Goal: Task Accomplishment & Management: Complete application form

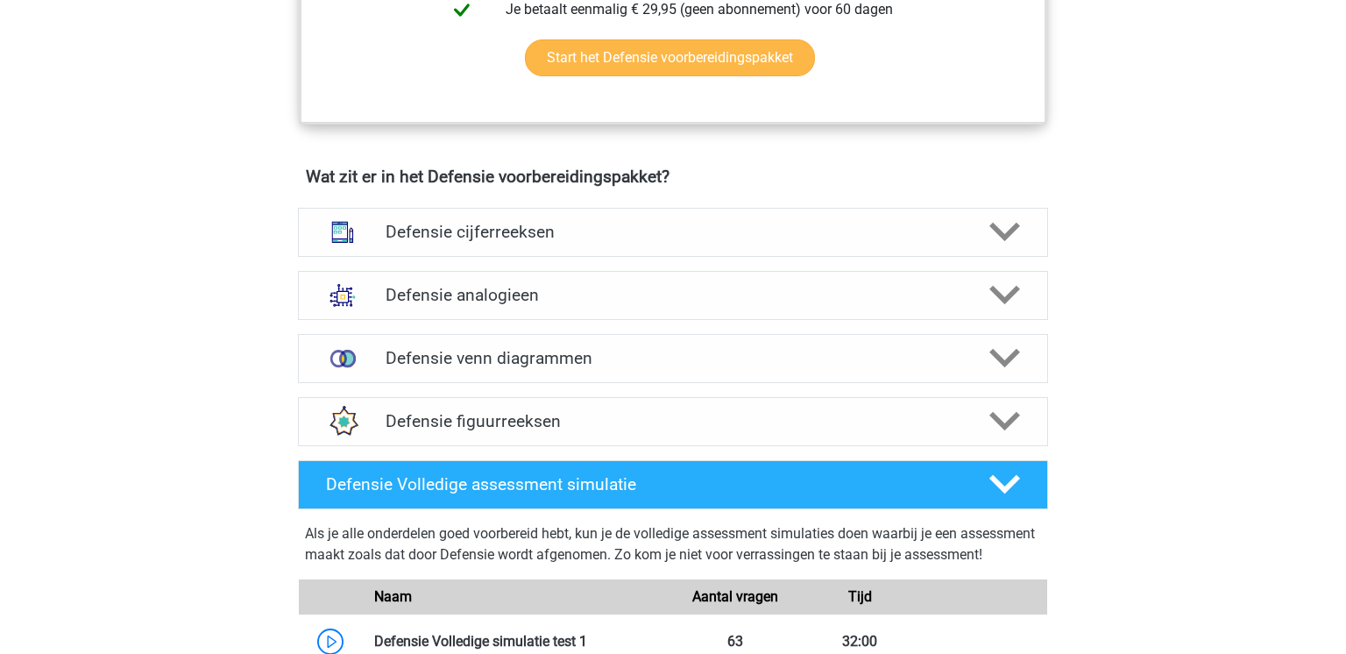
scroll to position [890, 0]
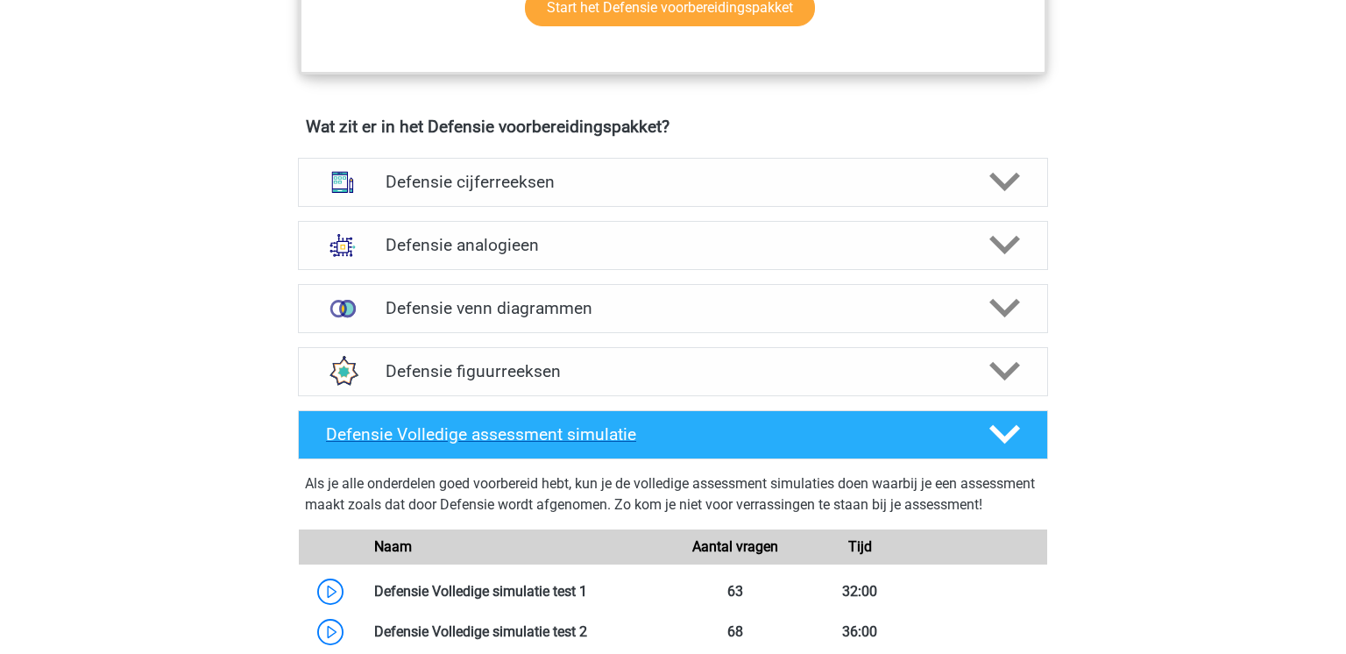
click at [732, 422] on div "Defensie Volledige assessment simulatie" at bounding box center [673, 434] width 750 height 49
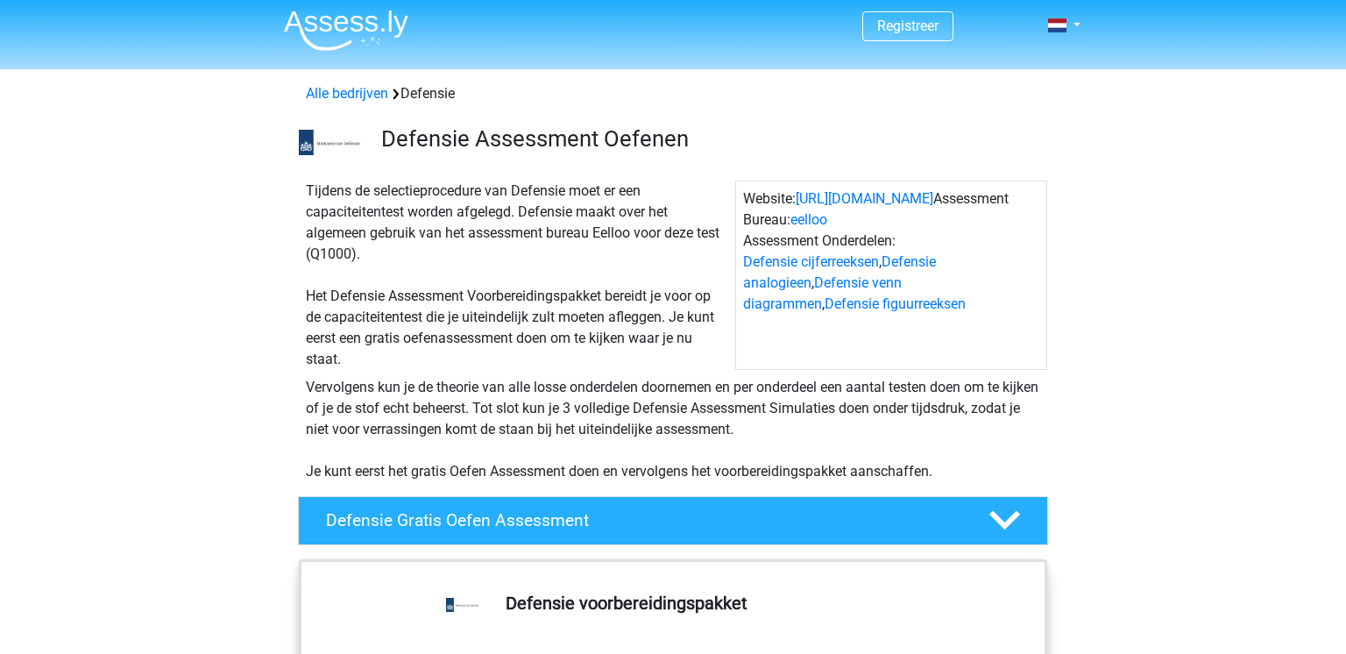
scroll to position [0, 0]
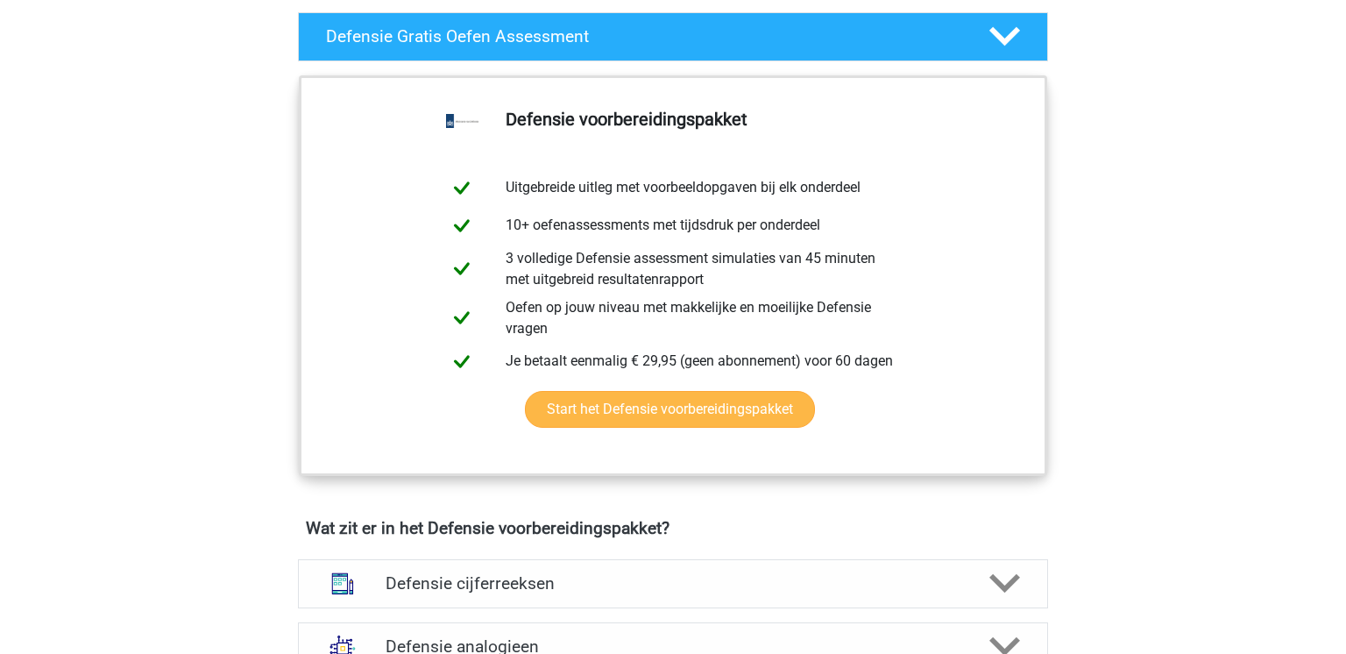
scroll to position [486, 0]
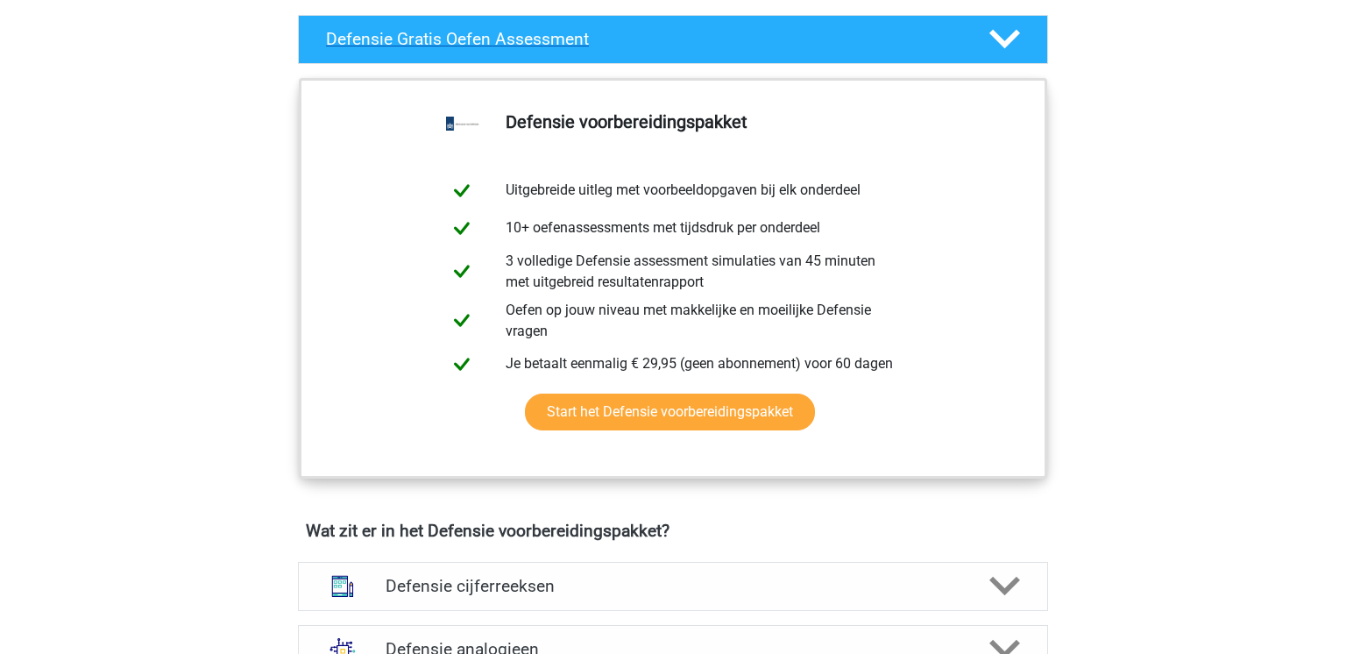
click at [975, 53] on div at bounding box center [1004, 39] width 60 height 31
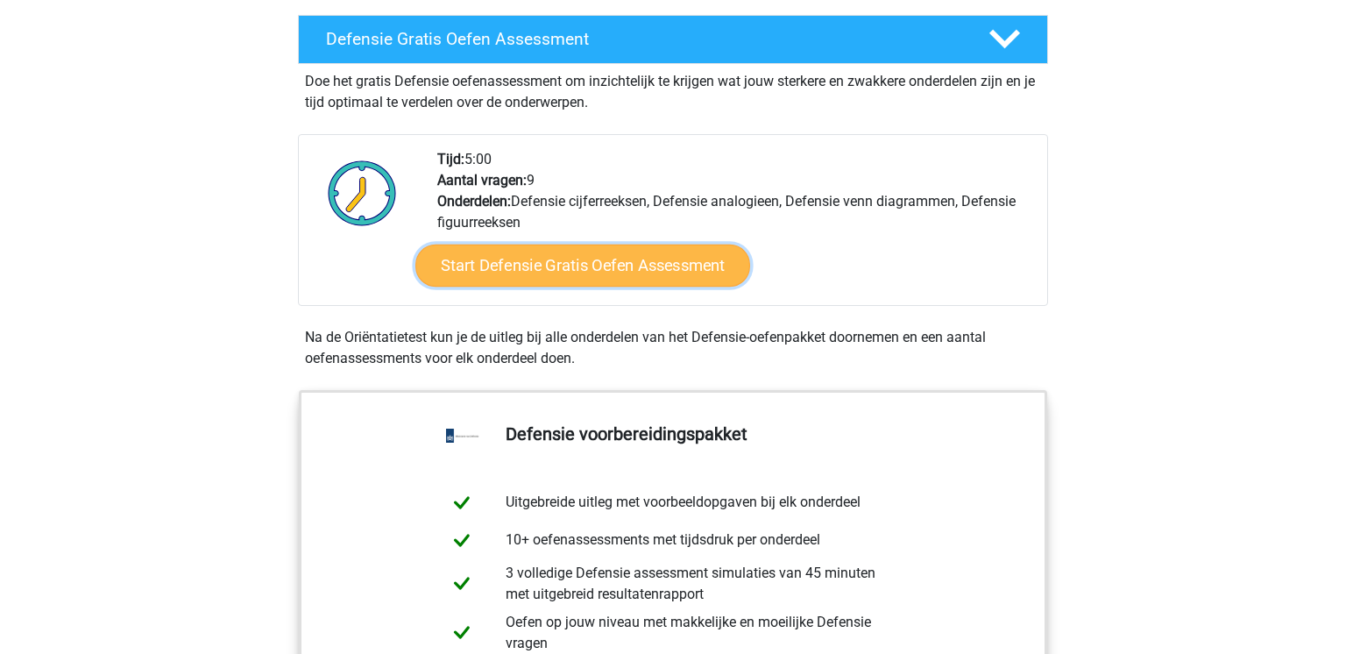
click at [655, 271] on link "Start Defensie Gratis Oefen Assessment" at bounding box center [582, 266] width 335 height 42
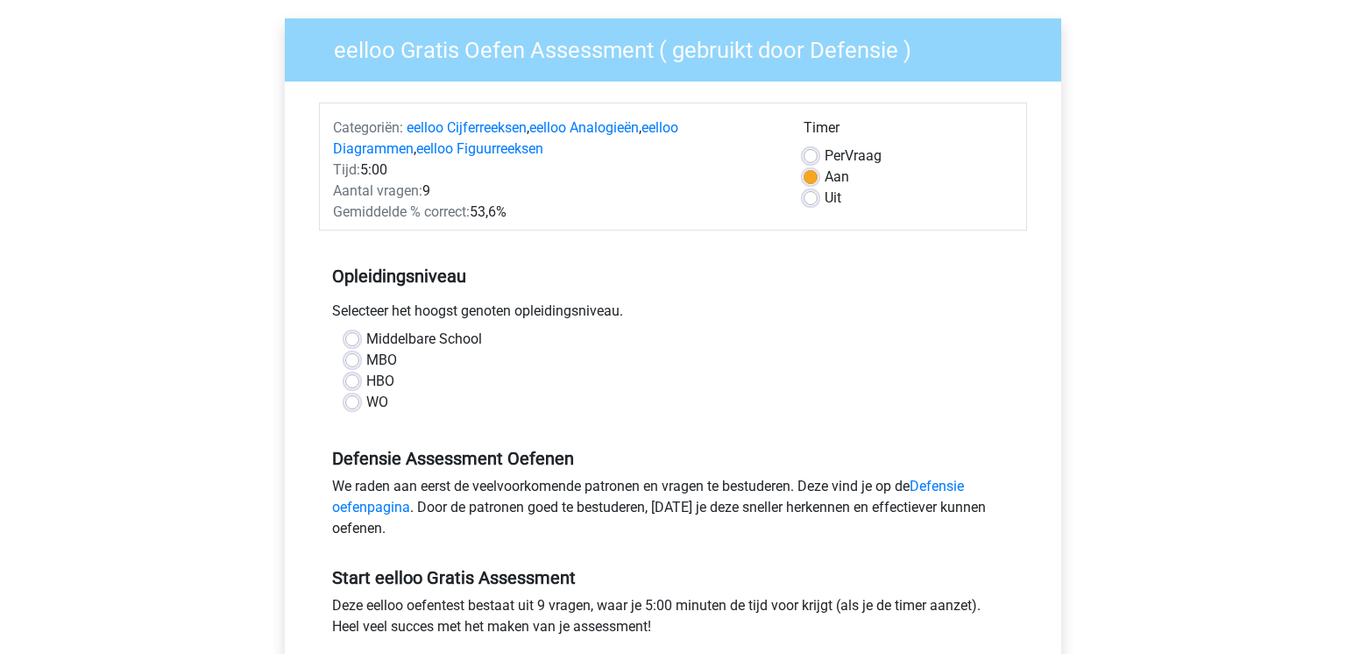
scroll to position [139, 0]
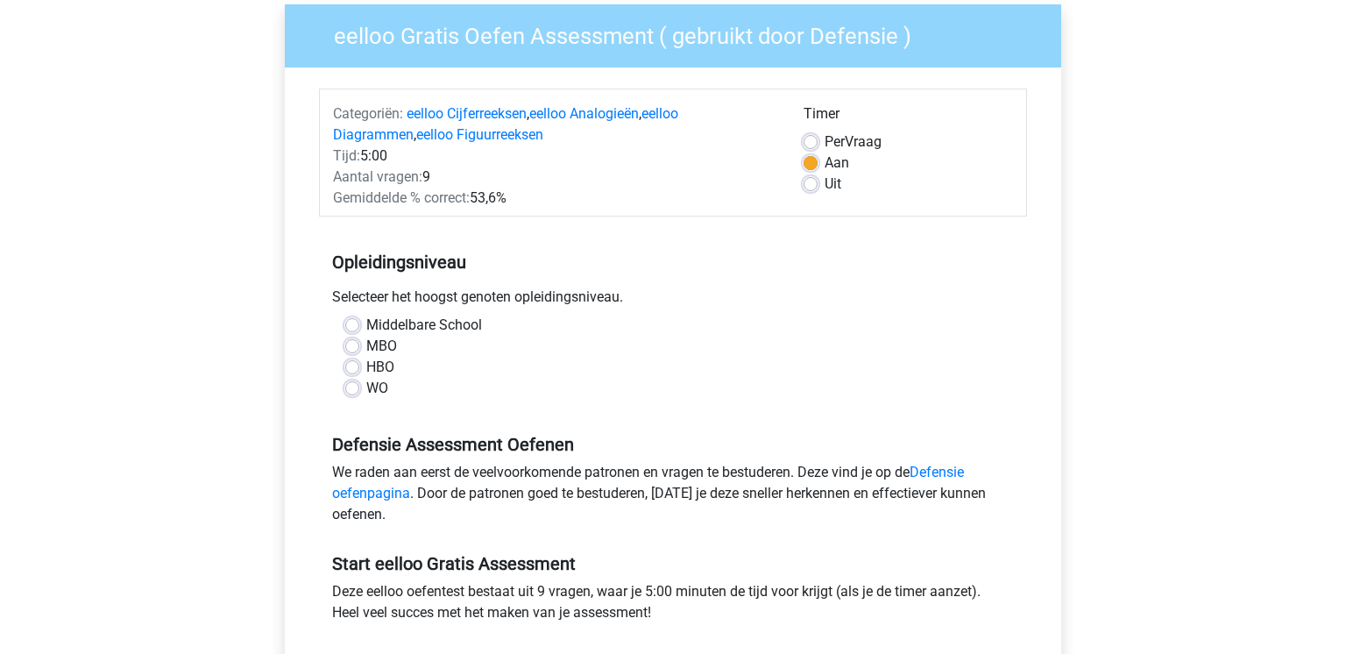
click at [366, 350] on label "MBO" at bounding box center [381, 346] width 31 height 21
click at [354, 350] on input "MBO" at bounding box center [352, 345] width 14 height 18
radio input "true"
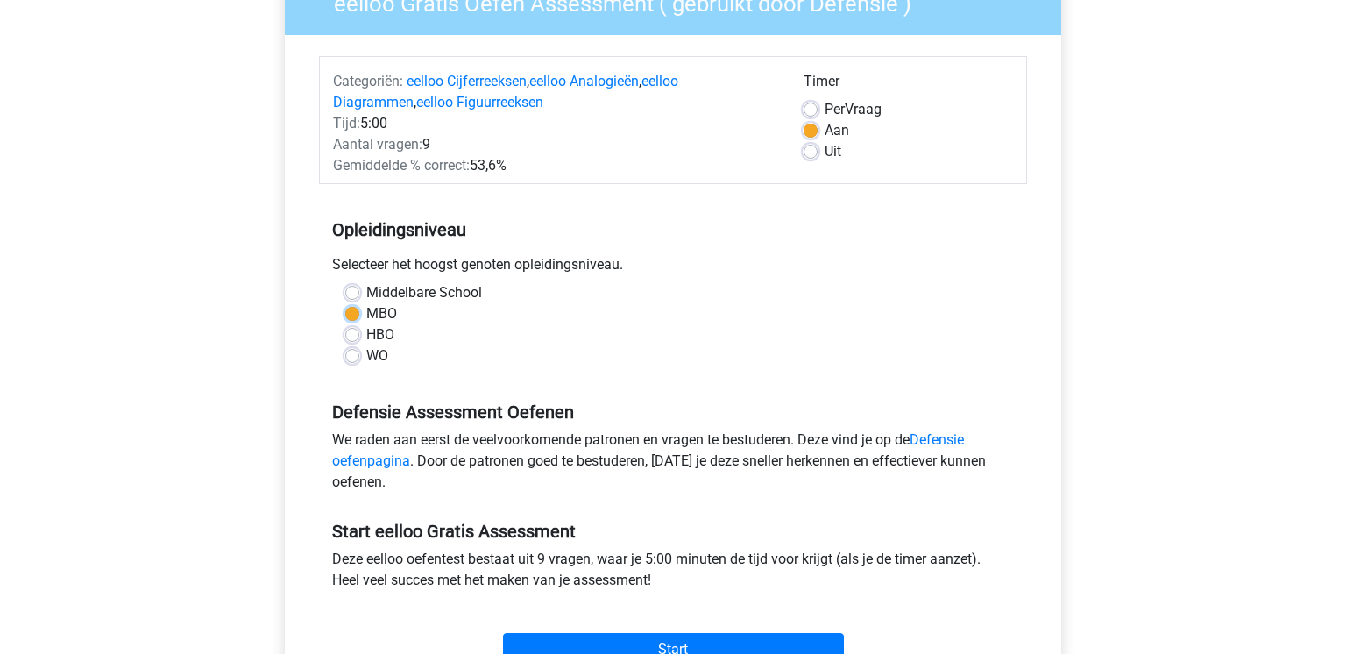
scroll to position [181, 0]
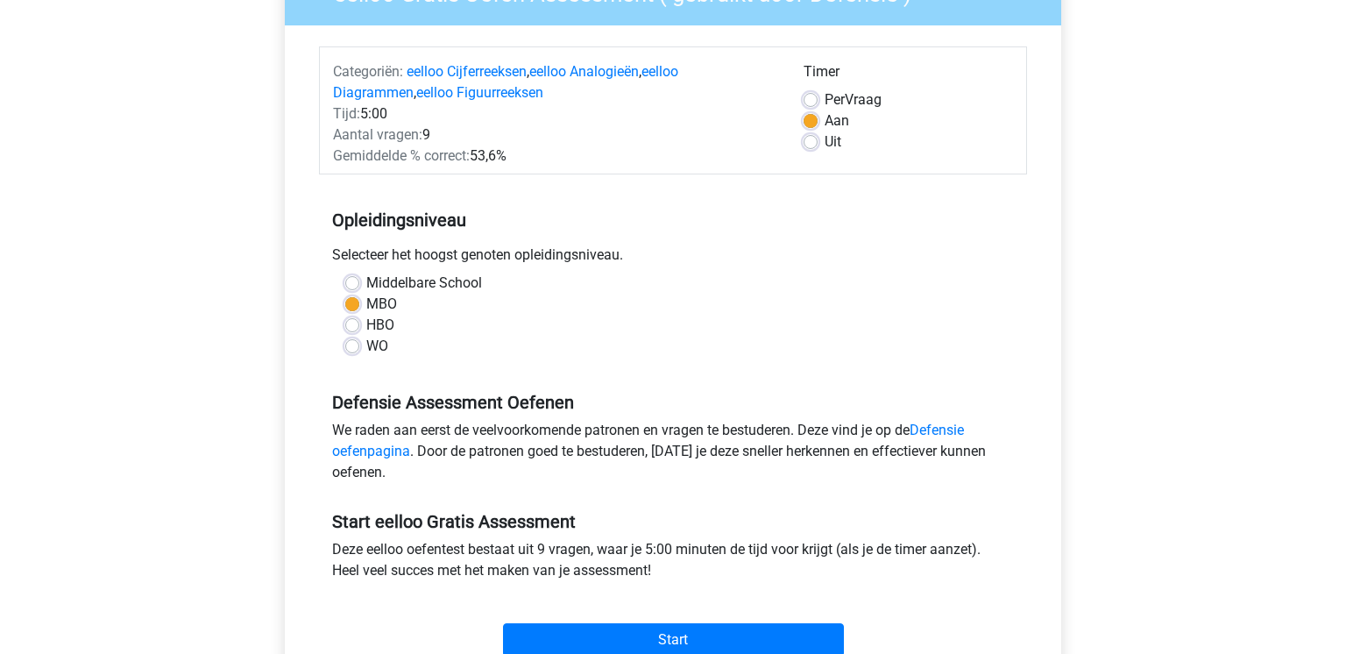
click at [366, 284] on label "Middelbare School" at bounding box center [424, 283] width 116 height 21
click at [356, 284] on input "Middelbare School" at bounding box center [352, 282] width 14 height 18
radio input "true"
click at [366, 300] on label "MBO" at bounding box center [381, 304] width 31 height 21
click at [351, 300] on input "MBO" at bounding box center [352, 303] width 14 height 18
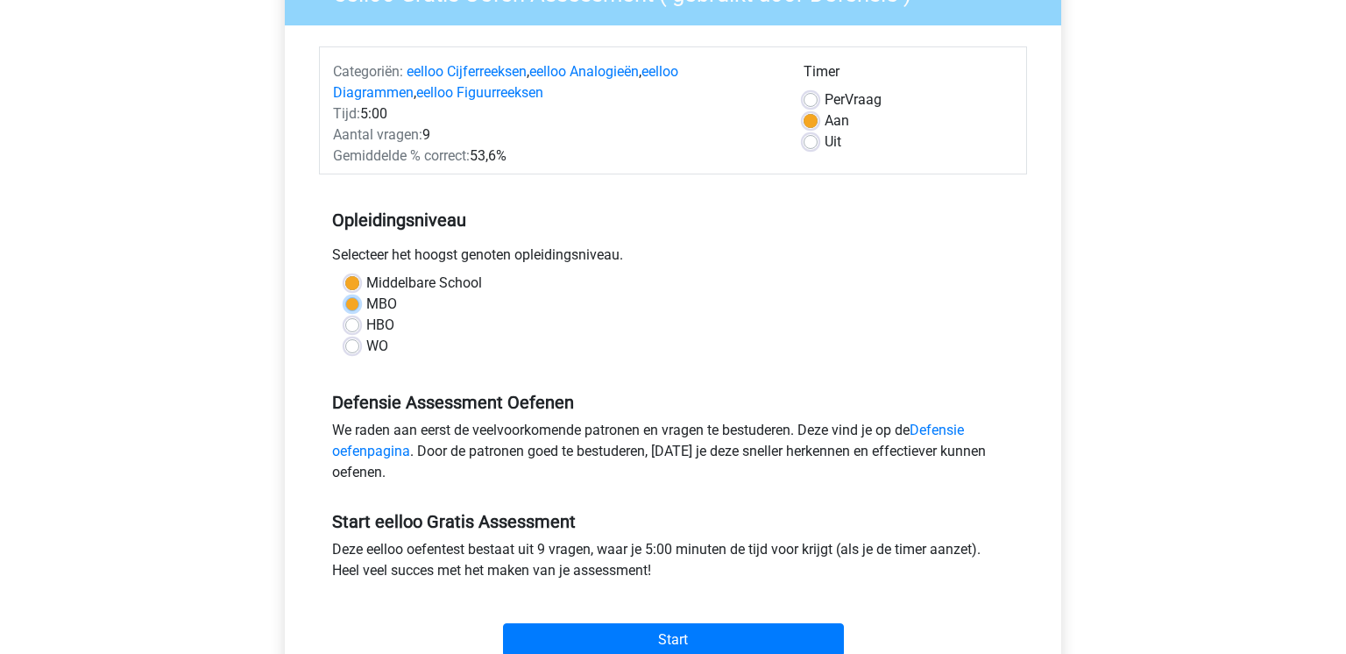
radio input "true"
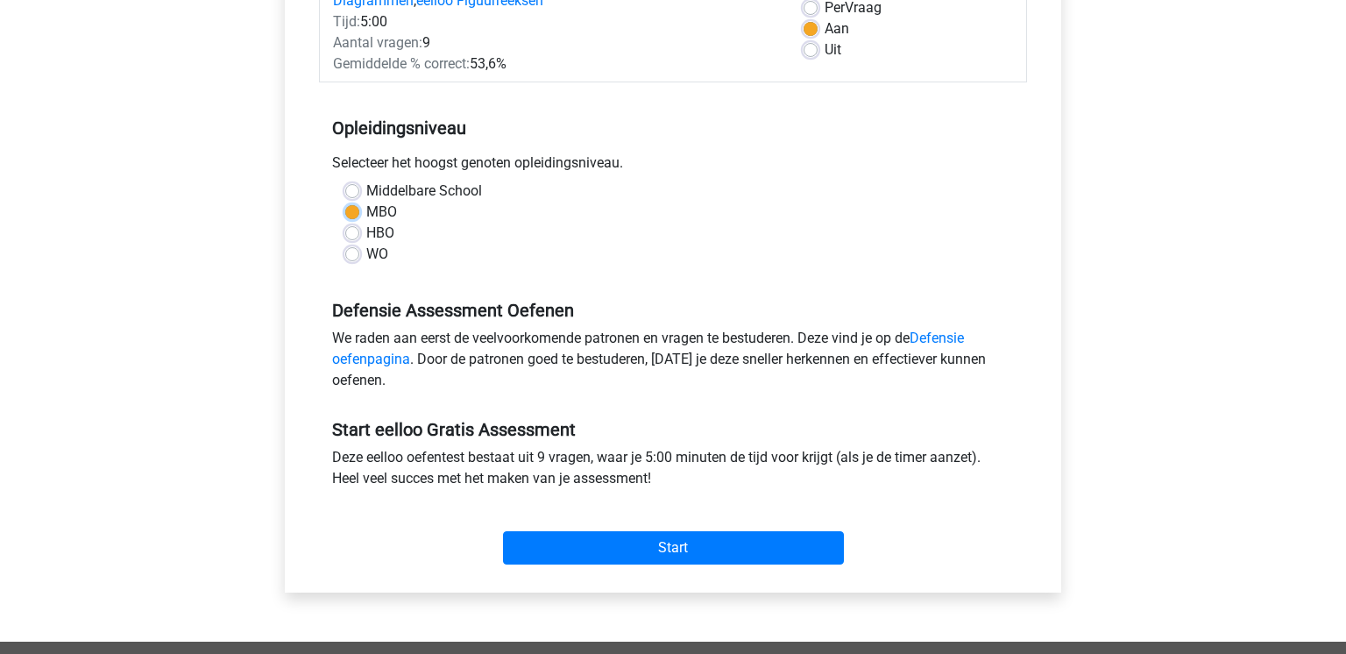
scroll to position [323, 0]
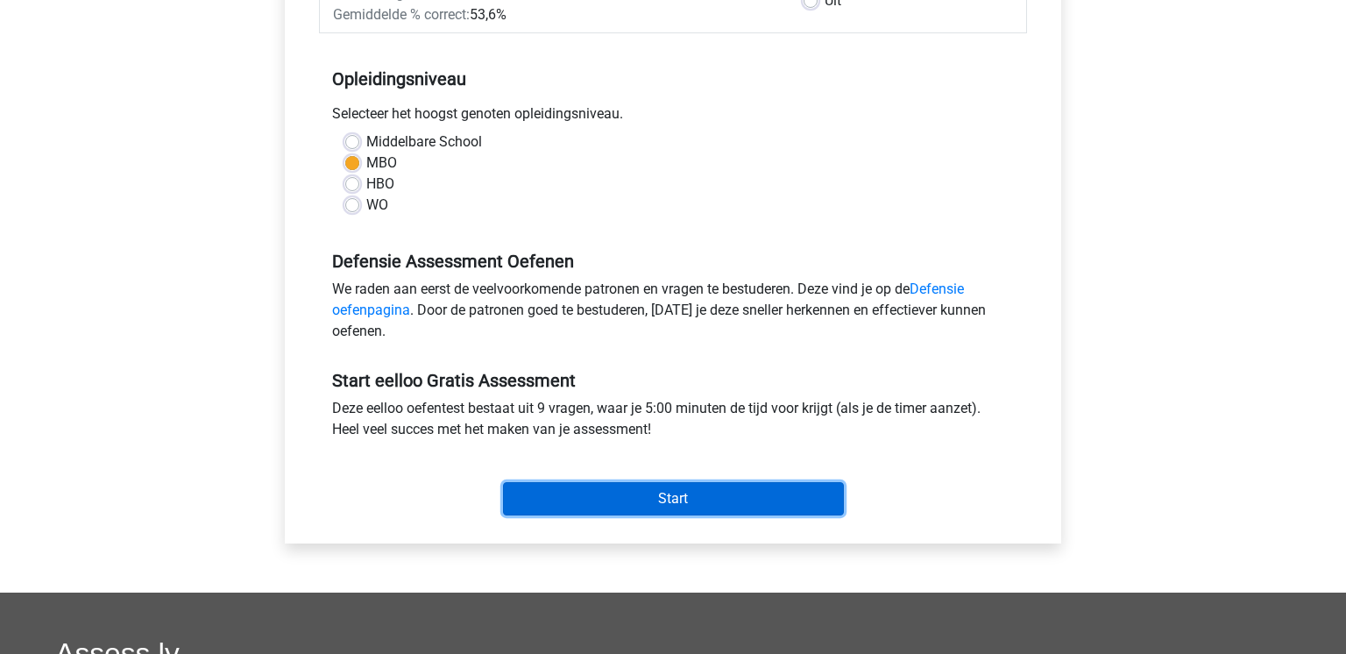
click at [681, 503] on input "Start" at bounding box center [673, 498] width 341 height 33
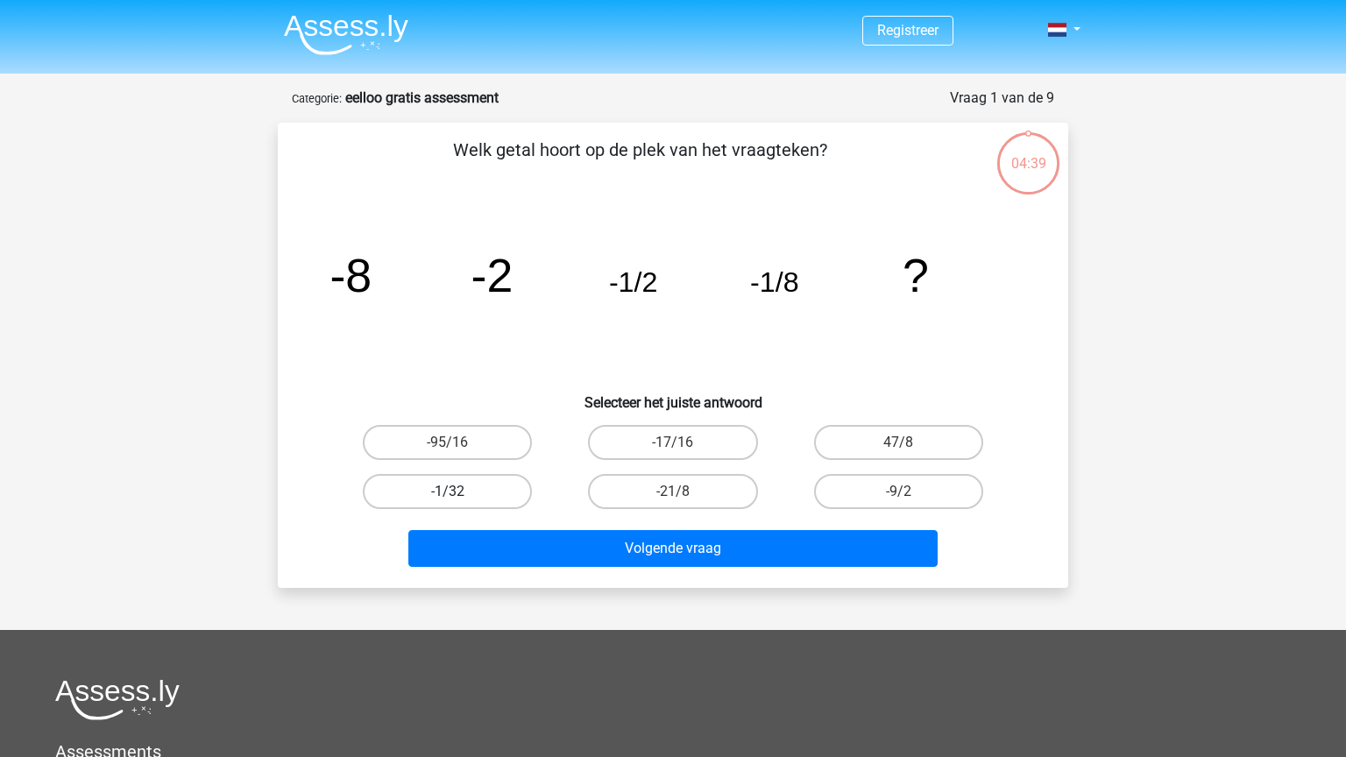
click at [489, 494] on label "-1/32" at bounding box center [447, 491] width 169 height 35
click at [459, 494] on input "-1/32" at bounding box center [453, 497] width 11 height 11
radio input "true"
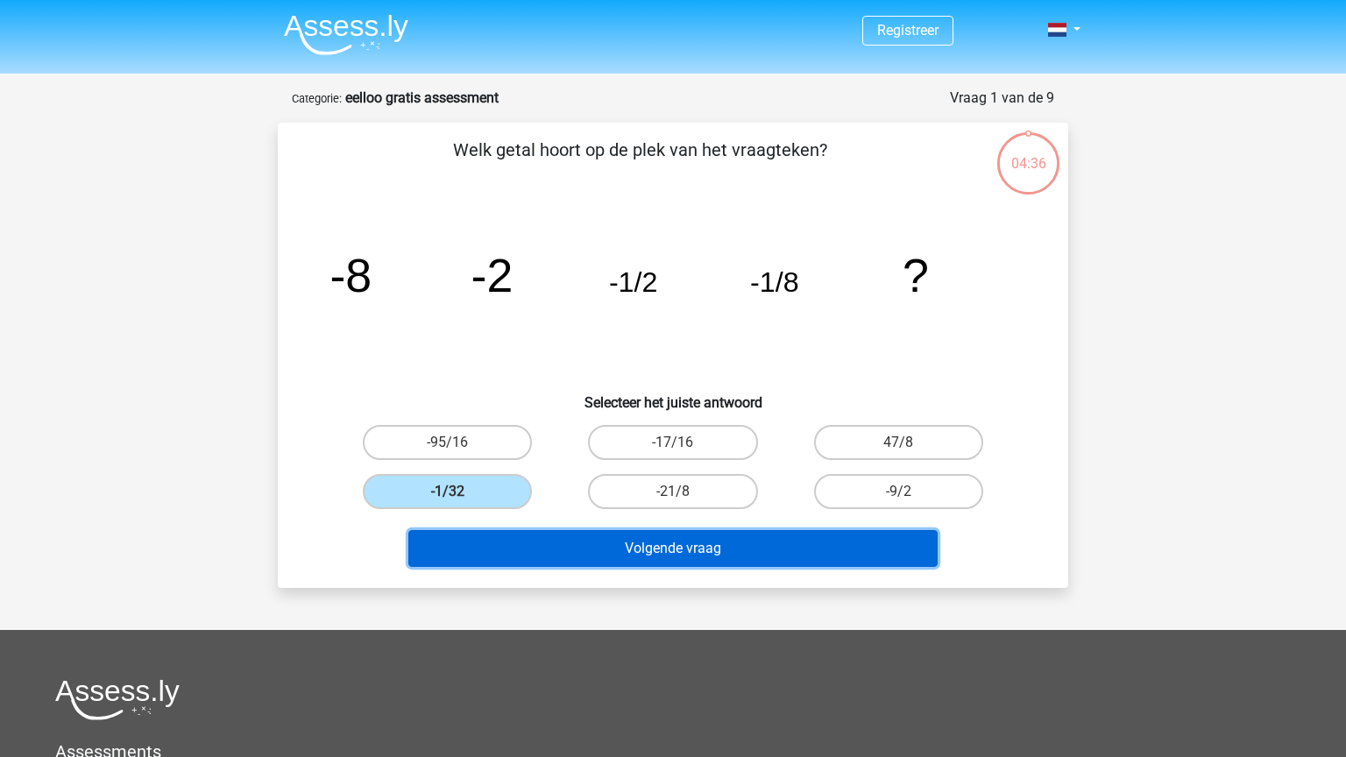
click at [557, 560] on button "Volgende vraag" at bounding box center [673, 548] width 530 height 37
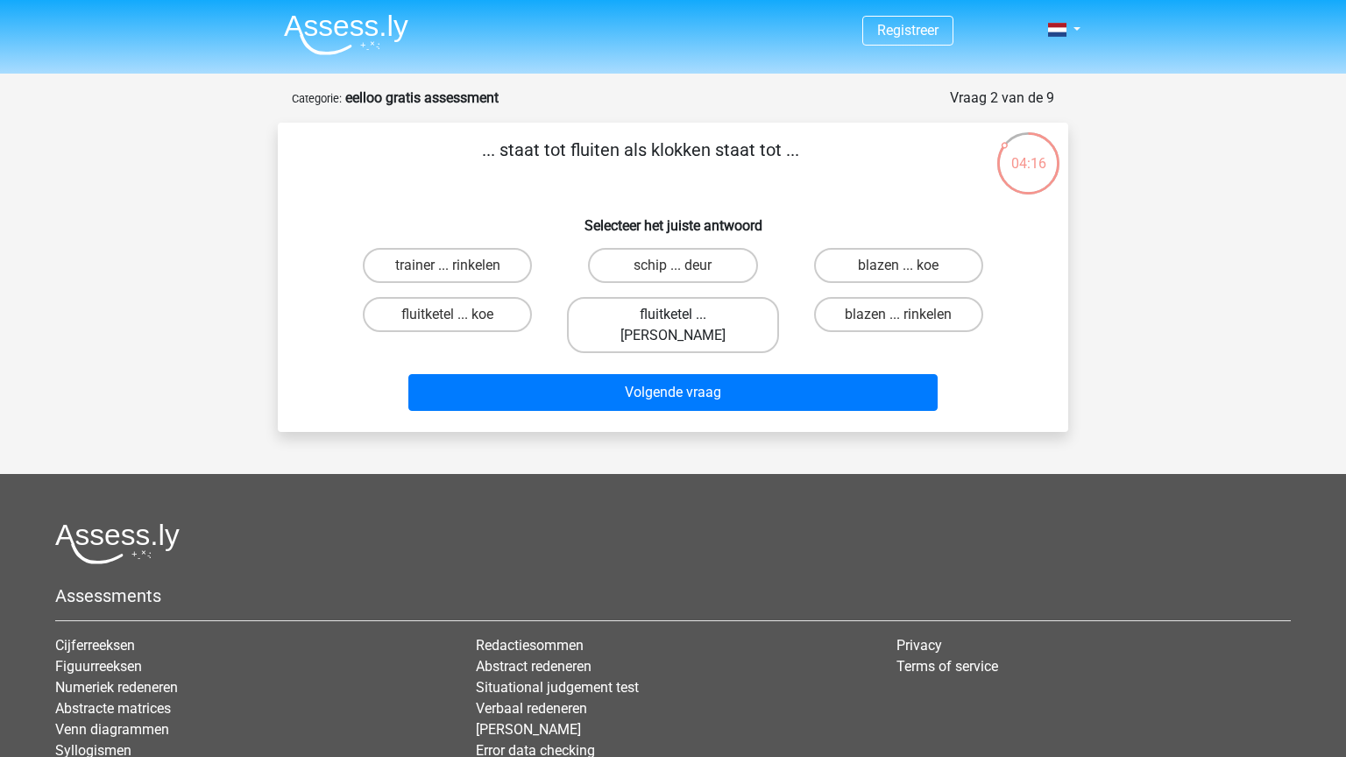
click at [640, 318] on label "fluitketel ... luiden" at bounding box center [672, 325] width 211 height 56
click at [673, 318] on input "fluitketel ... luiden" at bounding box center [678, 320] width 11 height 11
radio input "true"
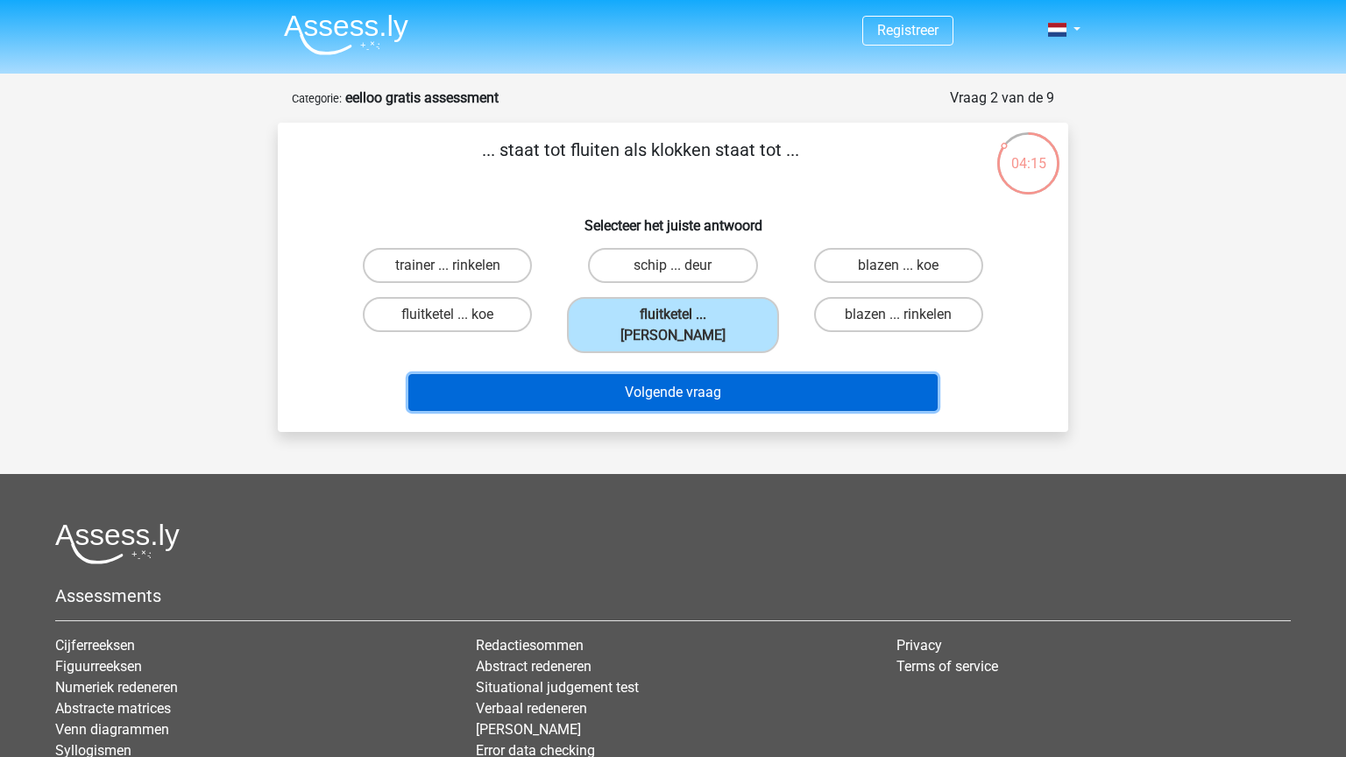
click at [656, 374] on button "Volgende vraag" at bounding box center [673, 392] width 530 height 37
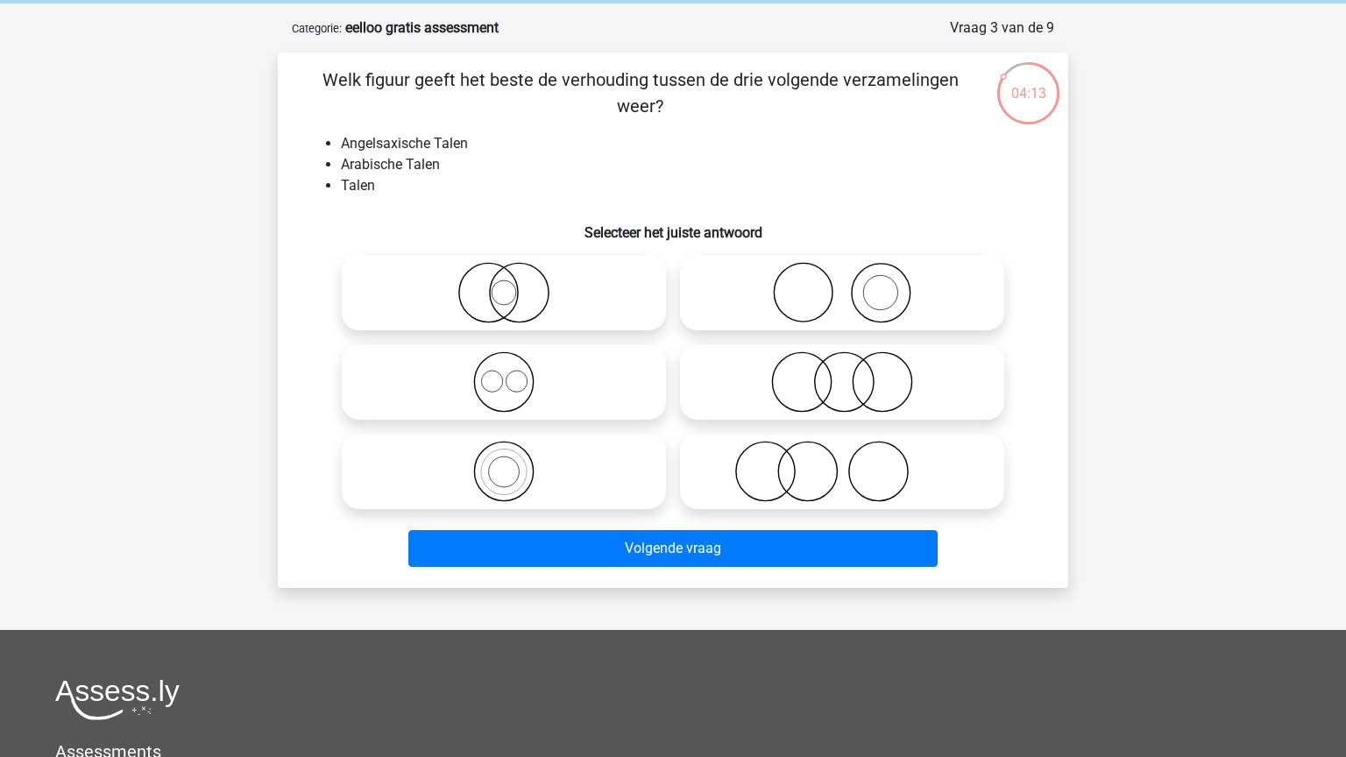
scroll to position [66, 0]
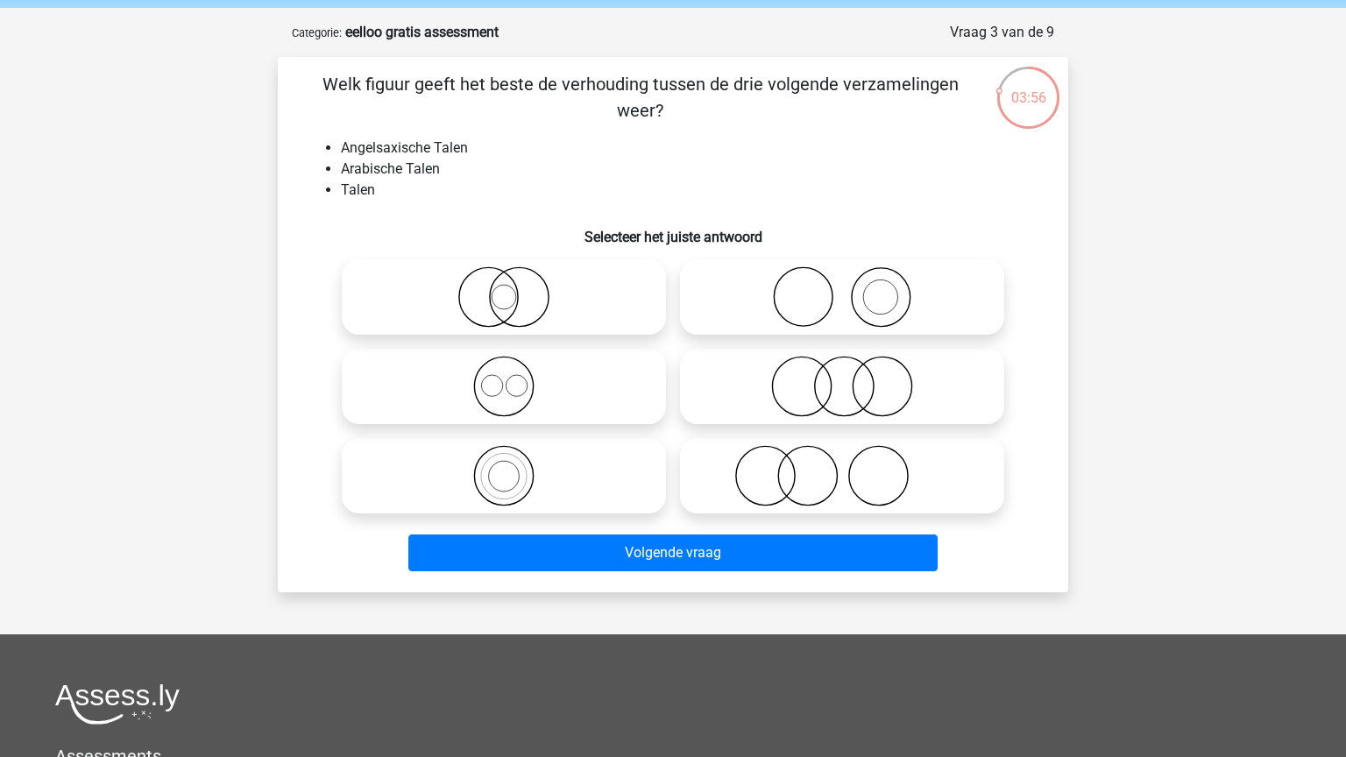
click at [596, 398] on icon at bounding box center [504, 386] width 310 height 61
click at [515, 378] on input "radio" at bounding box center [509, 371] width 11 height 11
radio input "true"
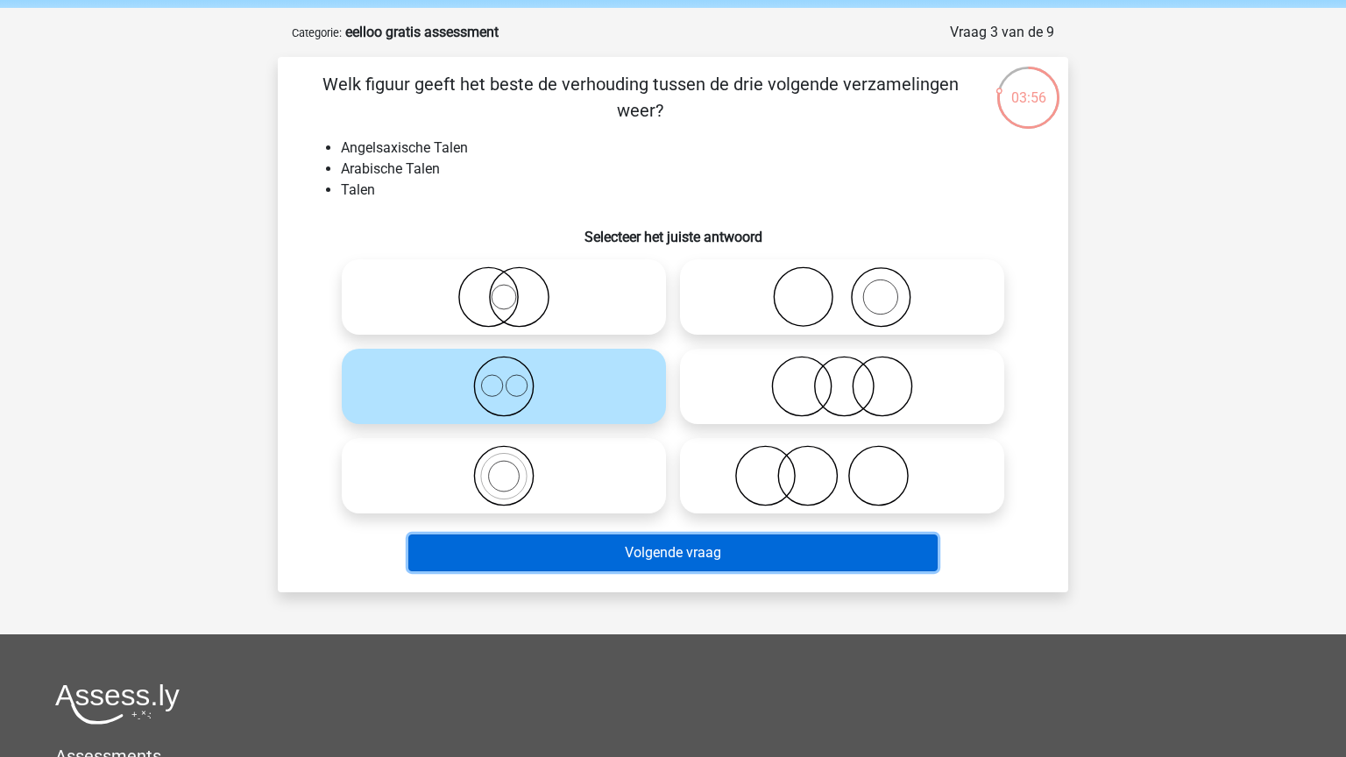
click at [655, 557] on button "Volgende vraag" at bounding box center [673, 553] width 530 height 37
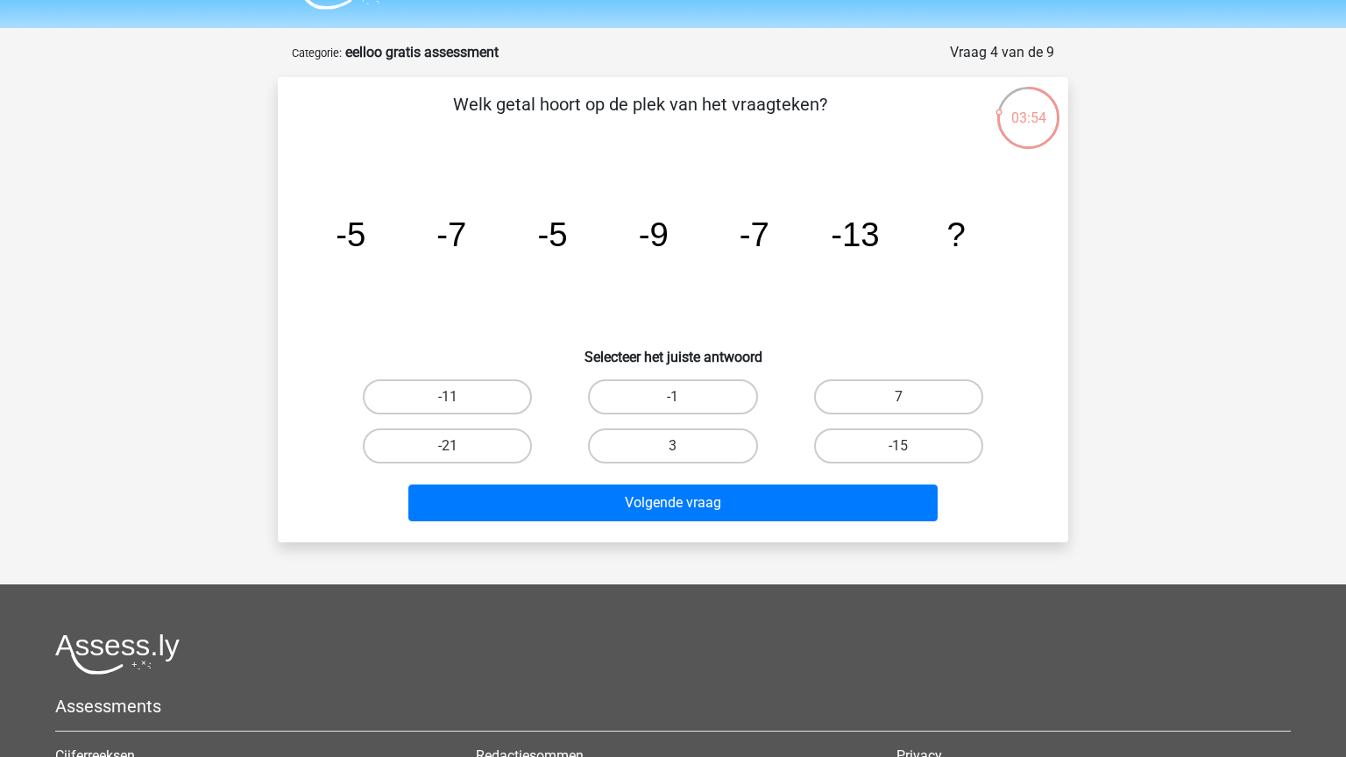
scroll to position [41, 0]
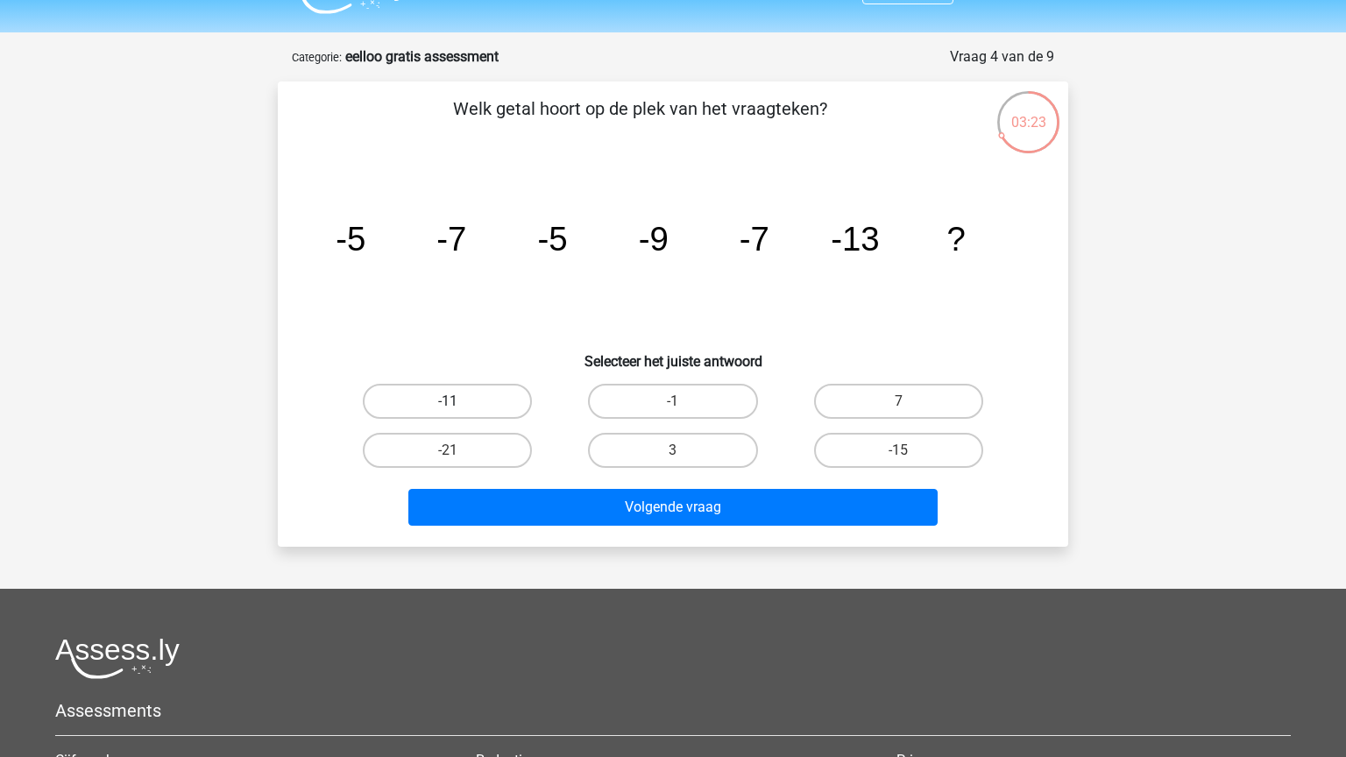
click at [451, 413] on label "-11" at bounding box center [447, 401] width 169 height 35
click at [451, 413] on input "-11" at bounding box center [453, 406] width 11 height 11
radio input "true"
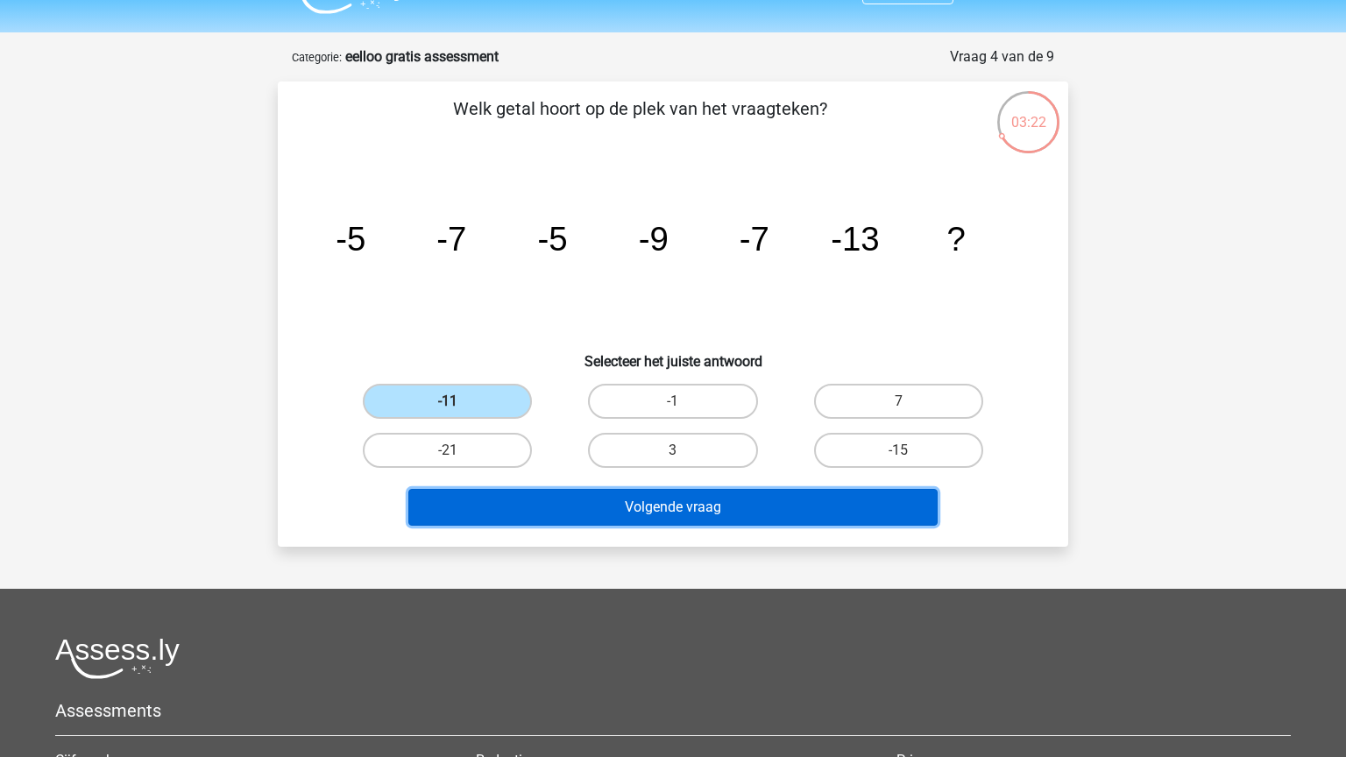
click at [554, 505] on button "Volgende vraag" at bounding box center [673, 507] width 530 height 37
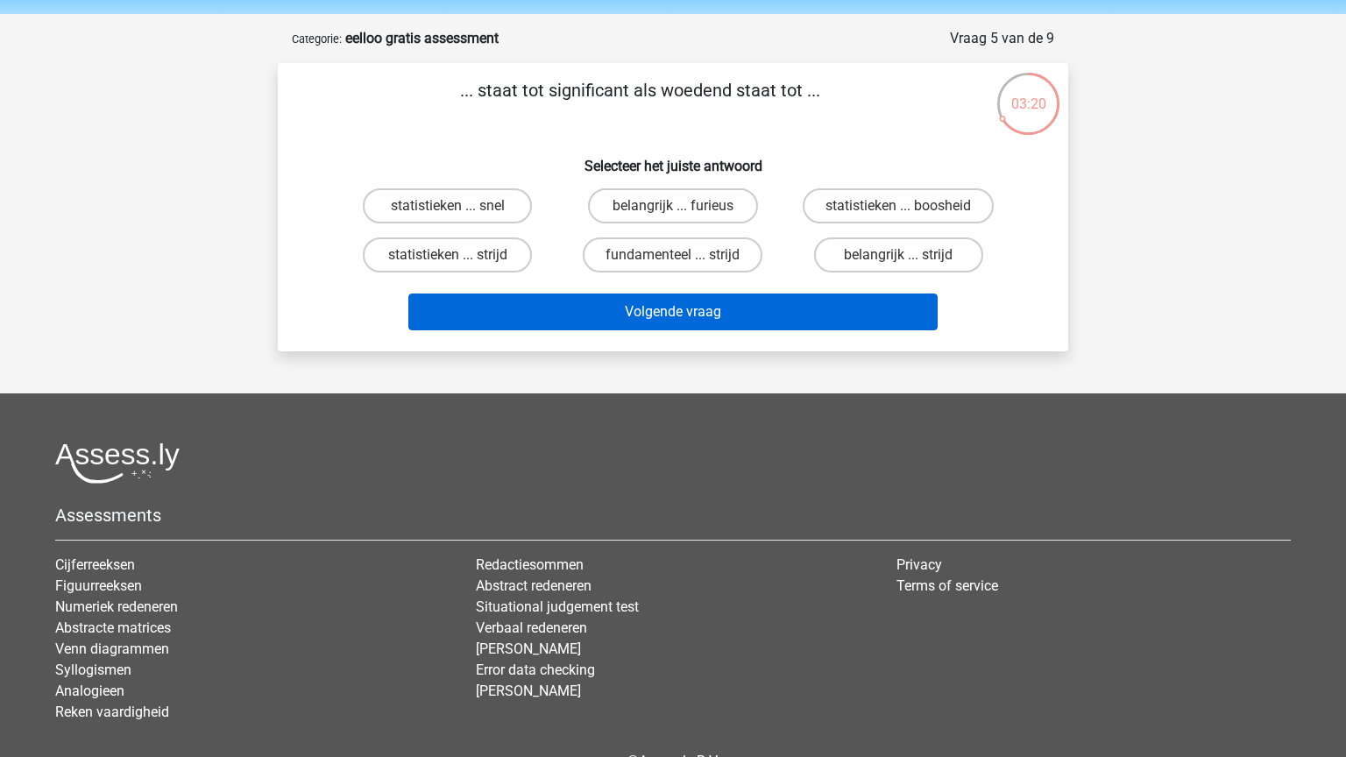
scroll to position [46, 0]
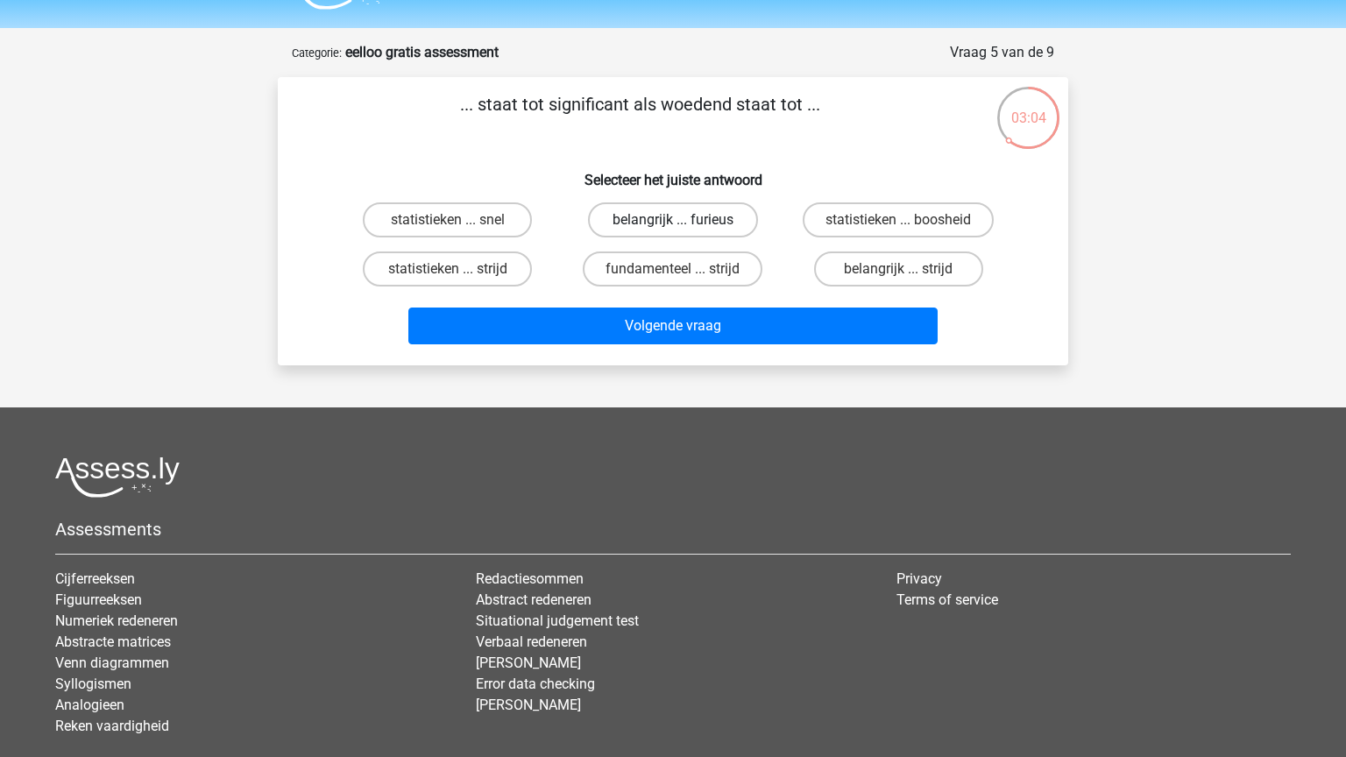
click at [728, 218] on label "belangrijk ... furieus" at bounding box center [672, 219] width 169 height 35
click at [685, 220] on input "belangrijk ... furieus" at bounding box center [678, 225] width 11 height 11
radio input "true"
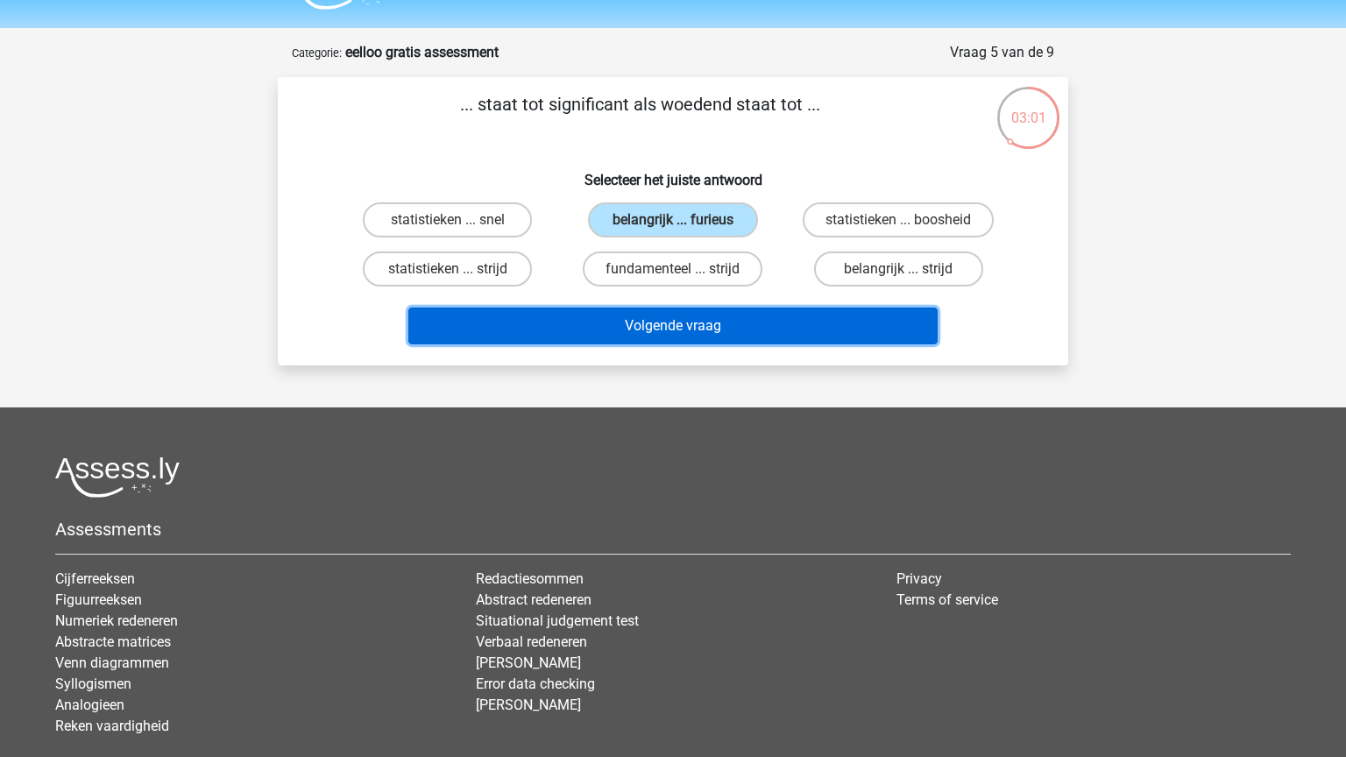
click at [733, 314] on button "Volgende vraag" at bounding box center [673, 326] width 530 height 37
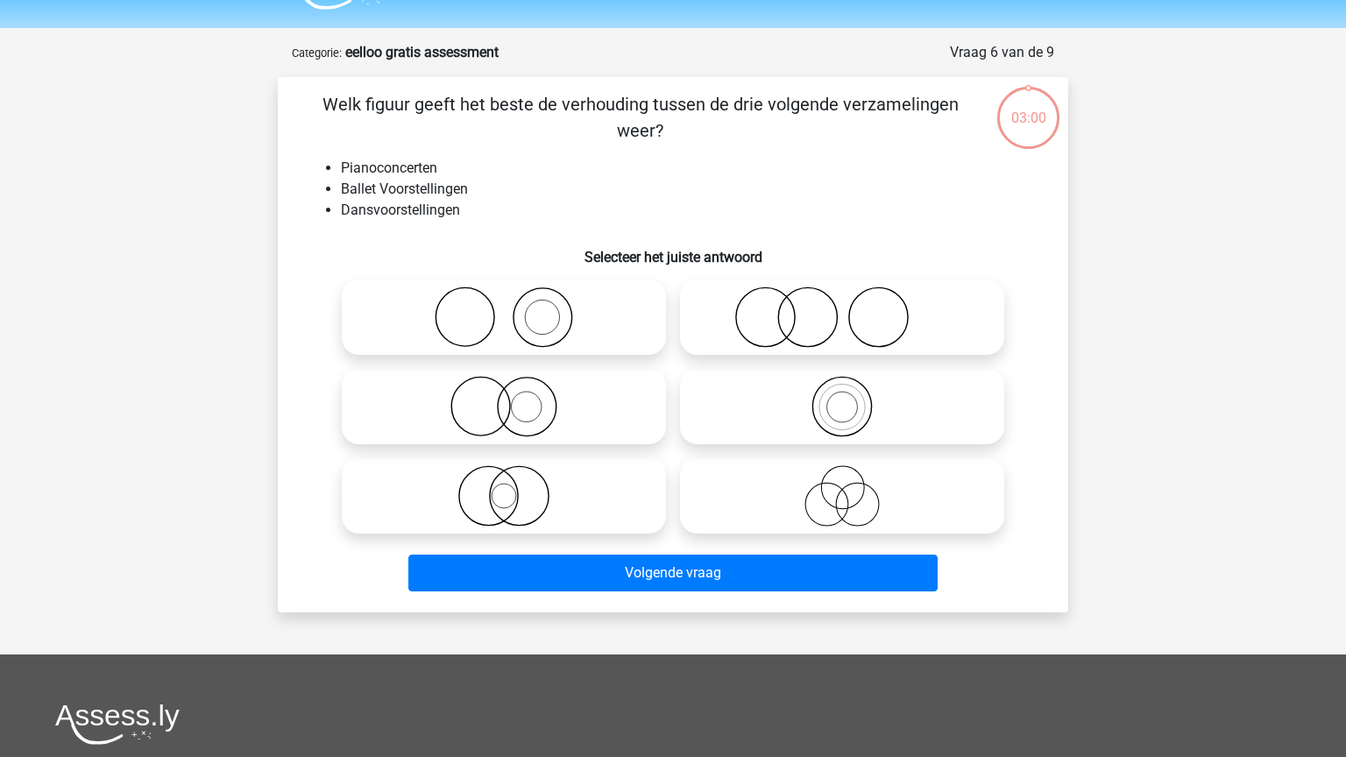
scroll to position [88, 0]
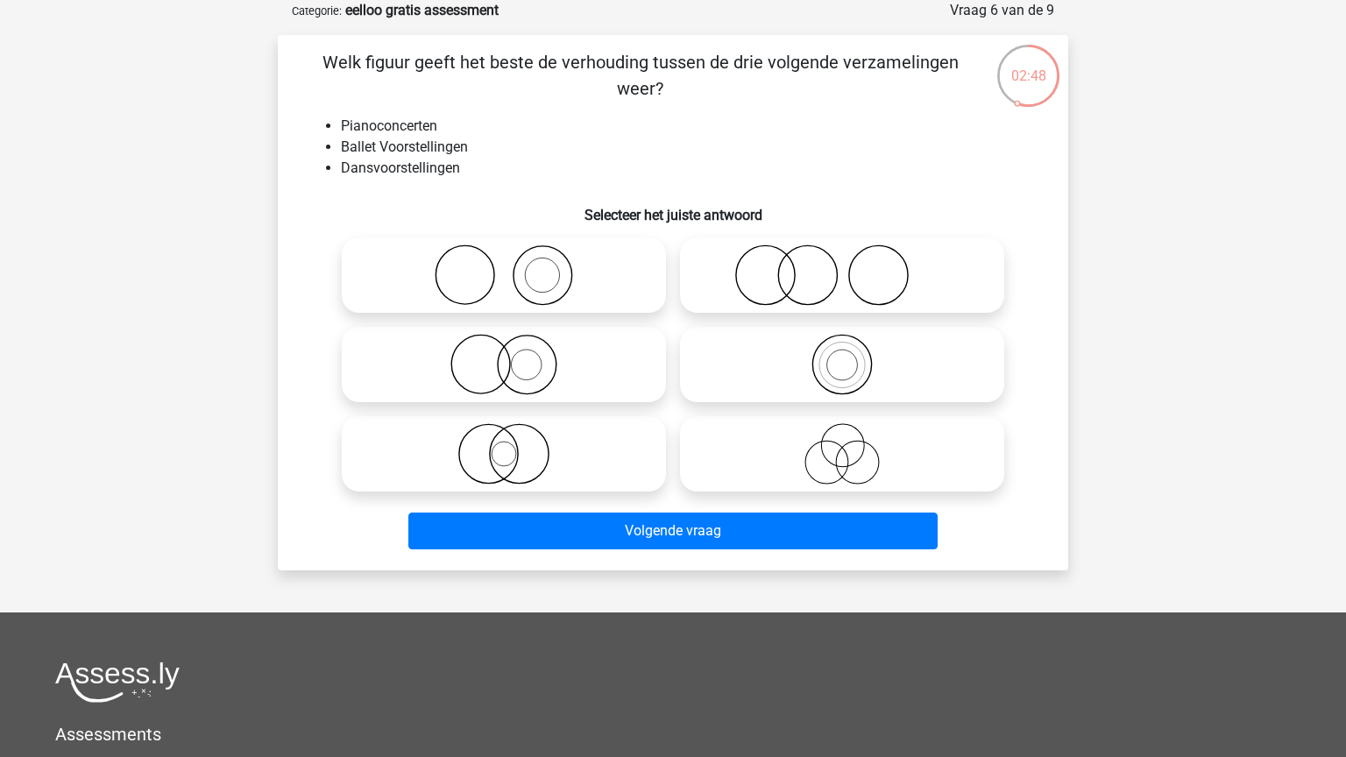
click at [550, 286] on icon at bounding box center [504, 275] width 310 height 61
click at [515, 266] on input "radio" at bounding box center [509, 260] width 11 height 11
radio input "true"
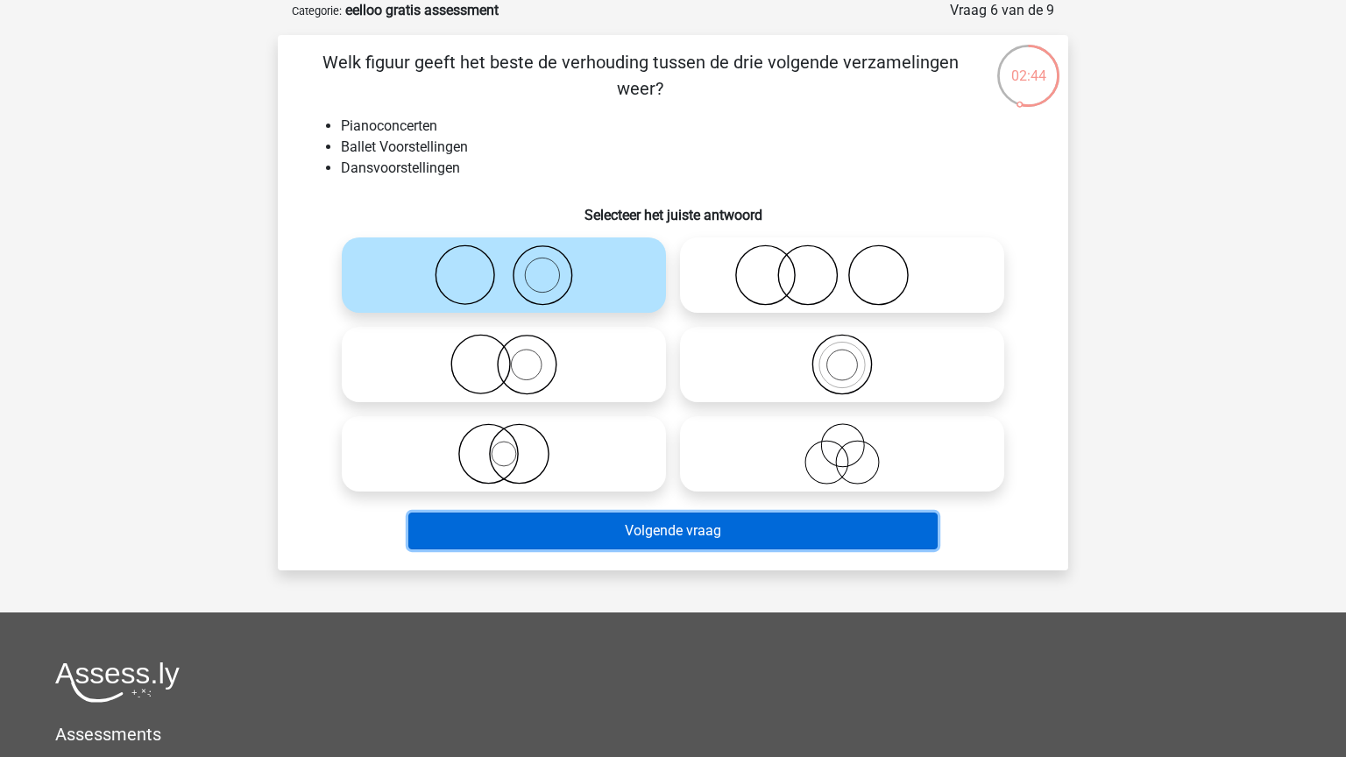
click at [615, 526] on button "Volgende vraag" at bounding box center [673, 531] width 530 height 37
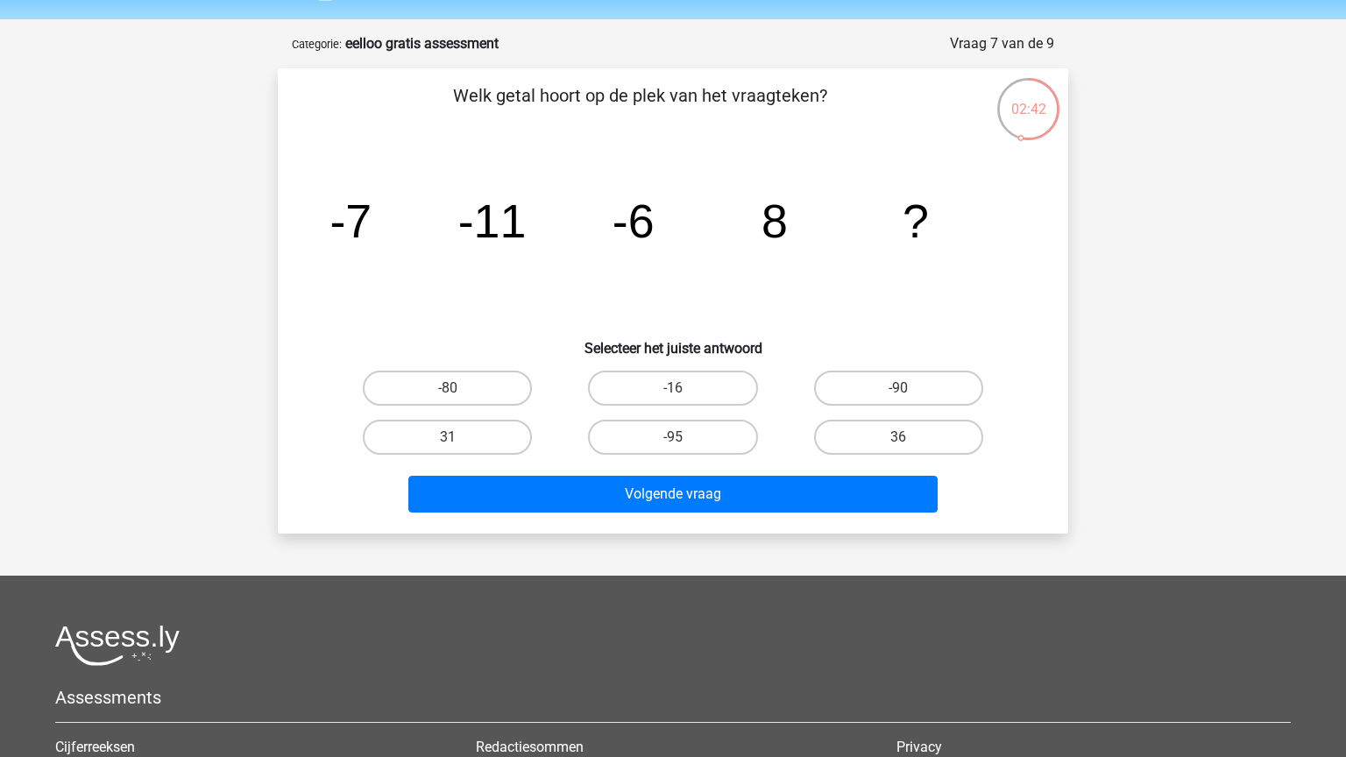
scroll to position [42, 0]
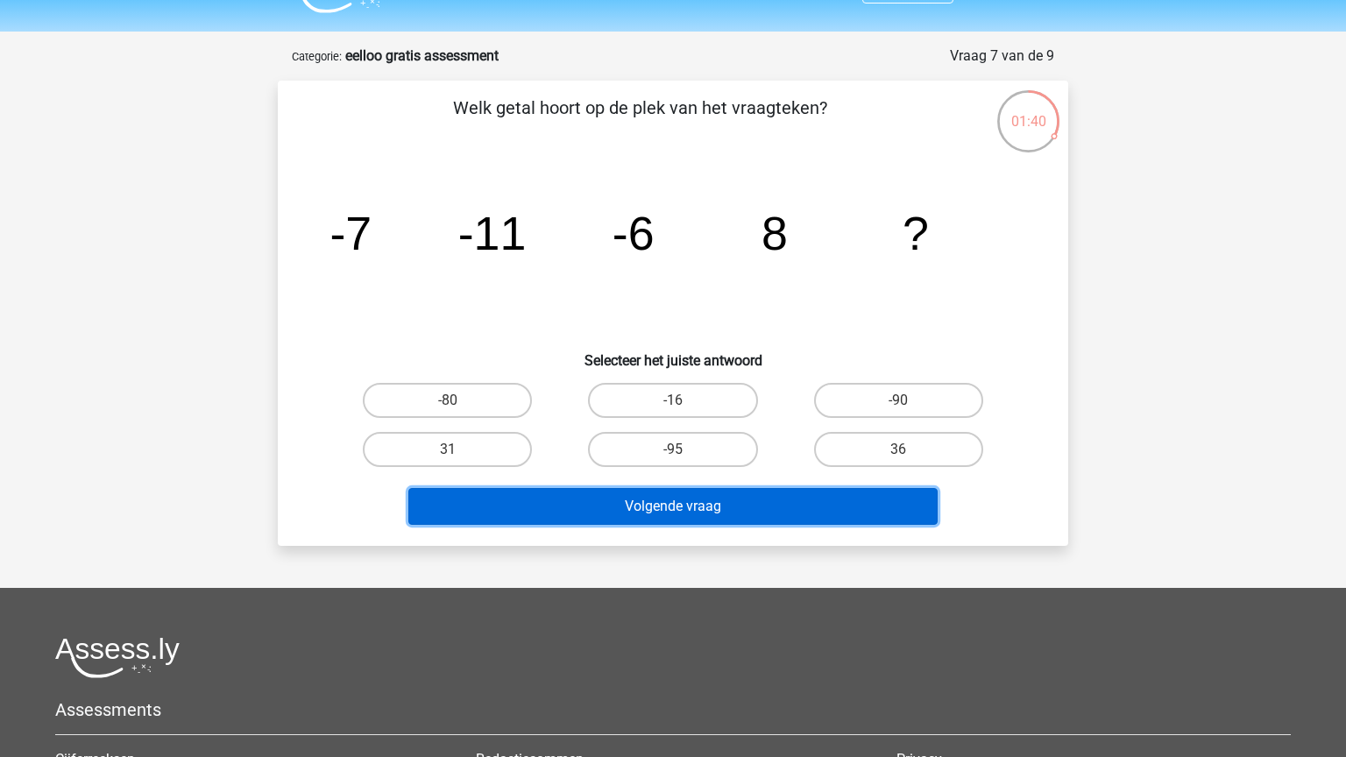
click at [676, 508] on button "Volgende vraag" at bounding box center [673, 506] width 530 height 37
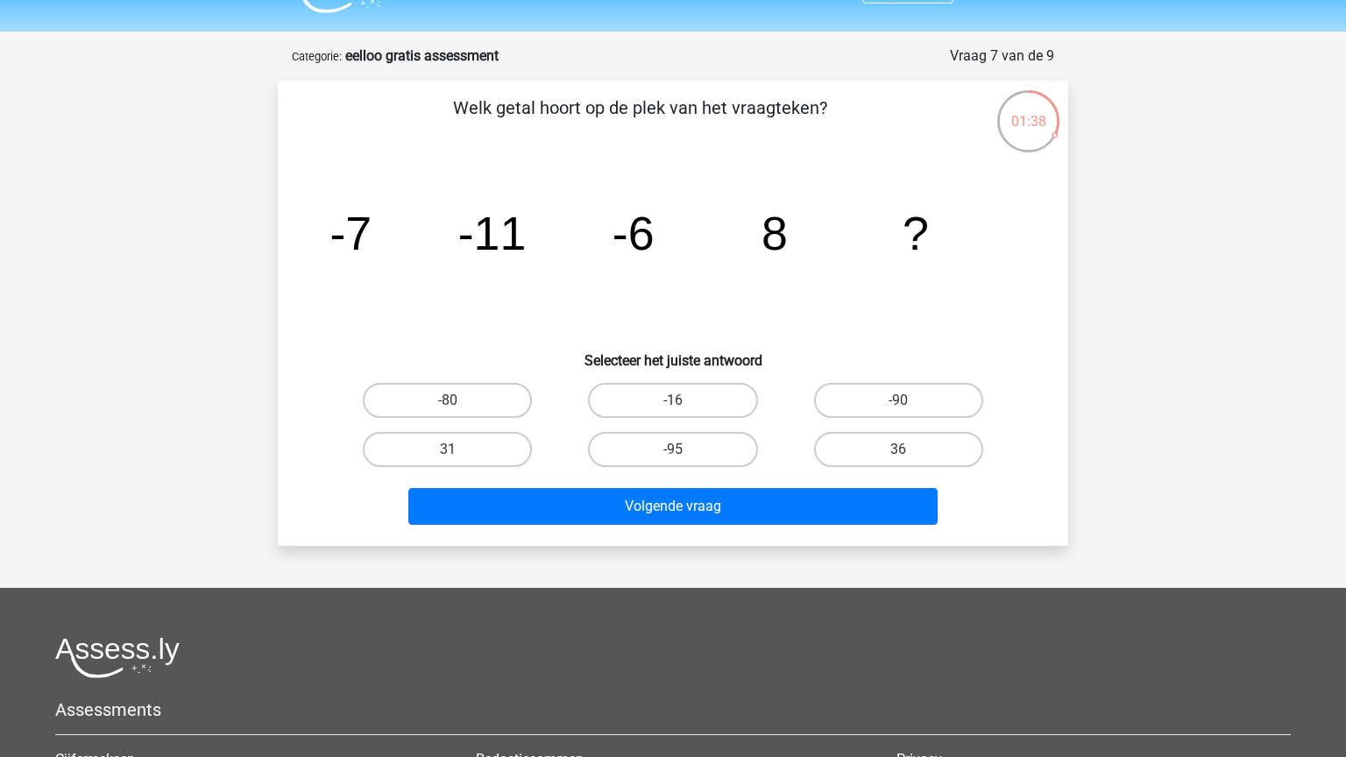
click at [556, 405] on div "-80" at bounding box center [447, 400] width 225 height 49
click at [855, 456] on label "36" at bounding box center [898, 449] width 169 height 35
click at [898, 456] on input "36" at bounding box center [903, 455] width 11 height 11
radio input "true"
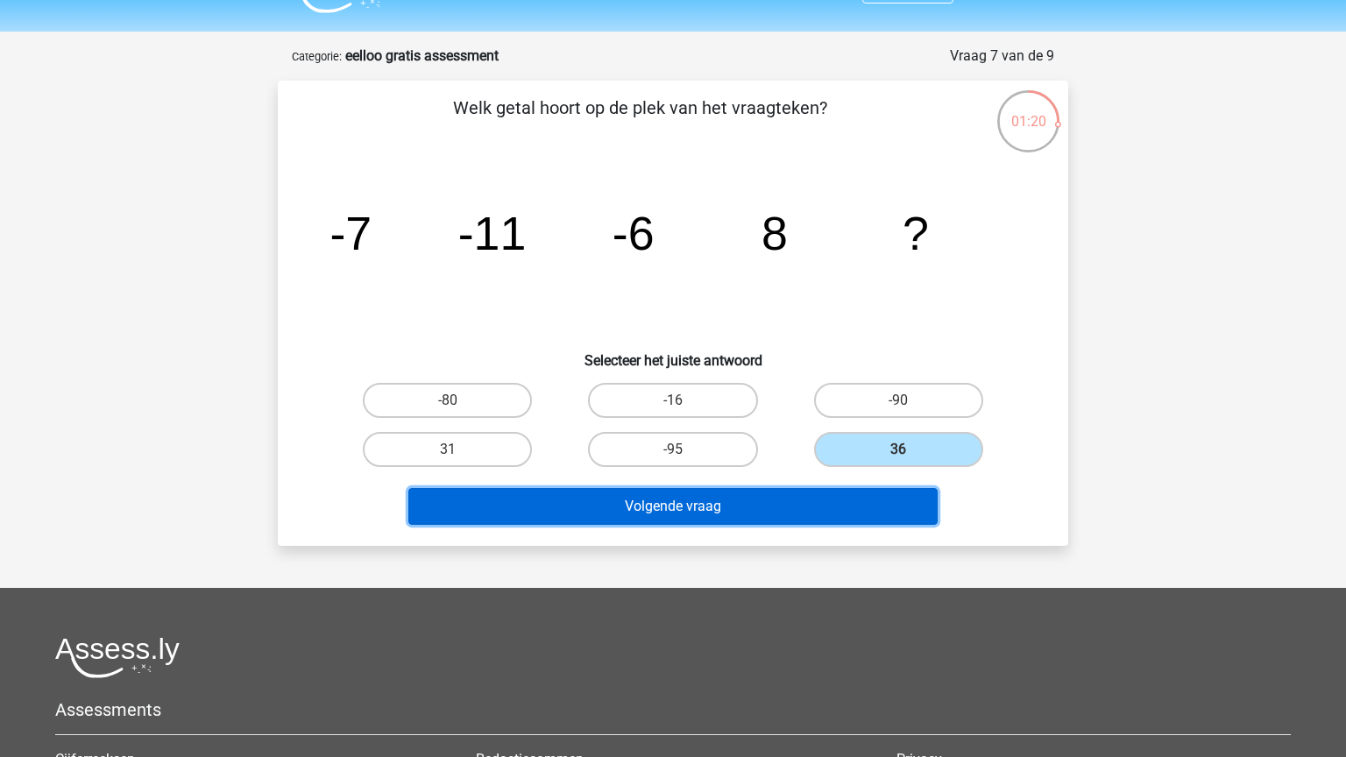
click at [789, 505] on button "Volgende vraag" at bounding box center [673, 506] width 530 height 37
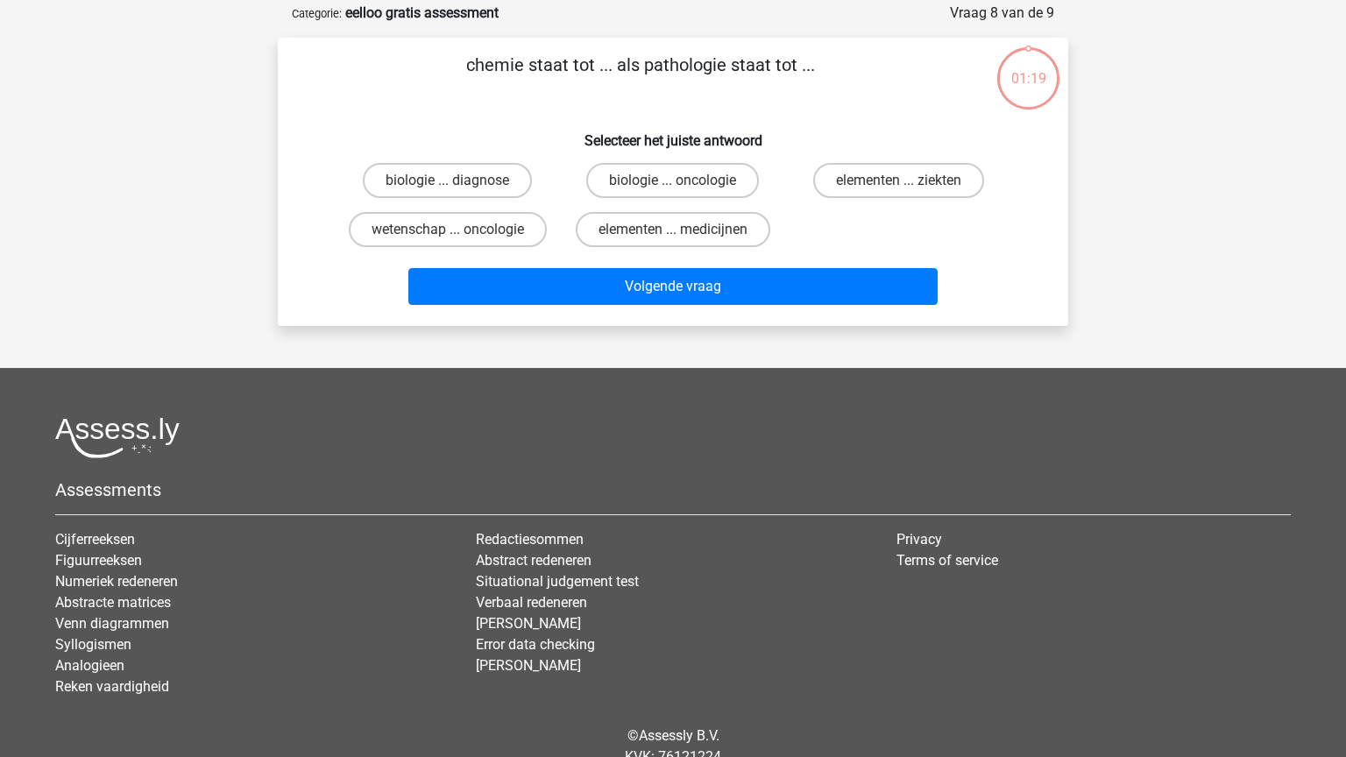
scroll to position [88, 0]
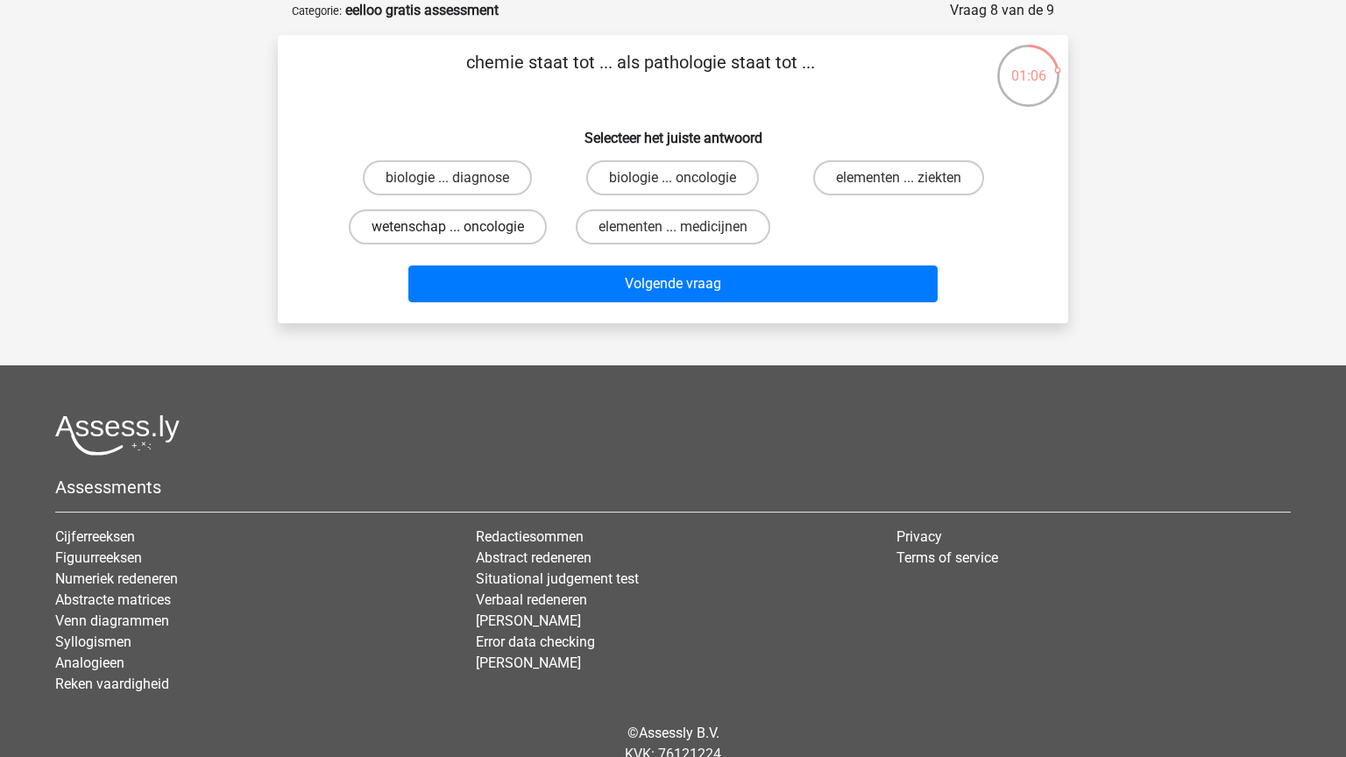
click at [526, 227] on label "wetenschap ... oncologie" at bounding box center [448, 226] width 198 height 35
click at [459, 227] on input "wetenschap ... oncologie" at bounding box center [453, 232] width 11 height 11
radio input "true"
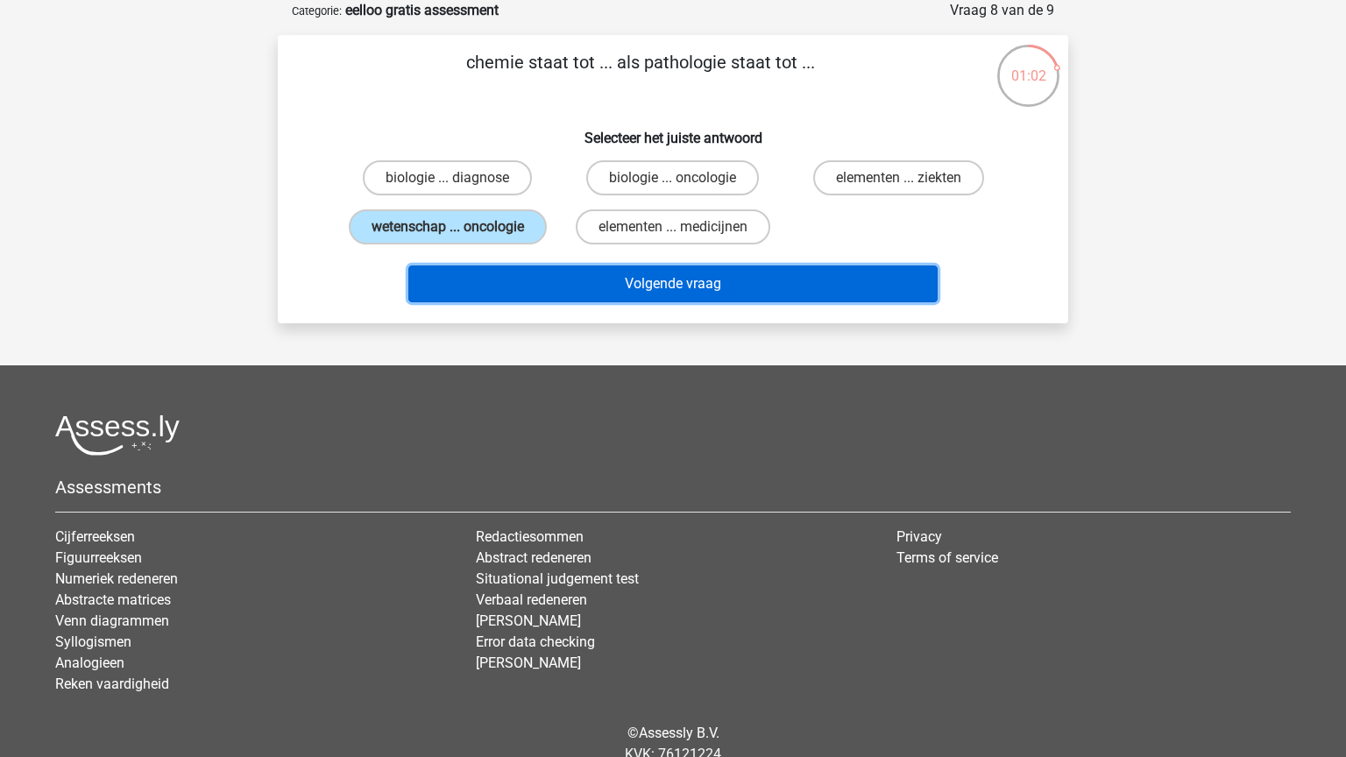
click at [591, 283] on button "Volgende vraag" at bounding box center [673, 284] width 530 height 37
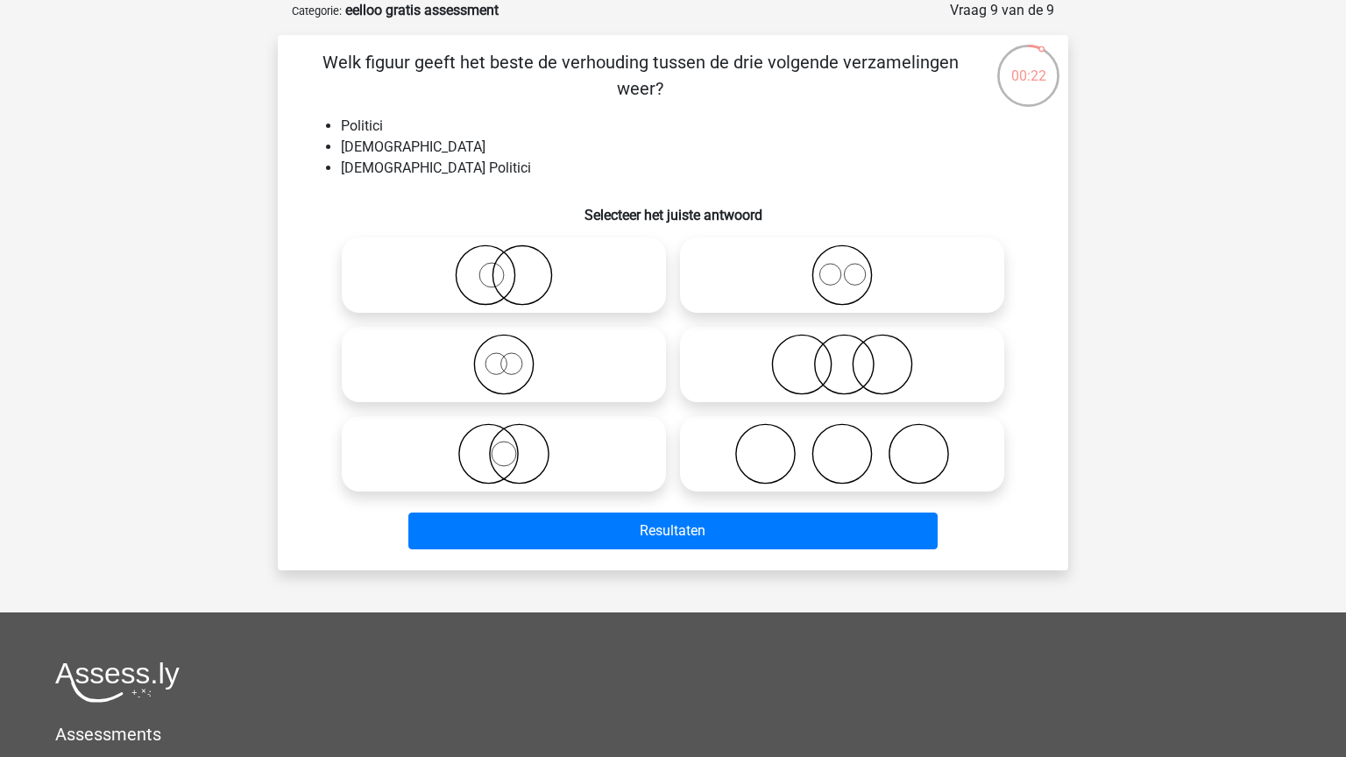
click at [620, 288] on icon at bounding box center [504, 275] width 310 height 61
click at [515, 266] on input "radio" at bounding box center [509, 260] width 11 height 11
radio input "true"
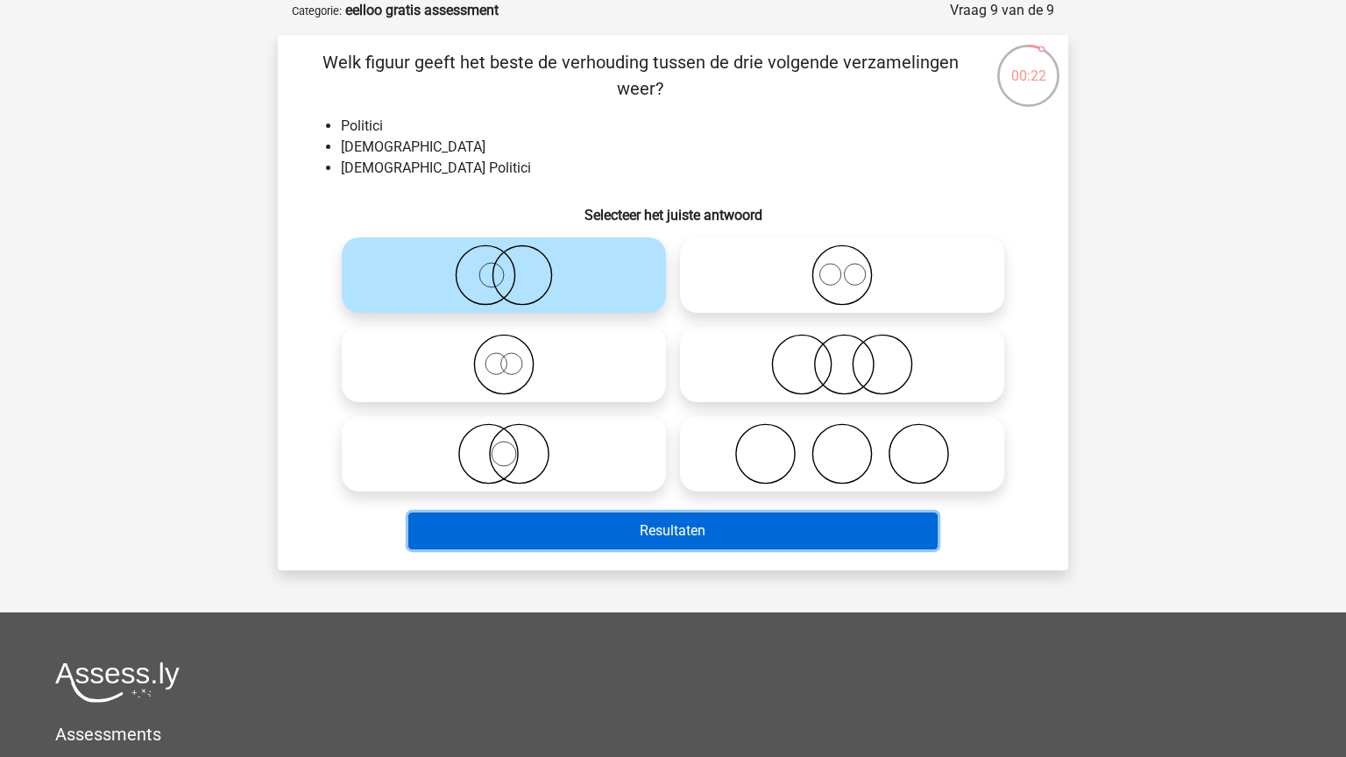
click at [682, 534] on button "Resultaten" at bounding box center [673, 531] width 530 height 37
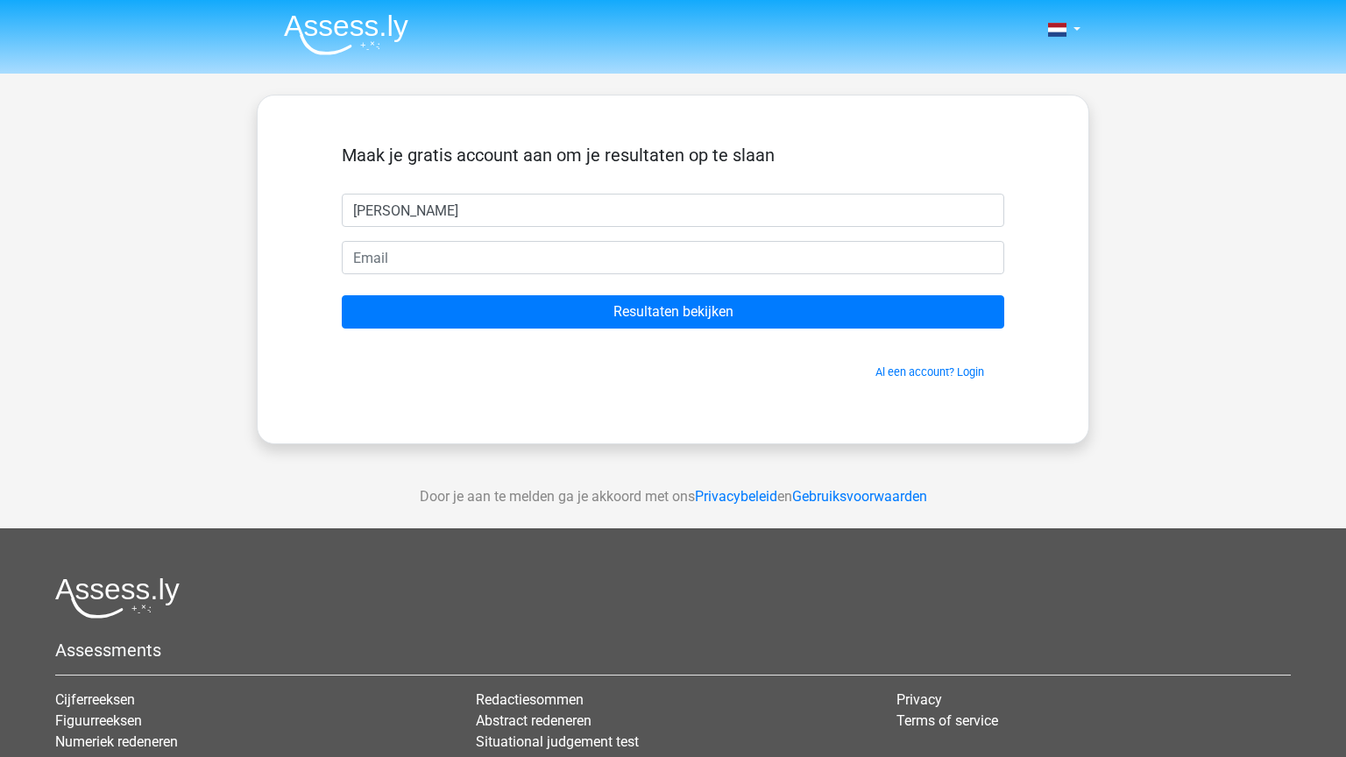
type input "[PERSON_NAME]"
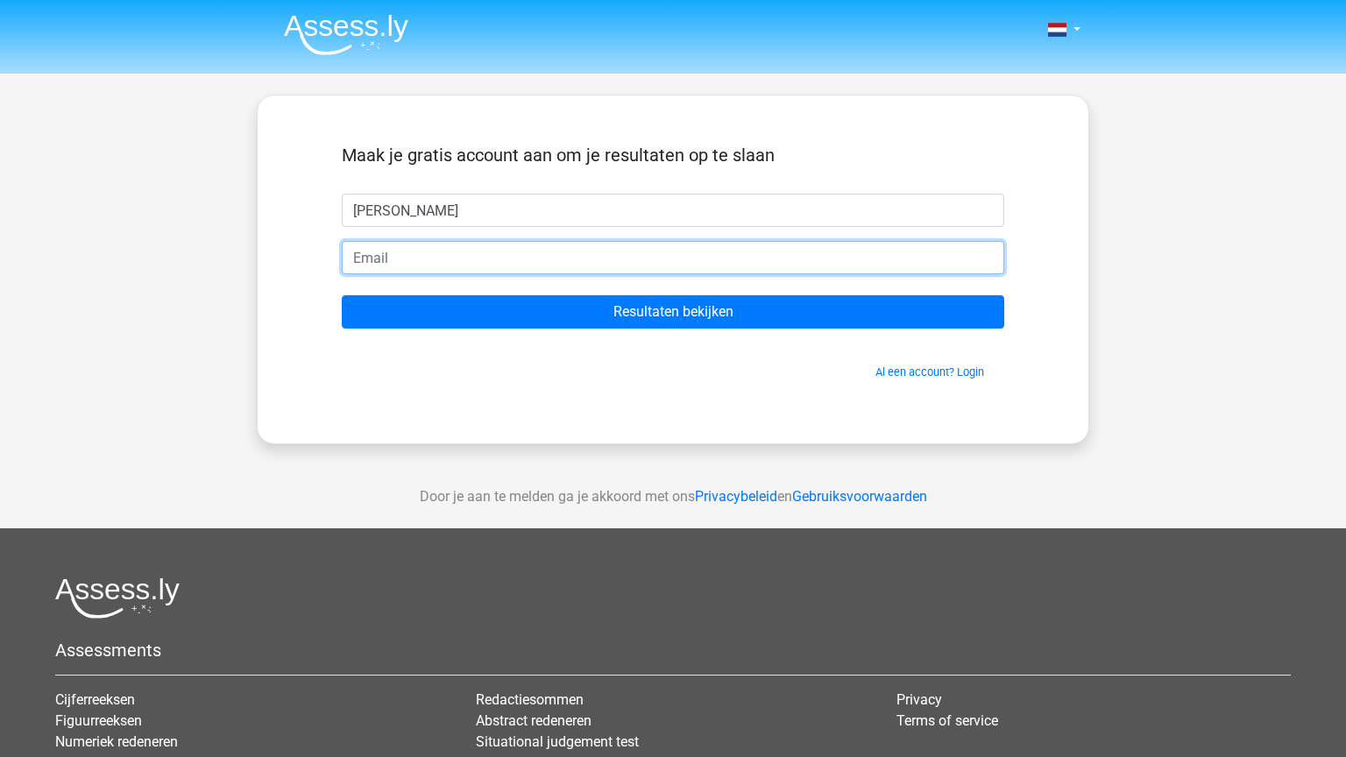
click at [642, 249] on input "email" at bounding box center [673, 257] width 663 height 33
type input "[EMAIL_ADDRESS][DOMAIN_NAME]"
click at [342, 295] on input "Resultaten bekijken" at bounding box center [673, 311] width 663 height 33
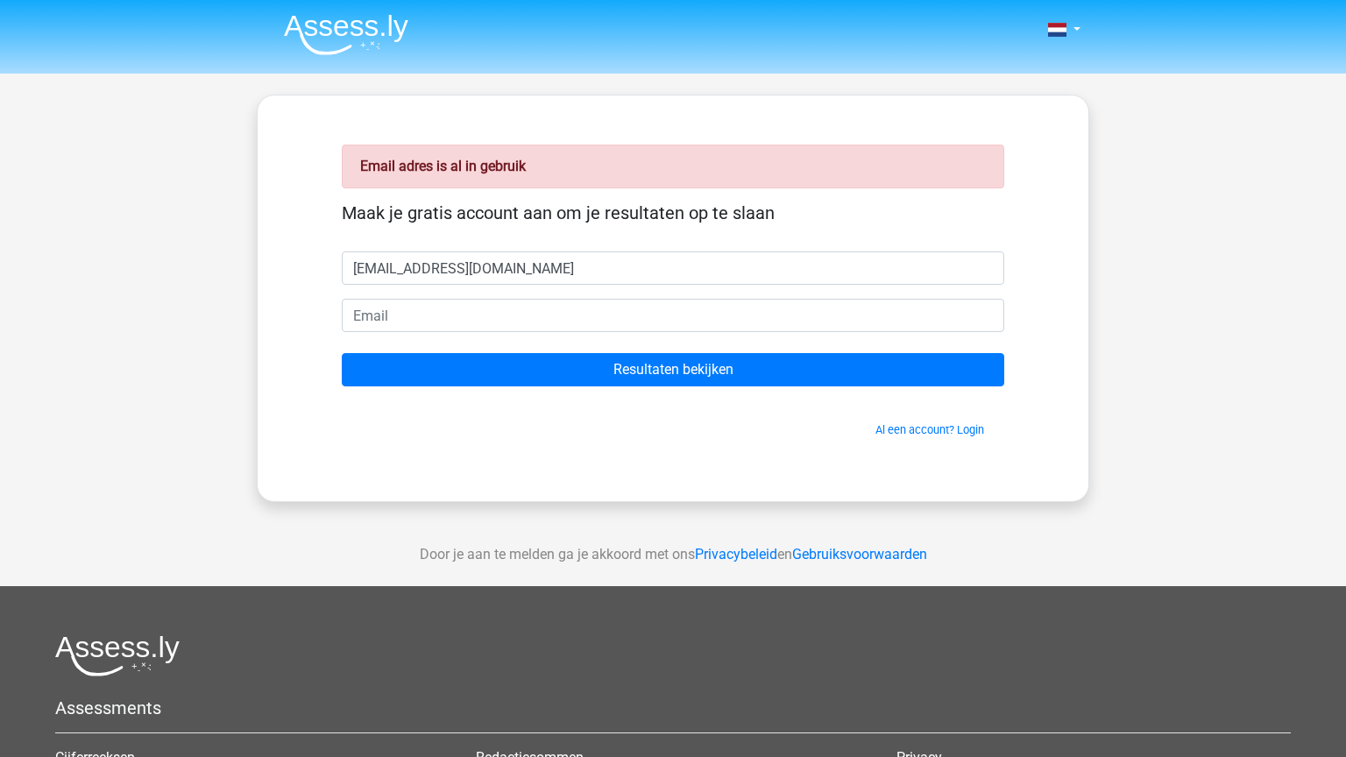
drag, startPoint x: 464, startPoint y: 260, endPoint x: 351, endPoint y: 257, distance: 113.1
click at [351, 257] on input "[EMAIL_ADDRESS][DOMAIN_NAME]" at bounding box center [673, 268] width 663 height 33
type input "[EMAIL_ADDRESS][DOMAIN_NAME]"
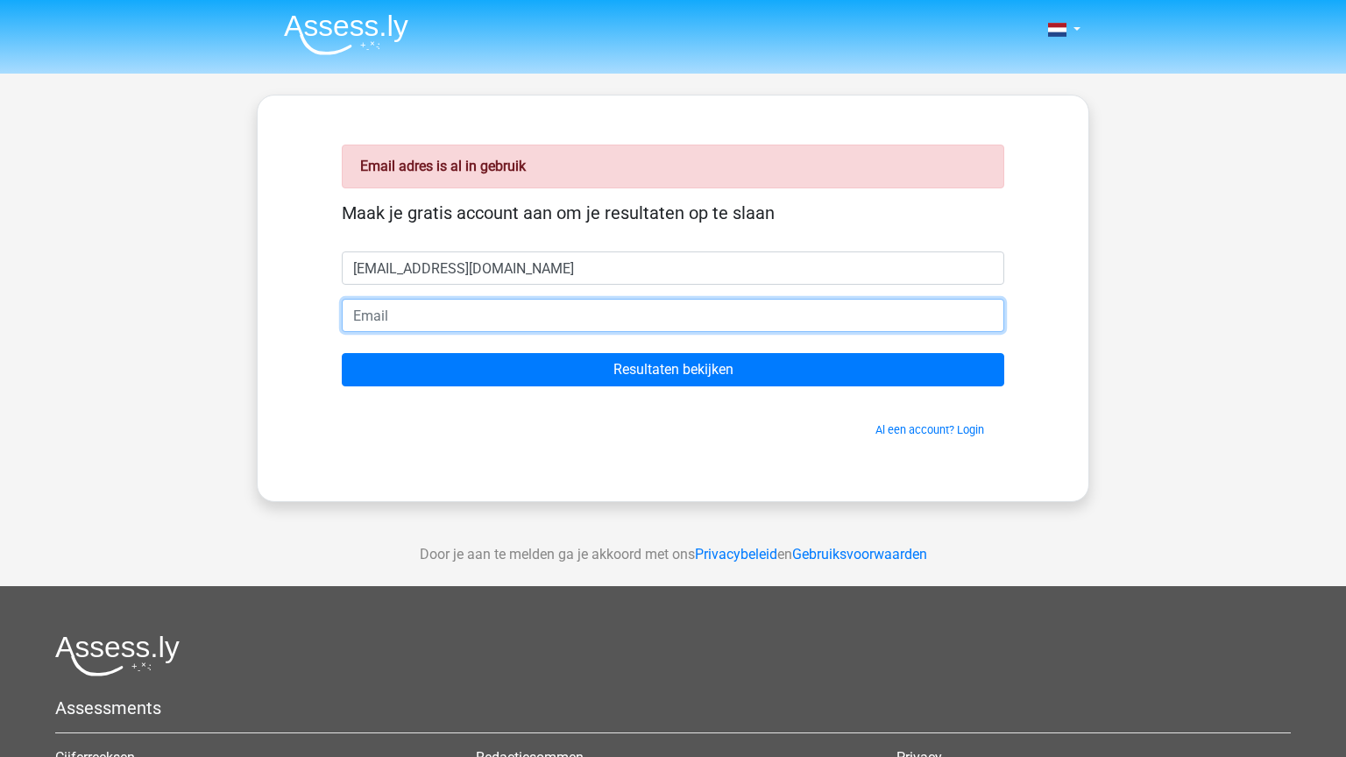
click at [383, 316] on input "email" at bounding box center [673, 315] width 663 height 33
paste input "[EMAIL_ADDRESS][DOMAIN_NAME]"
type input "[EMAIL_ADDRESS][DOMAIN_NAME]"
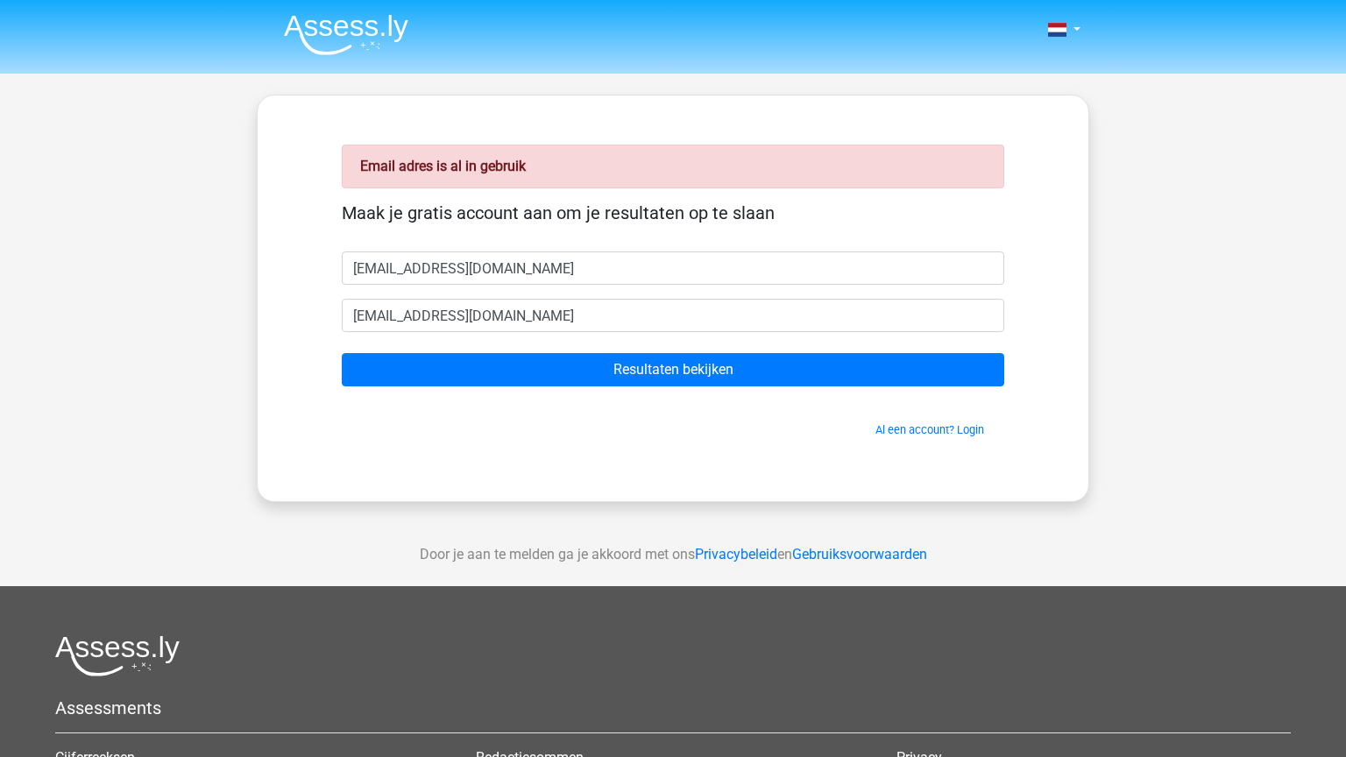
click at [557, 285] on form "Maak je gratis account aan om je resultaten op te slaan yvesborst2@hotmail.com …" at bounding box center [673, 320] width 663 height 236
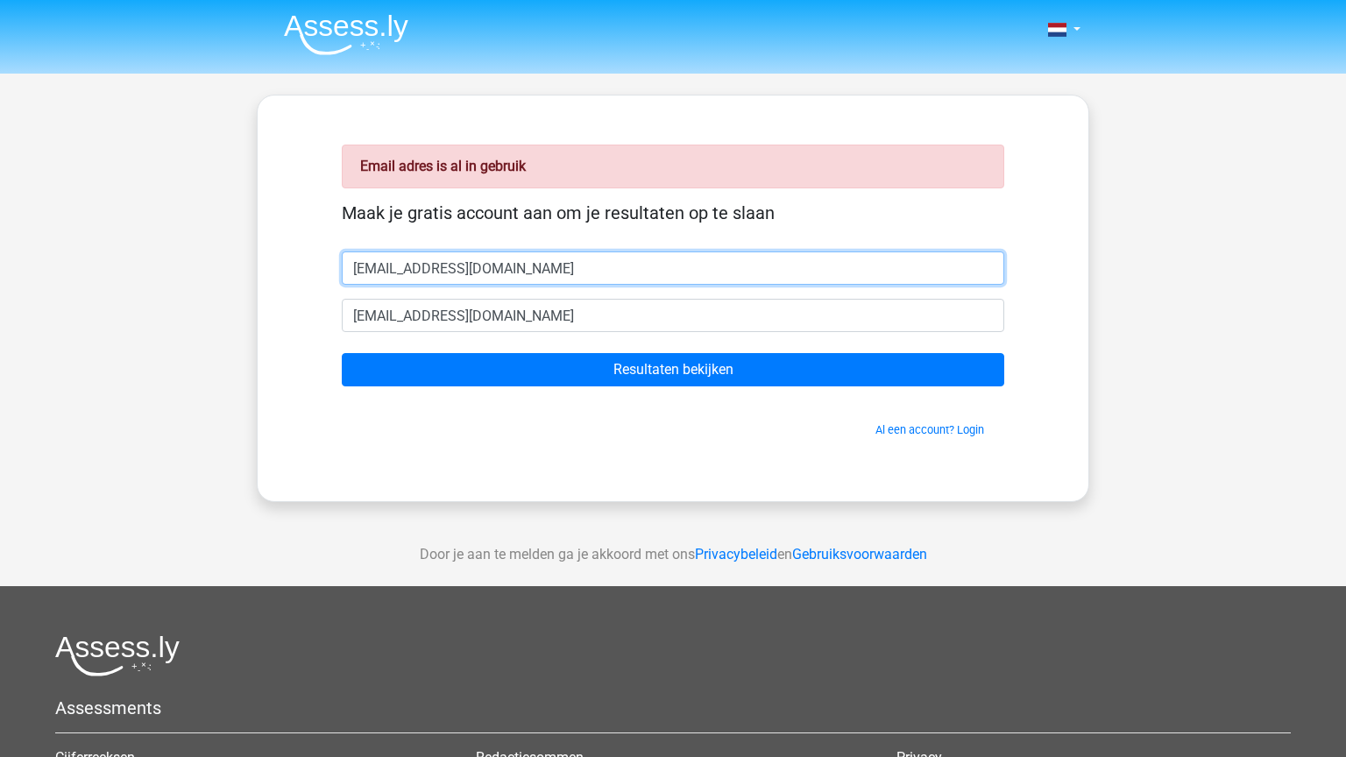
click at [558, 277] on input "[EMAIL_ADDRESS][DOMAIN_NAME]" at bounding box center [673, 268] width 663 height 33
type input "y"
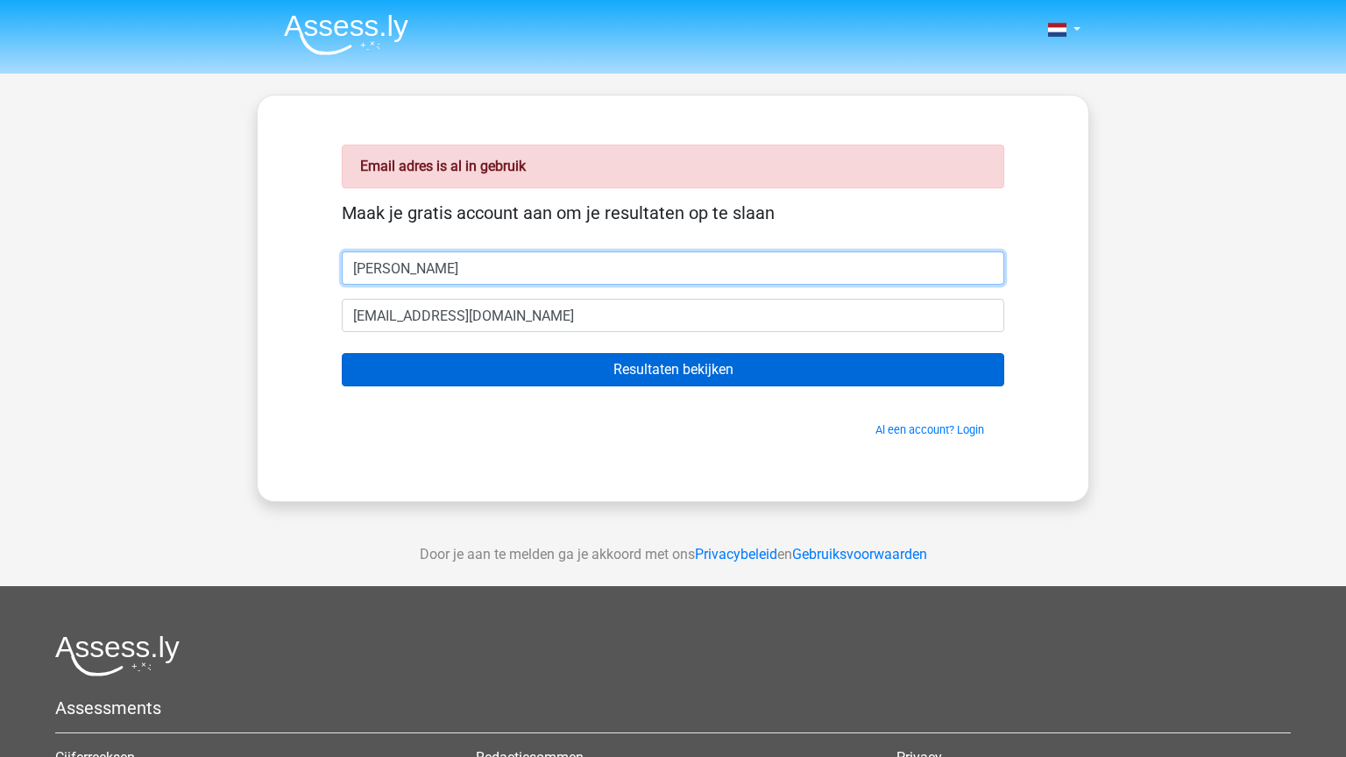
type input "[PERSON_NAME]"
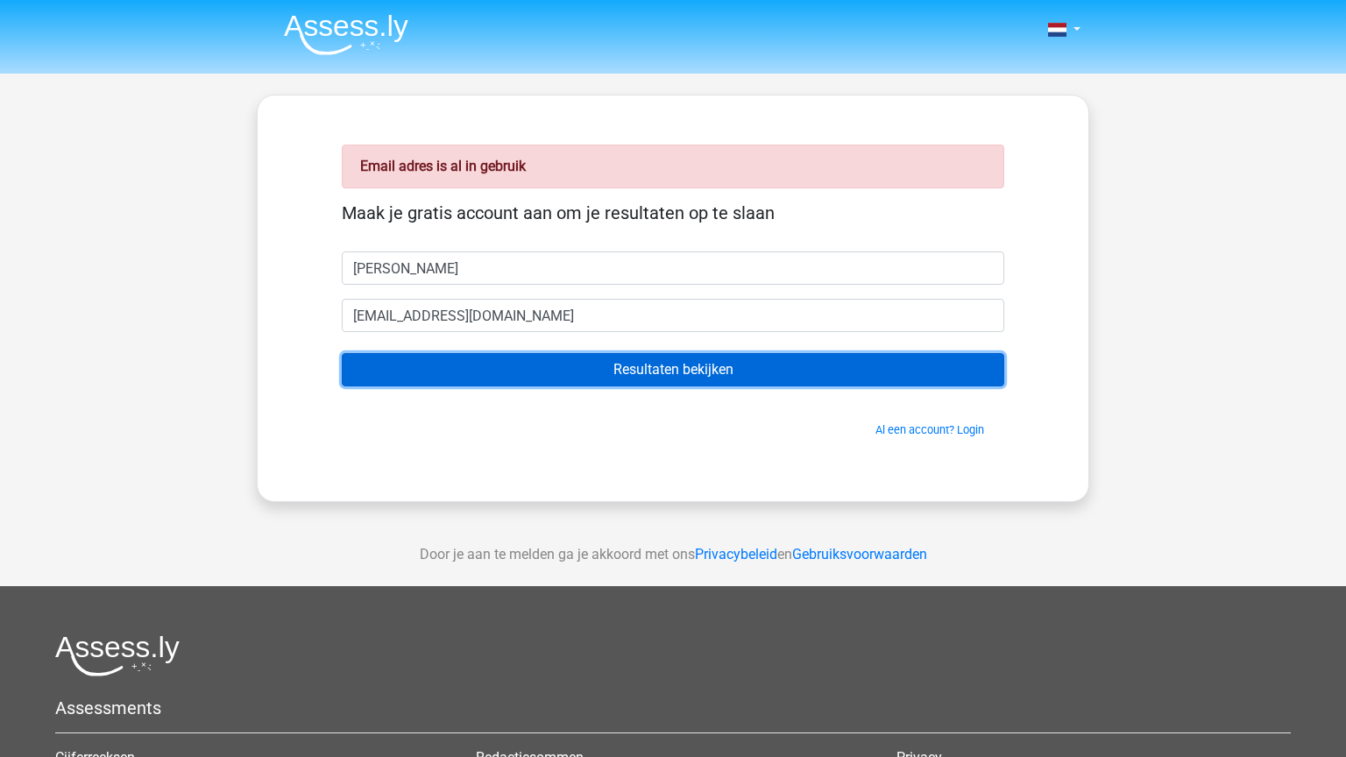
click at [756, 372] on input "Resultaten bekijken" at bounding box center [673, 369] width 663 height 33
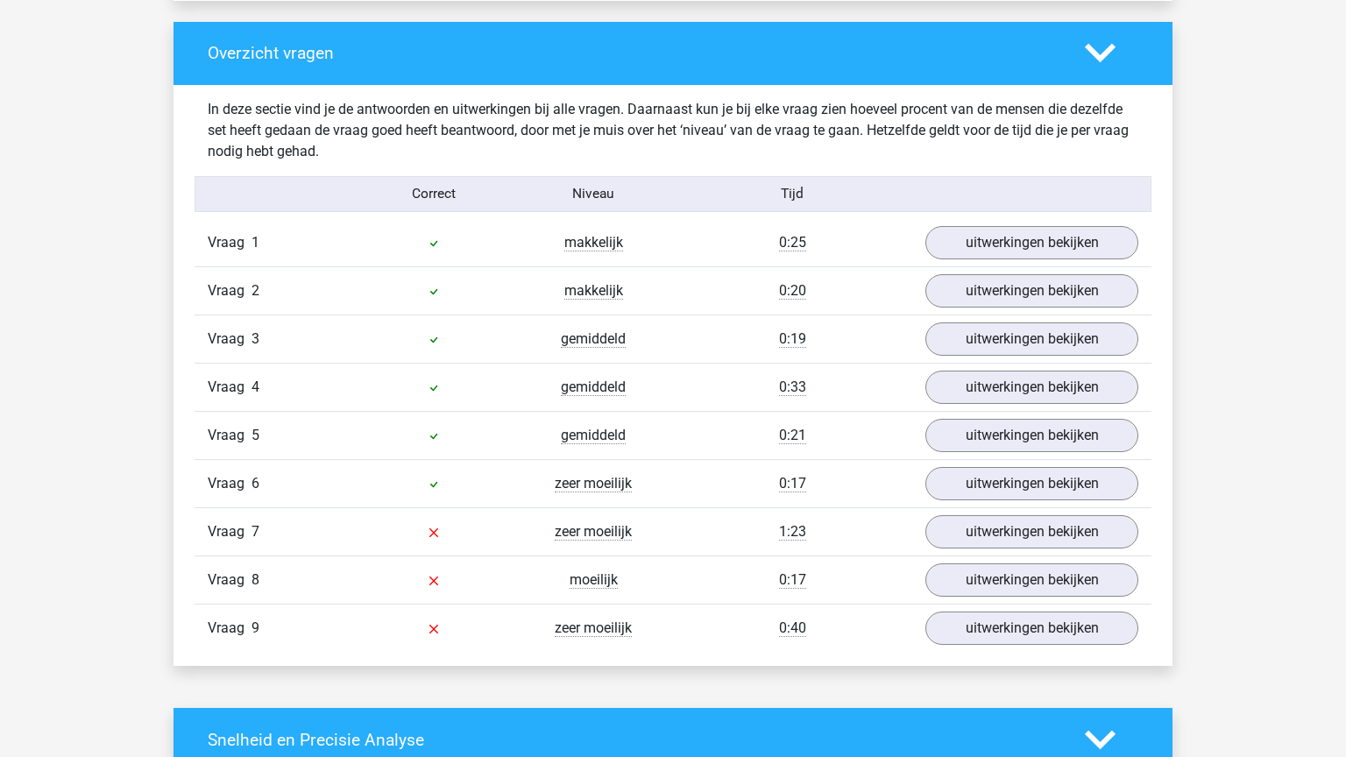
scroll to position [1776, 0]
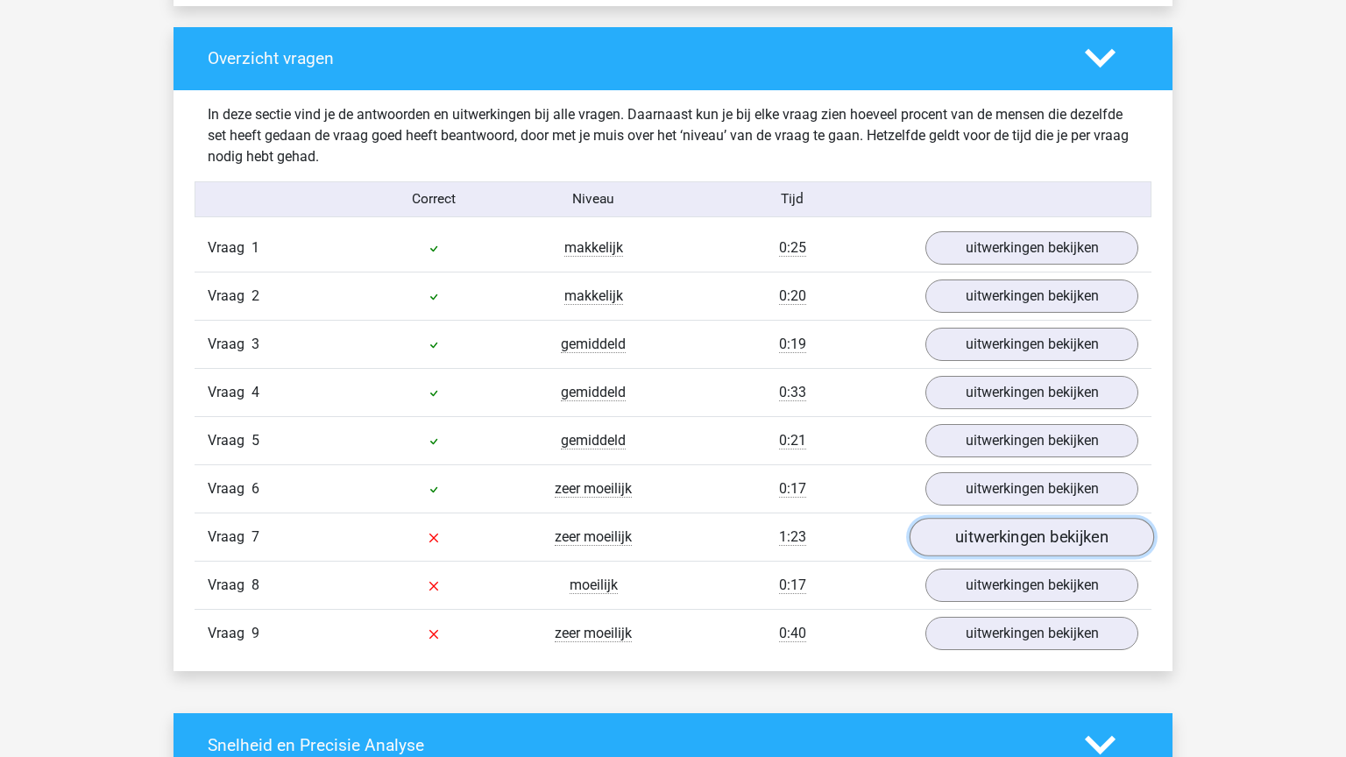
click at [1005, 534] on link "uitwerkingen bekijken" at bounding box center [1032, 537] width 245 height 39
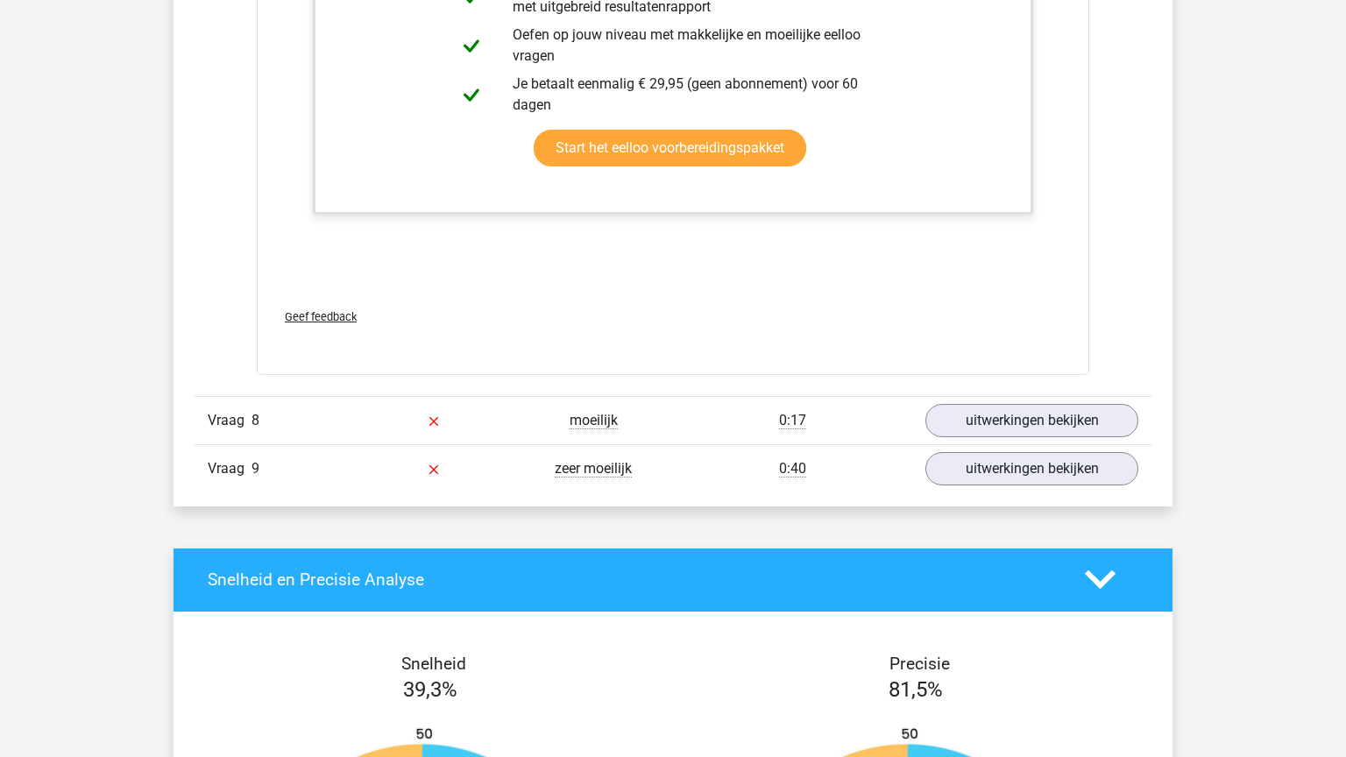
scroll to position [3008, 0]
click at [981, 421] on link "uitwerkingen bekijken" at bounding box center [1032, 420] width 245 height 39
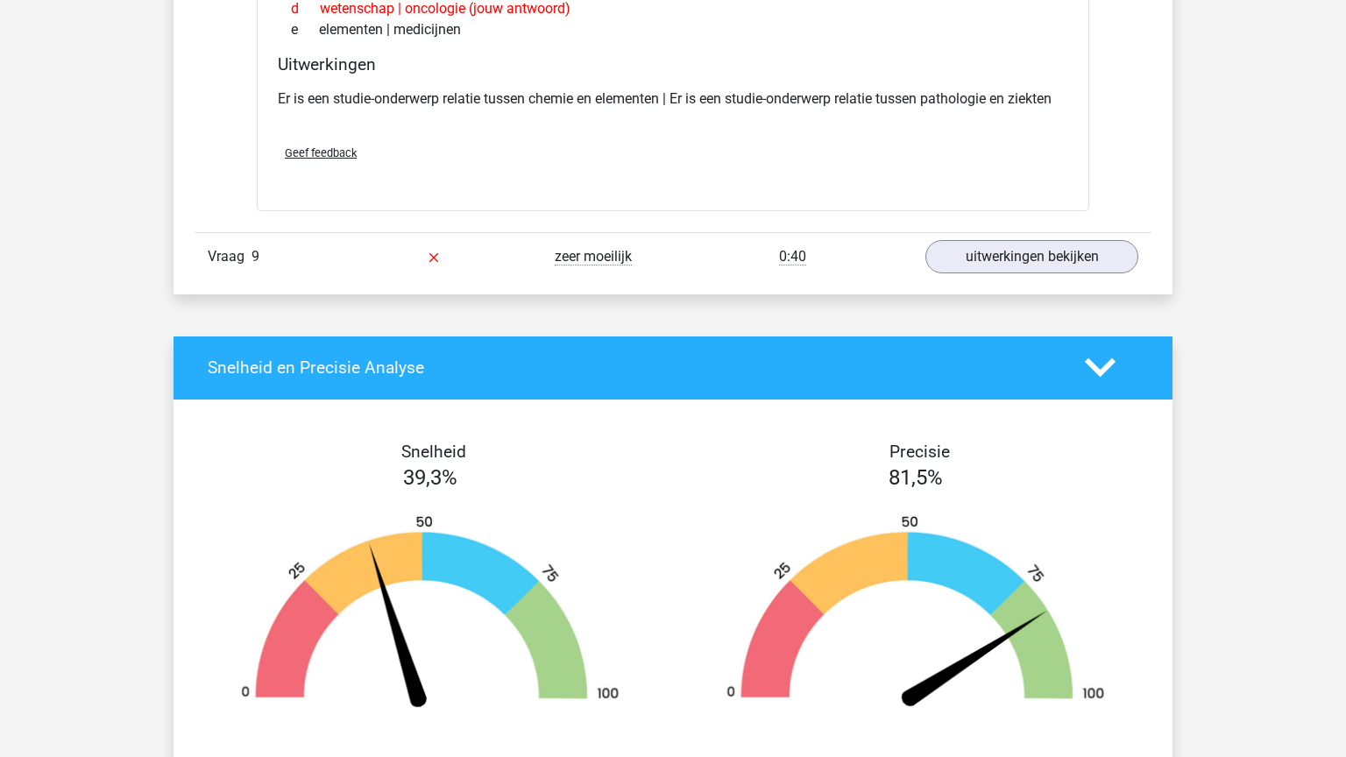
scroll to position [3553, 0]
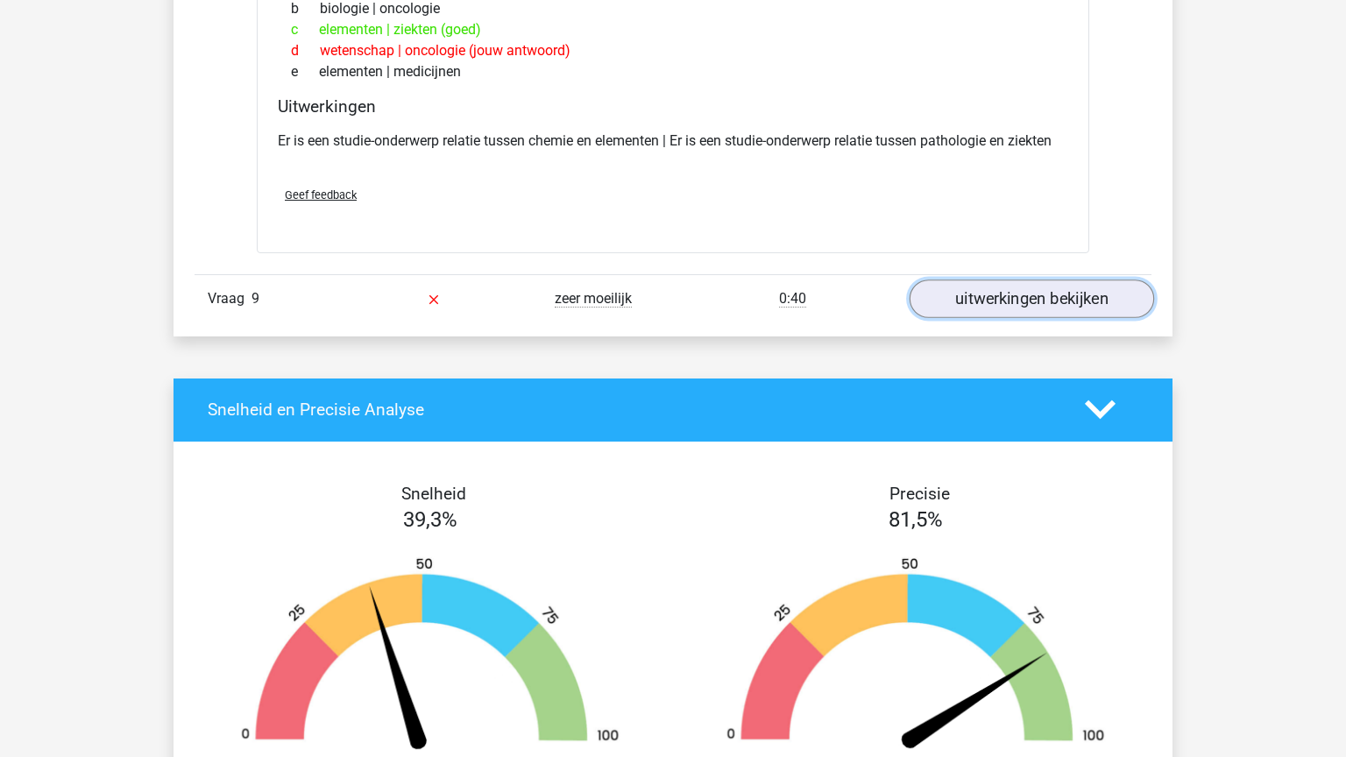
click at [1010, 296] on link "uitwerkingen bekijken" at bounding box center [1032, 299] width 245 height 39
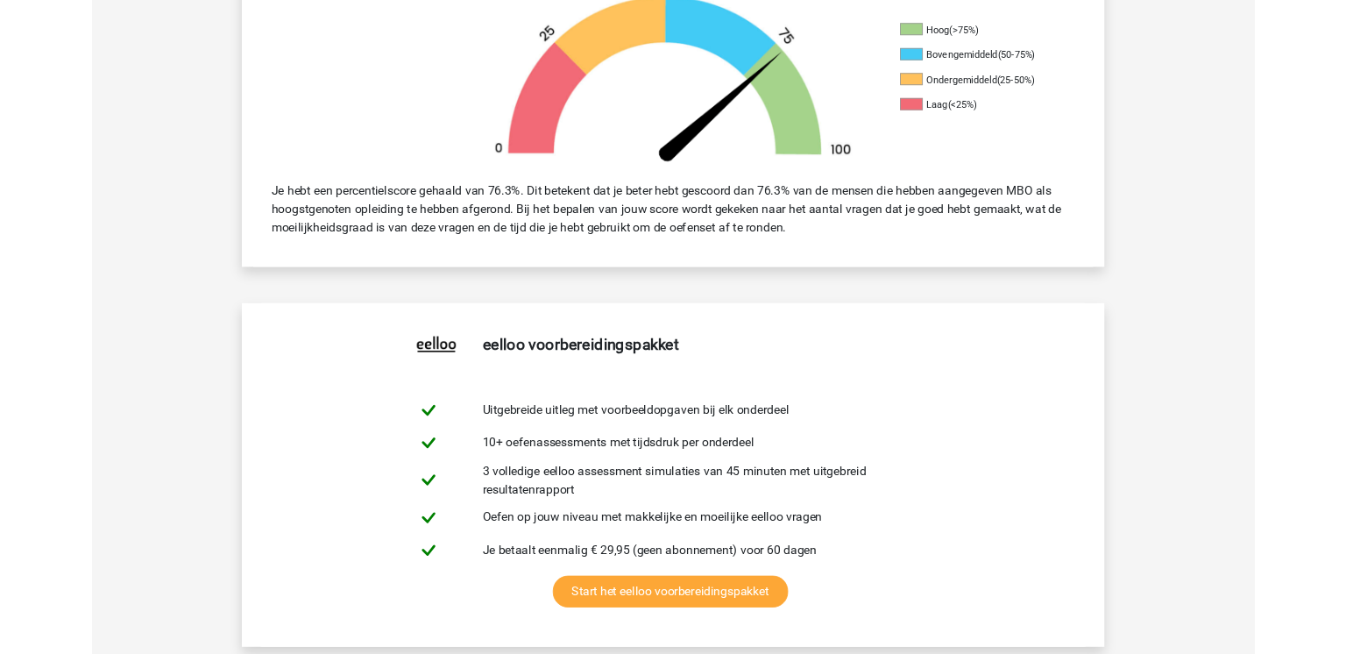
scroll to position [0, 0]
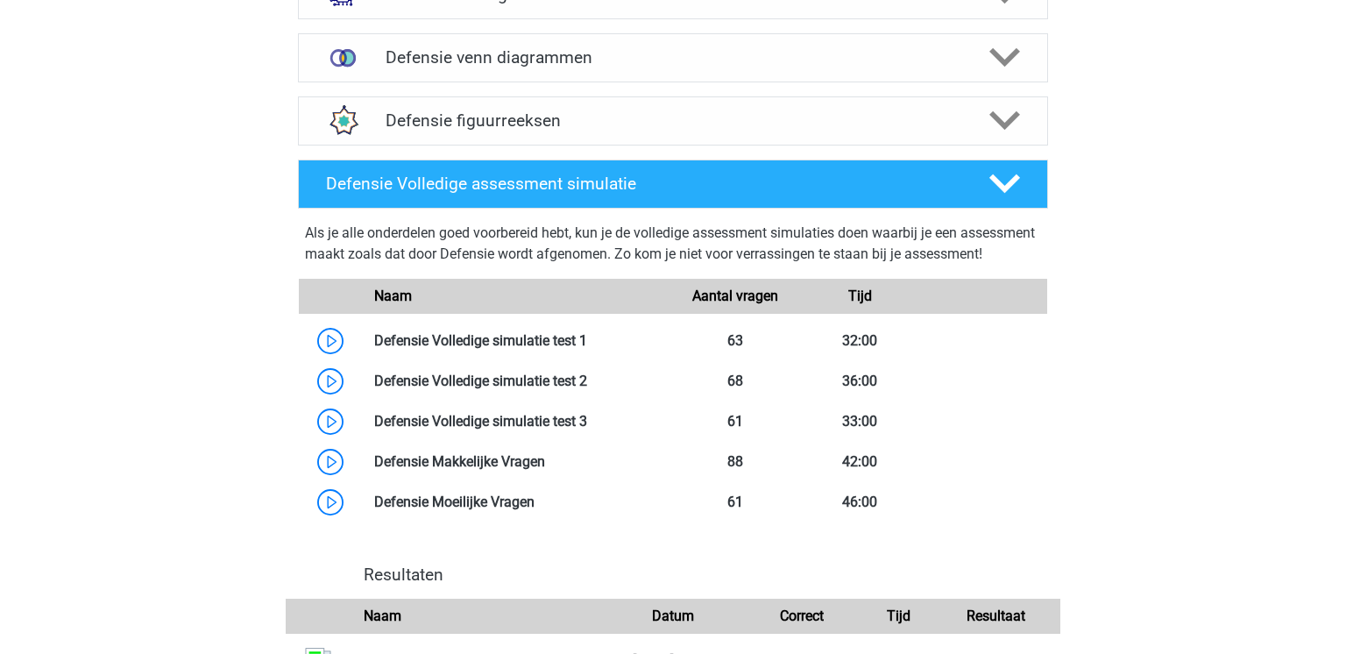
scroll to position [1476, 0]
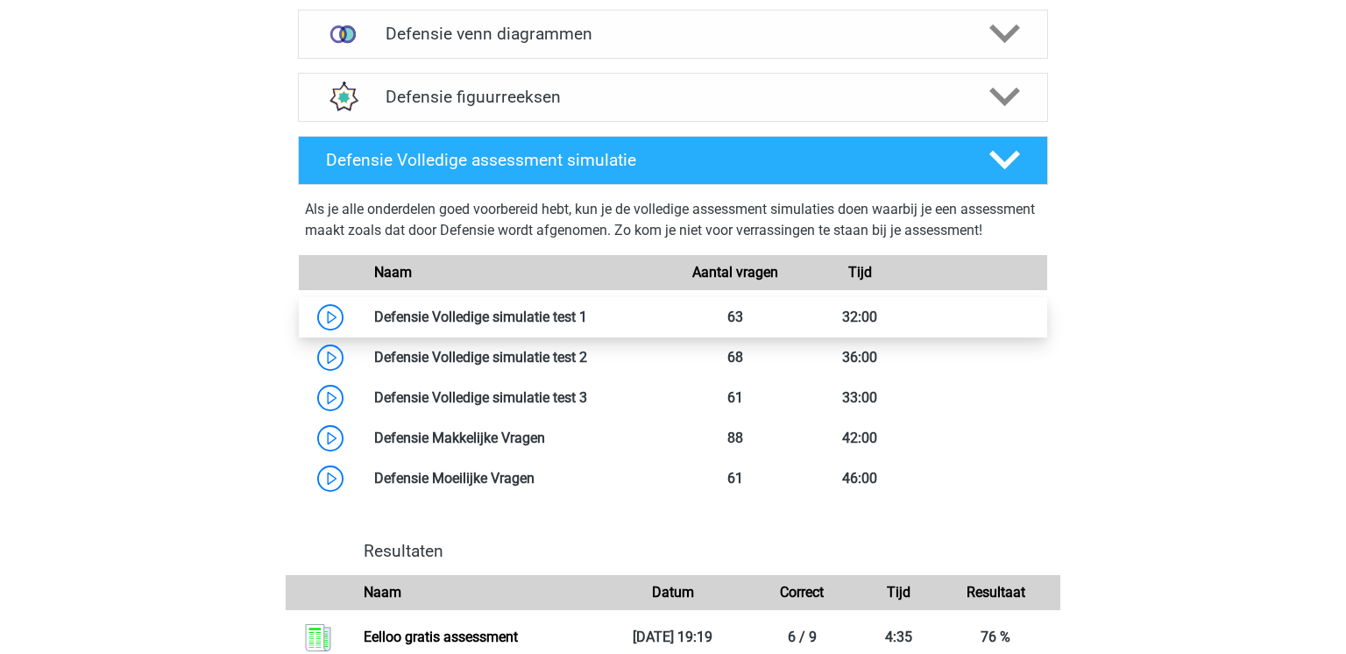
click at [587, 325] on link at bounding box center [587, 317] width 0 height 17
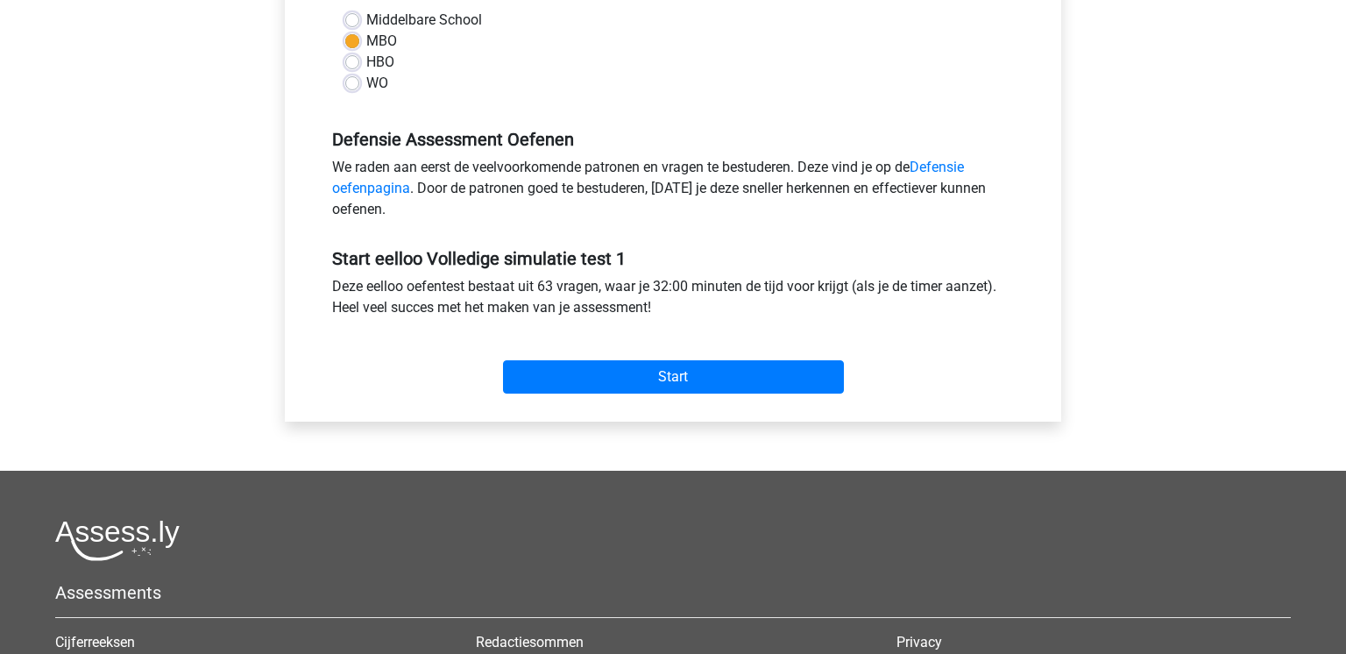
scroll to position [470, 0]
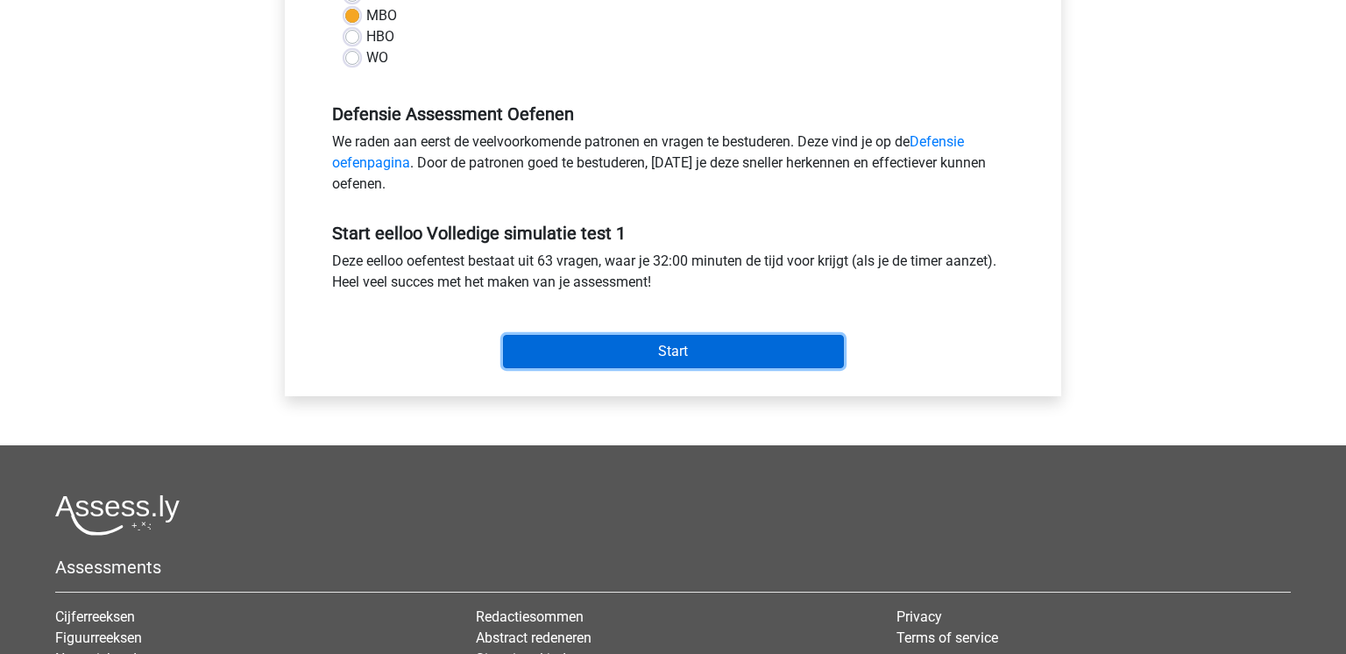
click at [586, 345] on input "Start" at bounding box center [673, 351] width 341 height 33
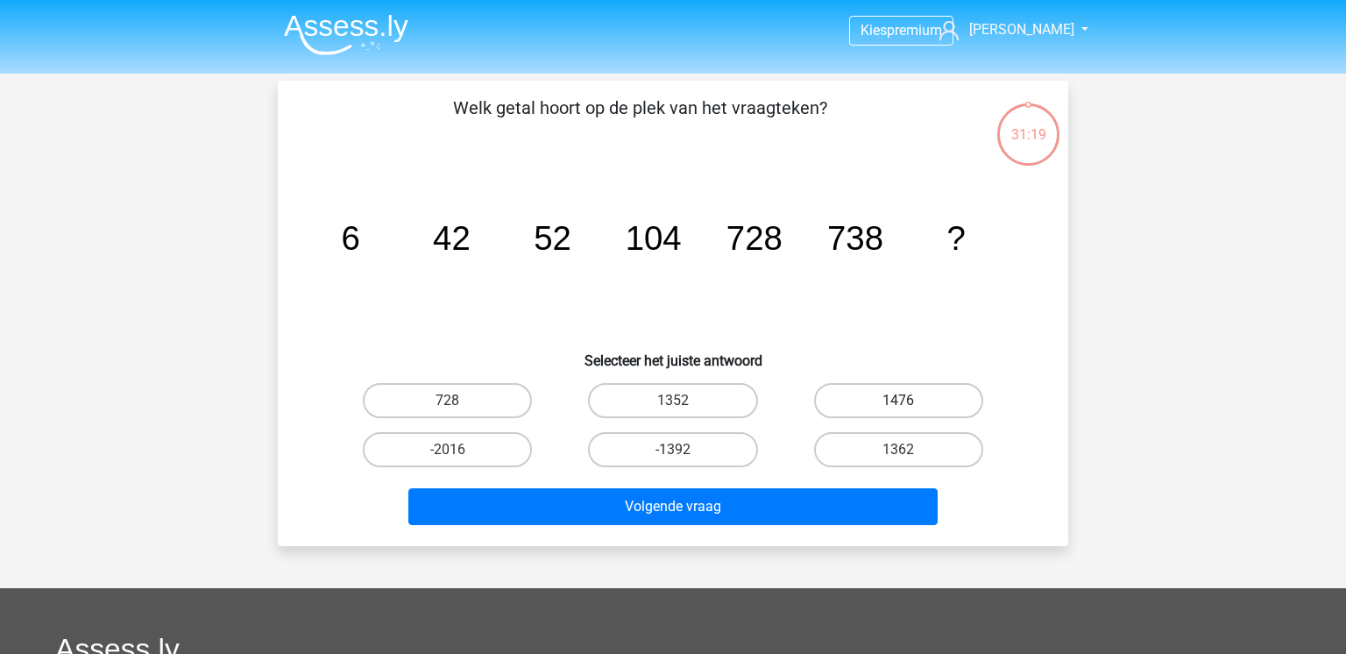
click at [856, 400] on label "1476" at bounding box center [898, 400] width 169 height 35
click at [898, 401] on input "1476" at bounding box center [903, 406] width 11 height 11
radio input "true"
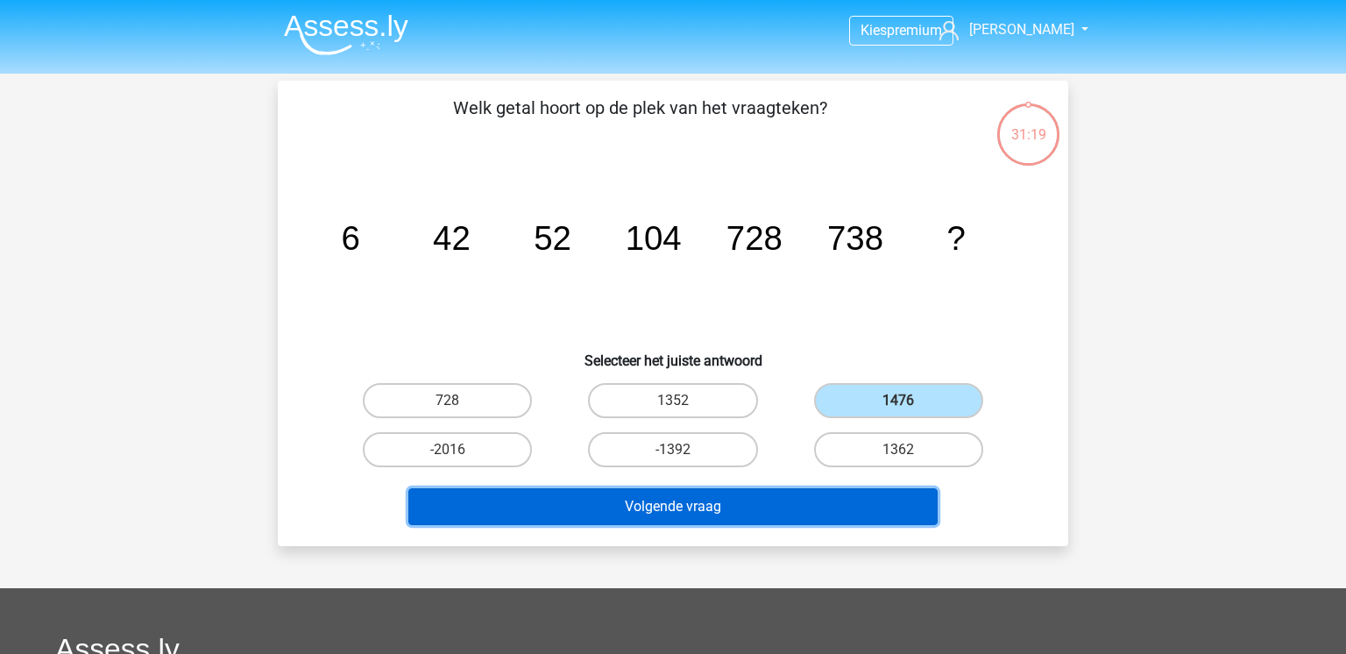
click at [791, 501] on button "Volgende vraag" at bounding box center [673, 506] width 530 height 37
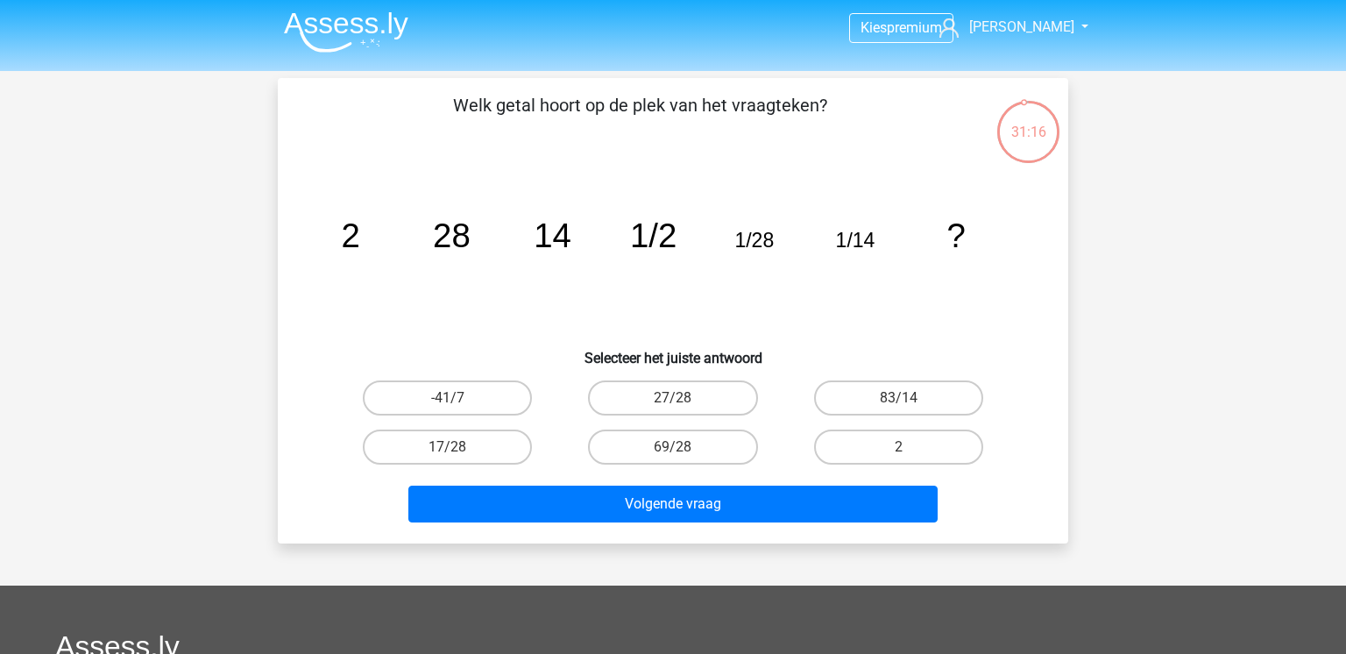
scroll to position [2, 0]
click at [878, 444] on label "2" at bounding box center [898, 447] width 169 height 35
click at [898, 448] on input "2" at bounding box center [903, 453] width 11 height 11
radio input "true"
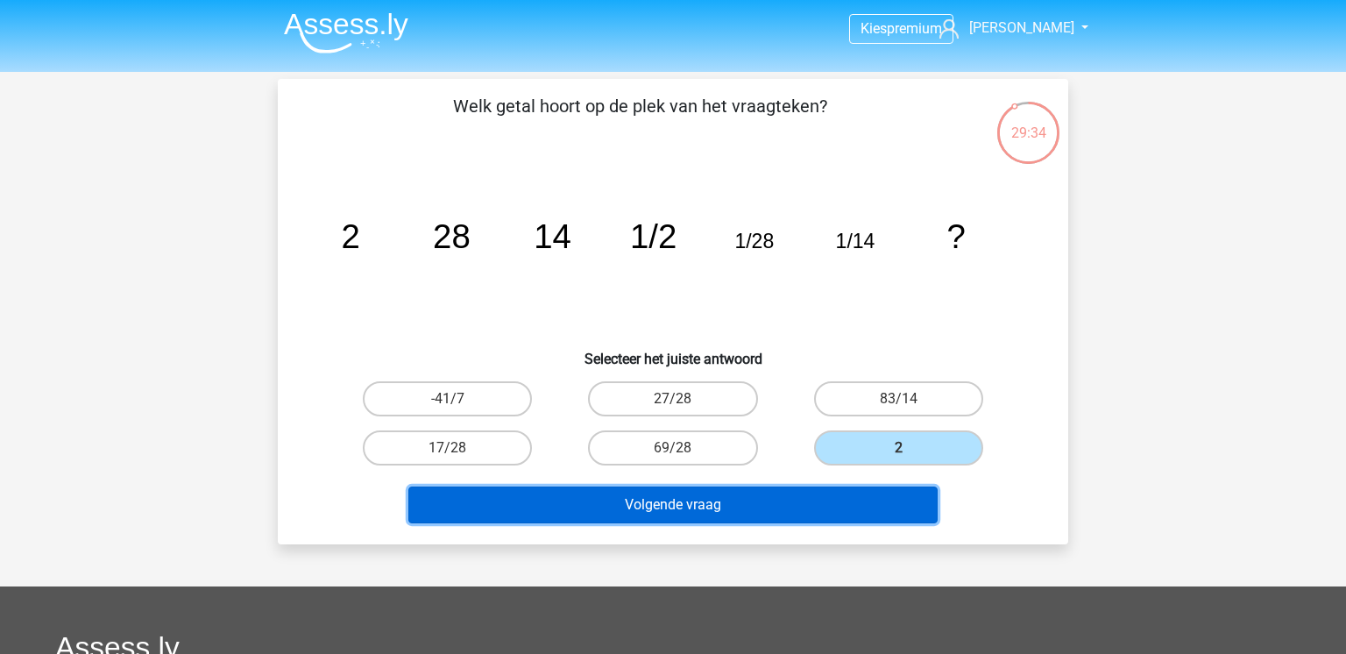
click at [855, 509] on button "Volgende vraag" at bounding box center [673, 504] width 530 height 37
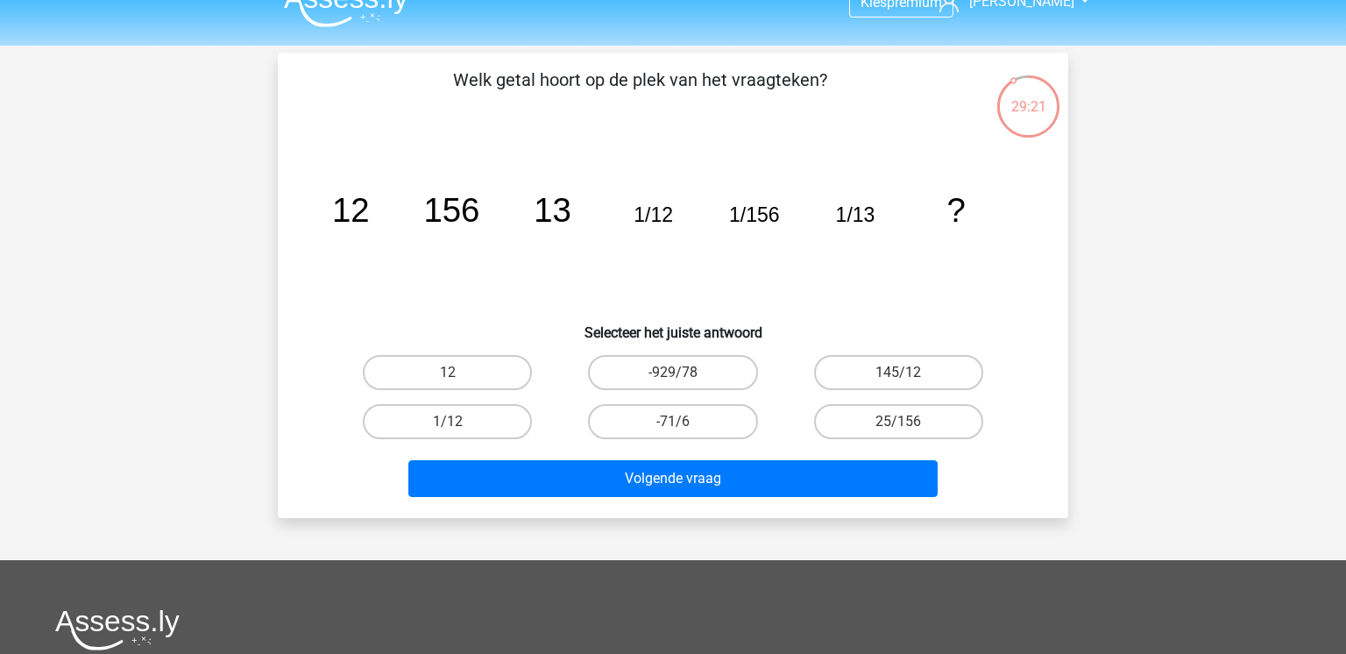
scroll to position [26, 0]
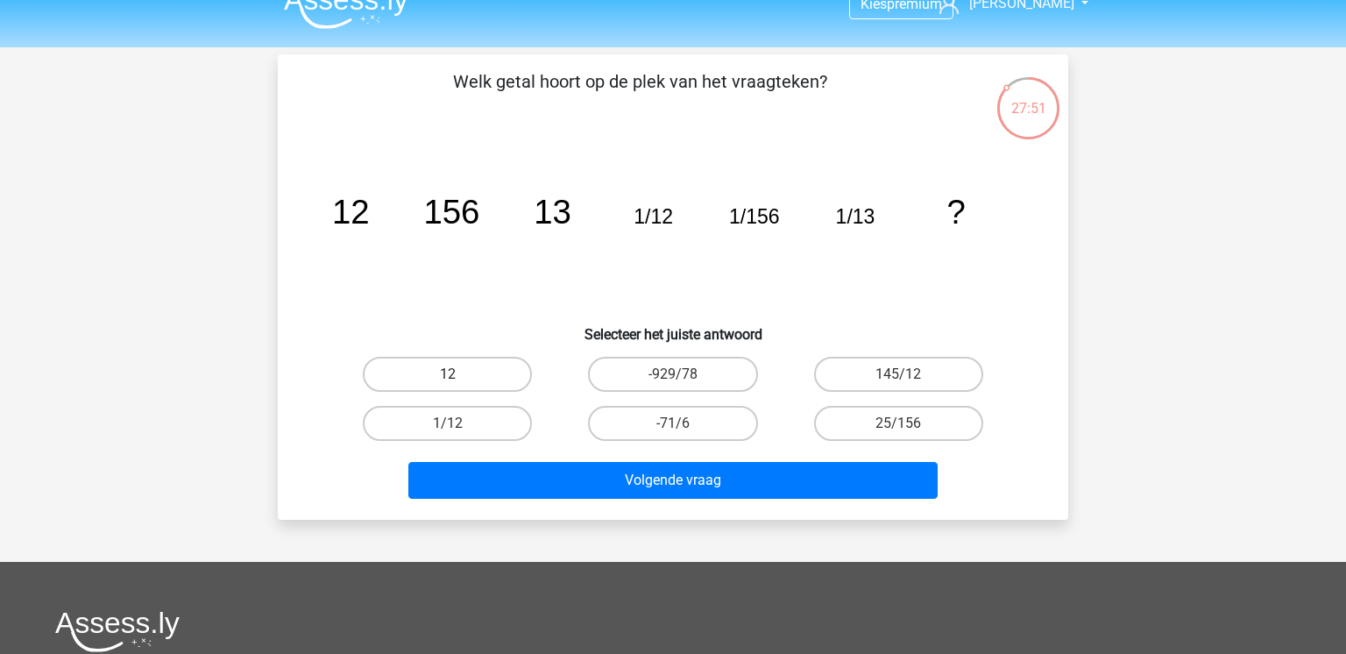
click at [489, 378] on label "12" at bounding box center [447, 374] width 169 height 35
click at [459, 378] on input "12" at bounding box center [453, 379] width 11 height 11
radio input "true"
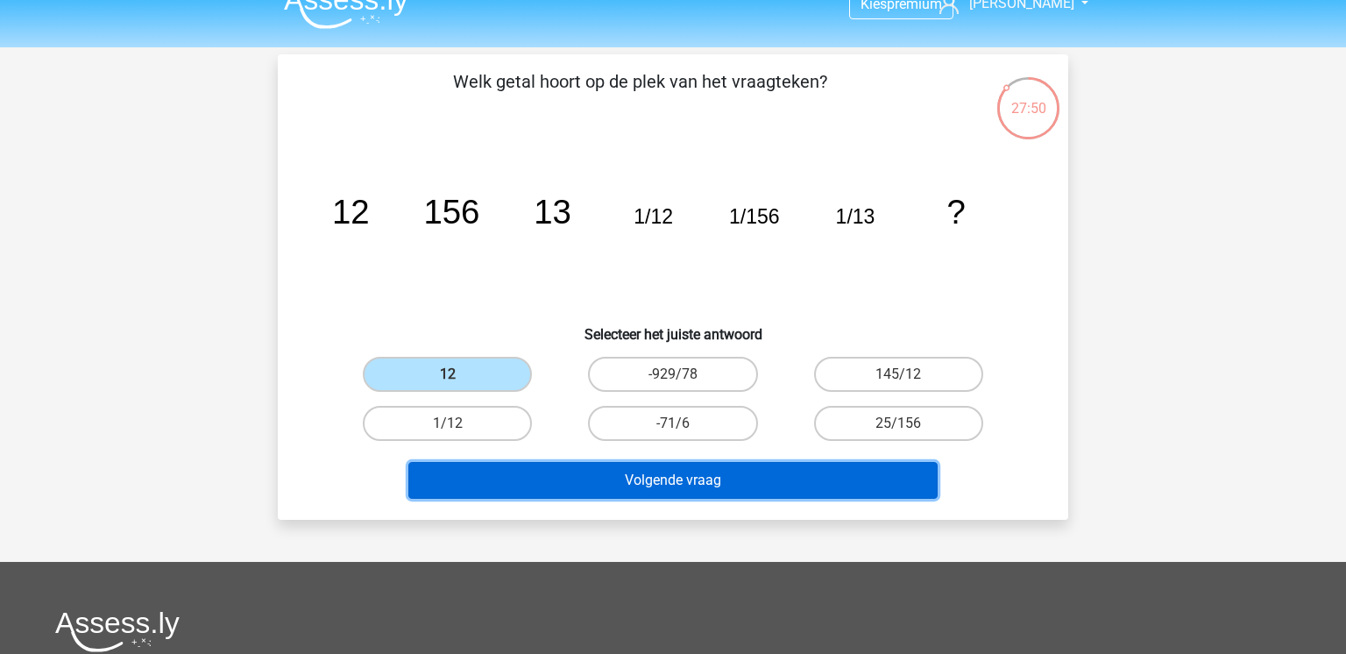
click at [569, 485] on button "Volgende vraag" at bounding box center [673, 480] width 530 height 37
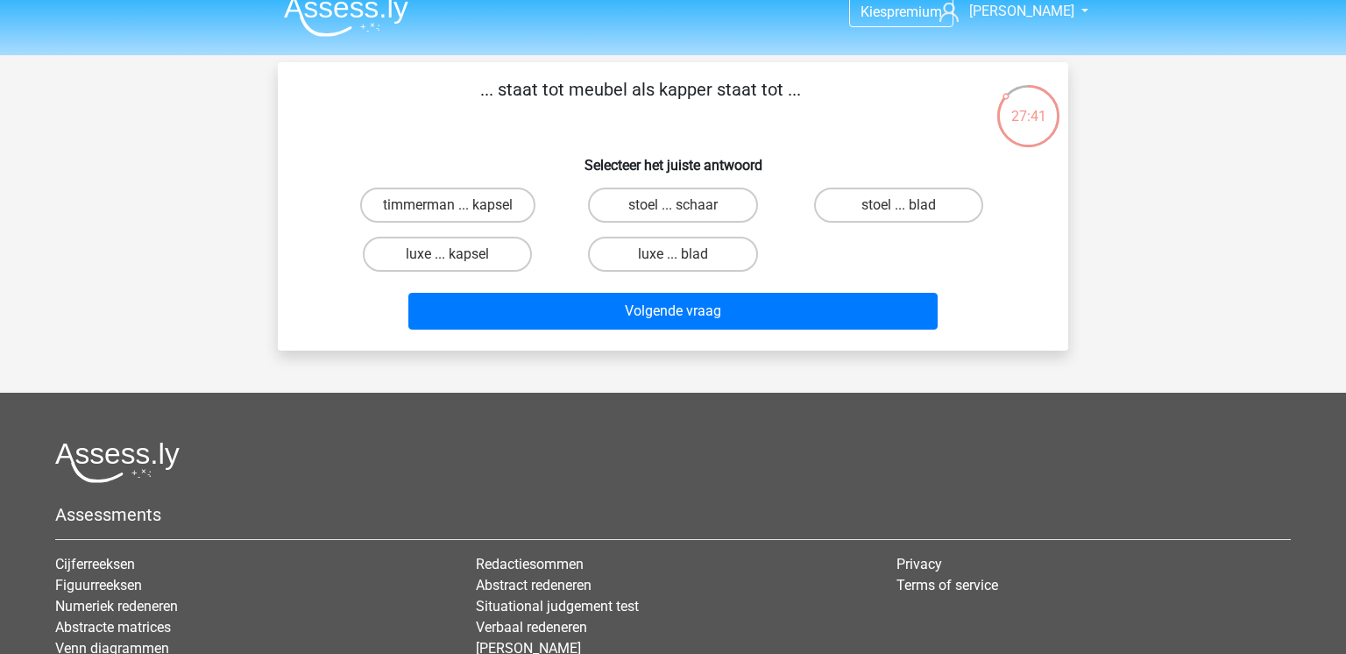
scroll to position [17, 0]
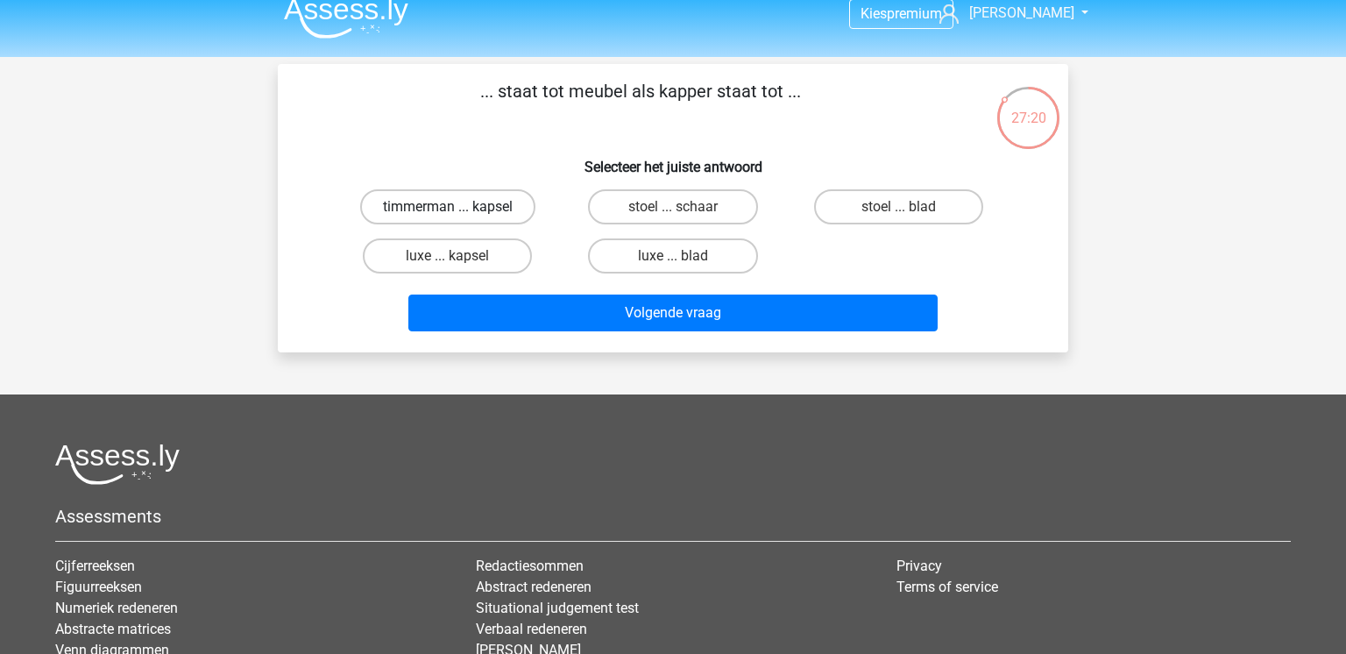
click at [473, 205] on label "timmerman ... kapsel" at bounding box center [447, 206] width 175 height 35
click at [459, 207] on input "timmerman ... kapsel" at bounding box center [453, 212] width 11 height 11
radio input "true"
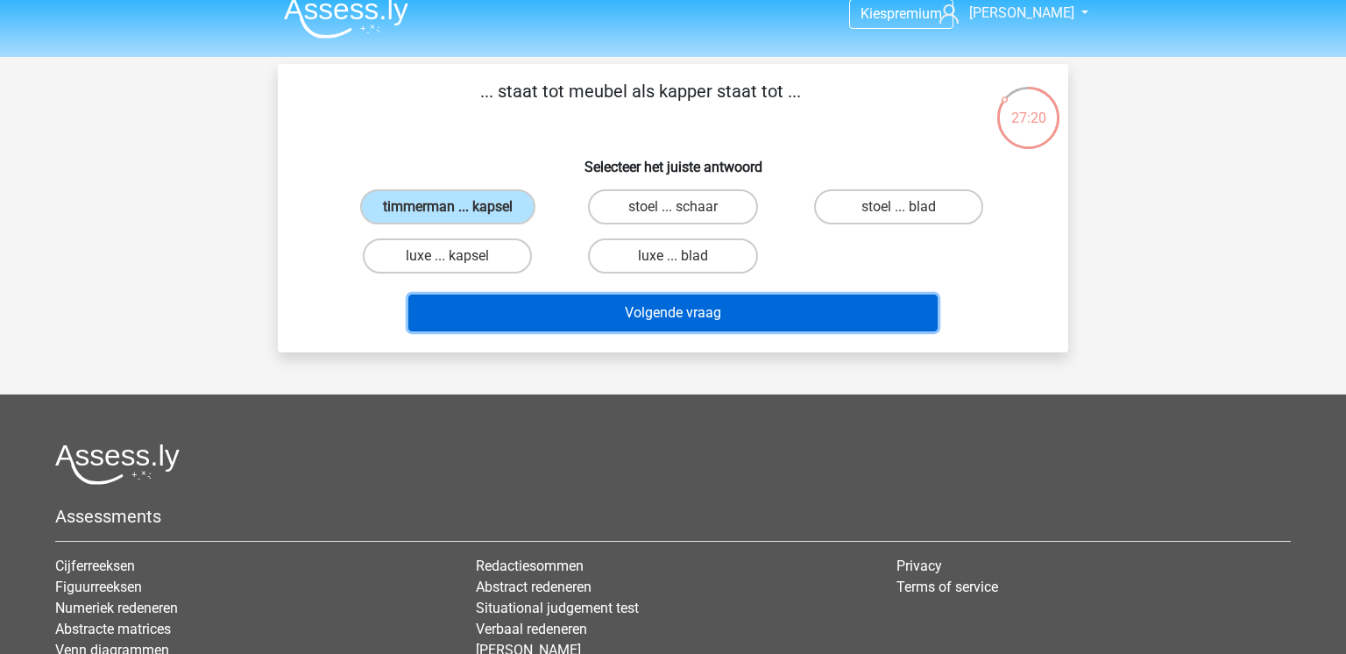
click at [617, 320] on button "Volgende vraag" at bounding box center [673, 313] width 530 height 37
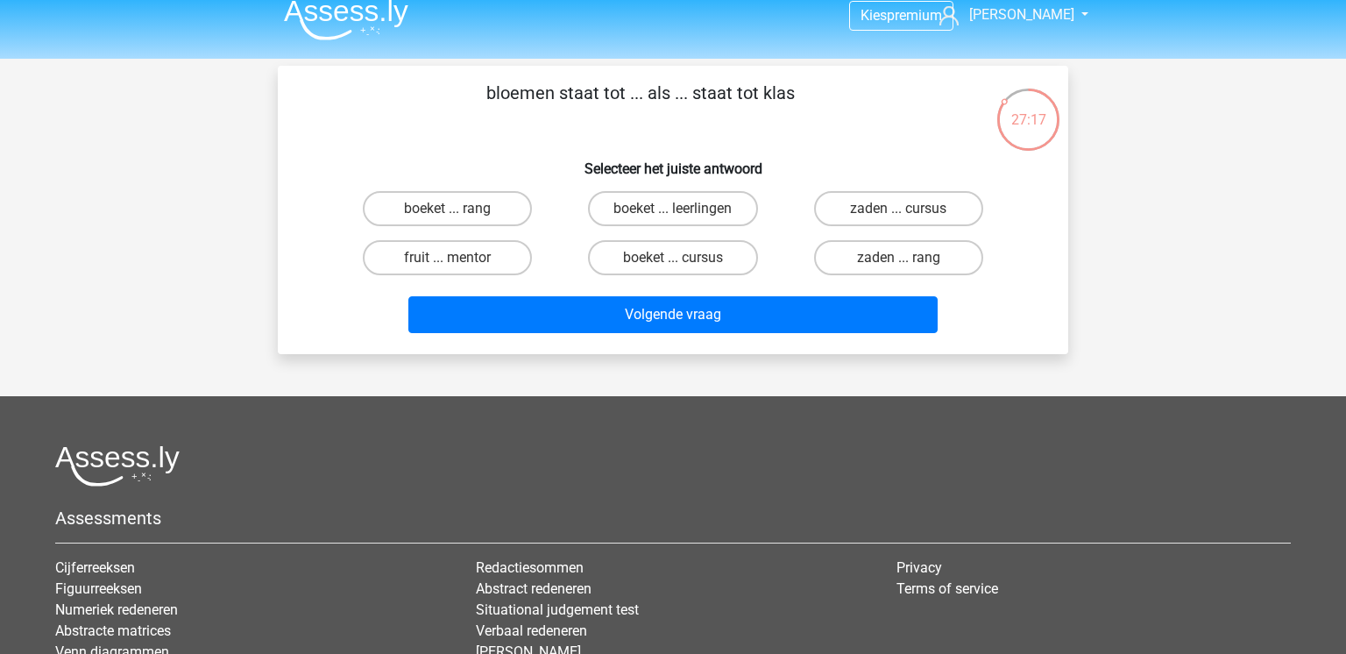
scroll to position [14, 0]
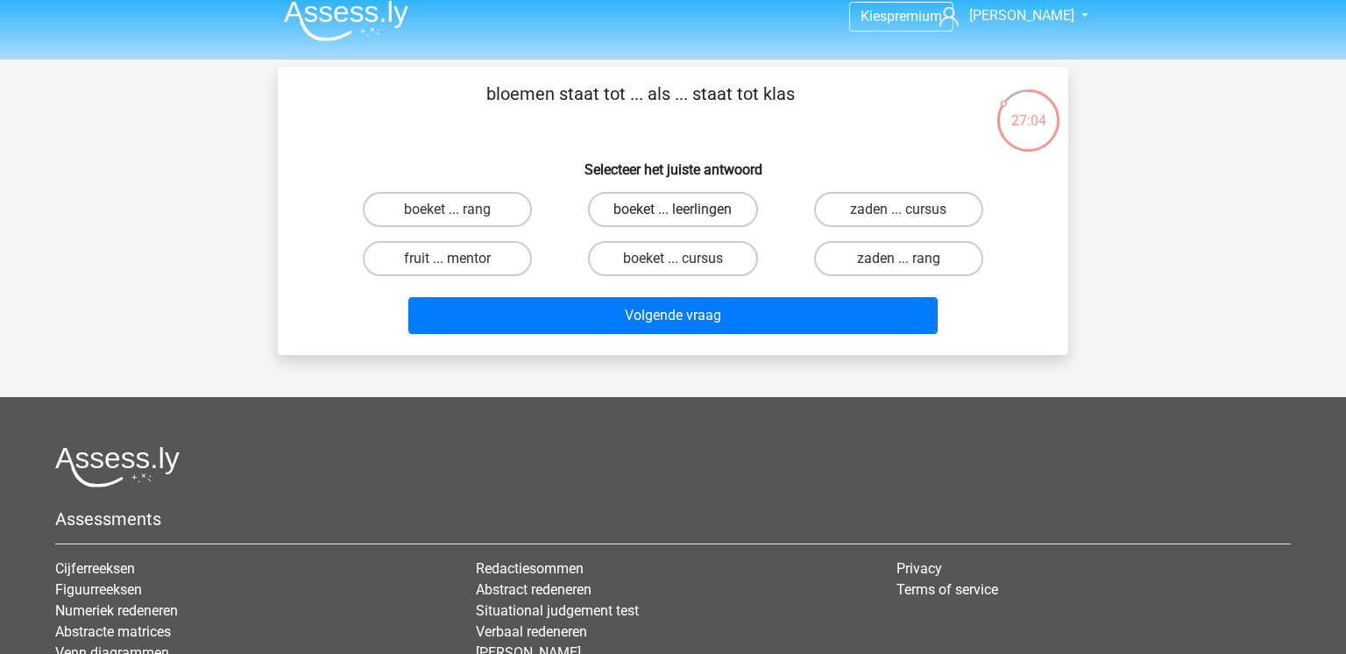
click at [656, 209] on label "boeket ... leerlingen" at bounding box center [672, 209] width 169 height 35
click at [673, 209] on input "boeket ... leerlingen" at bounding box center [678, 214] width 11 height 11
radio input "true"
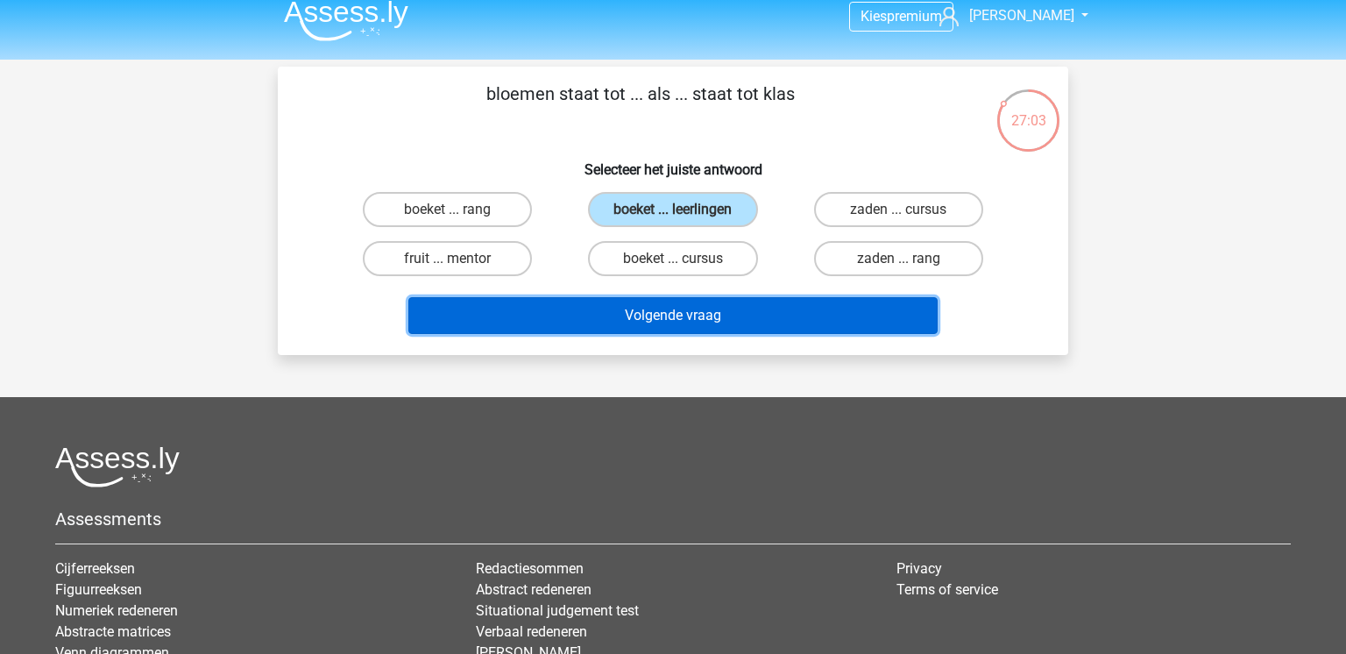
click at [742, 313] on button "Volgende vraag" at bounding box center [673, 315] width 530 height 37
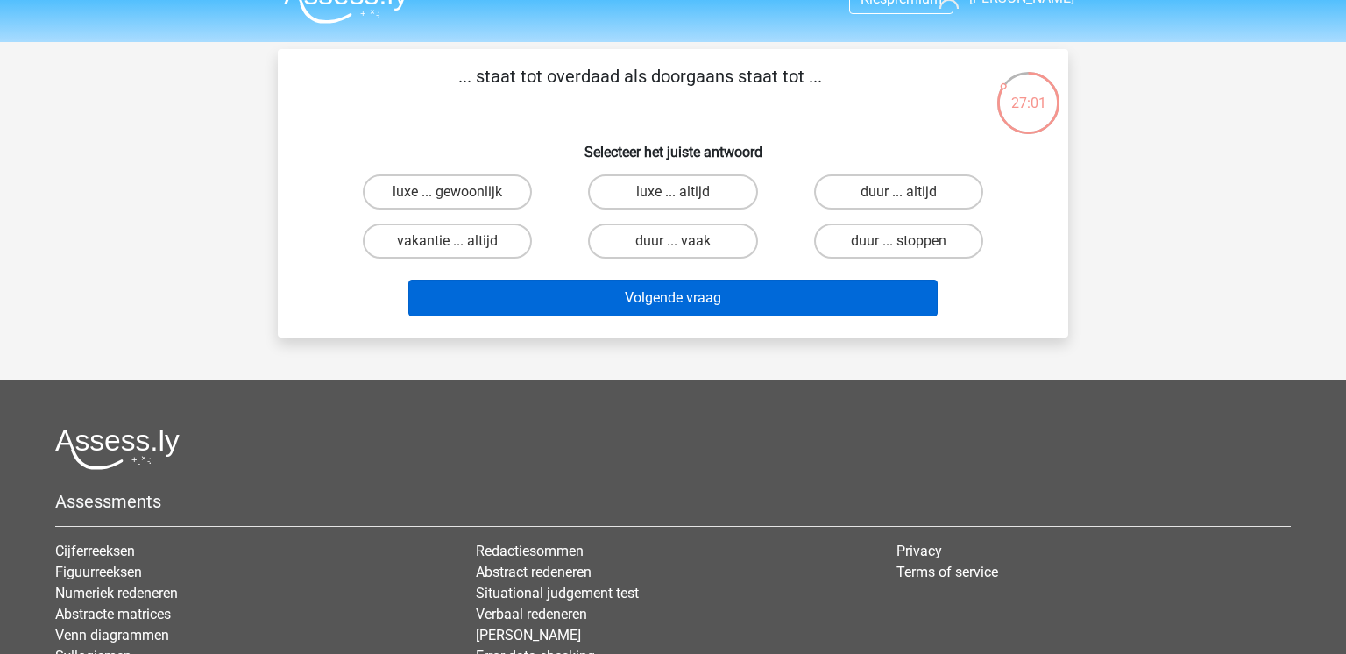
scroll to position [28, 0]
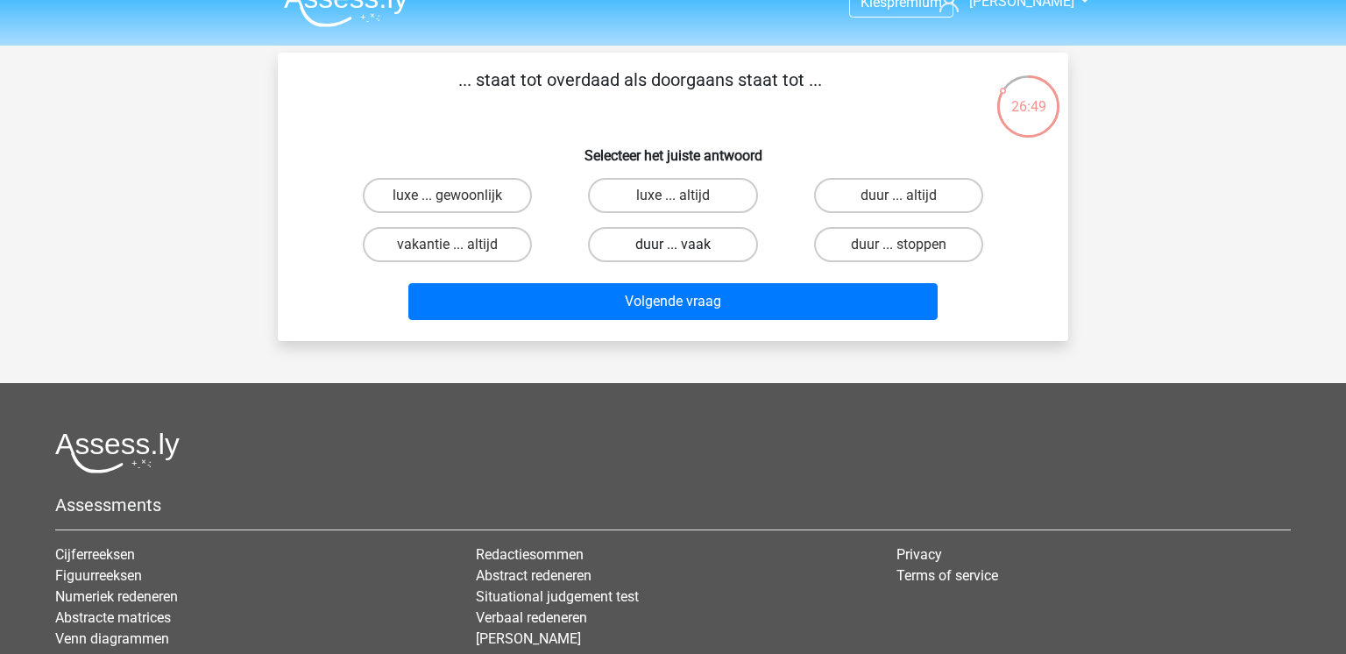
click at [718, 249] on label "duur ... vaak" at bounding box center [672, 244] width 169 height 35
click at [685, 249] on input "duur ... vaak" at bounding box center [678, 250] width 11 height 11
radio input "true"
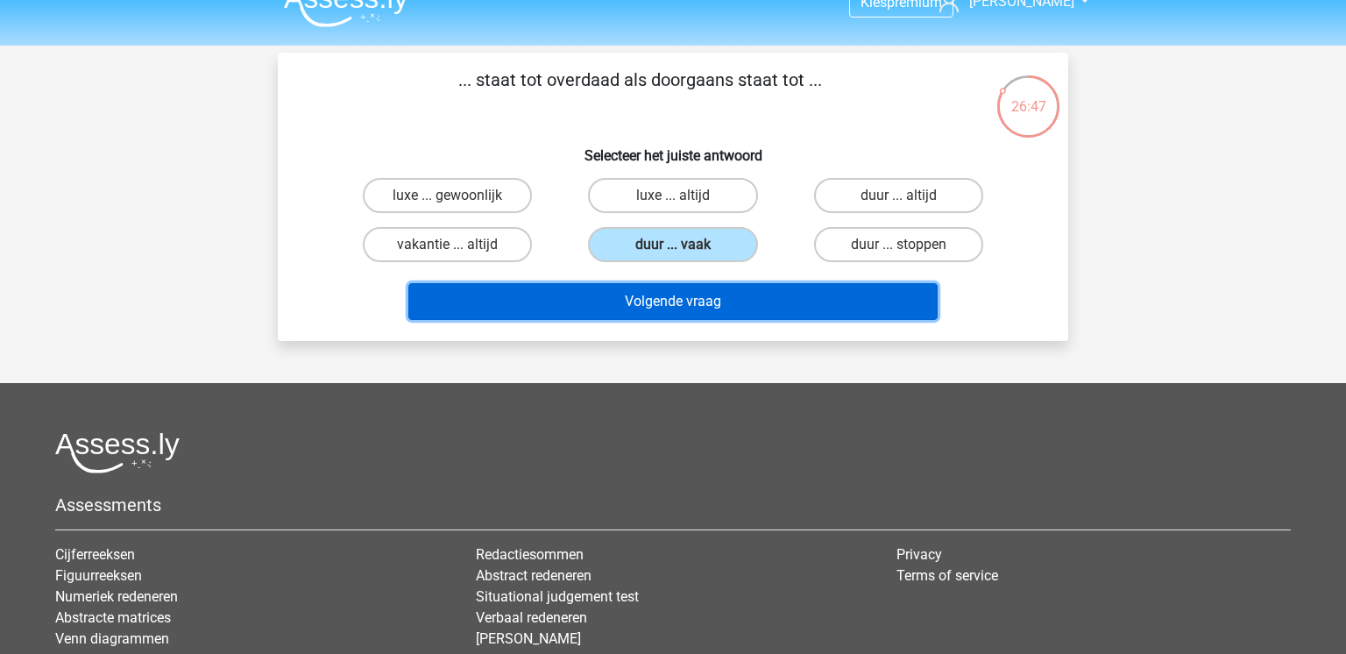
click at [692, 310] on button "Volgende vraag" at bounding box center [673, 301] width 530 height 37
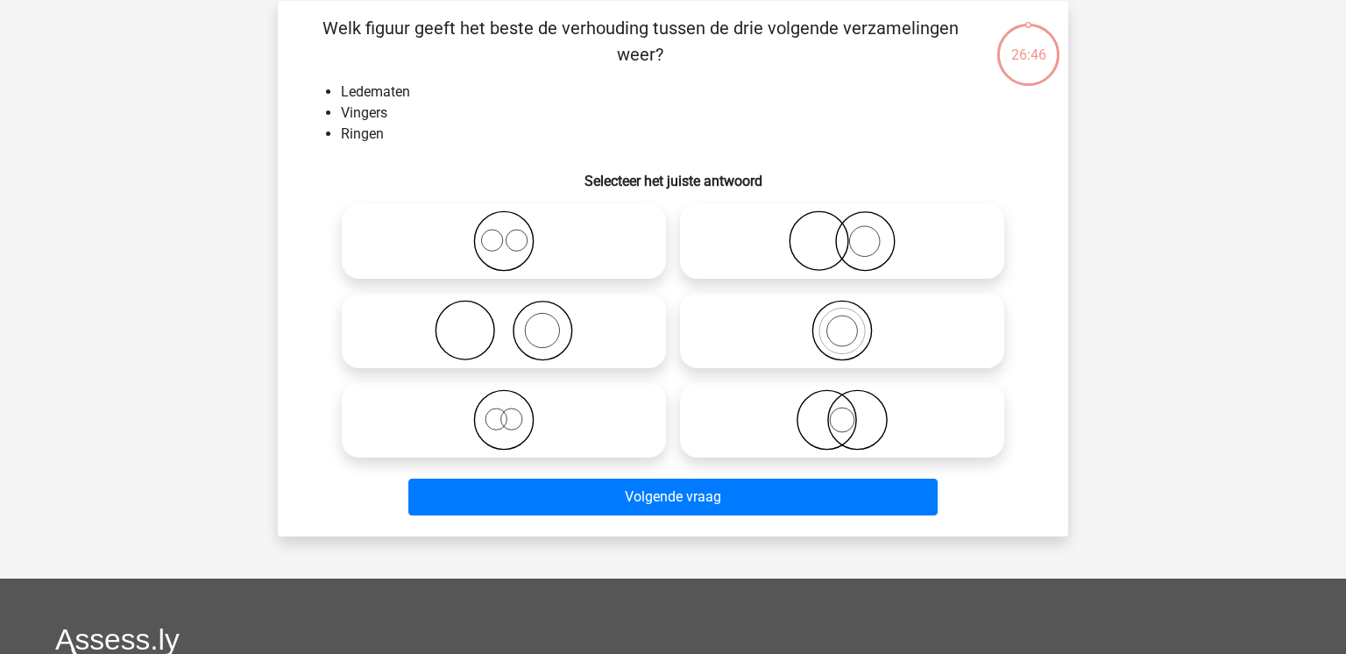
scroll to position [81, 0]
click at [591, 344] on icon at bounding box center [504, 329] width 310 height 61
click at [515, 321] on input "radio" at bounding box center [509, 314] width 11 height 11
radio input "true"
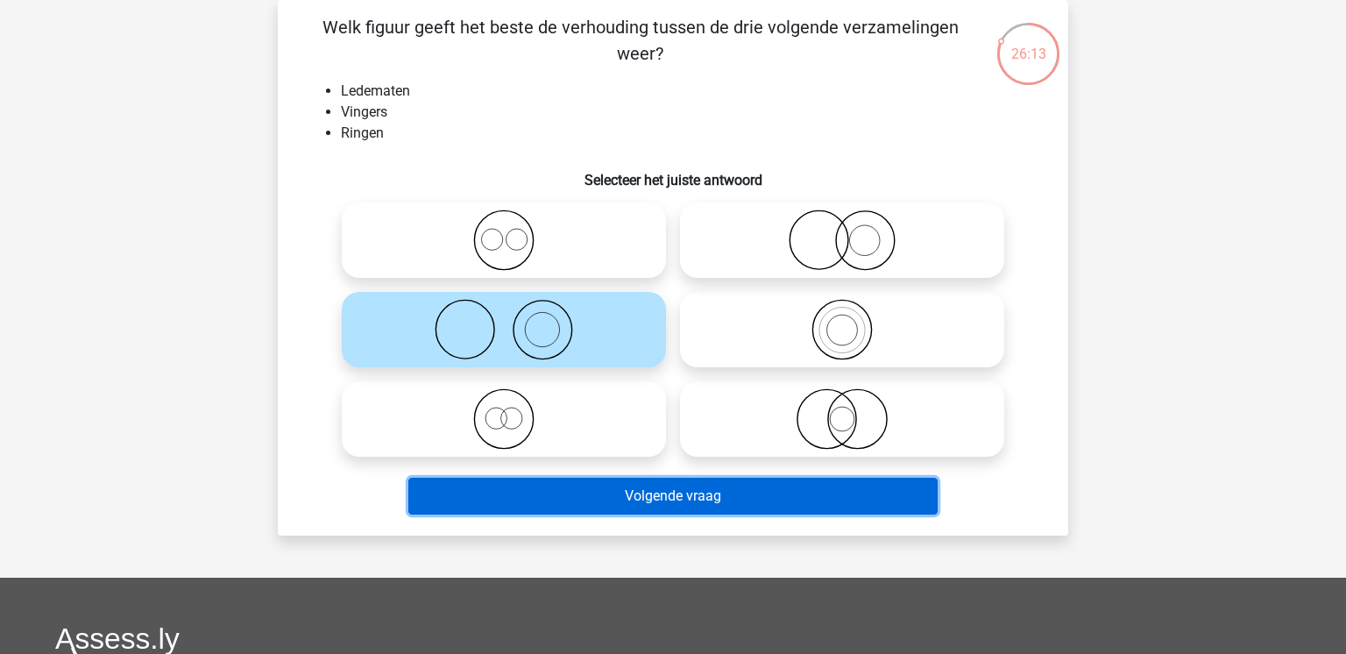
click at [704, 493] on button "Volgende vraag" at bounding box center [673, 496] width 530 height 37
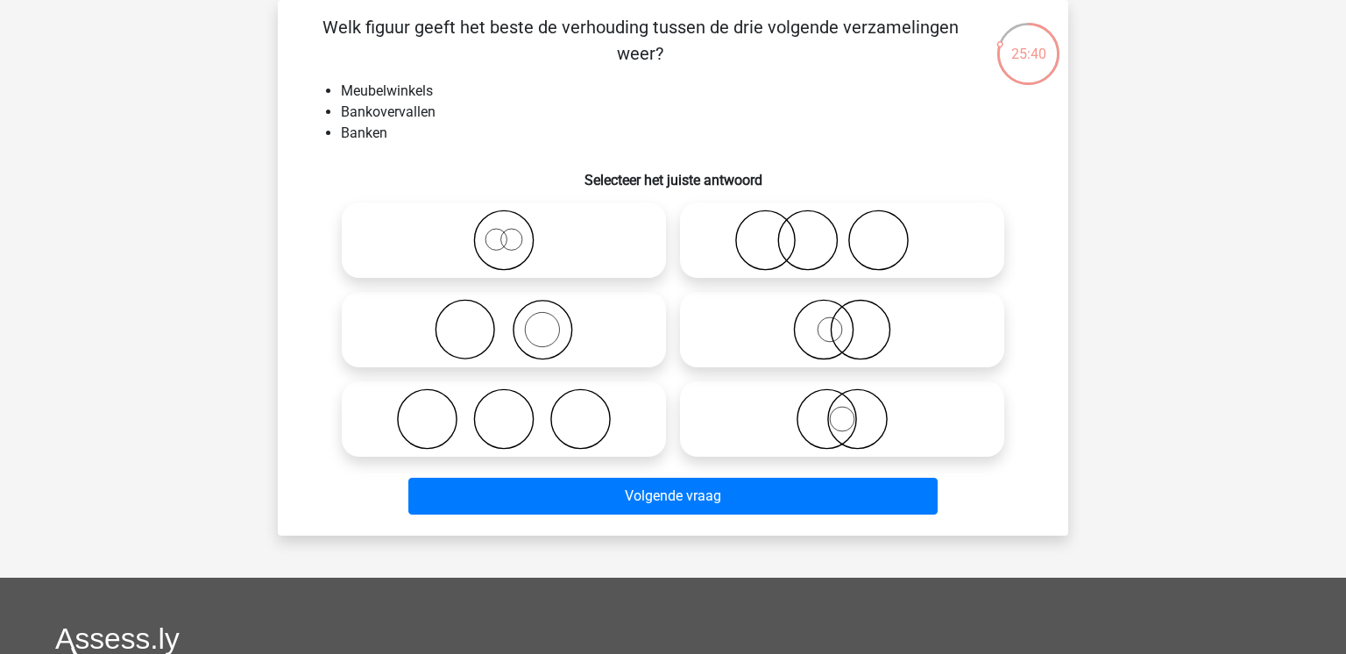
click at [833, 344] on icon at bounding box center [842, 329] width 310 height 61
click at [842, 321] on input "radio" at bounding box center [847, 314] width 11 height 11
radio input "true"
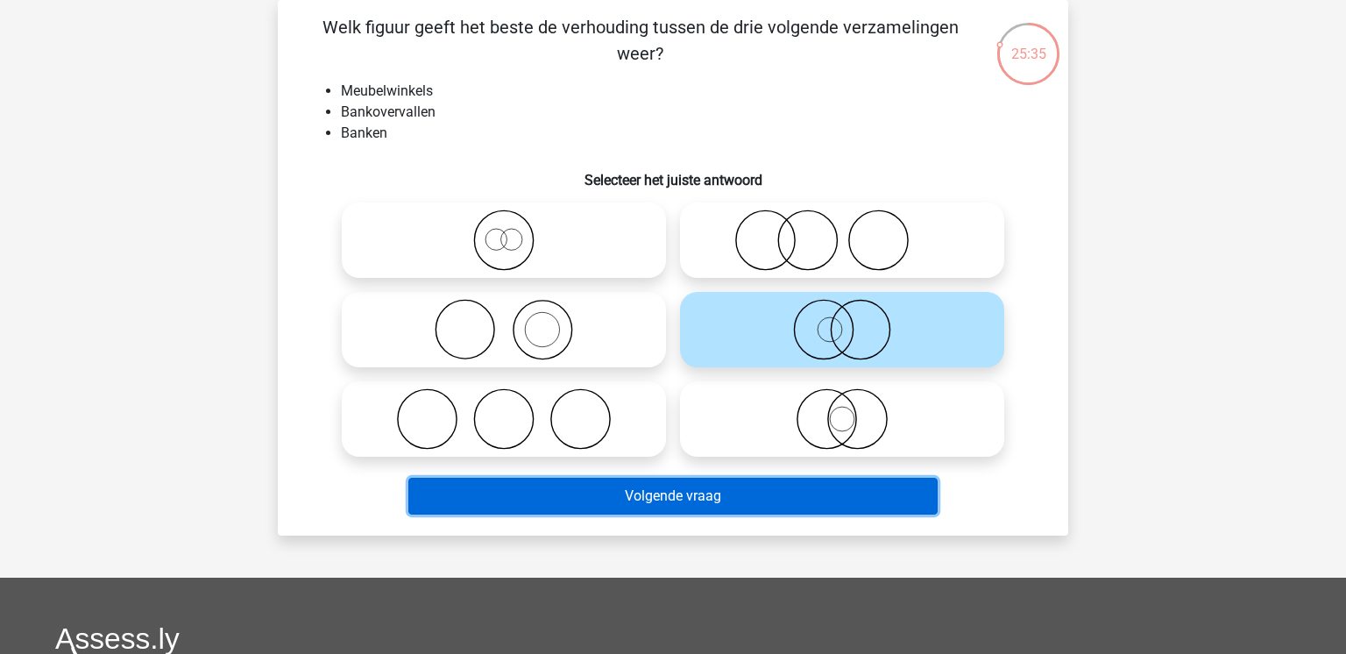
click at [767, 493] on button "Volgende vraag" at bounding box center [673, 496] width 530 height 37
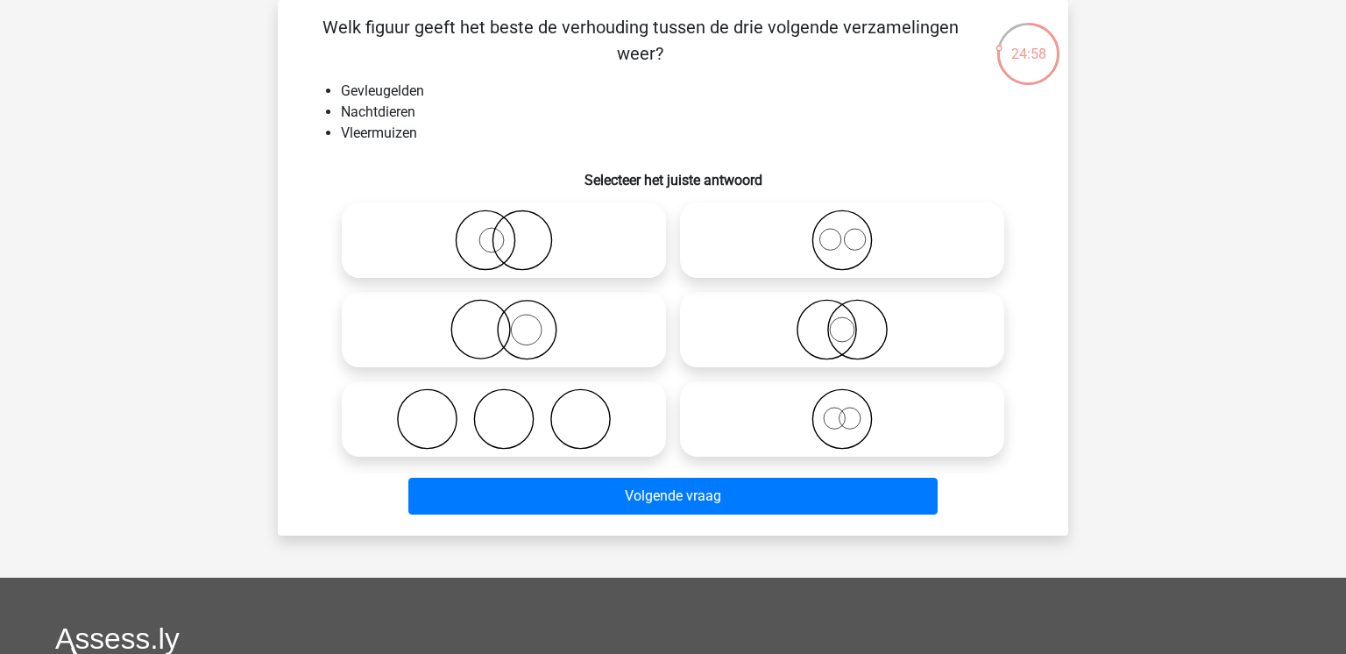
click at [860, 339] on icon at bounding box center [842, 329] width 310 height 61
click at [854, 321] on input "radio" at bounding box center [847, 314] width 11 height 11
radio input "true"
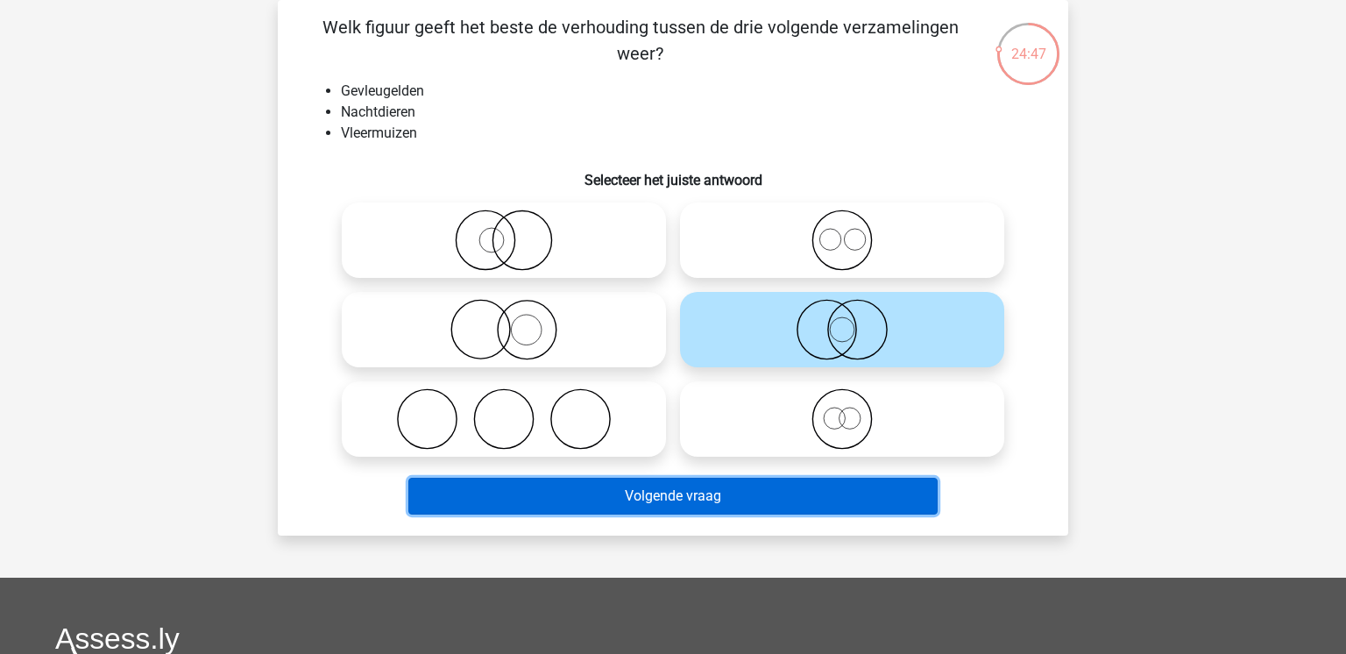
click at [750, 496] on button "Volgende vraag" at bounding box center [673, 496] width 530 height 37
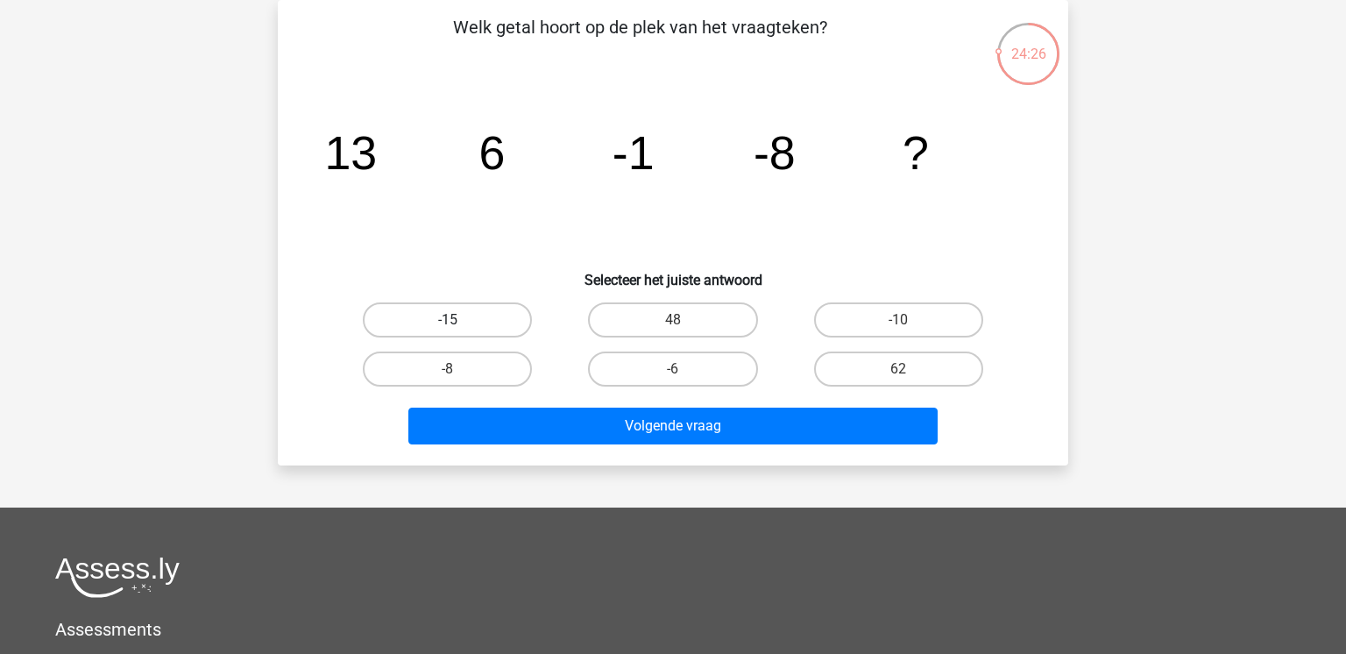
click at [475, 322] on label "-15" at bounding box center [447, 319] width 169 height 35
click at [459, 322] on input "-15" at bounding box center [453, 325] width 11 height 11
radio input "true"
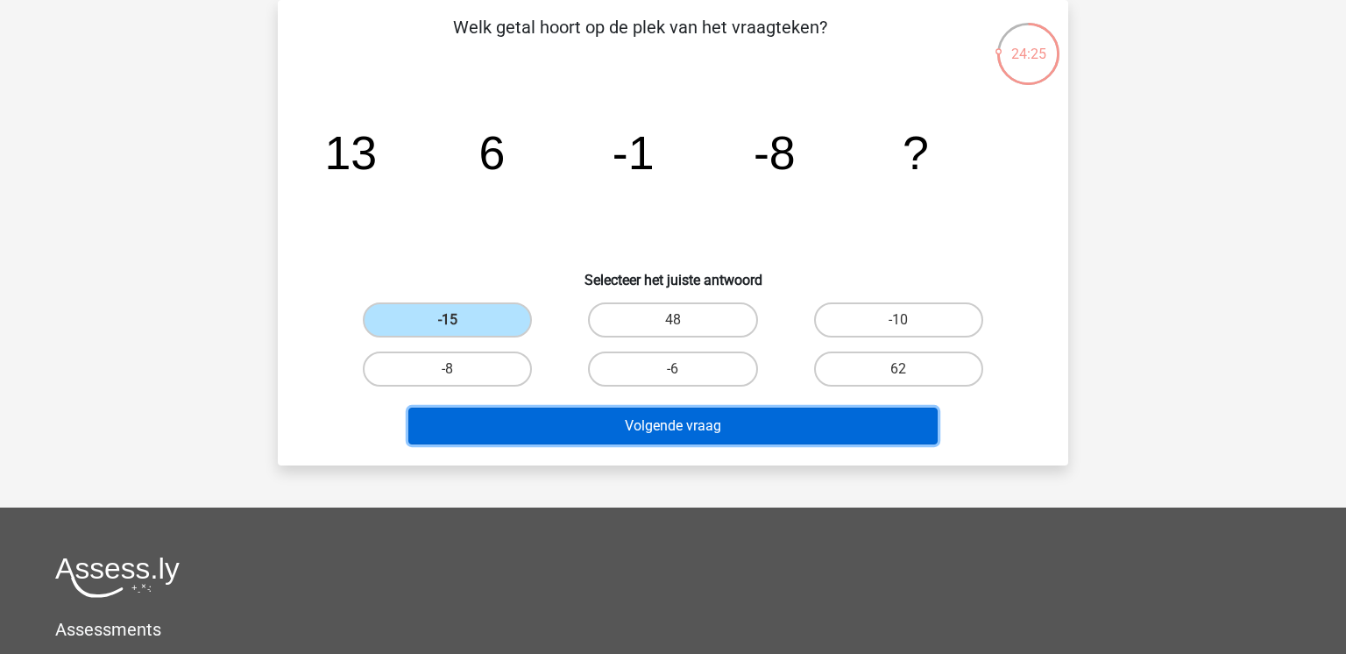
click at [661, 435] on button "Volgende vraag" at bounding box center [673, 426] width 530 height 37
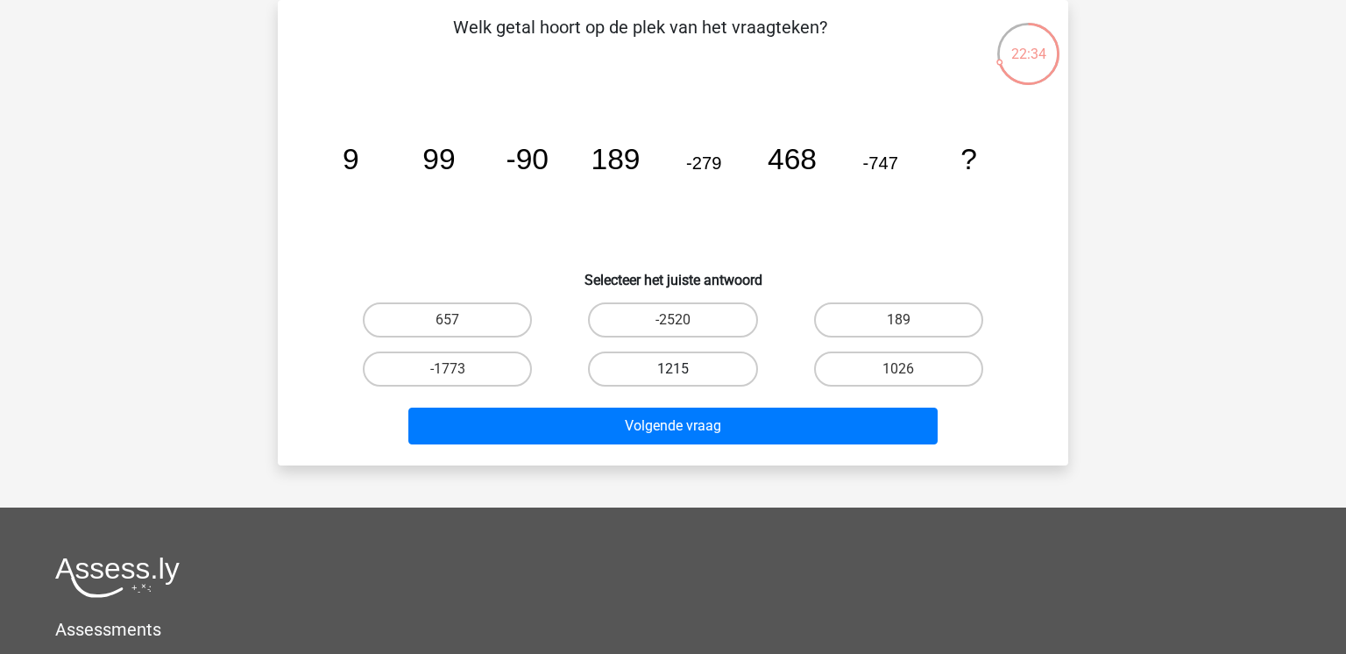
click at [711, 368] on label "1215" at bounding box center [672, 368] width 169 height 35
click at [685, 369] on input "1215" at bounding box center [678, 374] width 11 height 11
radio input "true"
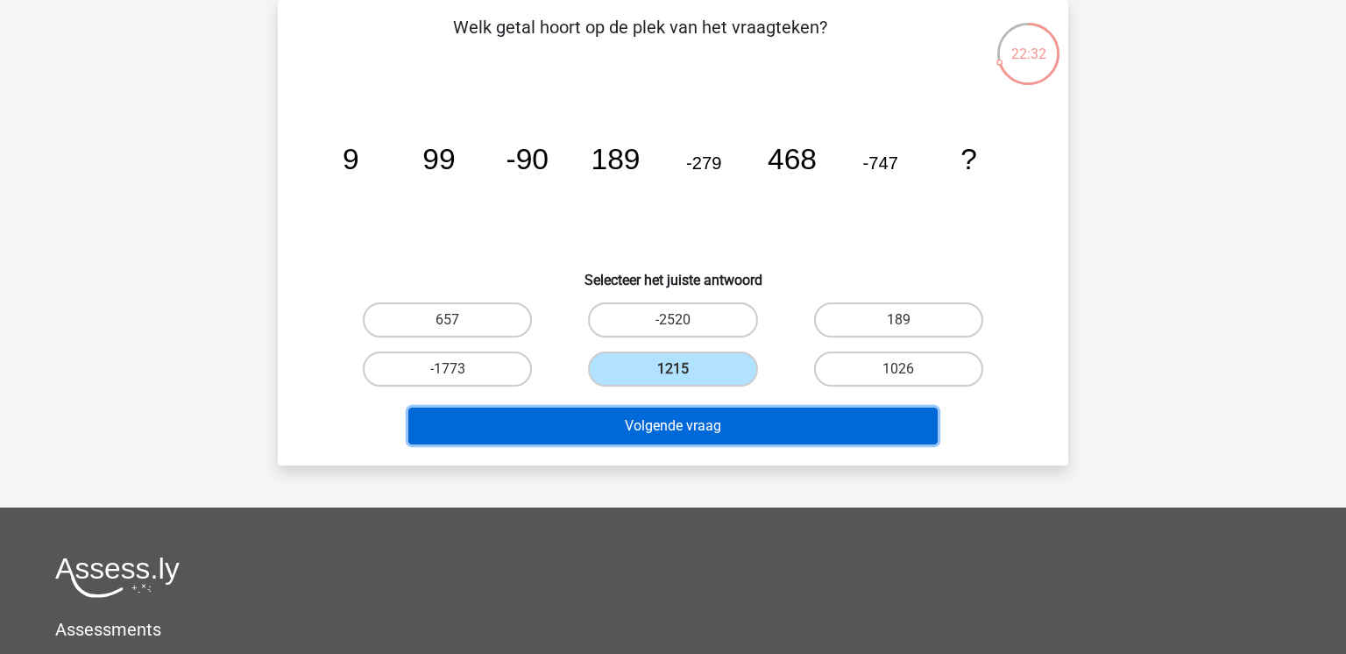
click at [760, 428] on button "Volgende vraag" at bounding box center [673, 426] width 530 height 37
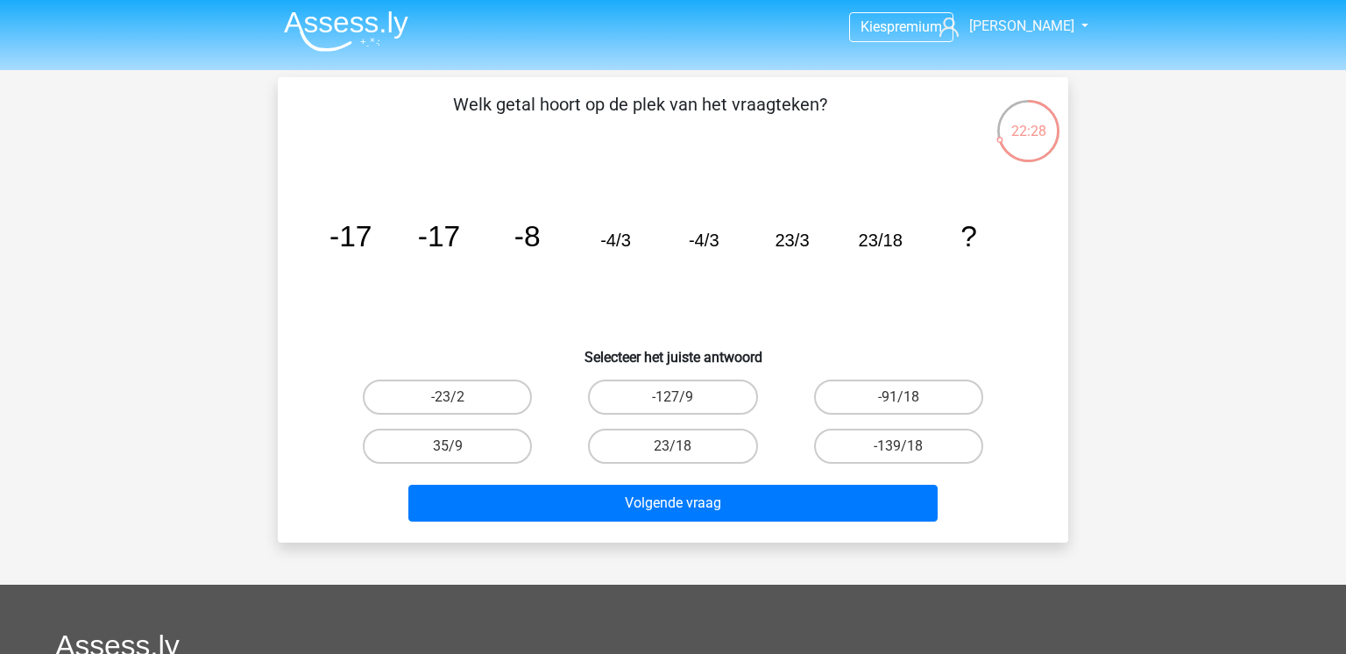
scroll to position [0, 0]
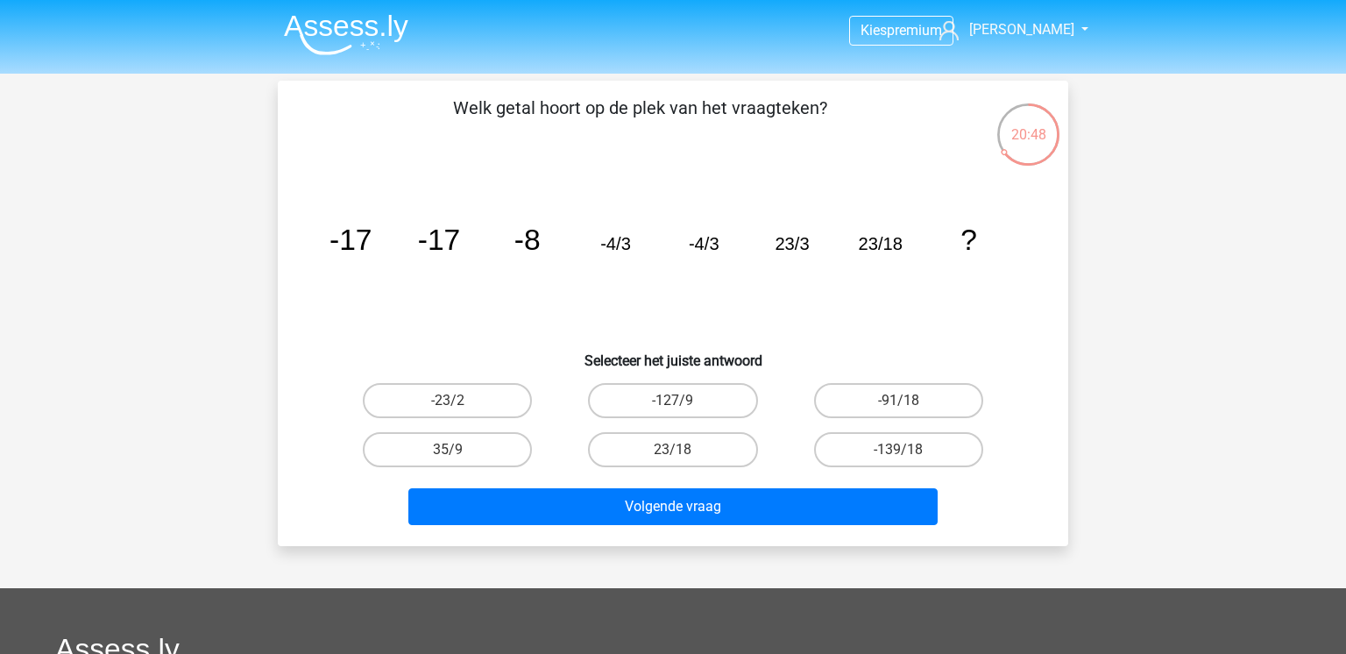
click at [680, 402] on input "-127/9" at bounding box center [678, 406] width 11 height 11
radio input "true"
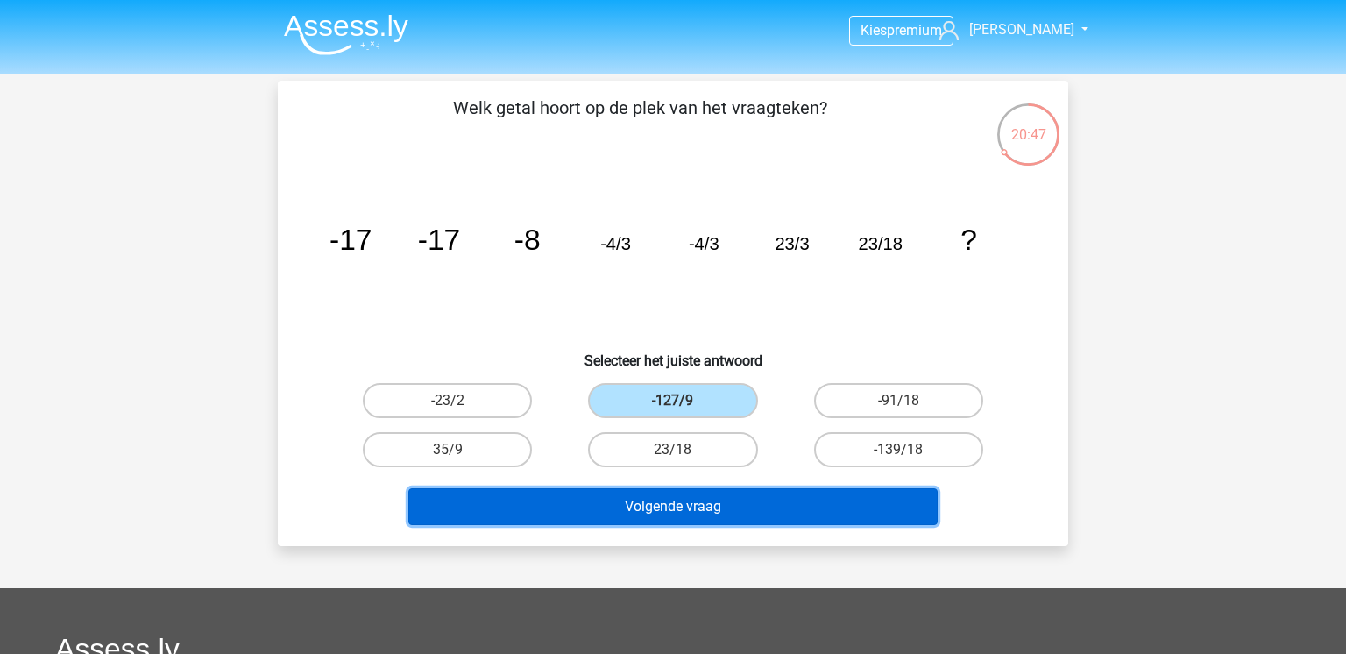
click at [761, 506] on button "Volgende vraag" at bounding box center [673, 506] width 530 height 37
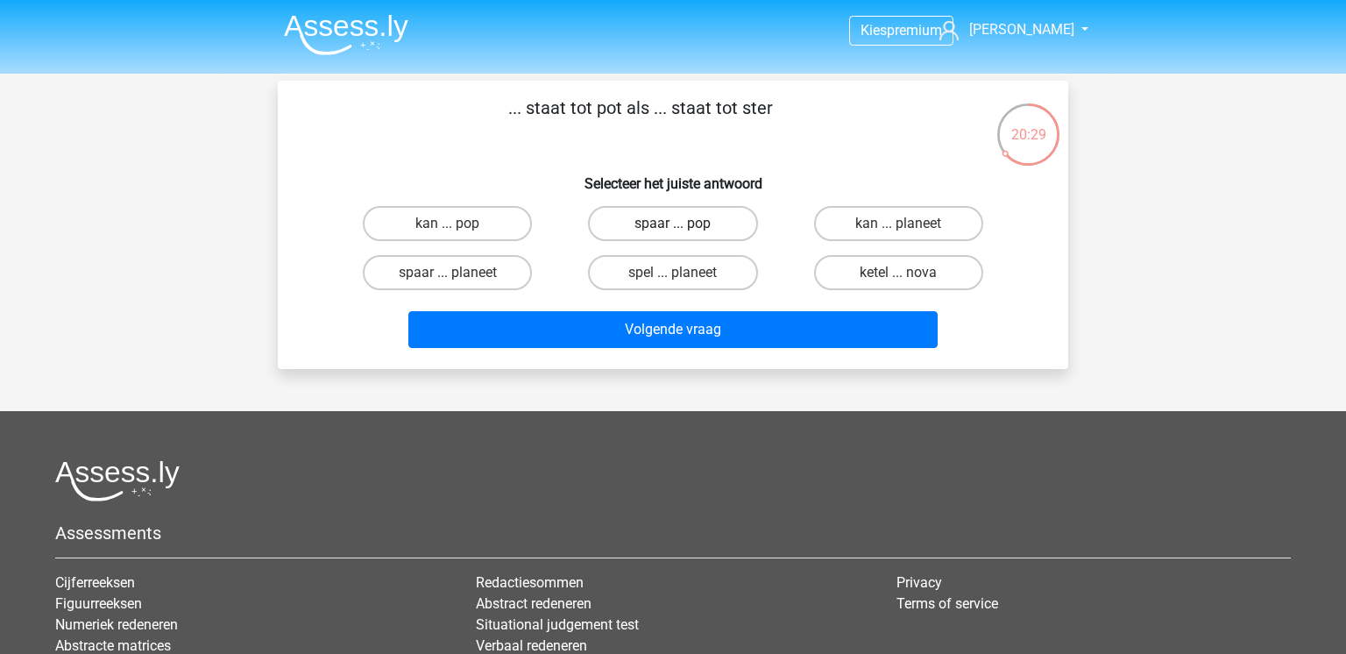
click at [718, 235] on label "spaar ... pop" at bounding box center [672, 223] width 169 height 35
click at [685, 235] on input "spaar ... pop" at bounding box center [678, 229] width 11 height 11
radio input "true"
click at [748, 353] on div "Volgende vraag" at bounding box center [673, 333] width 677 height 44
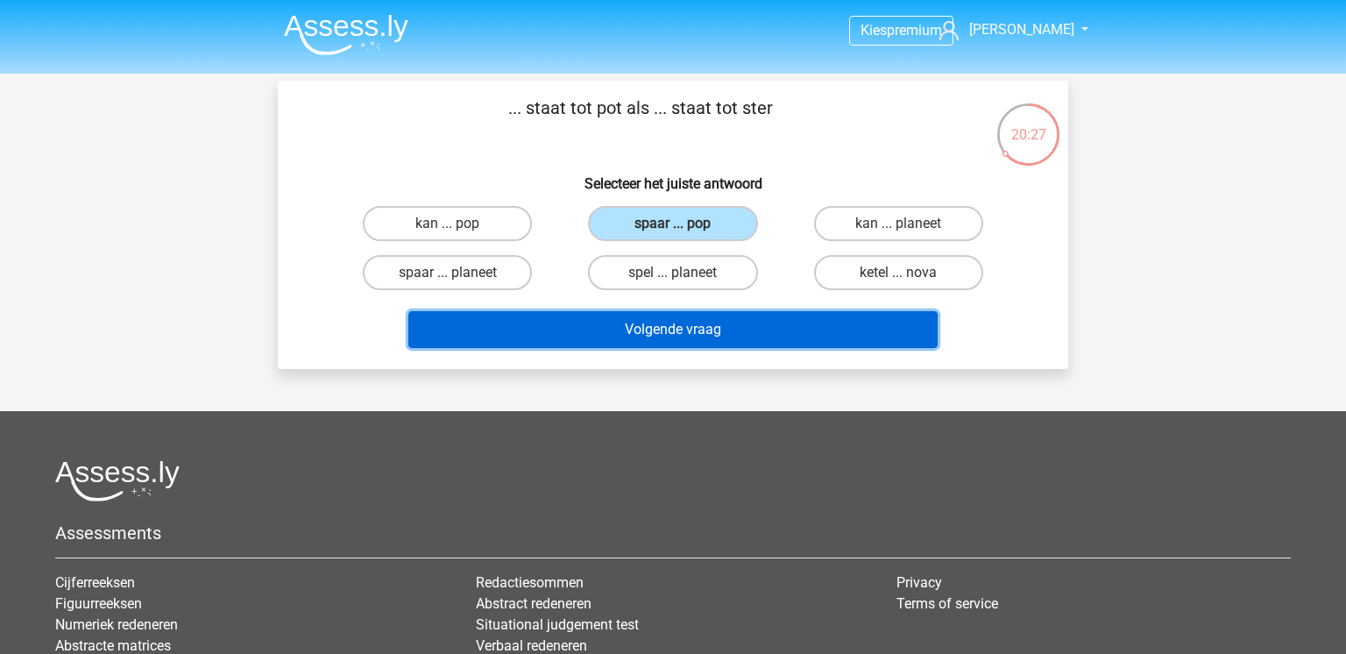
click at [760, 321] on button "Volgende vraag" at bounding box center [673, 329] width 530 height 37
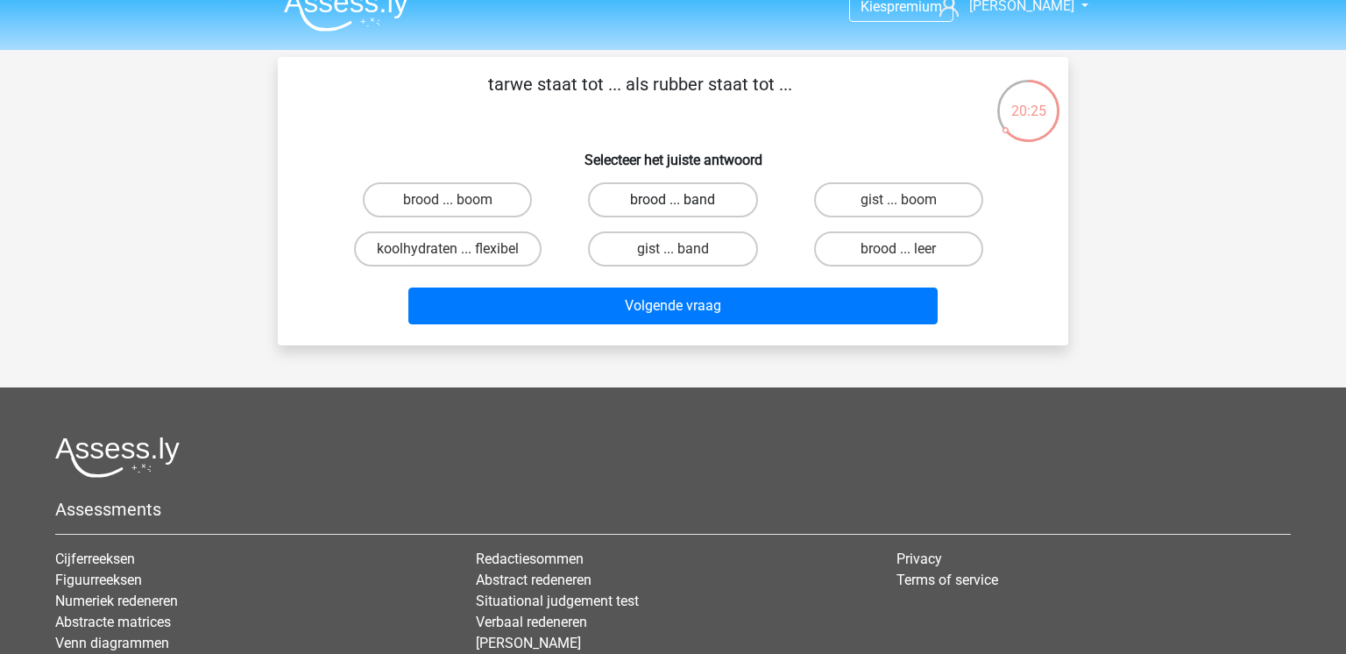
scroll to position [20, 0]
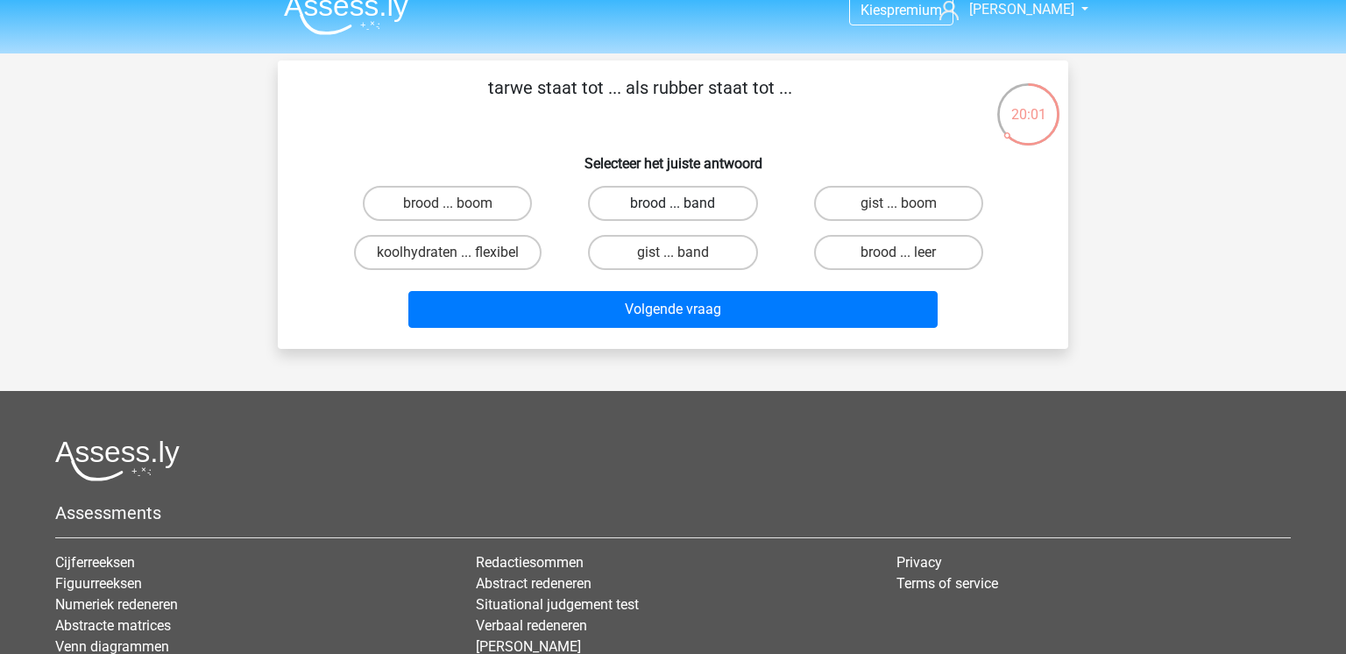
click at [712, 209] on label "brood ... band" at bounding box center [672, 203] width 169 height 35
click at [685, 209] on input "brood ... band" at bounding box center [678, 208] width 11 height 11
radio input "true"
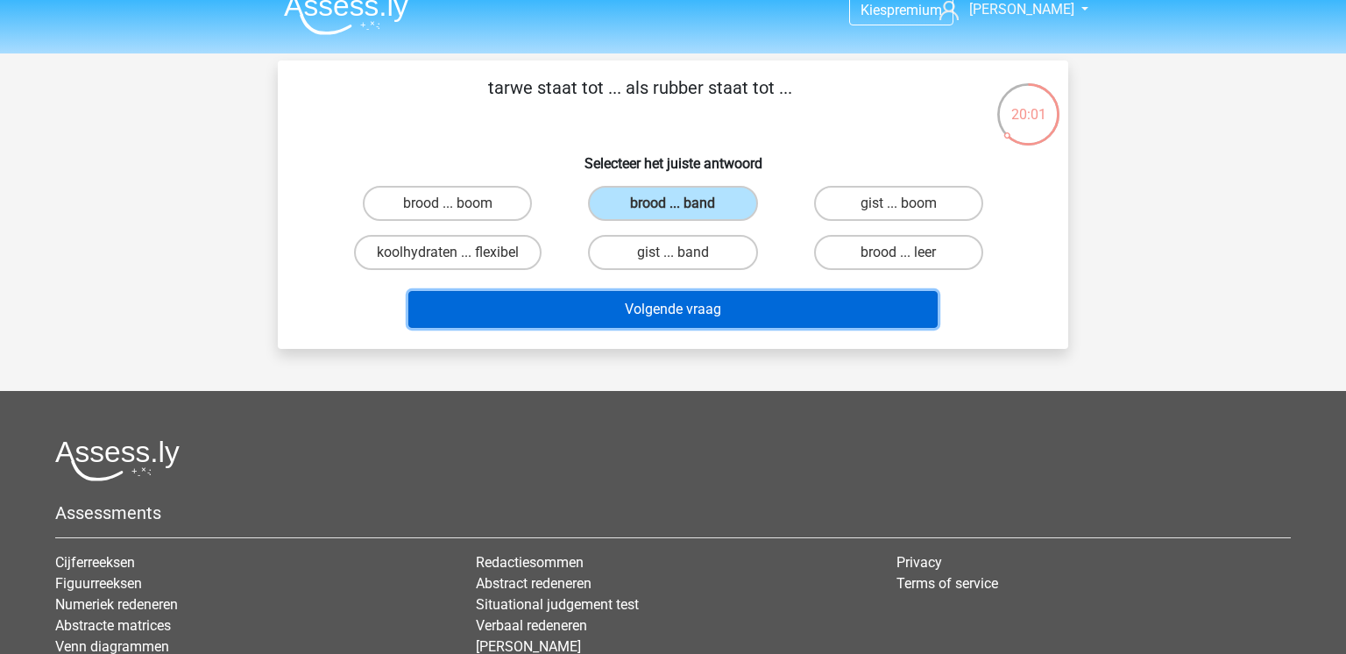
click at [769, 326] on button "Volgende vraag" at bounding box center [673, 309] width 530 height 37
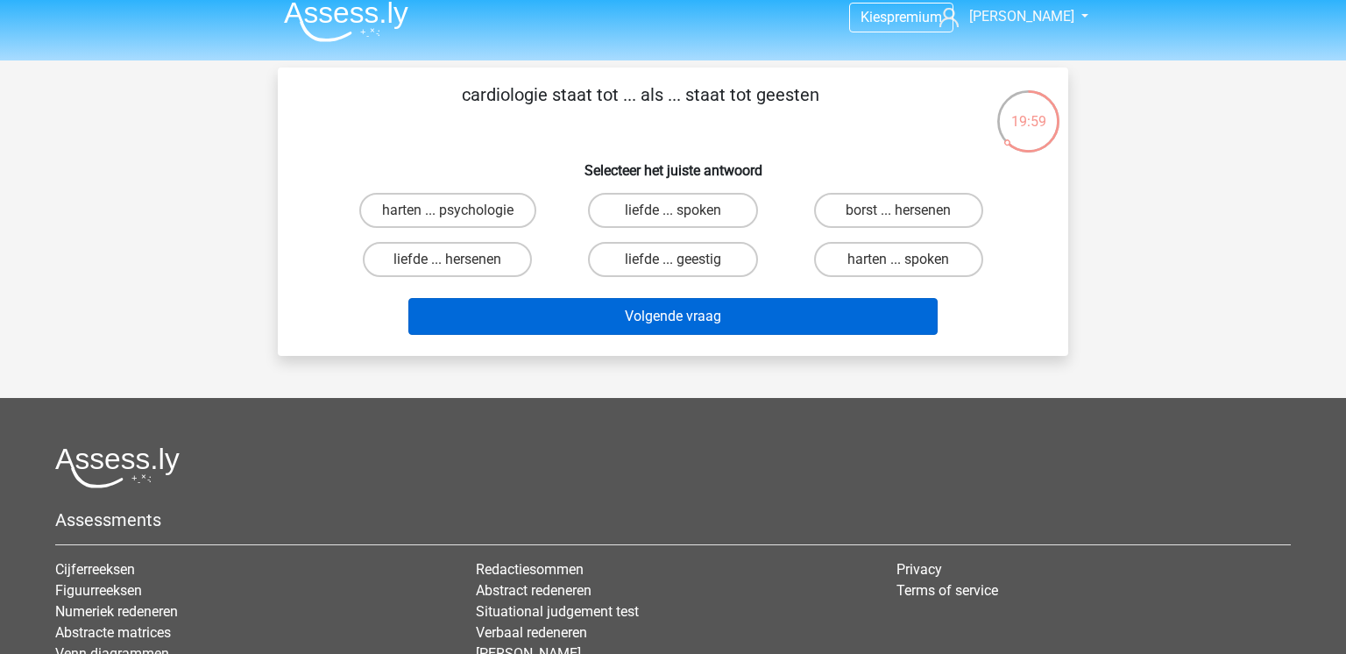
scroll to position [0, 0]
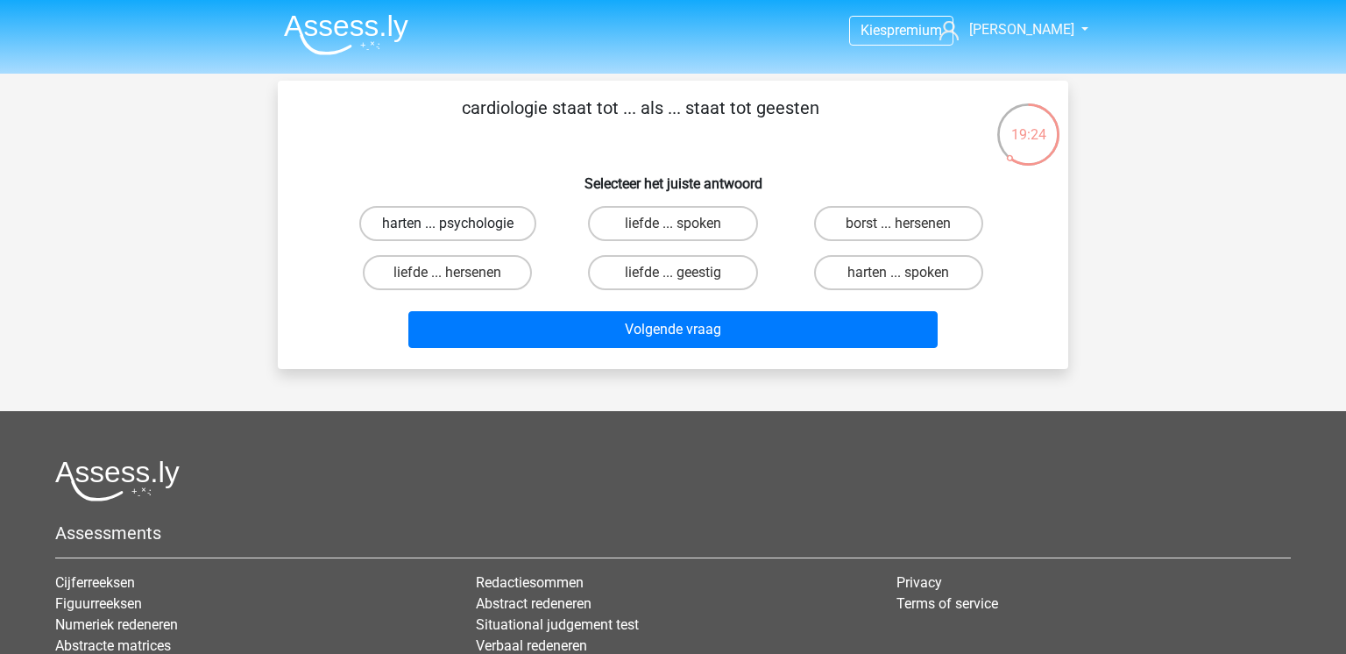
click at [522, 225] on label "harten ... psychologie" at bounding box center [447, 223] width 177 height 35
click at [459, 225] on input "harten ... psychologie" at bounding box center [453, 229] width 11 height 11
radio input "true"
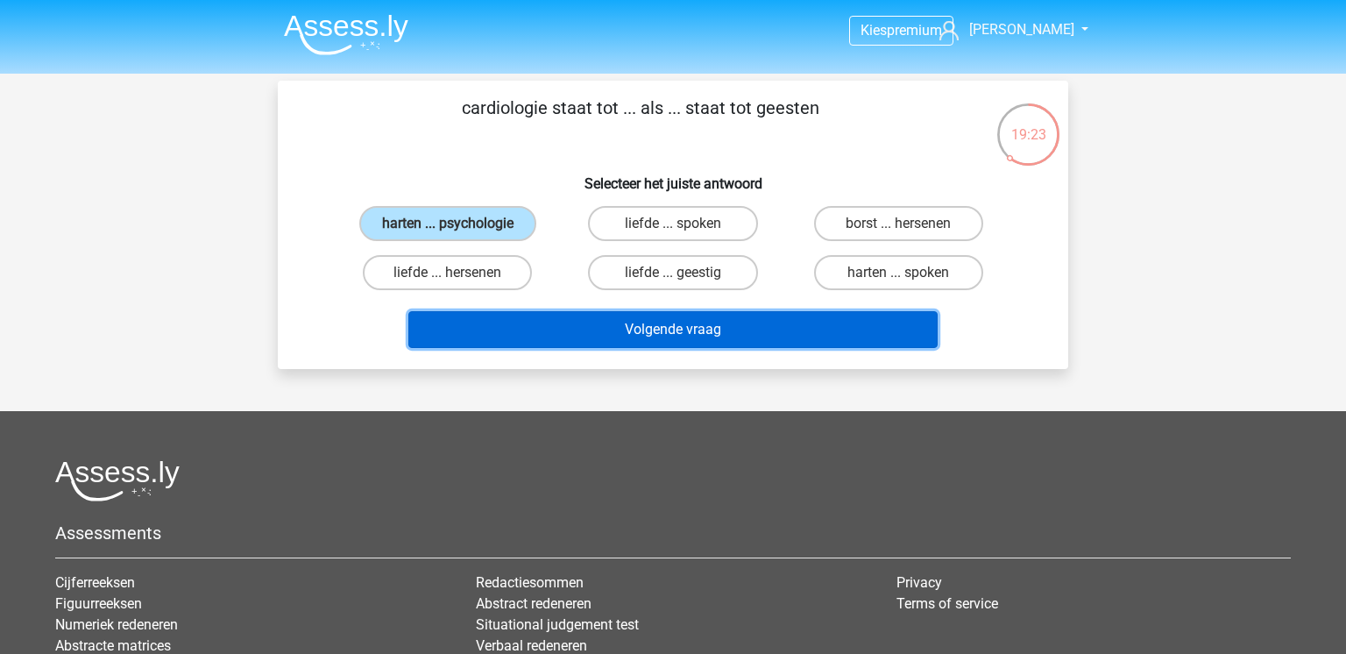
click at [636, 324] on button "Volgende vraag" at bounding box center [673, 329] width 530 height 37
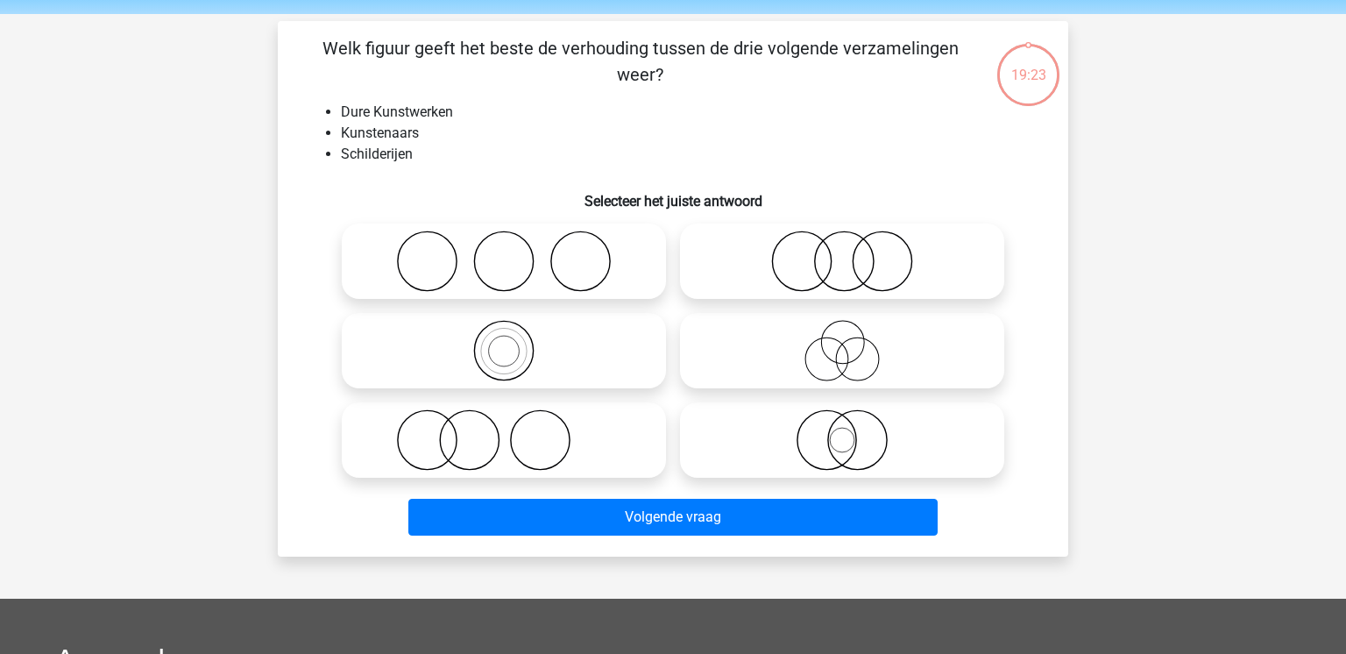
scroll to position [81, 0]
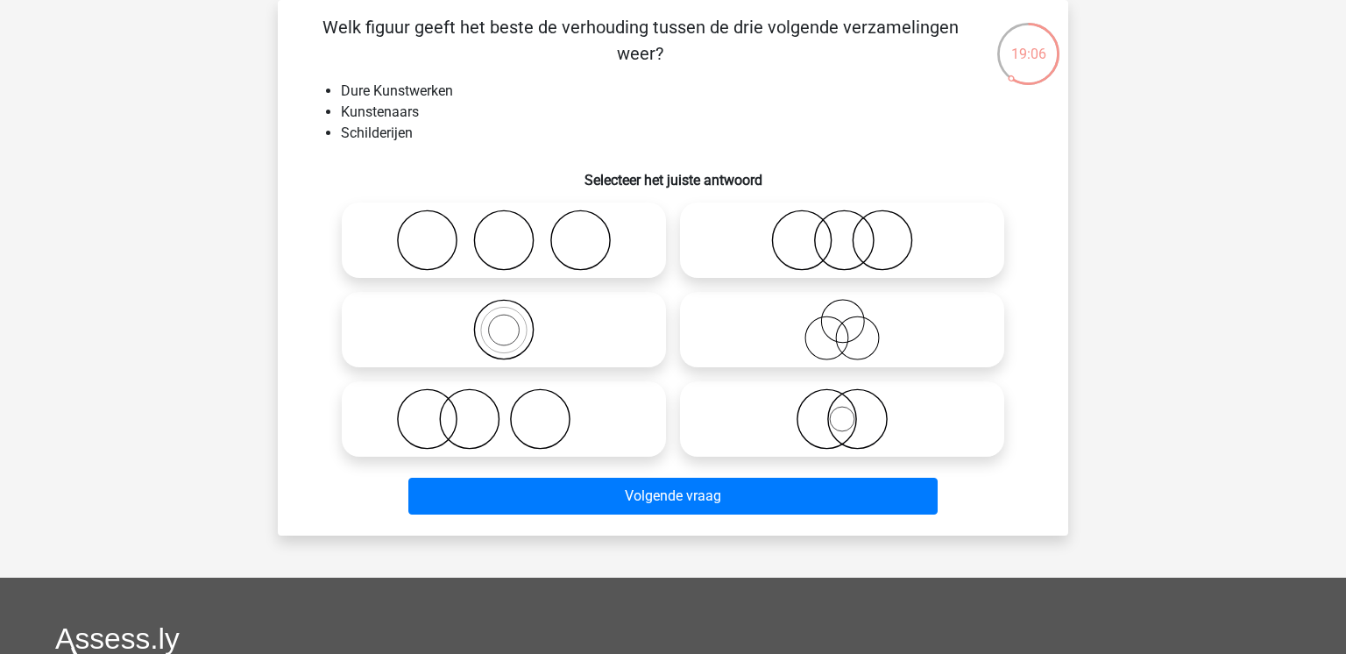
click at [611, 337] on icon at bounding box center [504, 329] width 310 height 61
click at [515, 321] on input "radio" at bounding box center [509, 314] width 11 height 11
radio input "true"
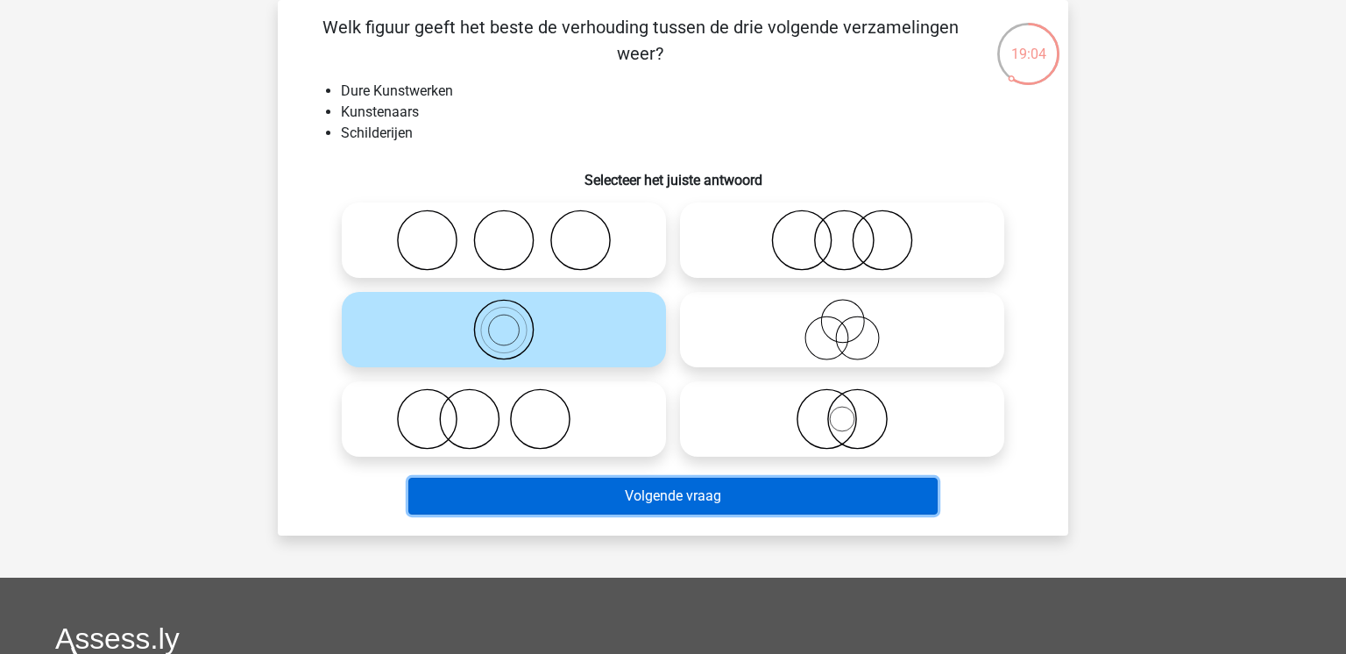
click at [668, 491] on button "Volgende vraag" at bounding box center [673, 496] width 530 height 37
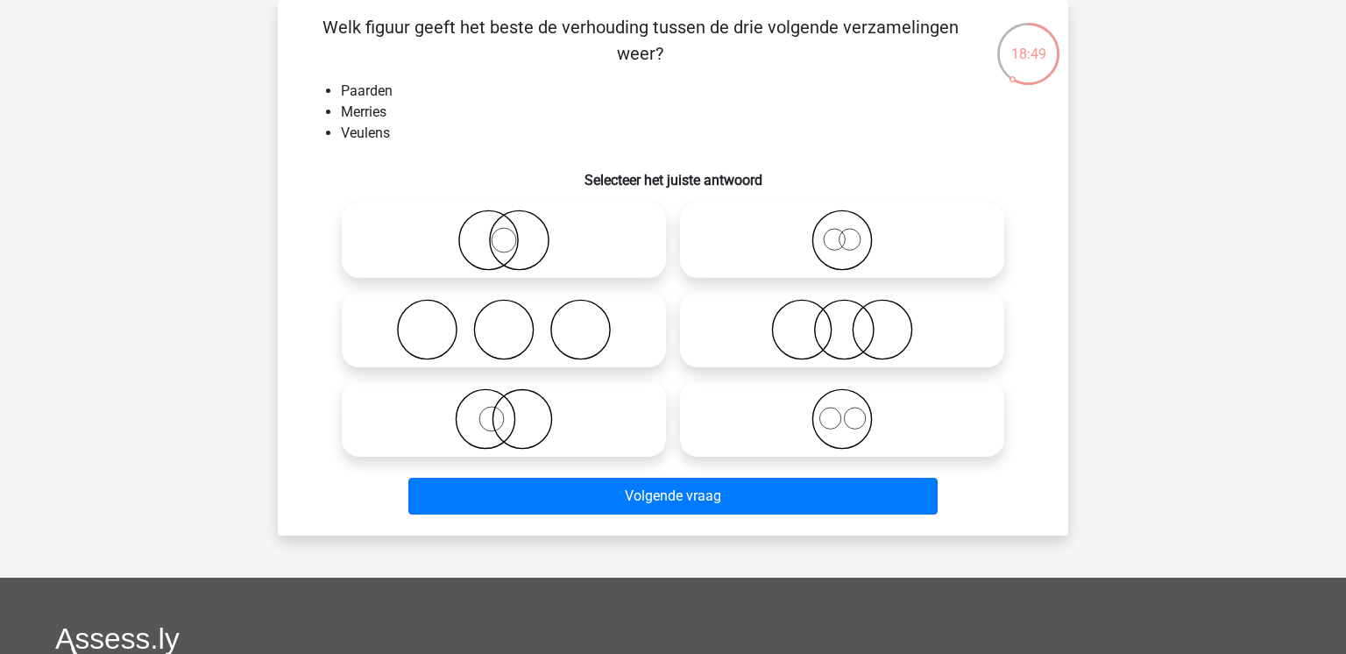
click at [824, 395] on circle at bounding box center [842, 419] width 59 height 59
click at [842, 399] on input "radio" at bounding box center [847, 404] width 11 height 11
radio input "true"
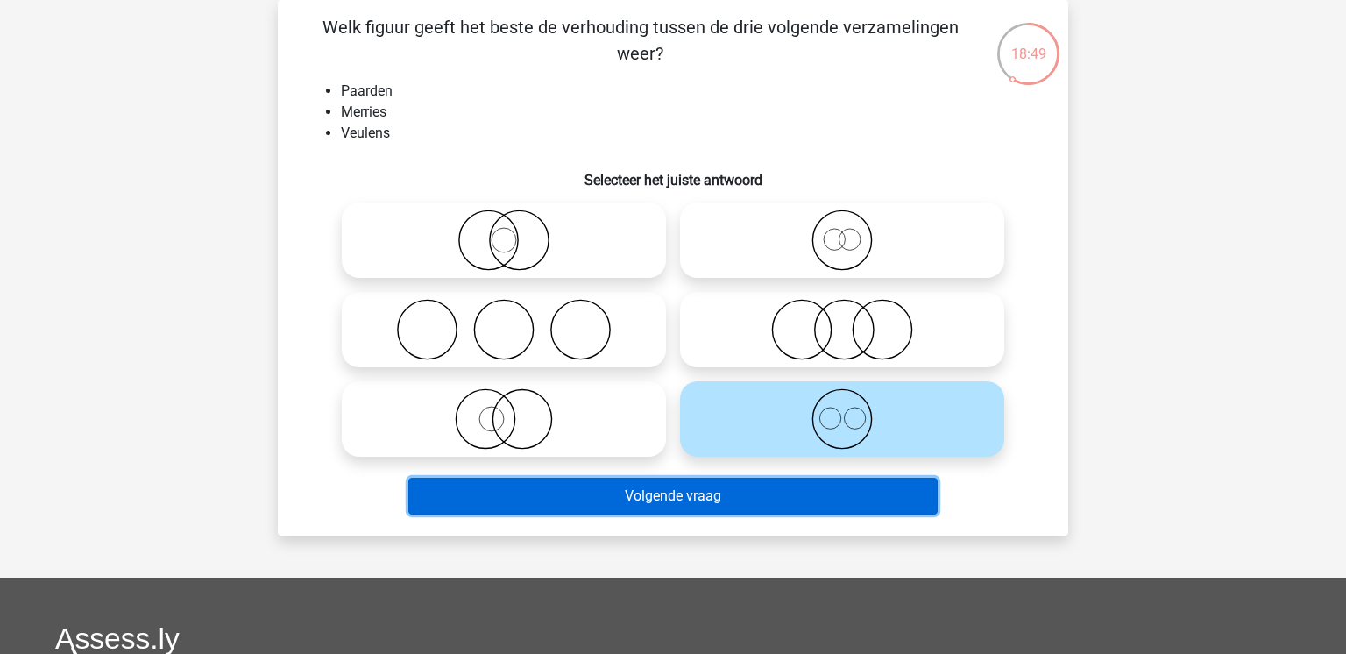
click at [762, 487] on button "Volgende vraag" at bounding box center [673, 496] width 530 height 37
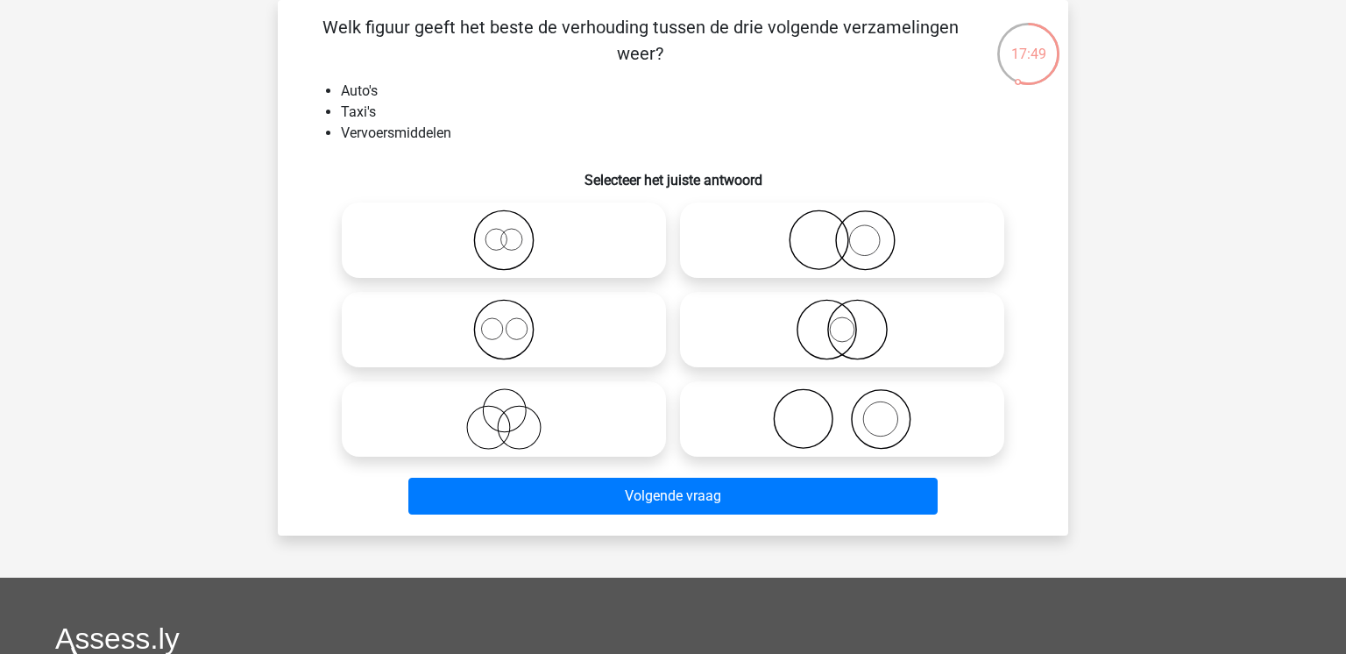
click at [575, 245] on icon at bounding box center [504, 239] width 310 height 61
click at [515, 231] on input "radio" at bounding box center [509, 225] width 11 height 11
radio input "true"
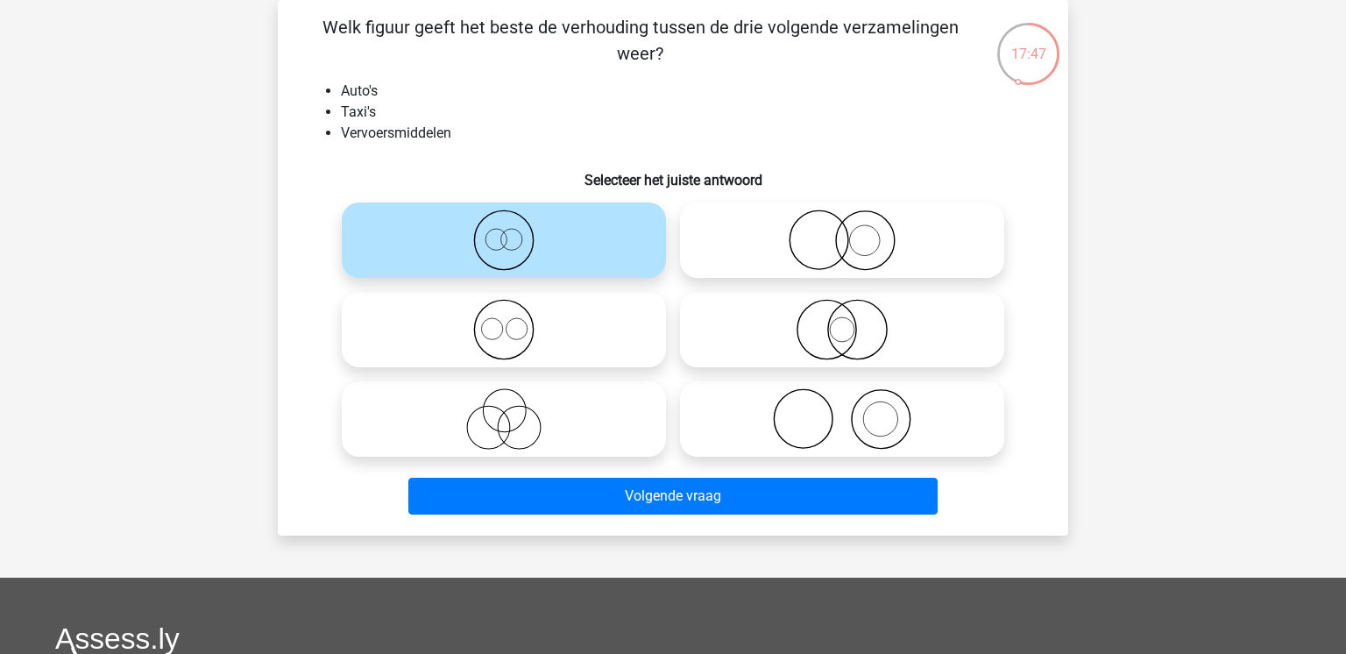
click at [733, 251] on icon at bounding box center [842, 239] width 310 height 61
click at [842, 231] on input "radio" at bounding box center [847, 225] width 11 height 11
radio input "true"
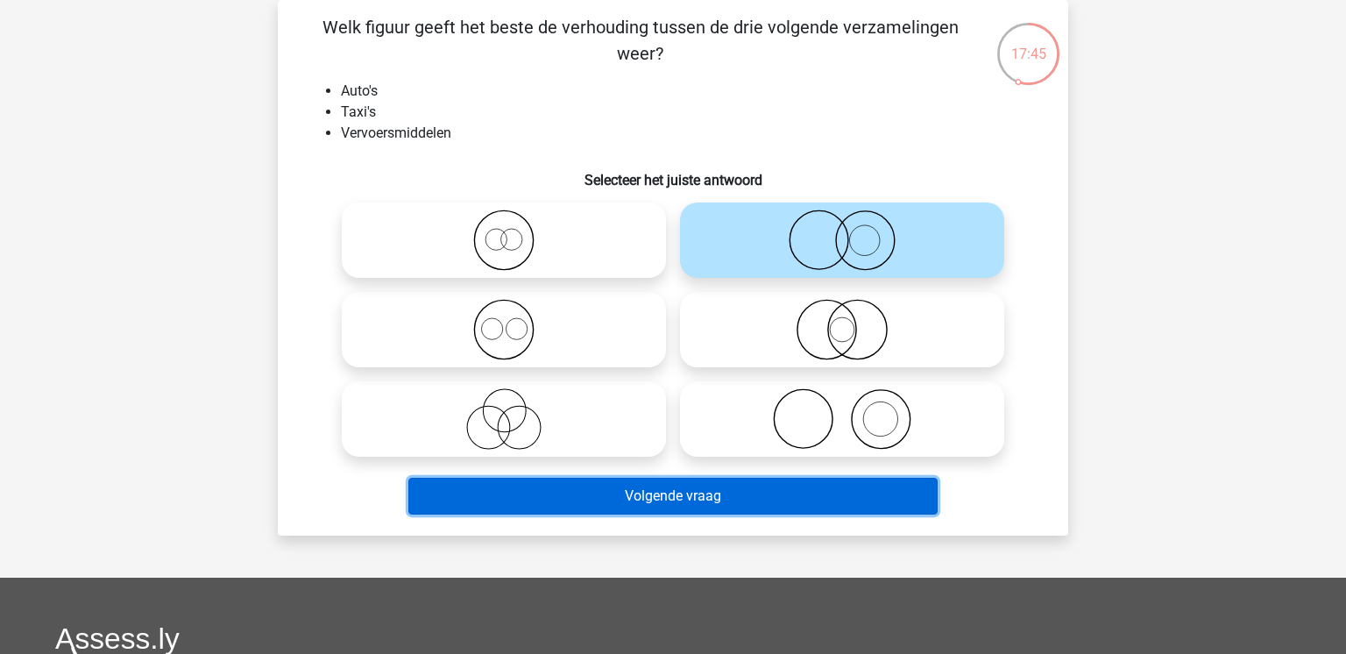
click at [669, 488] on button "Volgende vraag" at bounding box center [673, 496] width 530 height 37
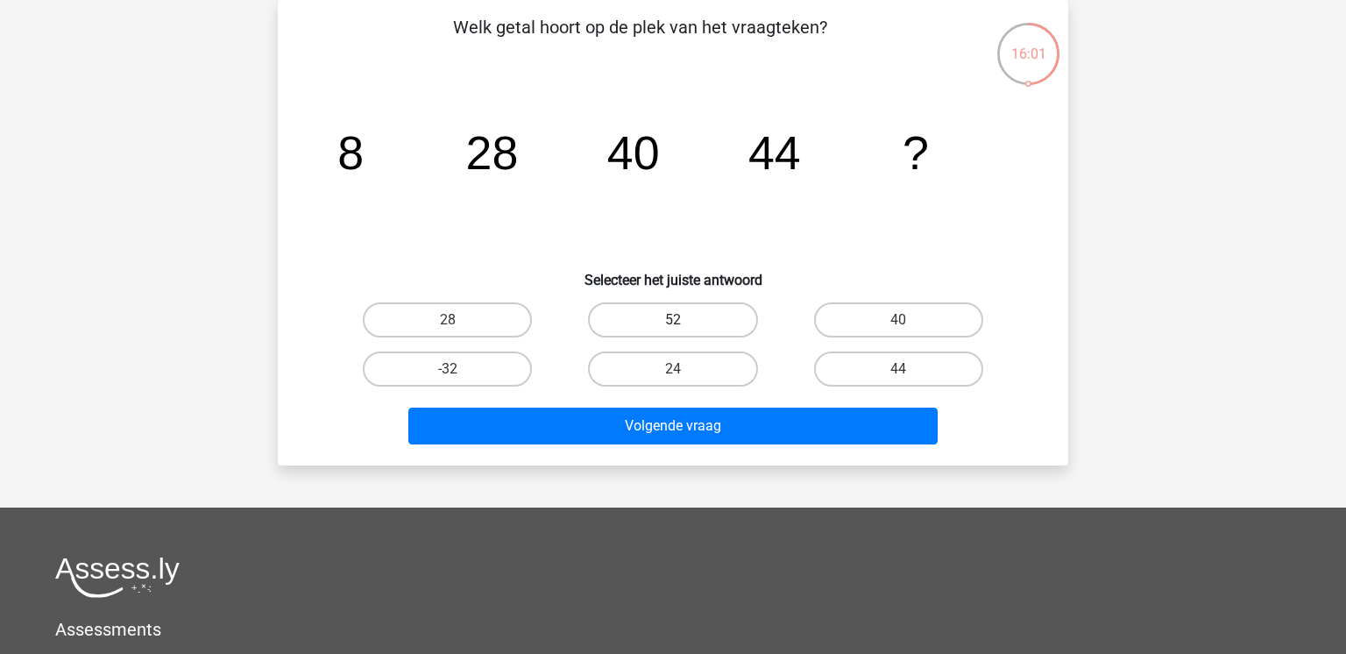
click at [712, 319] on label "52" at bounding box center [672, 319] width 169 height 35
click at [685, 320] on input "52" at bounding box center [678, 325] width 11 height 11
radio input "true"
click at [707, 355] on label "24" at bounding box center [672, 368] width 169 height 35
click at [685, 369] on input "24" at bounding box center [678, 374] width 11 height 11
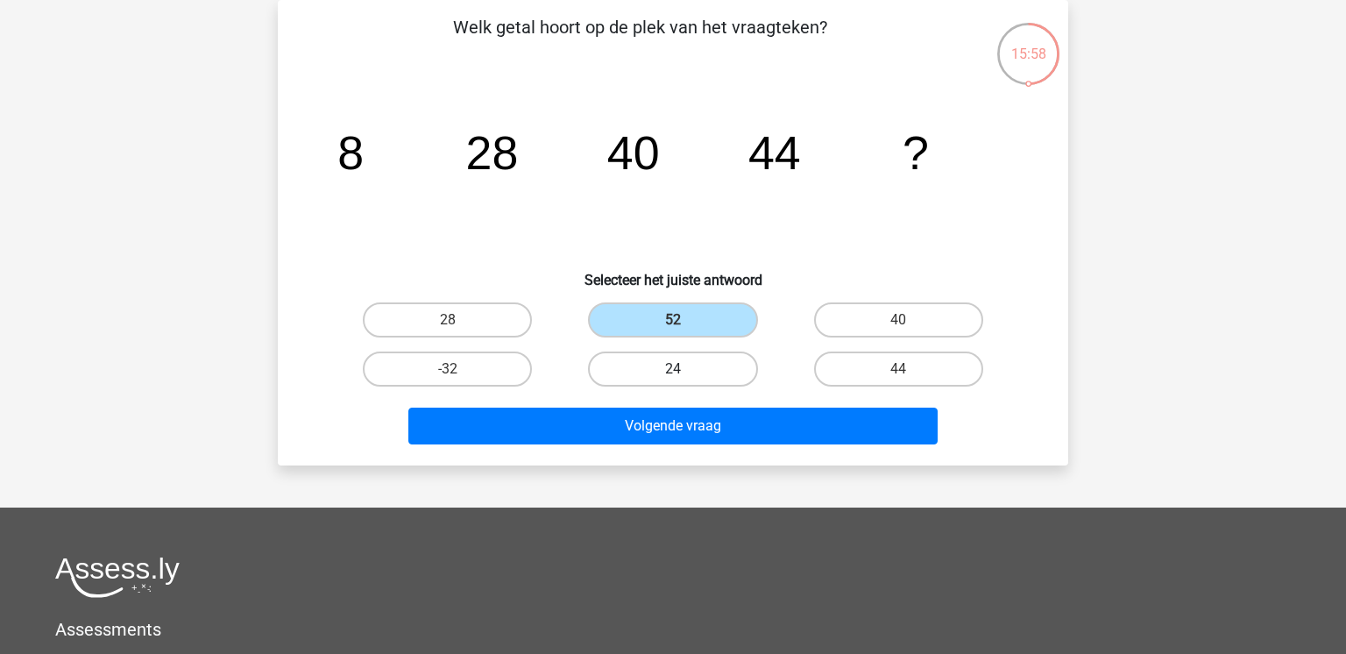
radio input "true"
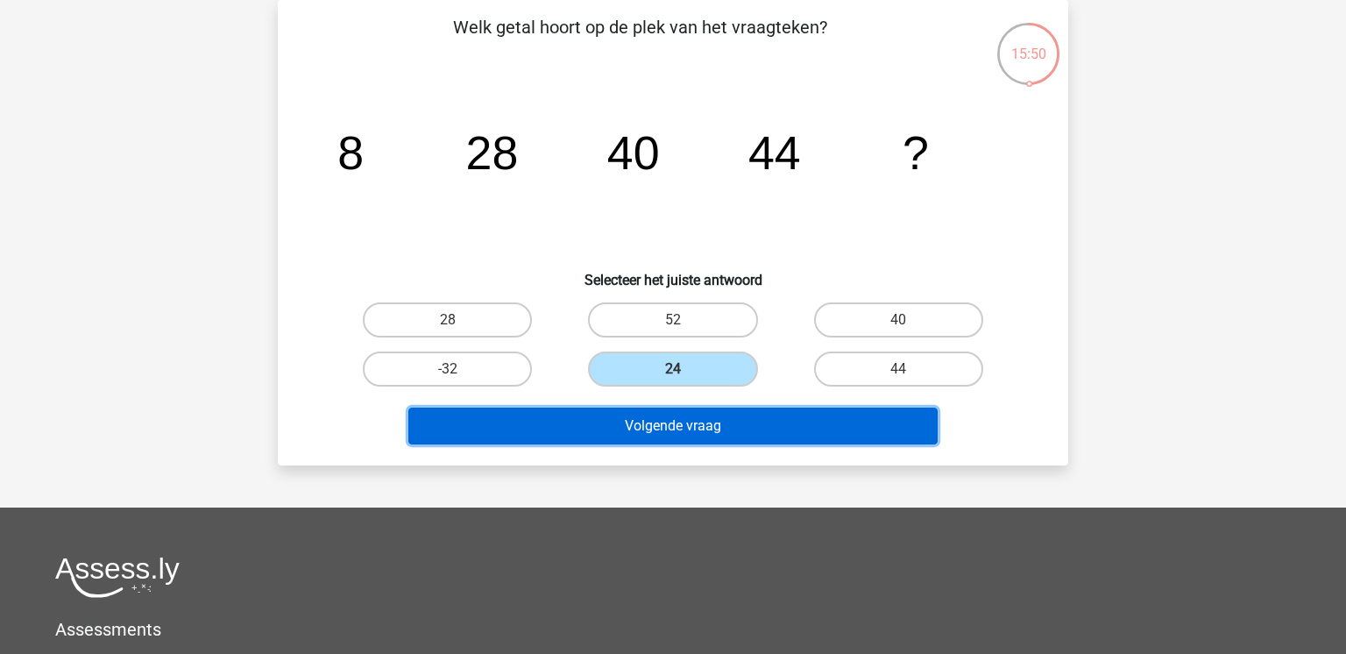
click at [733, 437] on button "Volgende vraag" at bounding box center [673, 426] width 530 height 37
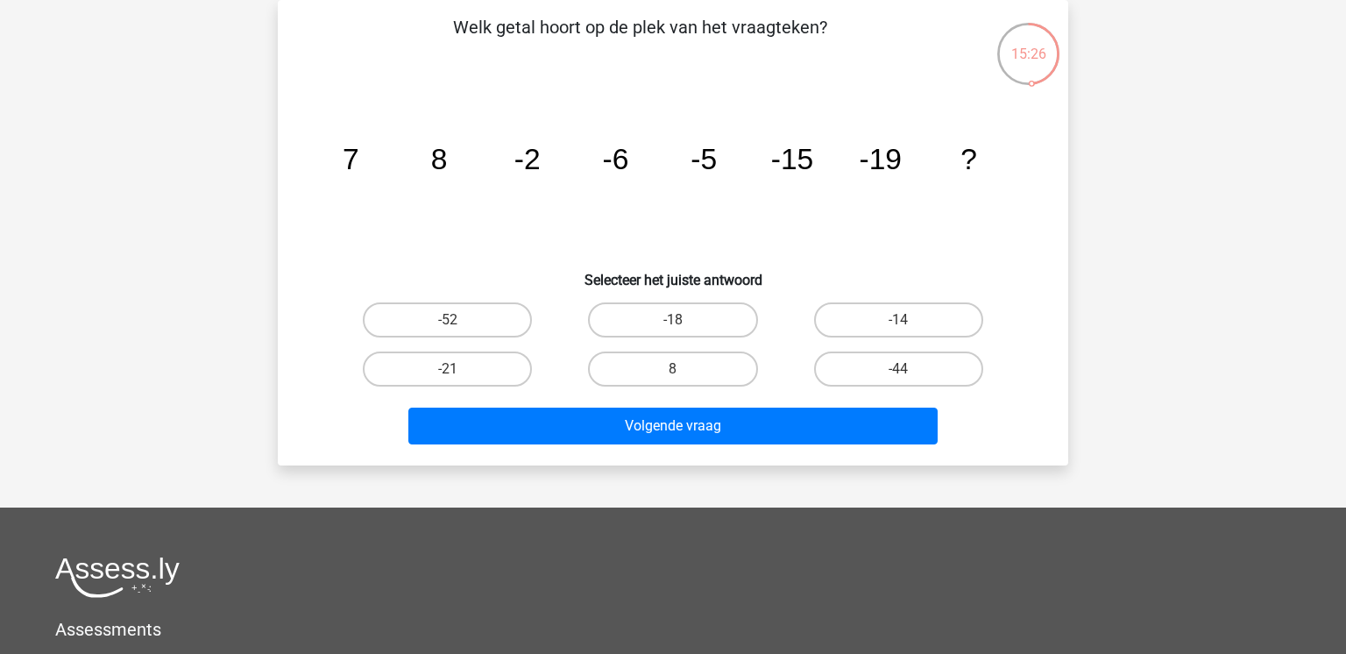
click at [679, 325] on input "-18" at bounding box center [678, 325] width 11 height 11
radio input "true"
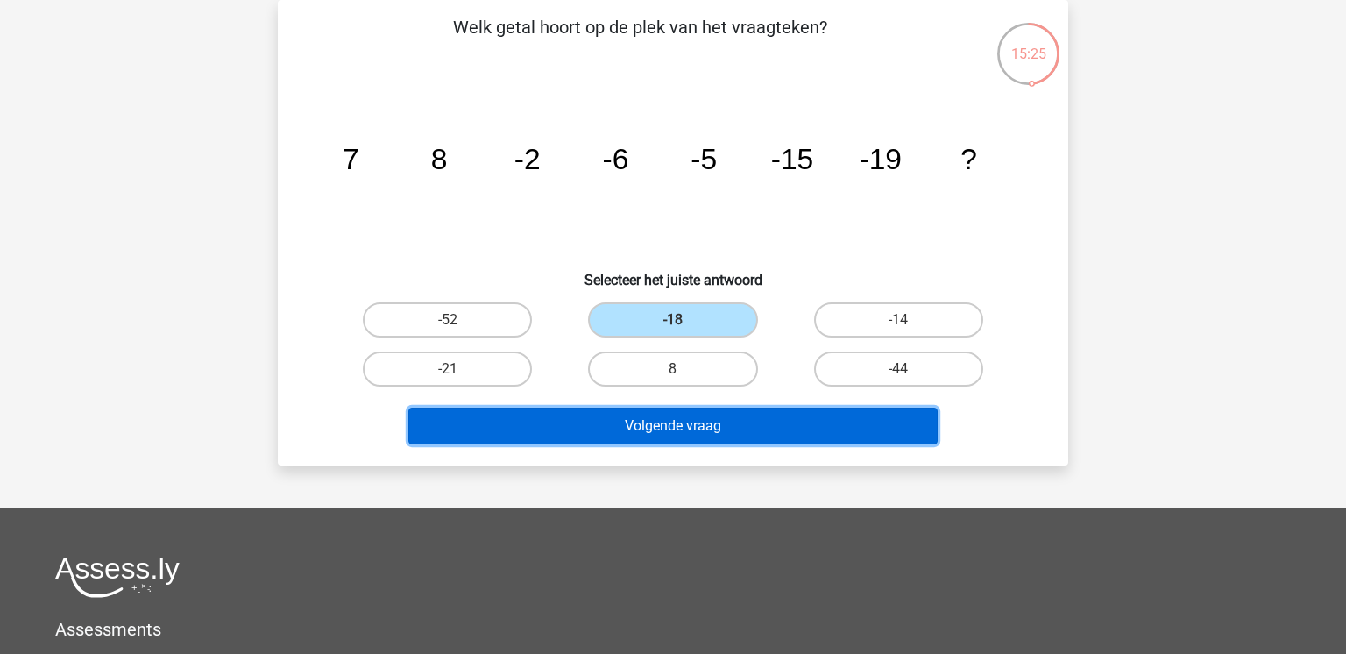
click at [720, 421] on button "Volgende vraag" at bounding box center [673, 426] width 530 height 37
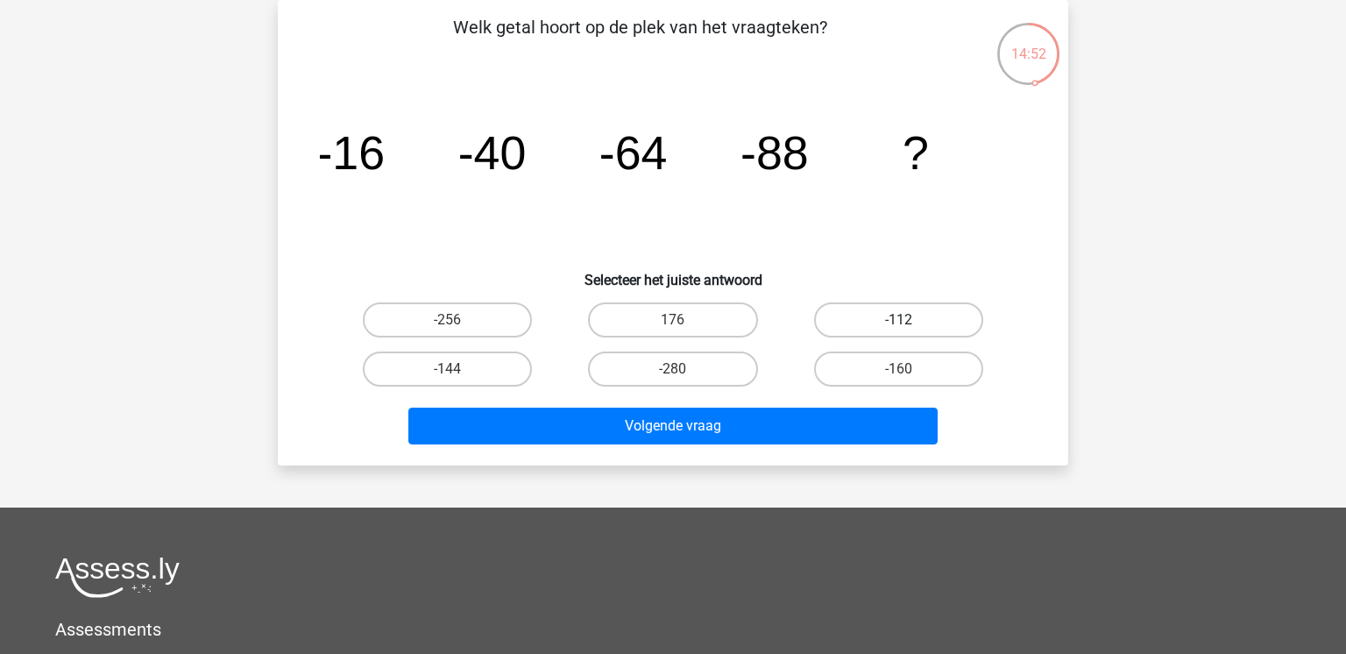
click at [854, 326] on label "-112" at bounding box center [898, 319] width 169 height 35
click at [898, 326] on input "-112" at bounding box center [903, 325] width 11 height 11
radio input "true"
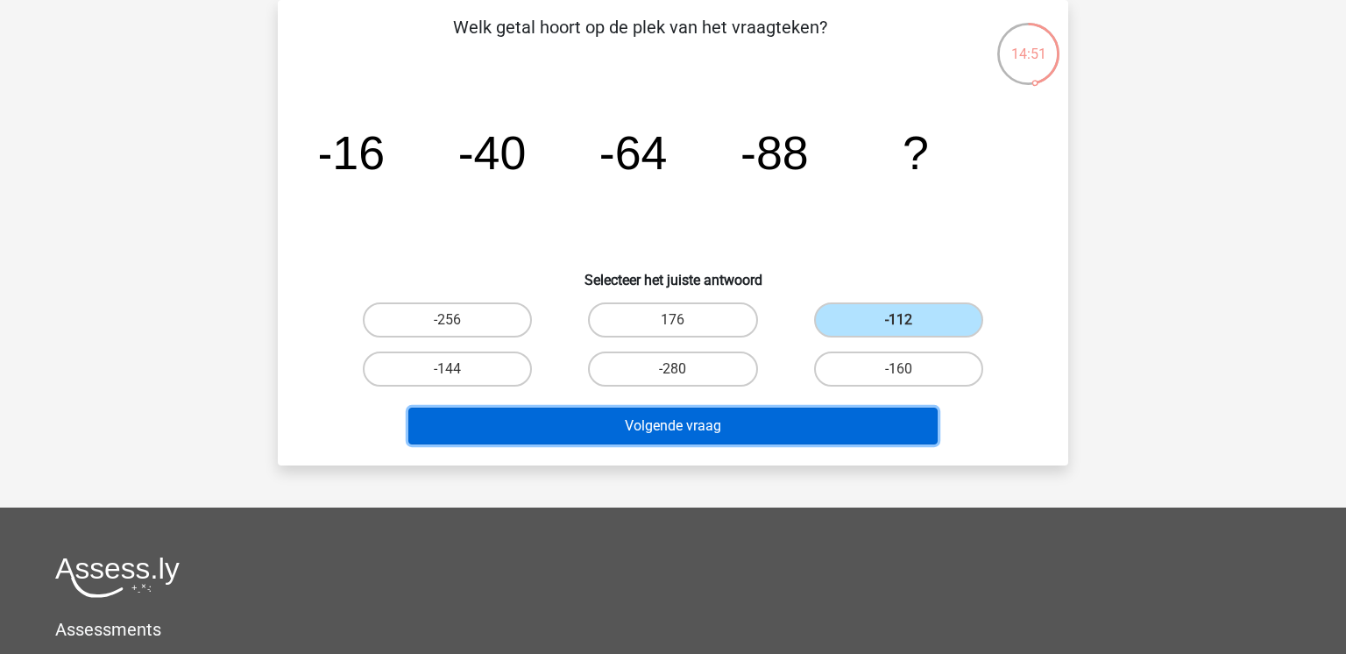
click at [820, 426] on button "Volgende vraag" at bounding box center [673, 426] width 530 height 37
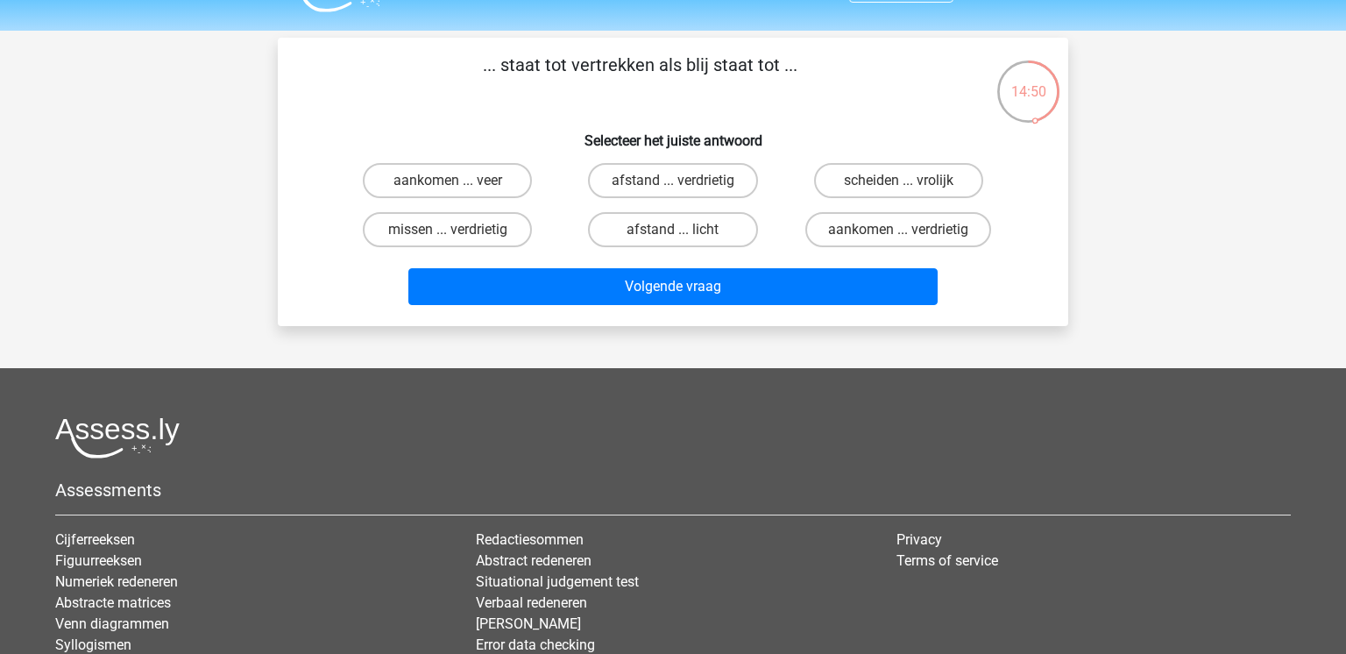
scroll to position [34, 0]
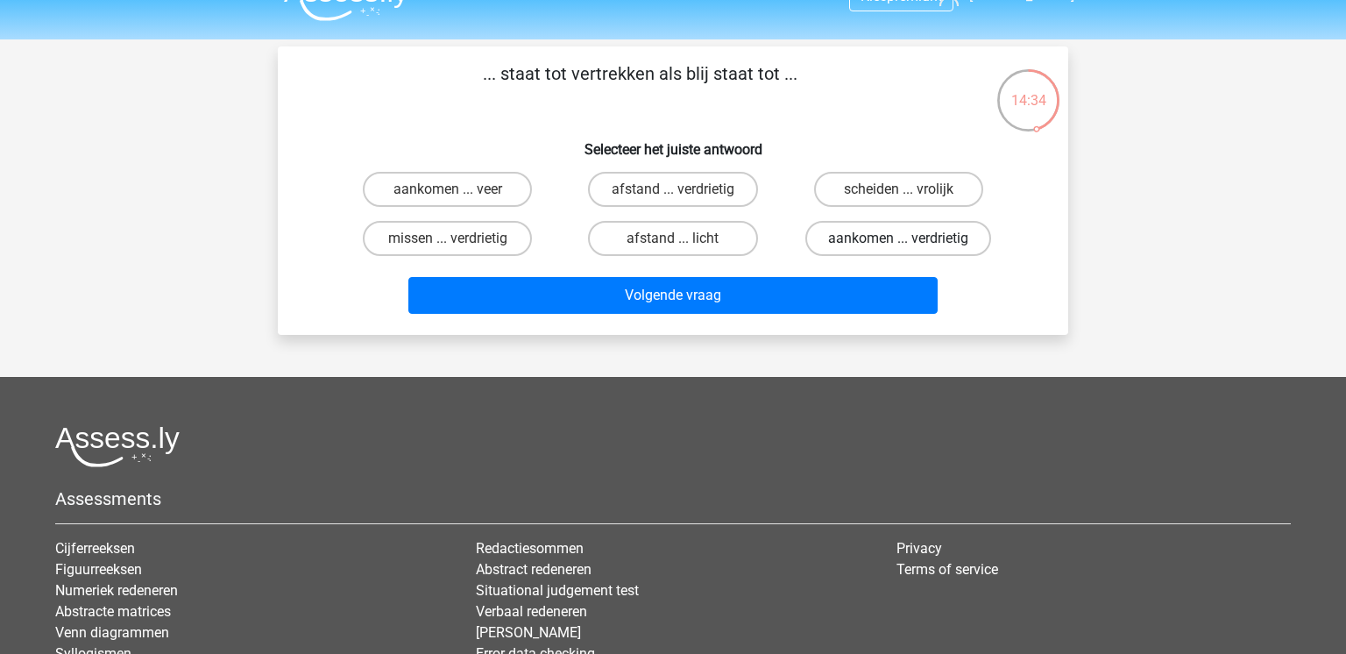
click at [868, 237] on label "aankomen ... verdrietig" at bounding box center [899, 238] width 186 height 35
click at [898, 238] on input "aankomen ... verdrietig" at bounding box center [903, 243] width 11 height 11
radio input "true"
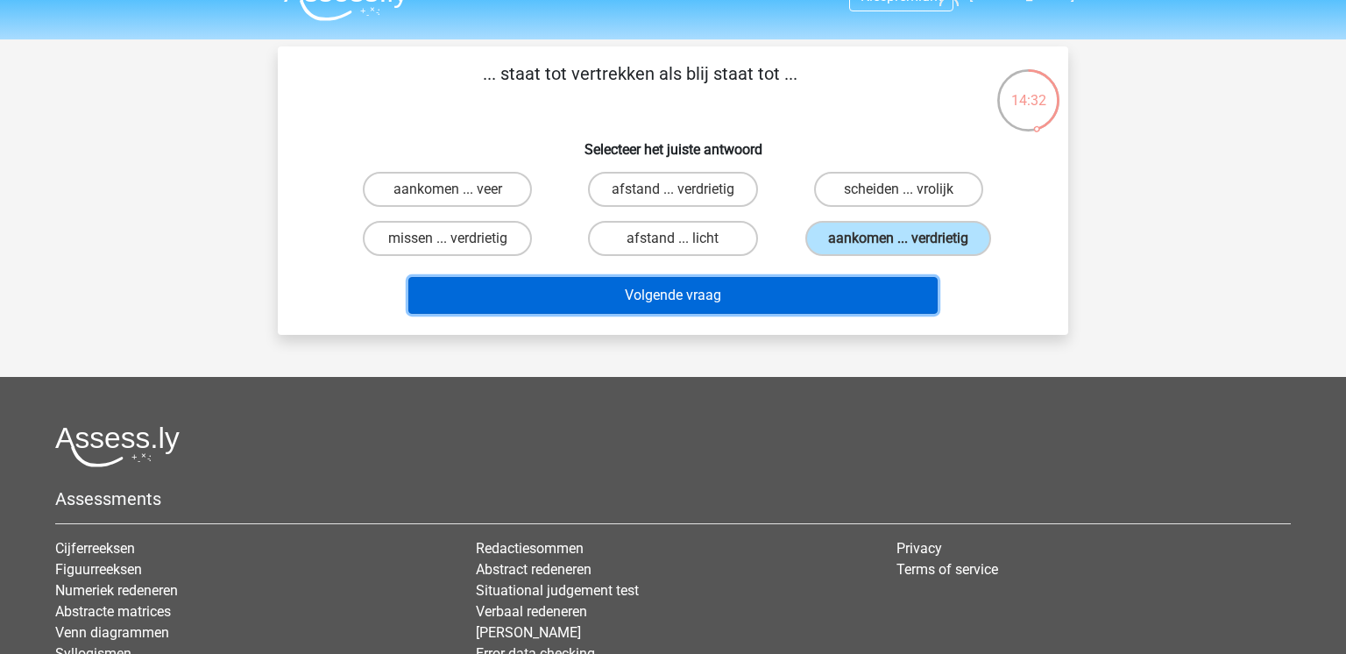
click at [842, 280] on button "Volgende vraag" at bounding box center [673, 295] width 530 height 37
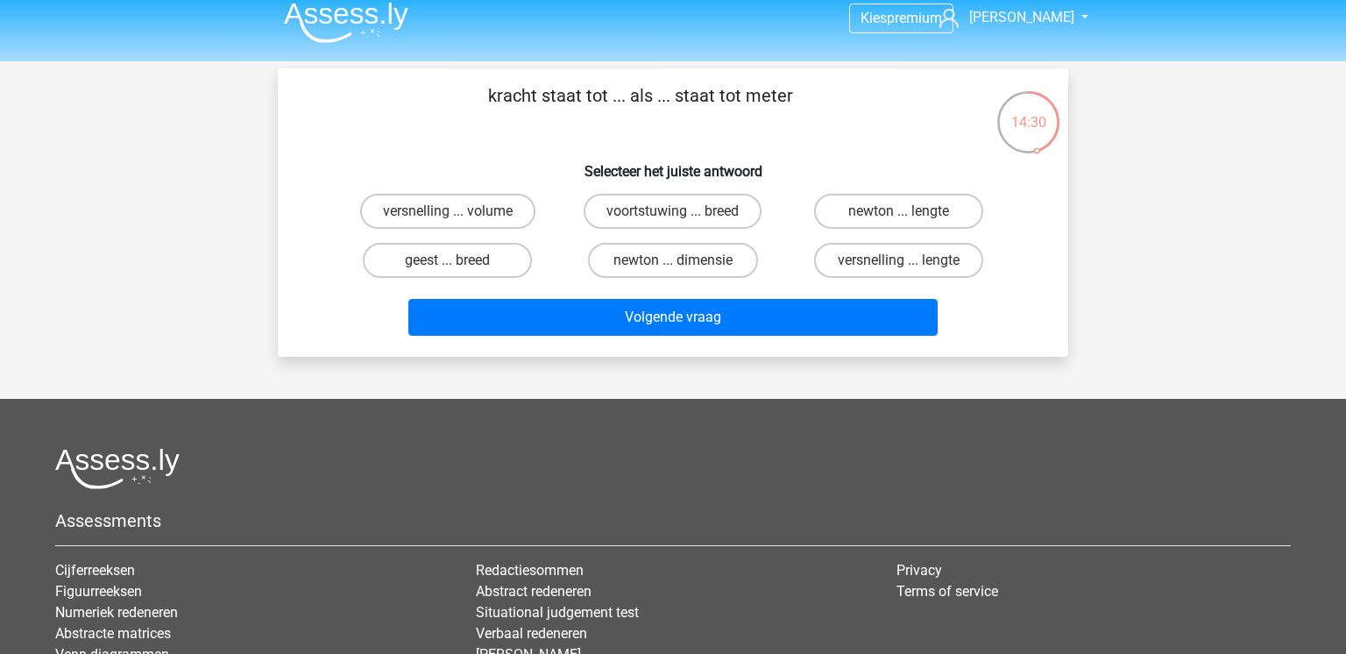
scroll to position [11, 0]
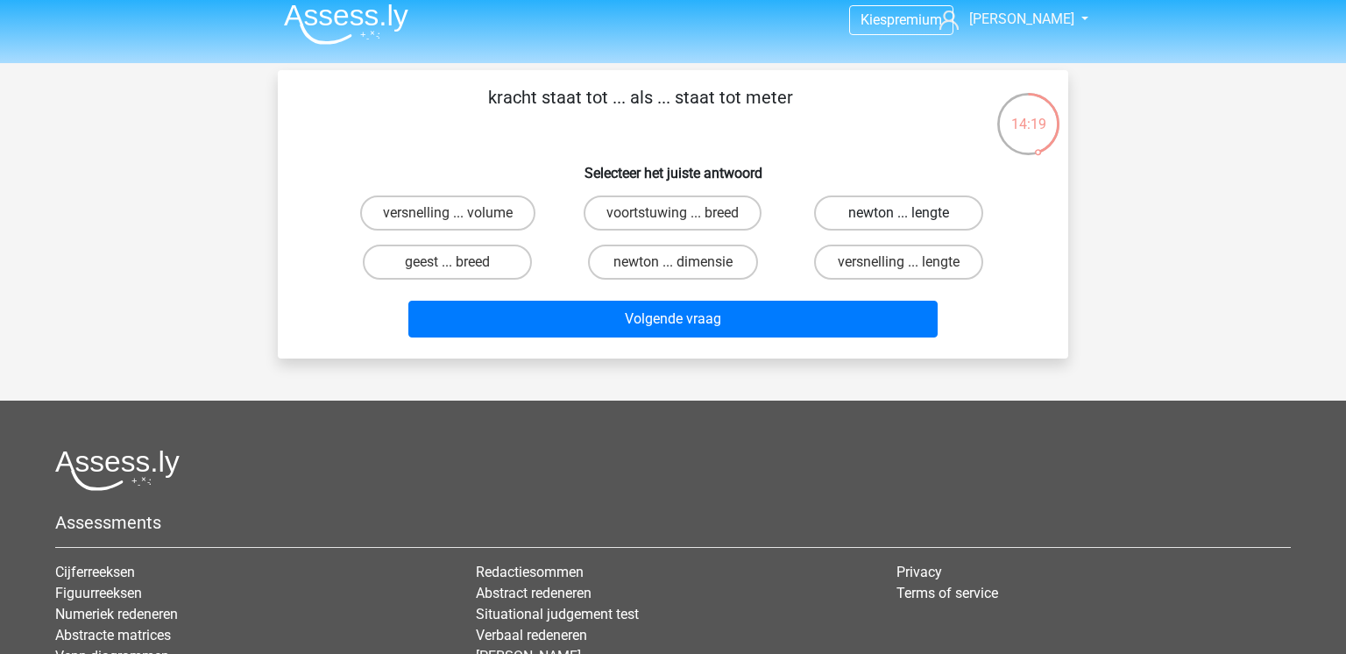
click at [955, 213] on label "newton ... lengte" at bounding box center [898, 212] width 169 height 35
click at [910, 213] on input "newton ... lengte" at bounding box center [903, 218] width 11 height 11
radio input "true"
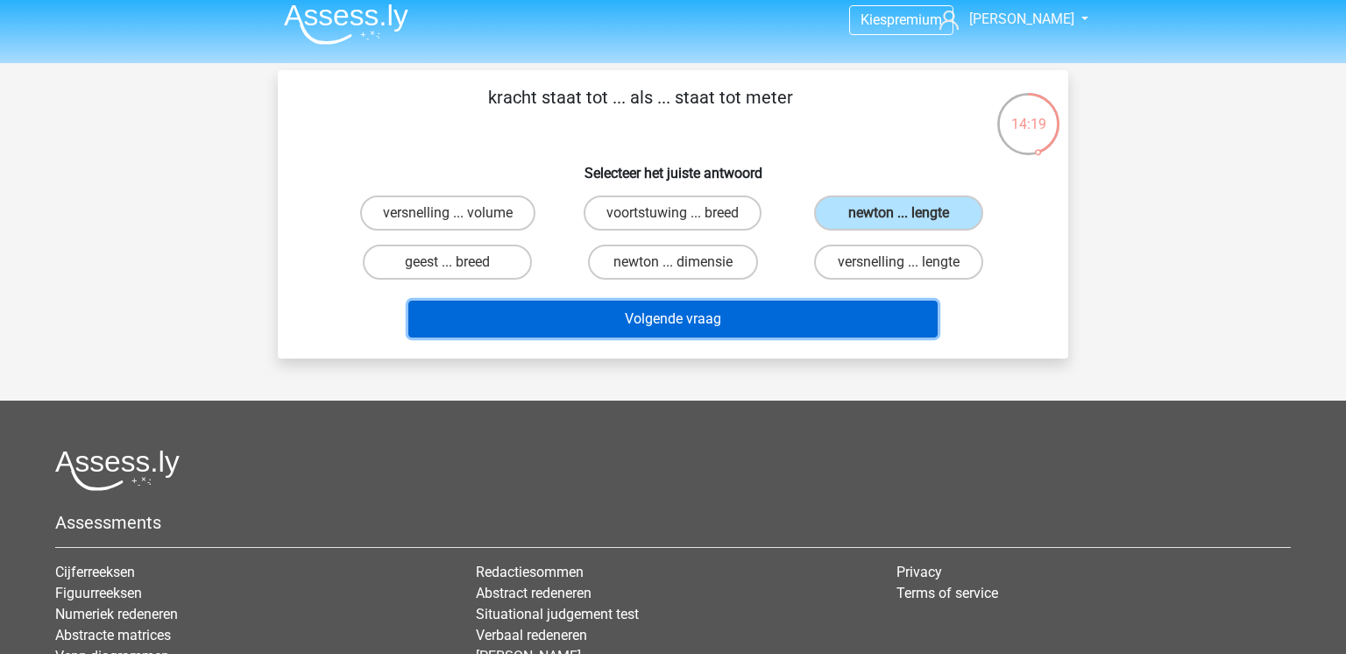
click at [891, 311] on button "Volgende vraag" at bounding box center [673, 319] width 530 height 37
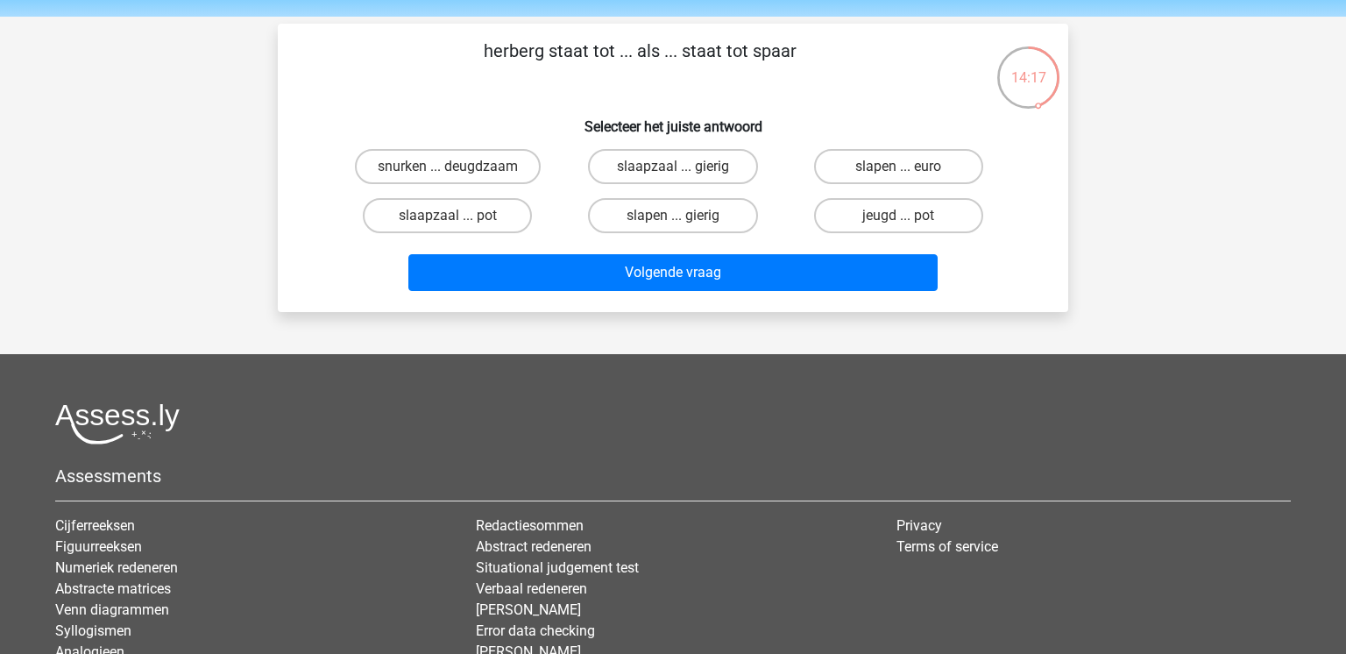
scroll to position [50, 0]
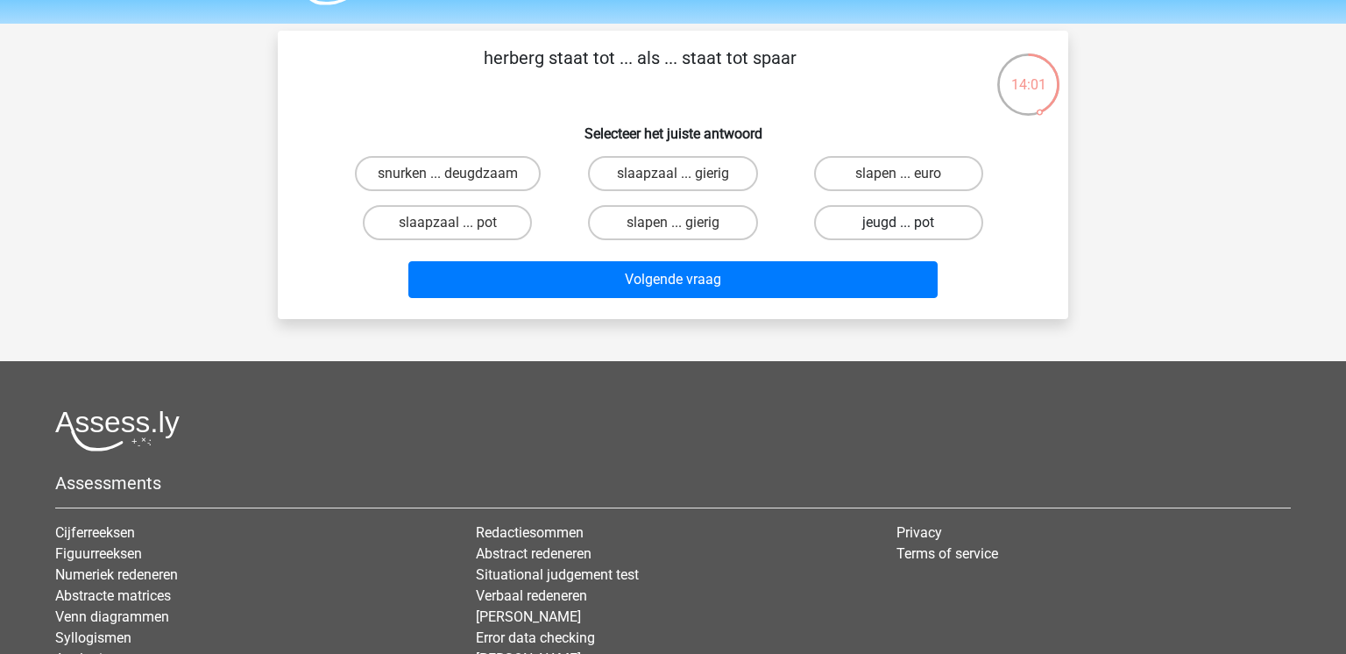
click at [958, 226] on label "jeugd ... pot" at bounding box center [898, 222] width 169 height 35
click at [910, 226] on input "jeugd ... pot" at bounding box center [903, 228] width 11 height 11
radio input "true"
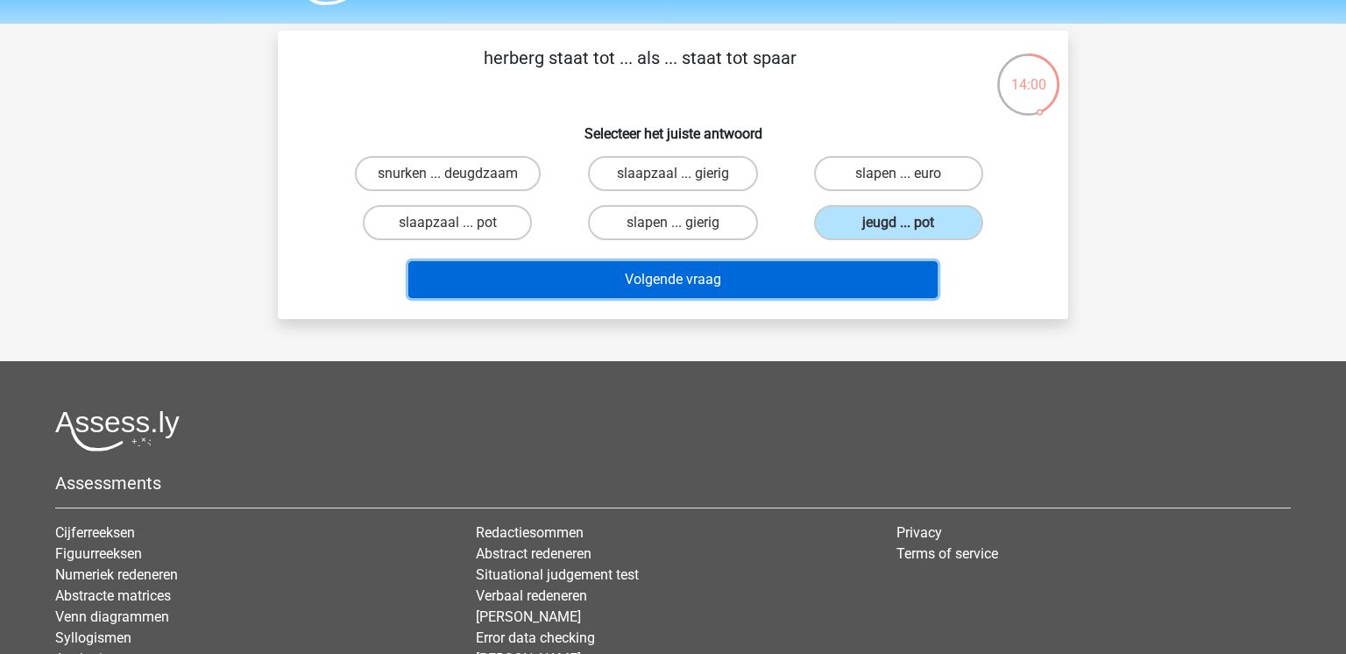
click at [859, 267] on button "Volgende vraag" at bounding box center [673, 279] width 530 height 37
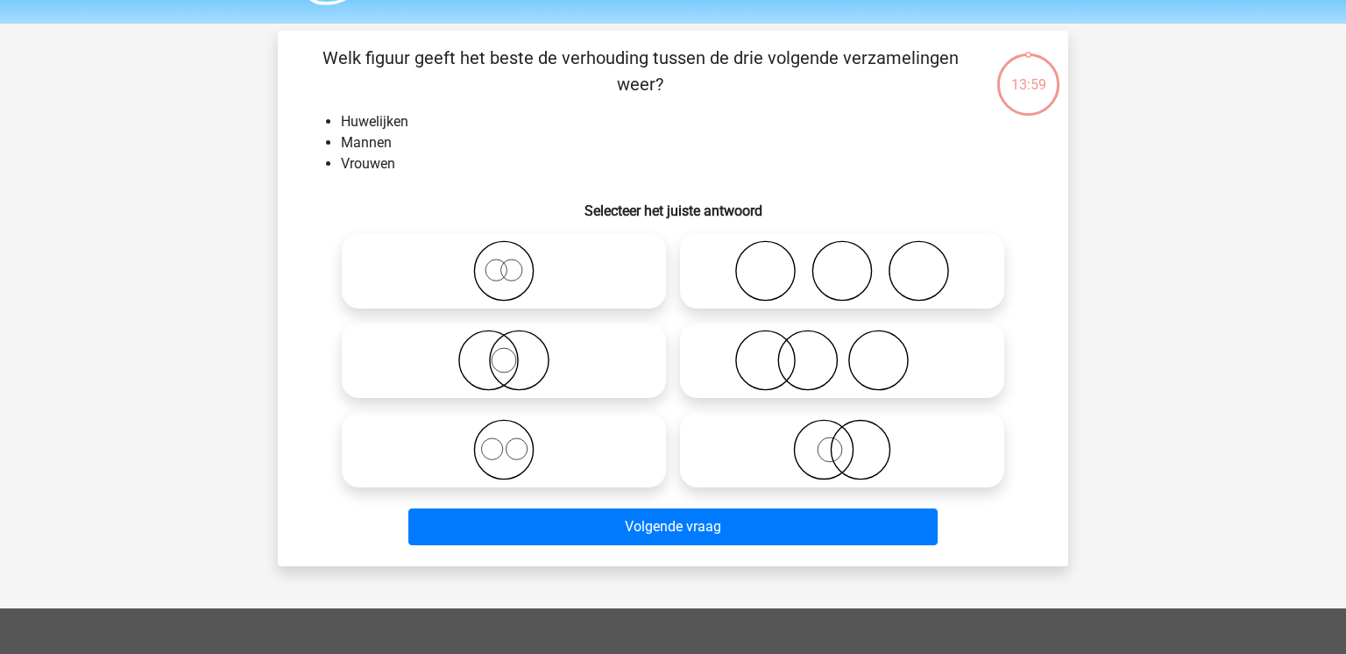
scroll to position [81, 0]
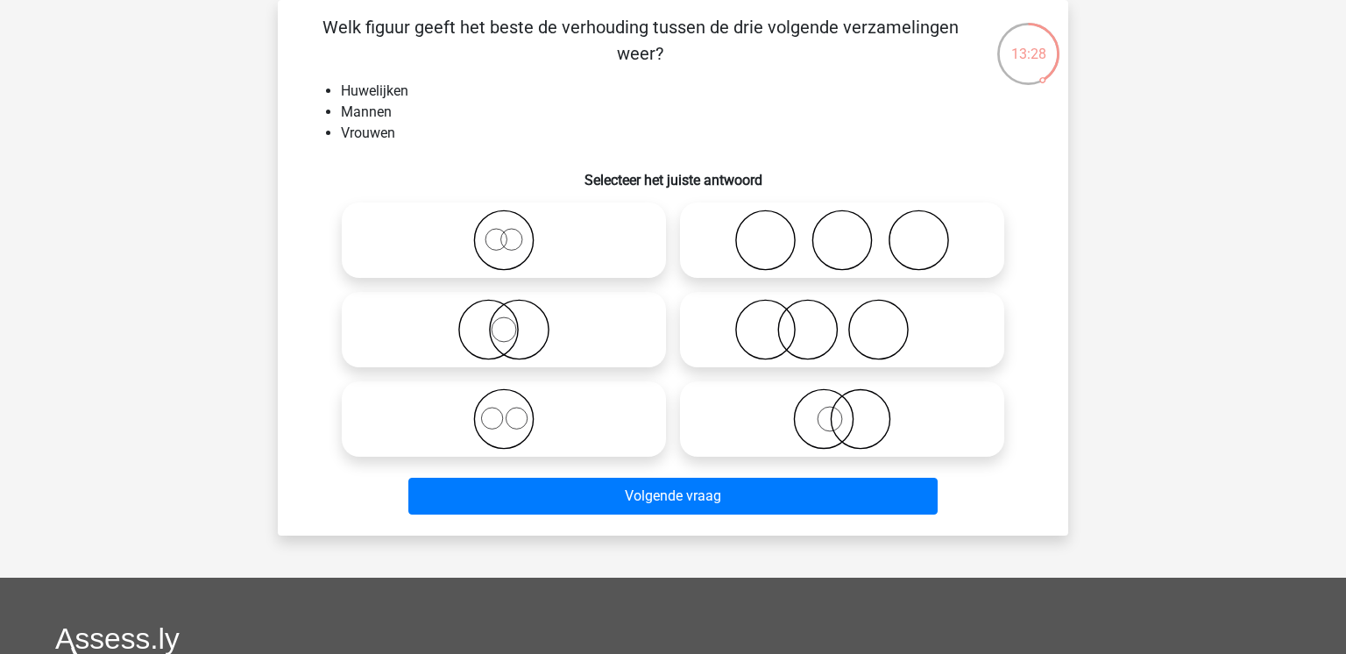
click at [845, 246] on icon at bounding box center [842, 239] width 310 height 61
click at [845, 231] on input "radio" at bounding box center [847, 225] width 11 height 11
radio input "true"
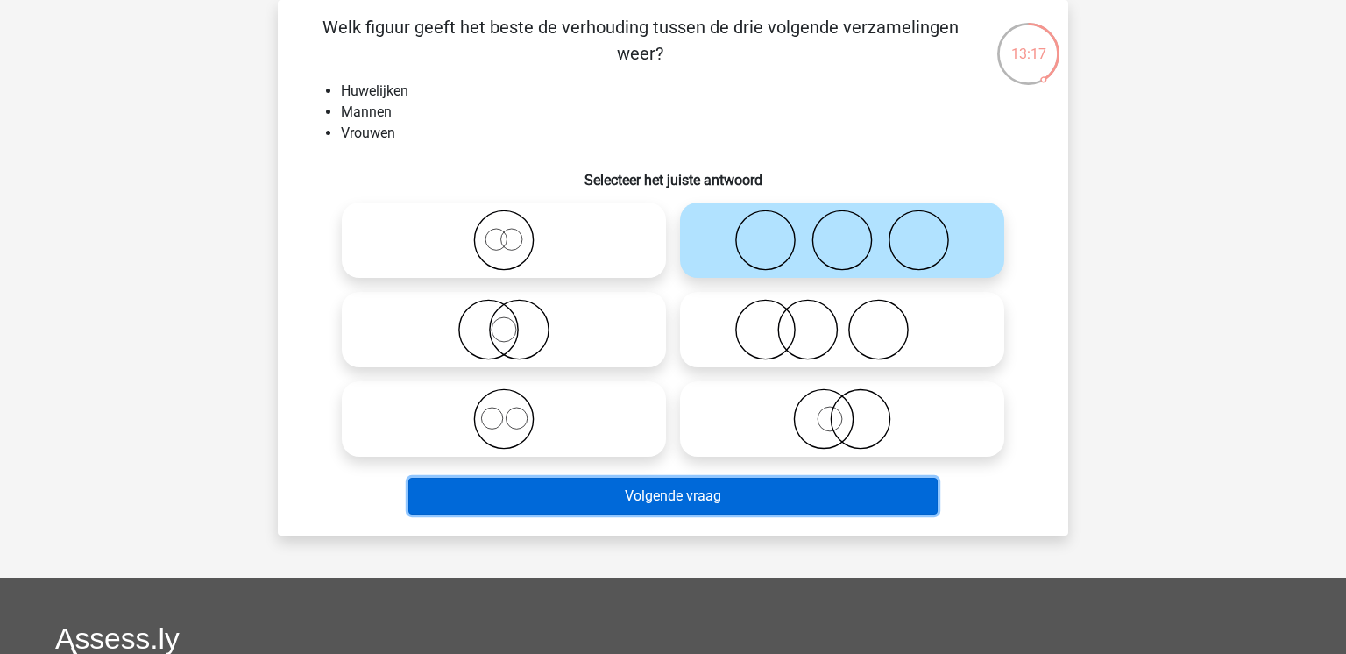
click at [846, 495] on button "Volgende vraag" at bounding box center [673, 496] width 530 height 37
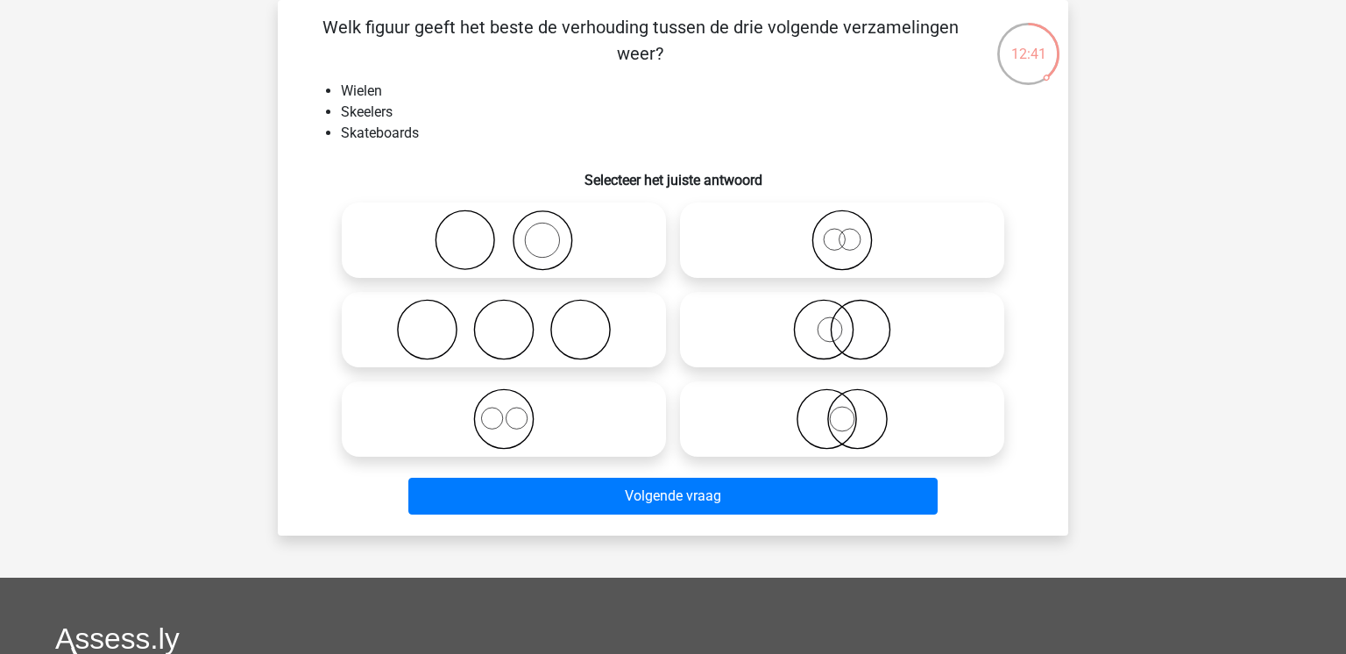
click at [549, 423] on icon at bounding box center [504, 418] width 310 height 61
click at [515, 410] on input "radio" at bounding box center [509, 404] width 11 height 11
radio input "true"
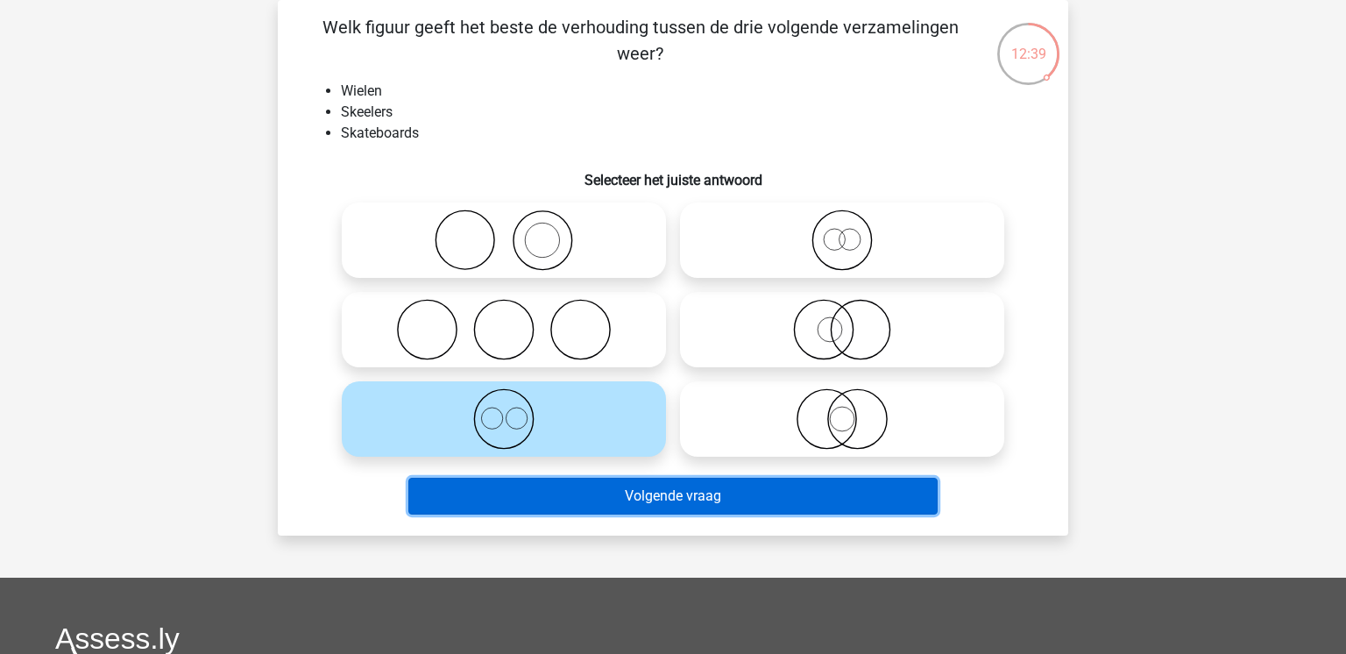
click at [619, 485] on button "Volgende vraag" at bounding box center [673, 496] width 530 height 37
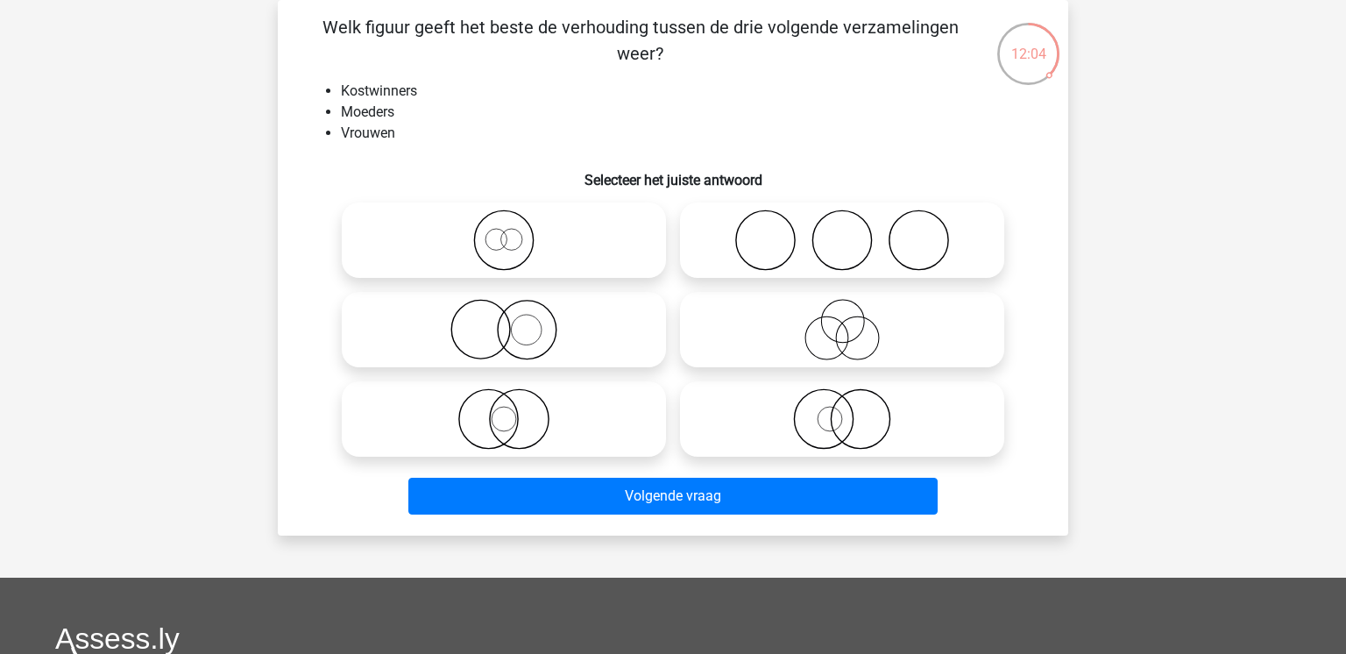
click at [858, 430] on icon at bounding box center [842, 418] width 310 height 61
click at [854, 410] on input "radio" at bounding box center [847, 404] width 11 height 11
radio input "true"
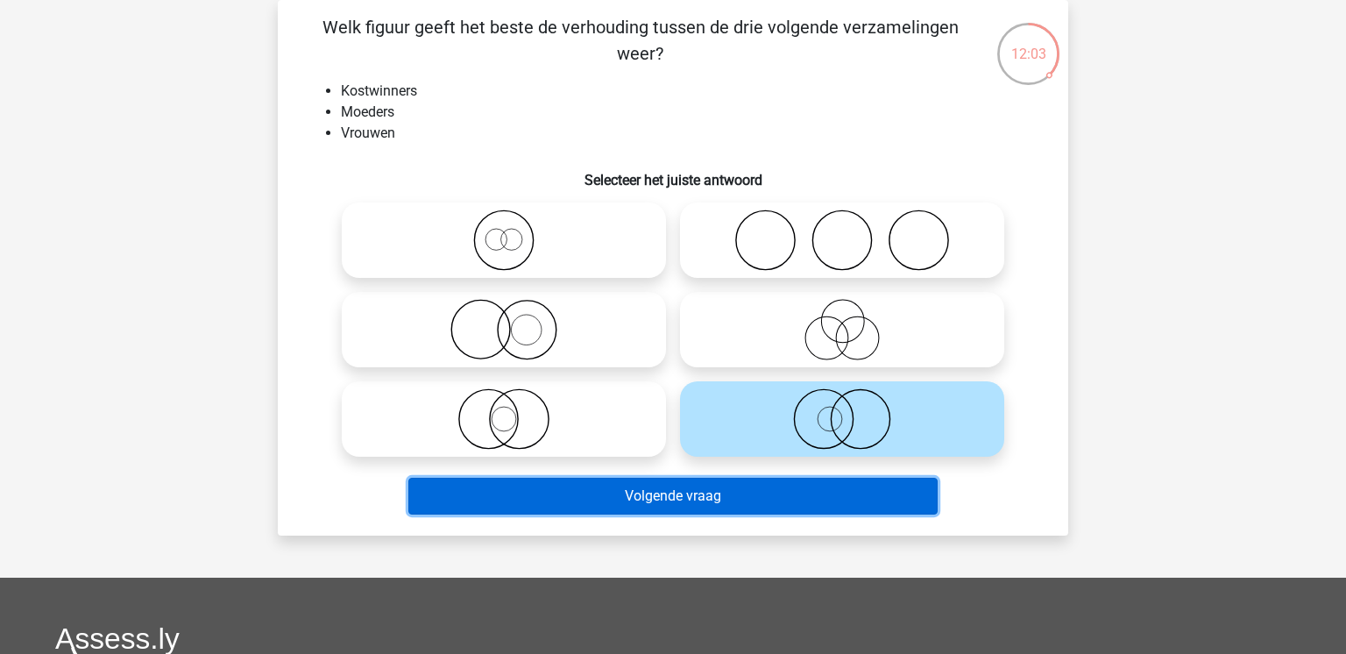
click at [849, 494] on button "Volgende vraag" at bounding box center [673, 496] width 530 height 37
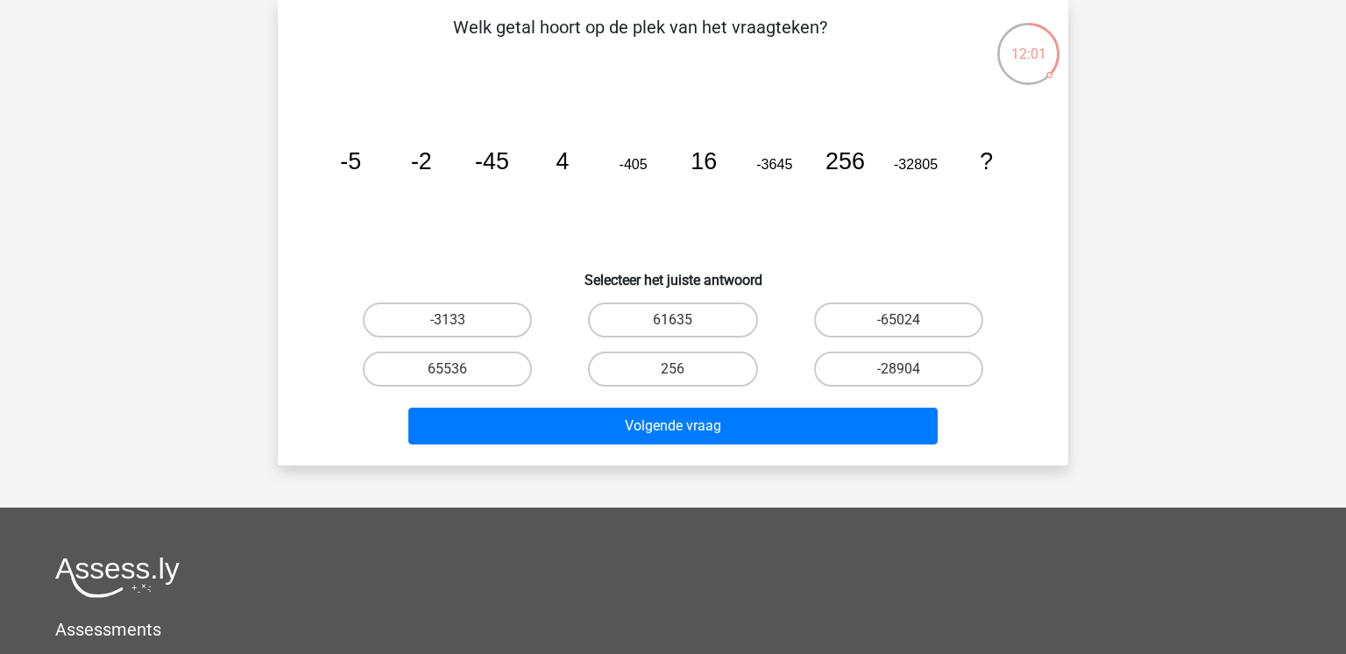
scroll to position [54, 0]
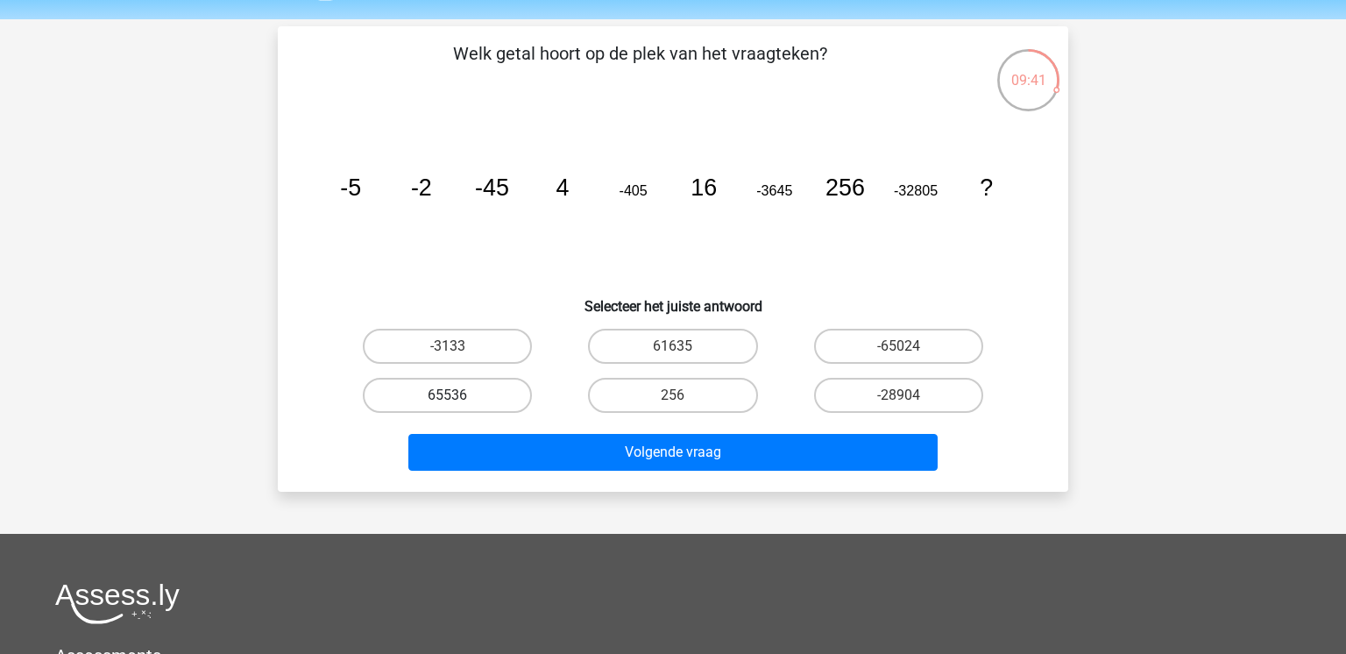
click at [429, 394] on label "65536" at bounding box center [447, 395] width 169 height 35
click at [448, 395] on input "65536" at bounding box center [453, 400] width 11 height 11
radio input "true"
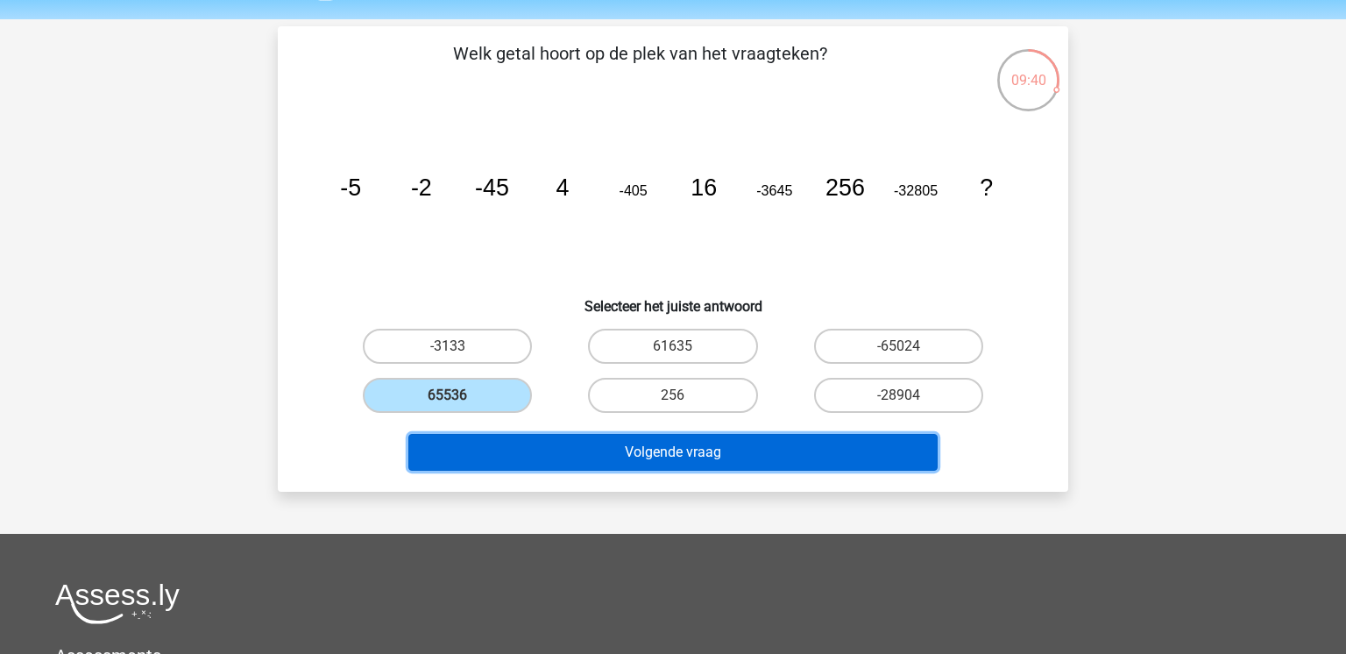
click at [518, 444] on button "Volgende vraag" at bounding box center [673, 452] width 530 height 37
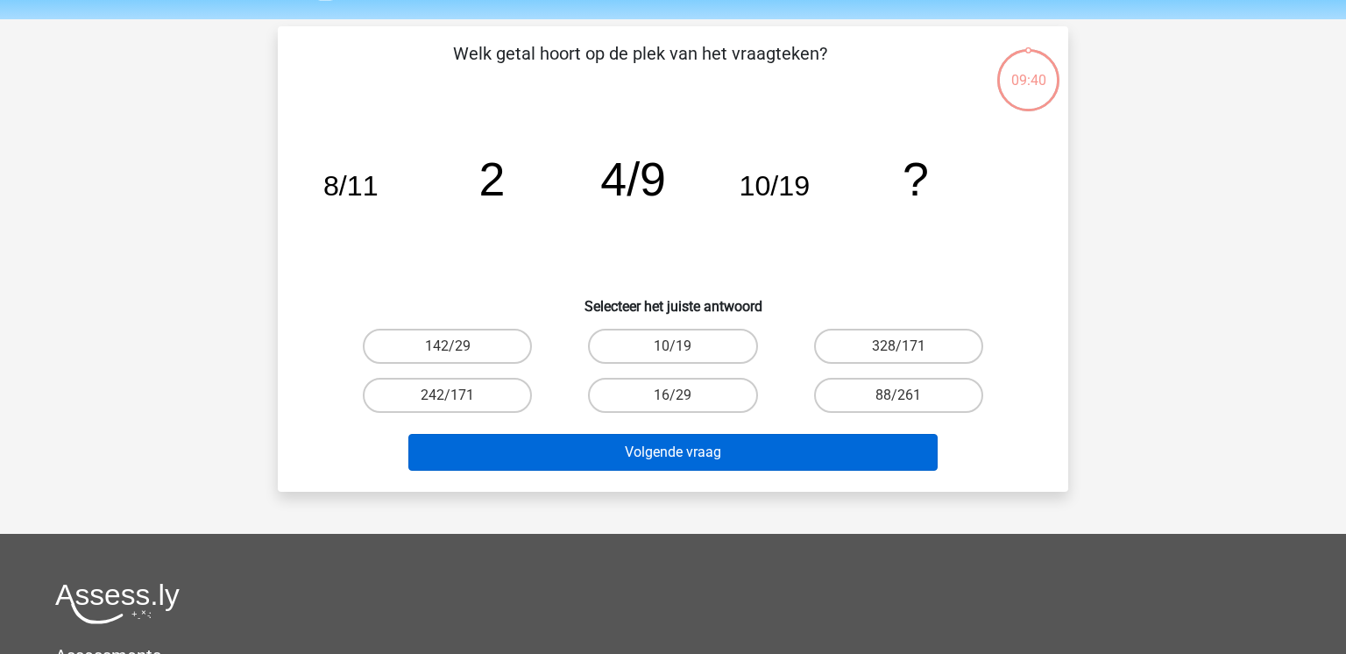
scroll to position [81, 0]
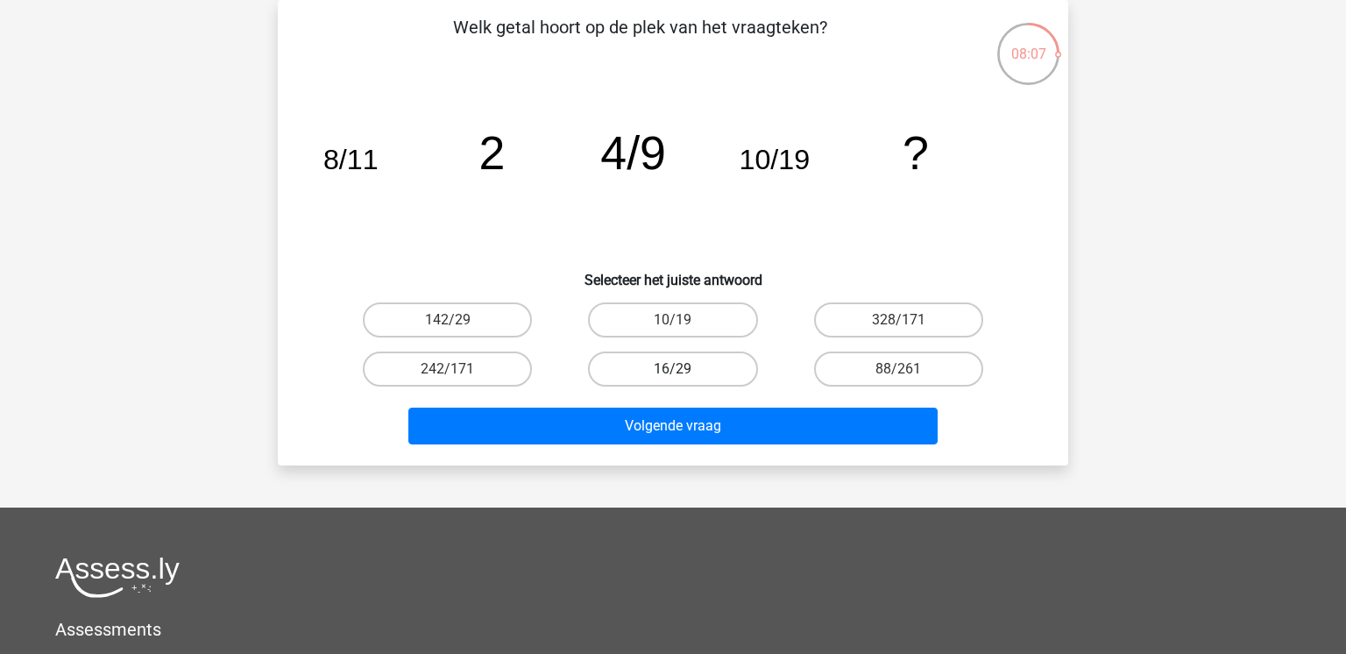
click at [658, 359] on label "16/29" at bounding box center [672, 368] width 169 height 35
click at [673, 369] on input "16/29" at bounding box center [678, 374] width 11 height 11
radio input "true"
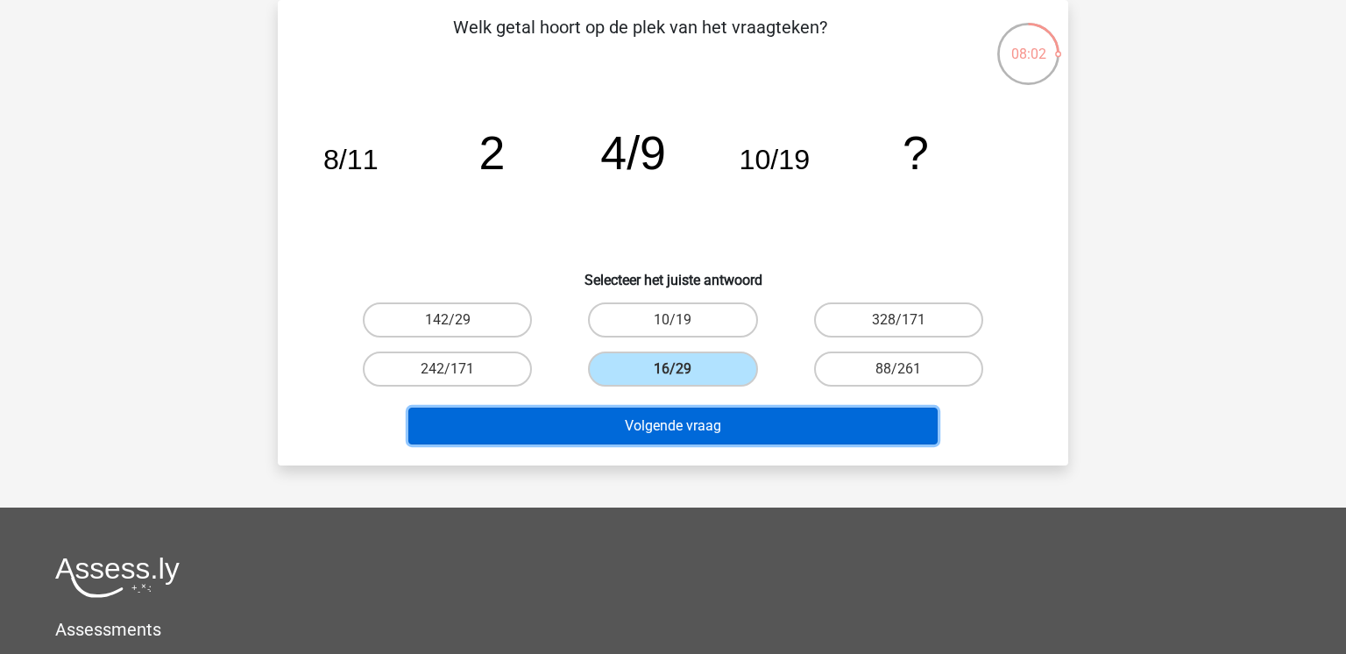
click at [690, 441] on button "Volgende vraag" at bounding box center [673, 426] width 530 height 37
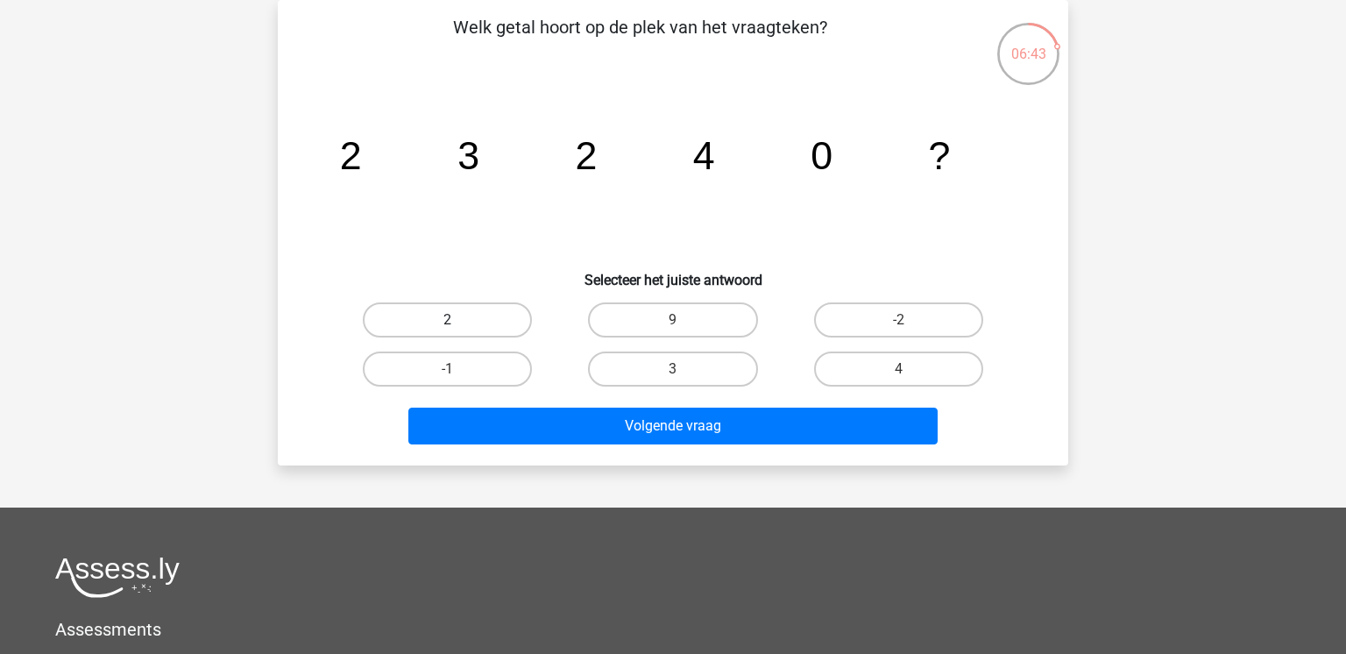
click at [494, 336] on label "2" at bounding box center [447, 319] width 169 height 35
click at [459, 331] on input "2" at bounding box center [453, 325] width 11 height 11
radio input "true"
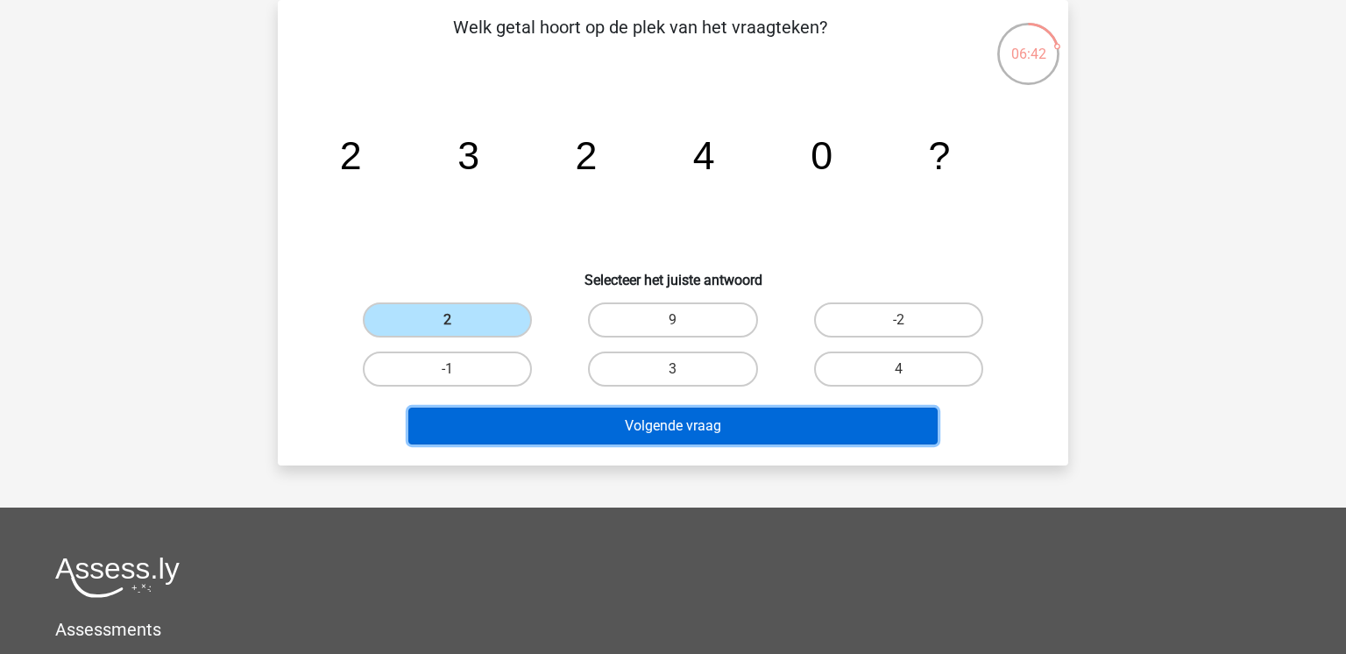
click at [552, 437] on button "Volgende vraag" at bounding box center [673, 426] width 530 height 37
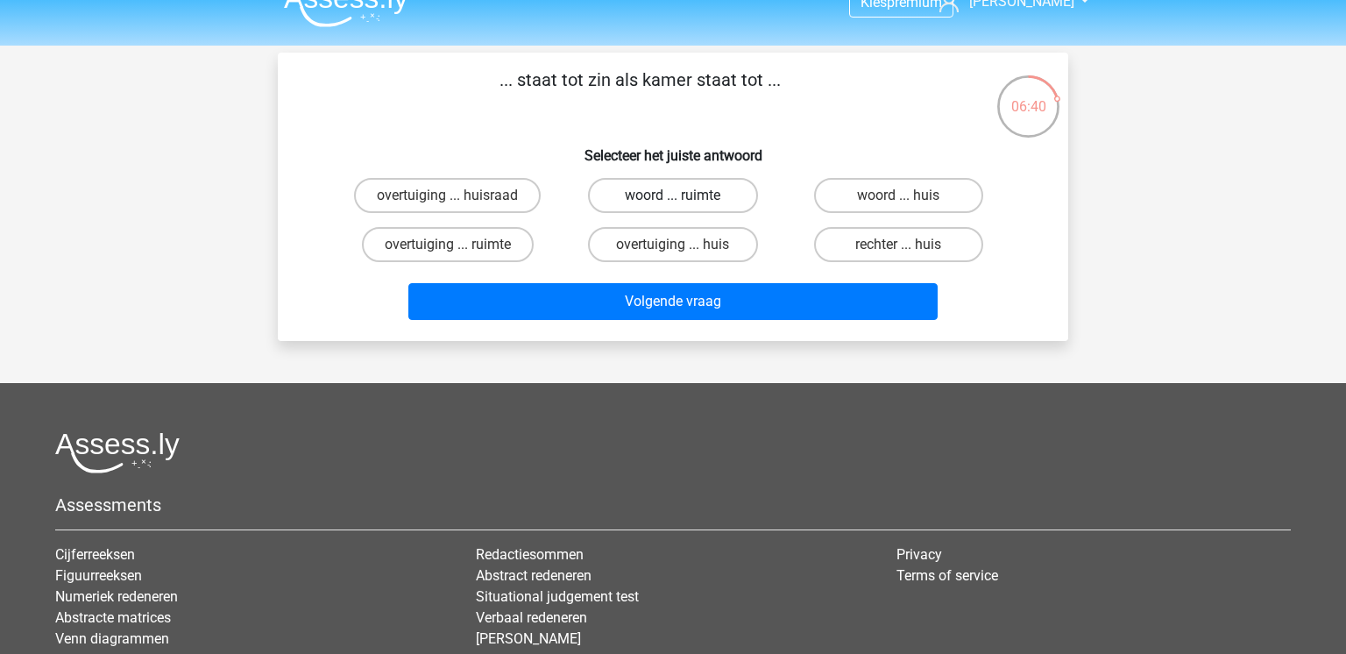
scroll to position [22, 0]
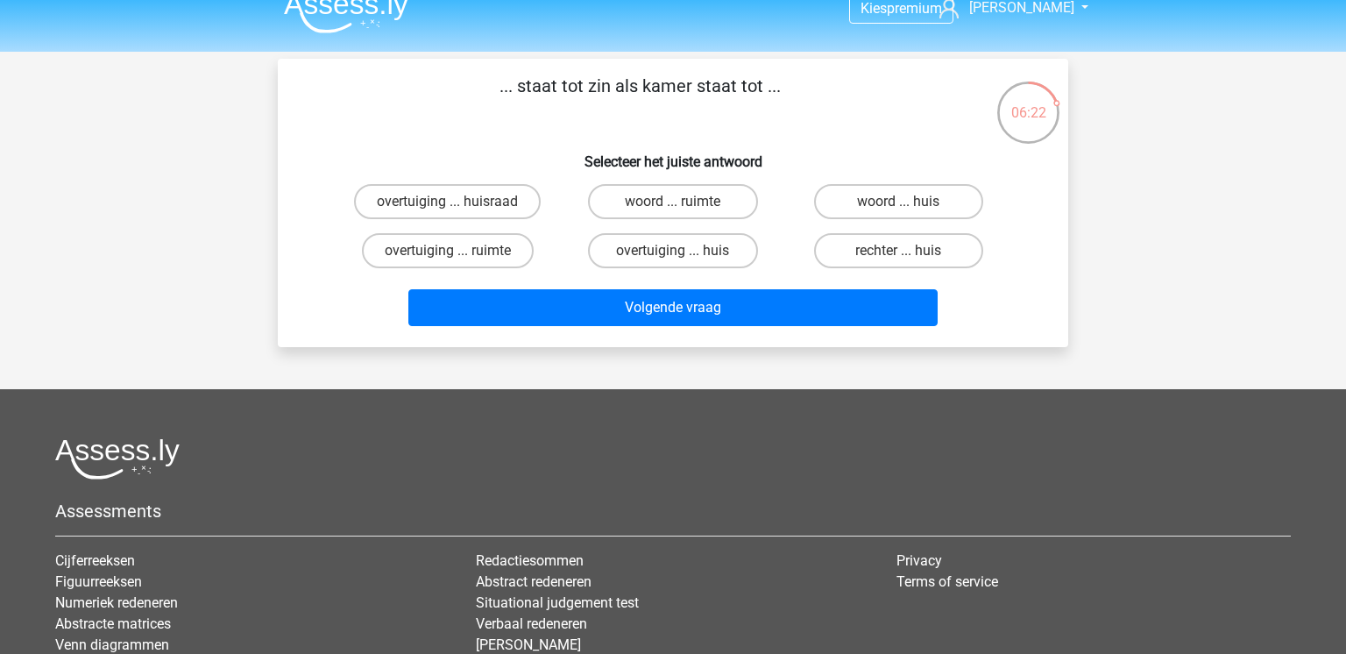
click at [927, 180] on div "woord ... huis" at bounding box center [898, 201] width 225 height 49
click at [899, 199] on label "woord ... huis" at bounding box center [898, 201] width 169 height 35
click at [899, 202] on input "woord ... huis" at bounding box center [903, 207] width 11 height 11
radio input "true"
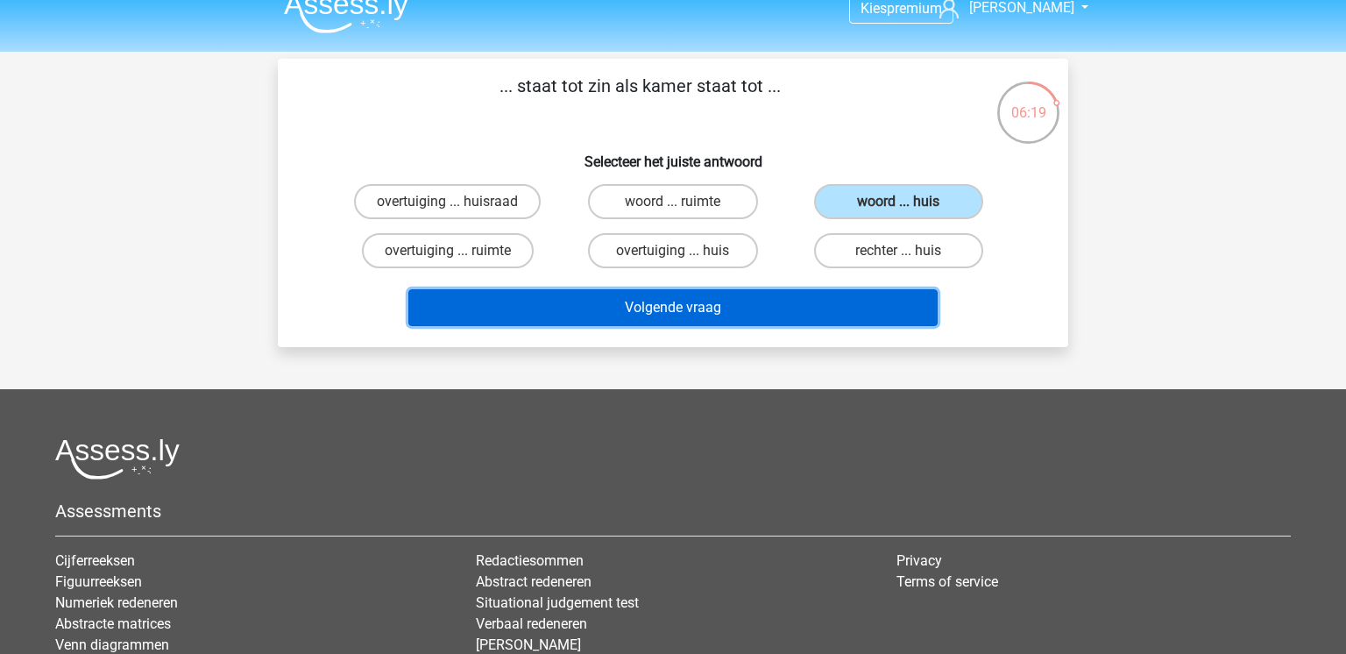
click at [753, 310] on button "Volgende vraag" at bounding box center [673, 307] width 530 height 37
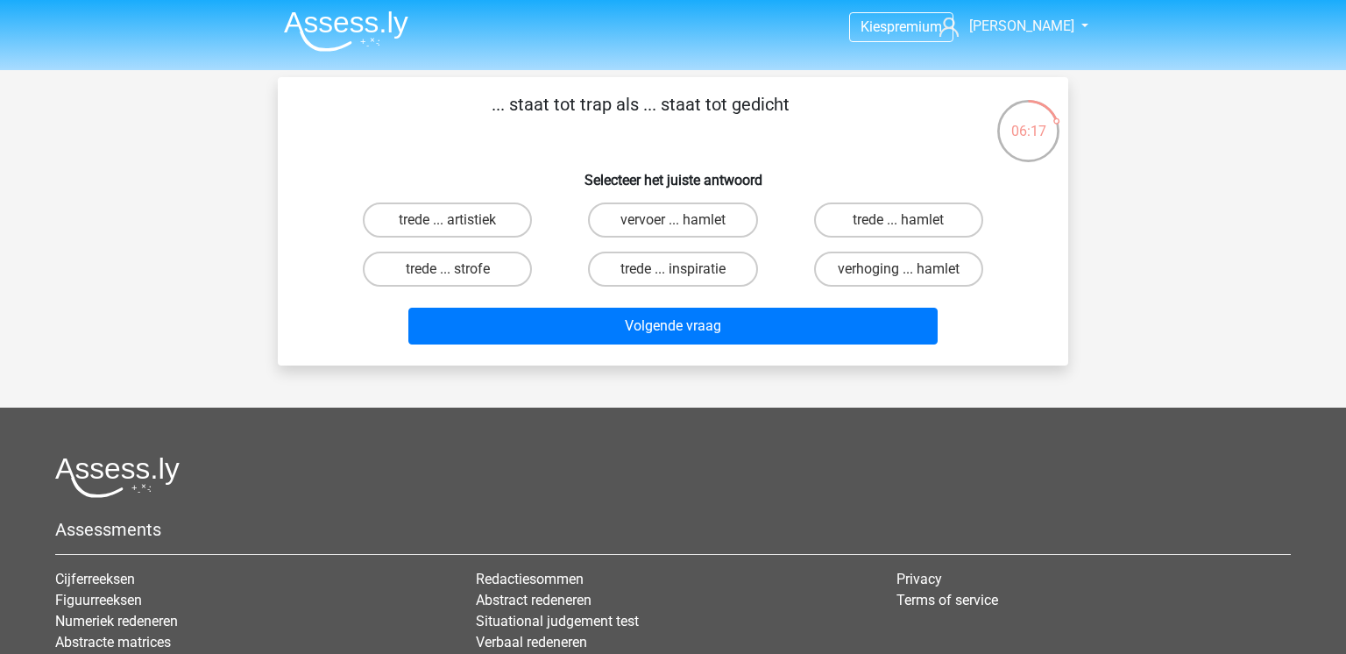
scroll to position [0, 0]
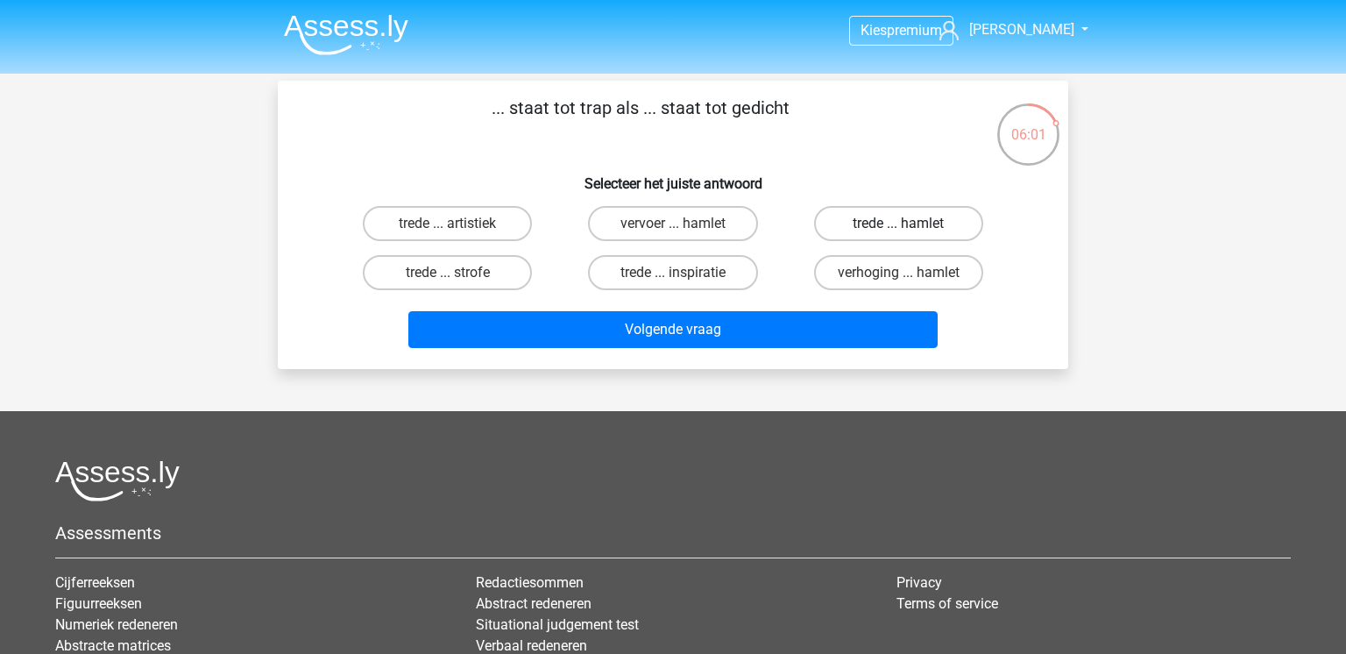
click at [885, 219] on label "trede ... hamlet" at bounding box center [898, 223] width 169 height 35
click at [898, 224] on input "trede ... hamlet" at bounding box center [903, 229] width 11 height 11
radio input "true"
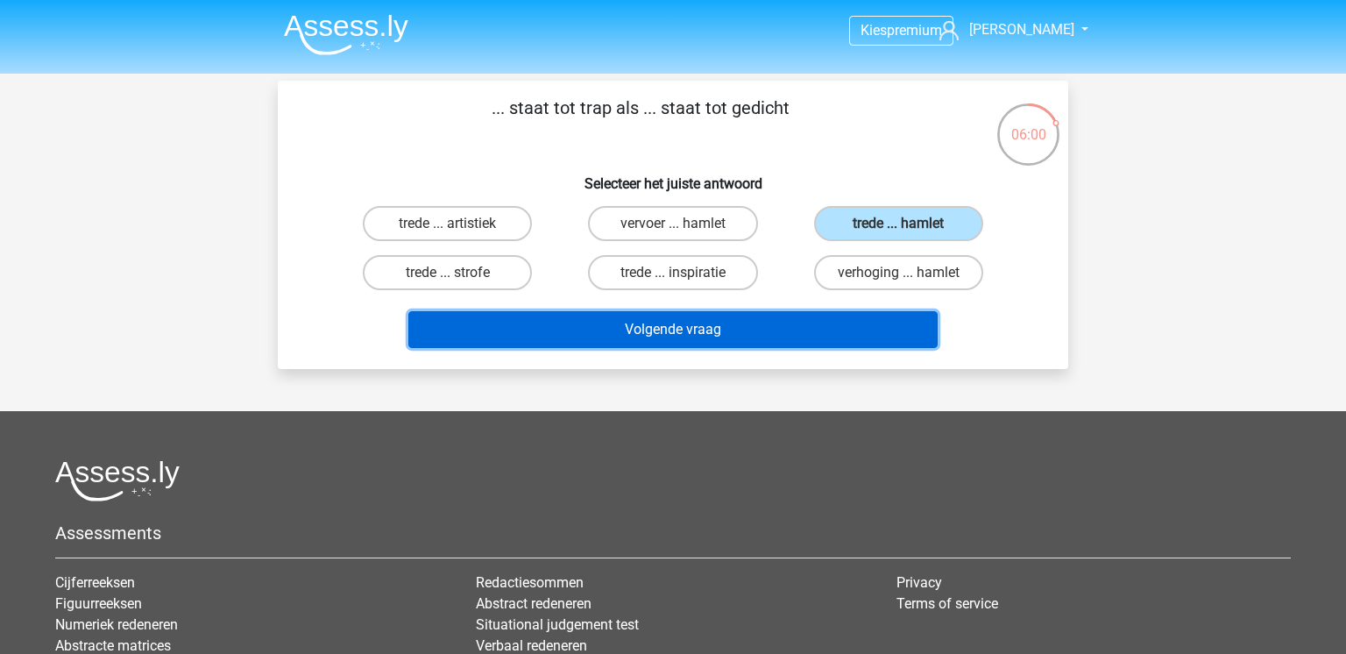
click at [770, 324] on button "Volgende vraag" at bounding box center [673, 329] width 530 height 37
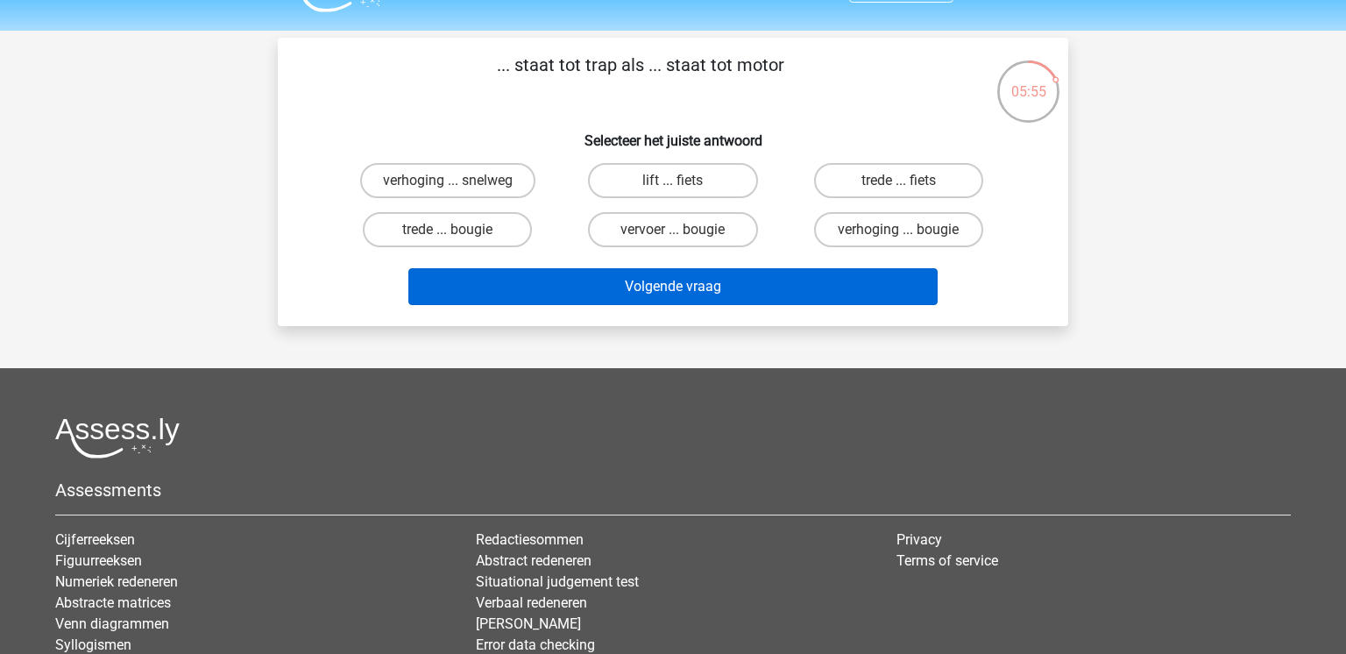
scroll to position [35, 0]
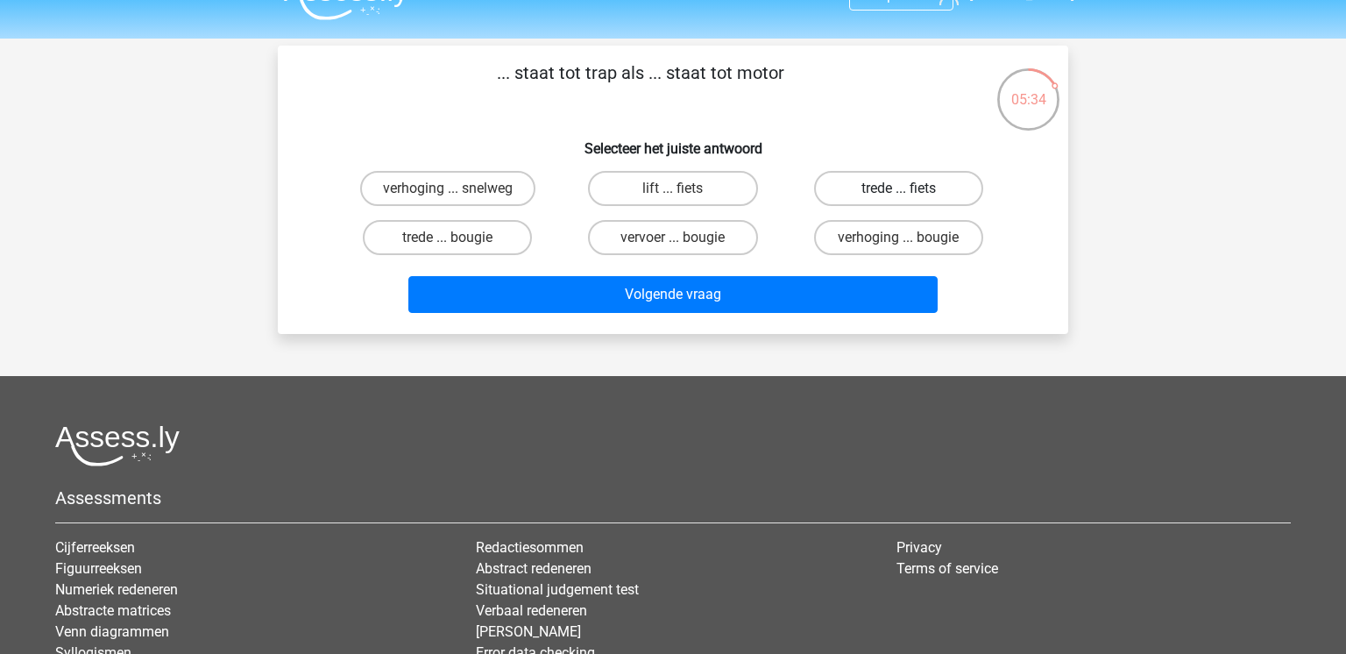
click at [923, 200] on label "trede ... fiets" at bounding box center [898, 188] width 169 height 35
click at [910, 200] on input "trede ... fiets" at bounding box center [903, 193] width 11 height 11
radio input "true"
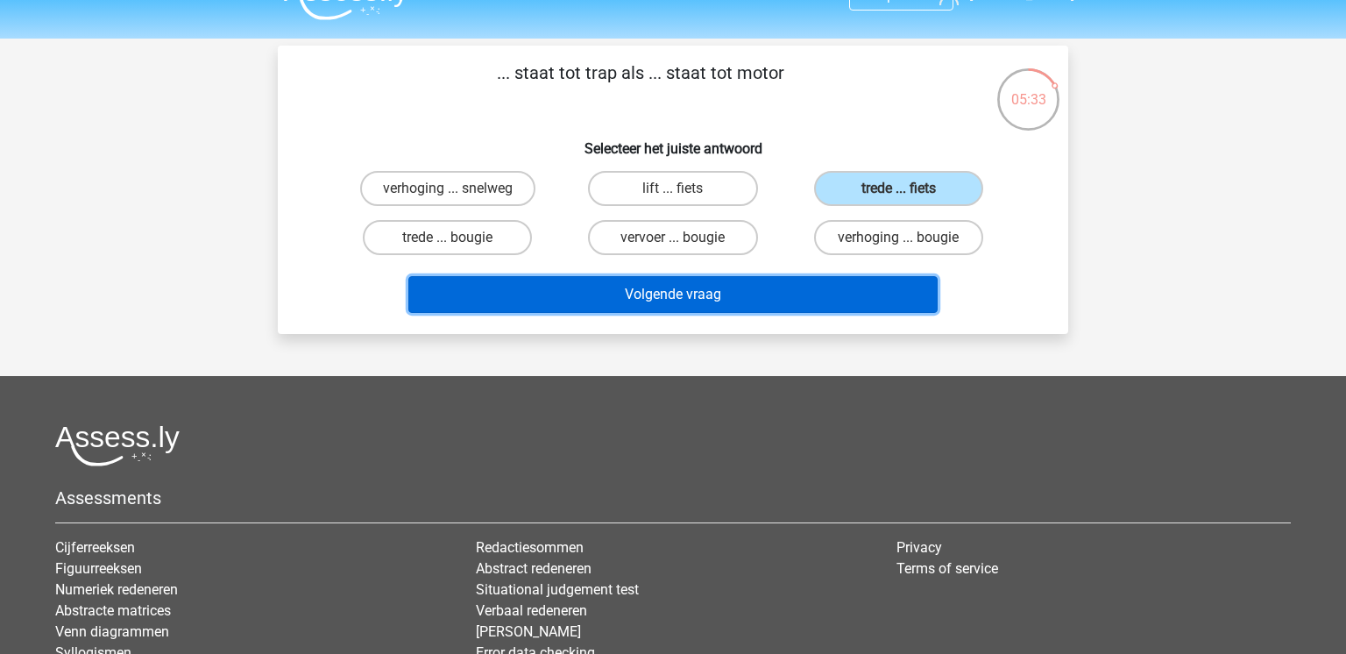
click at [848, 302] on button "Volgende vraag" at bounding box center [673, 294] width 530 height 37
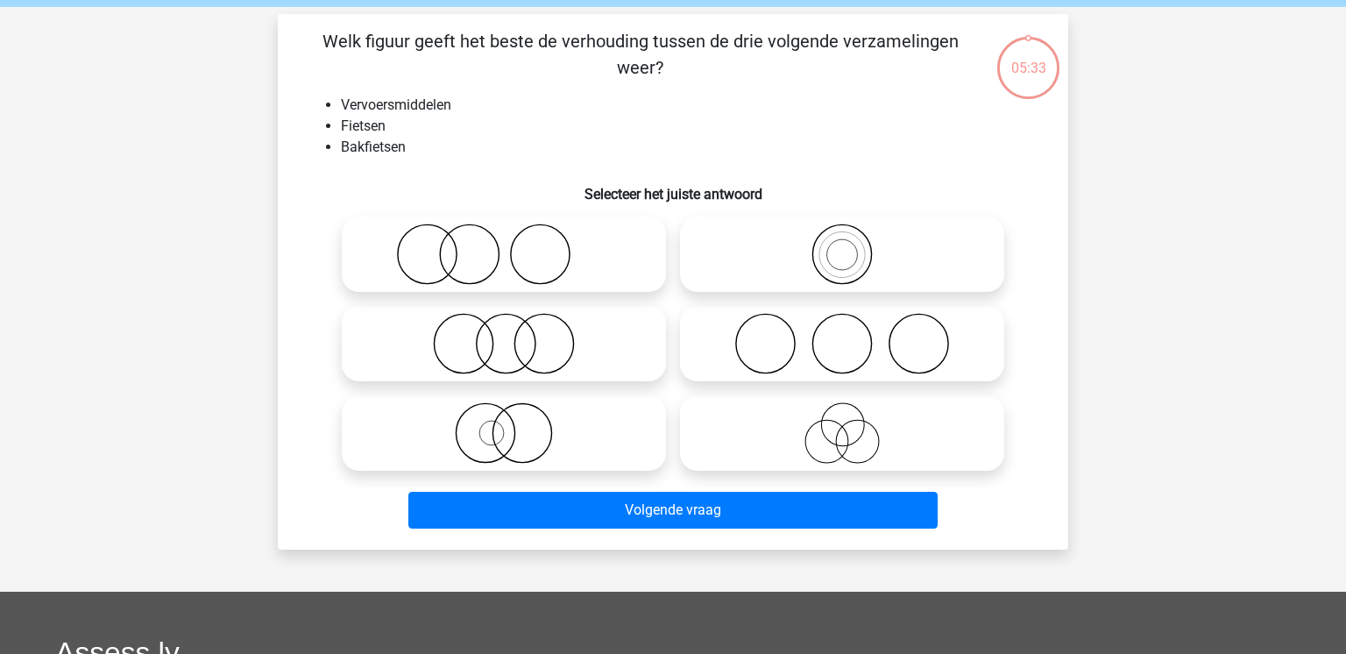
scroll to position [81, 0]
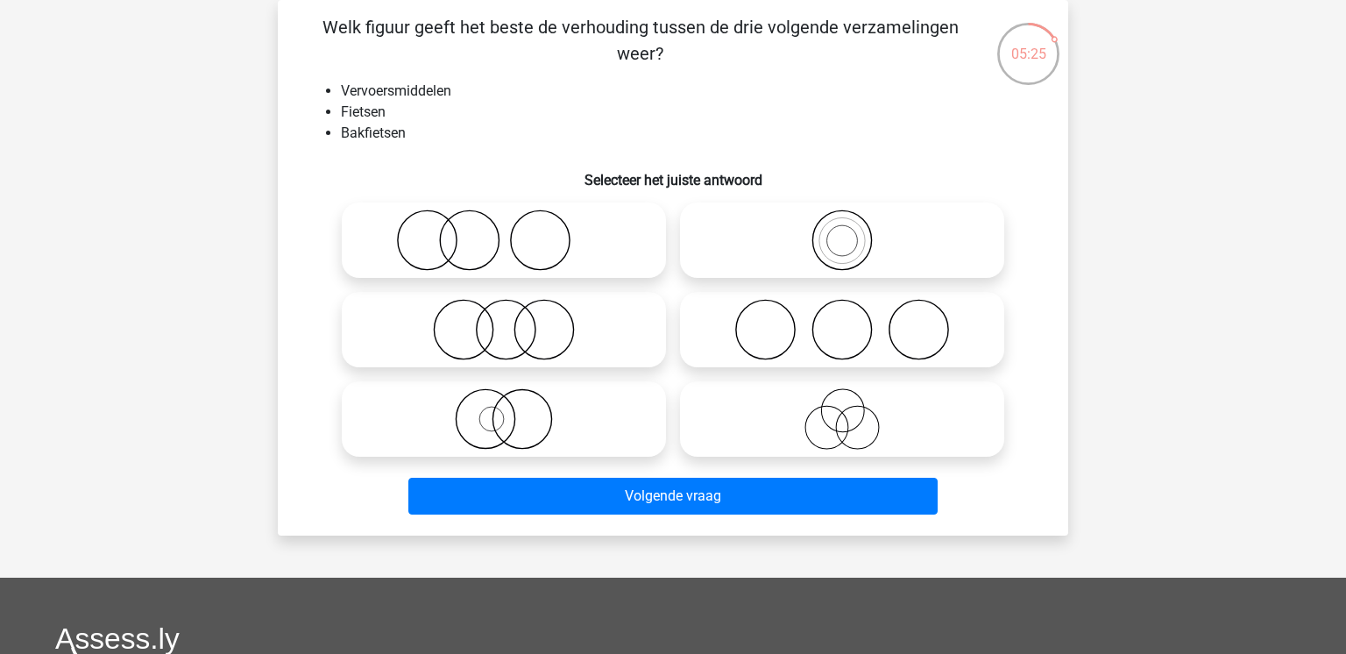
click at [859, 260] on icon at bounding box center [842, 239] width 310 height 61
click at [854, 231] on input "radio" at bounding box center [847, 225] width 11 height 11
radio input "true"
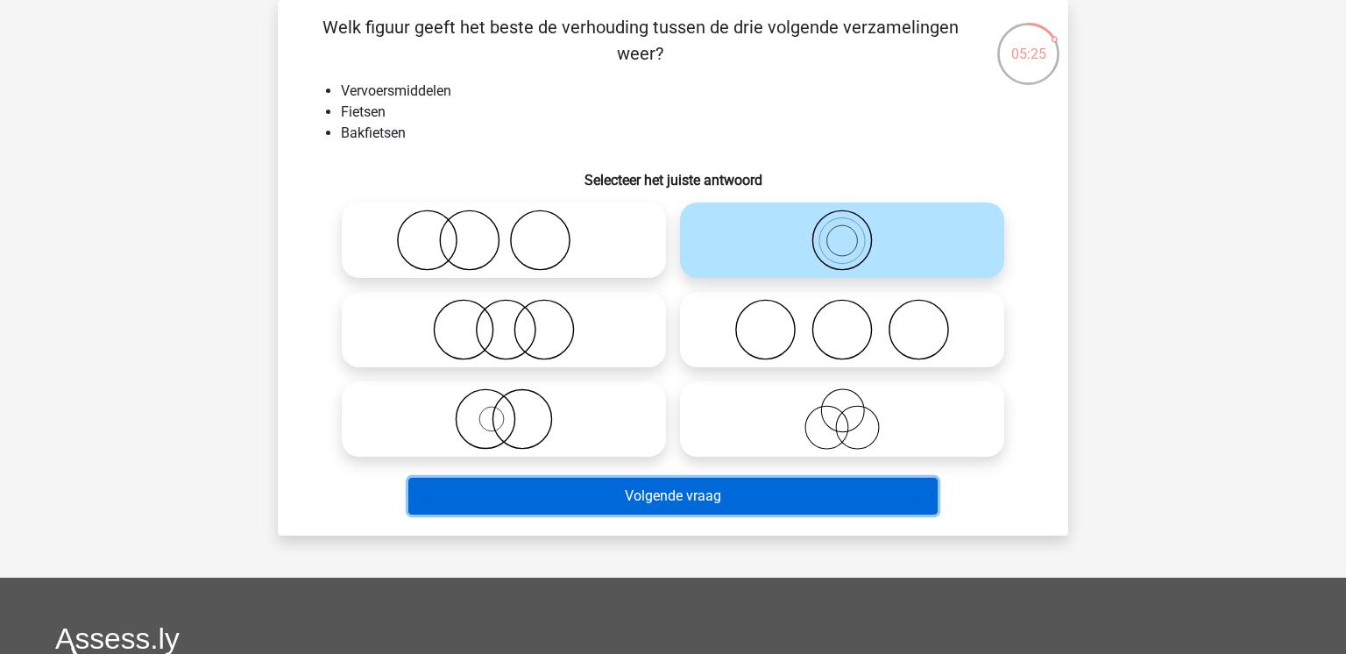
click at [748, 504] on button "Volgende vraag" at bounding box center [673, 496] width 530 height 37
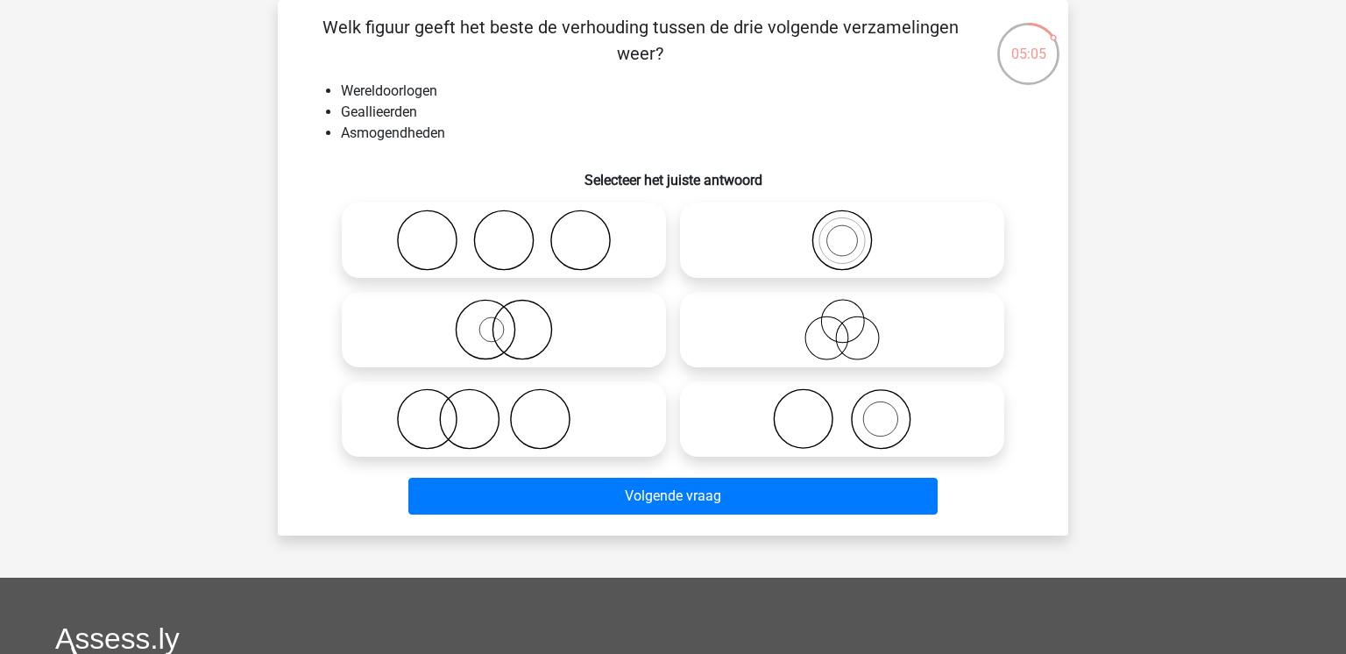
click at [837, 346] on icon at bounding box center [842, 329] width 310 height 61
click at [842, 321] on input "radio" at bounding box center [847, 314] width 11 height 11
radio input "true"
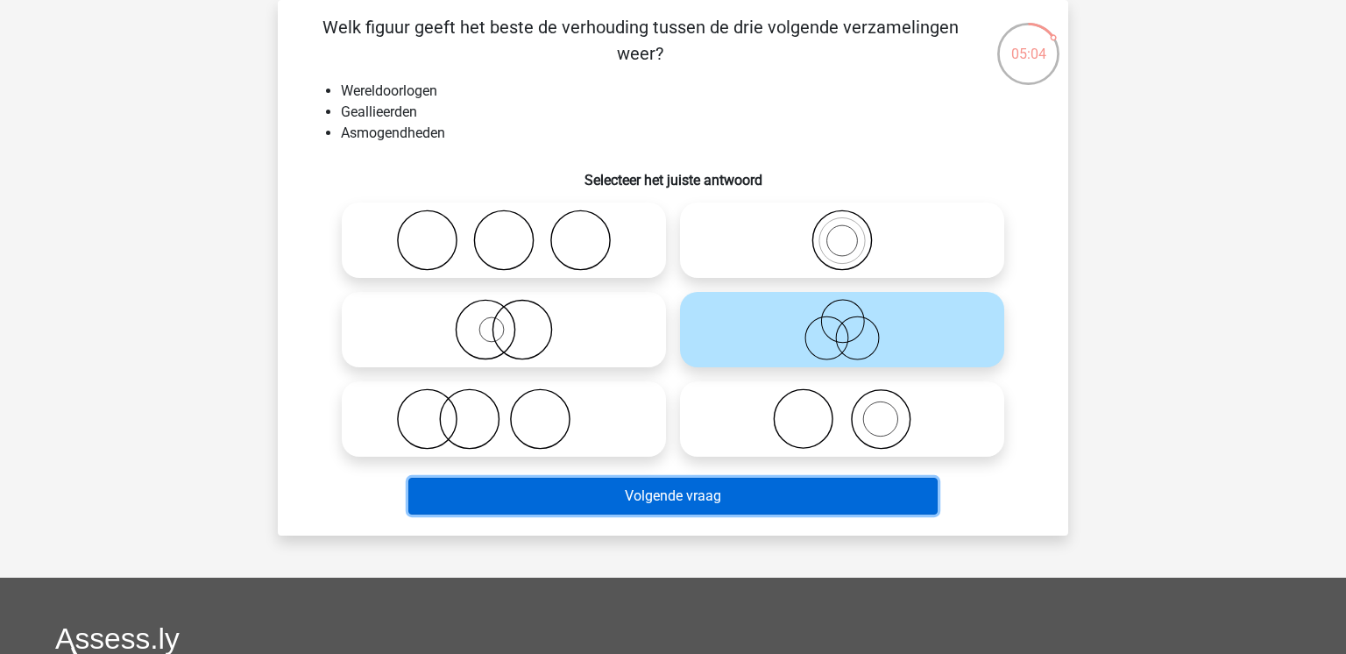
click at [782, 492] on button "Volgende vraag" at bounding box center [673, 496] width 530 height 37
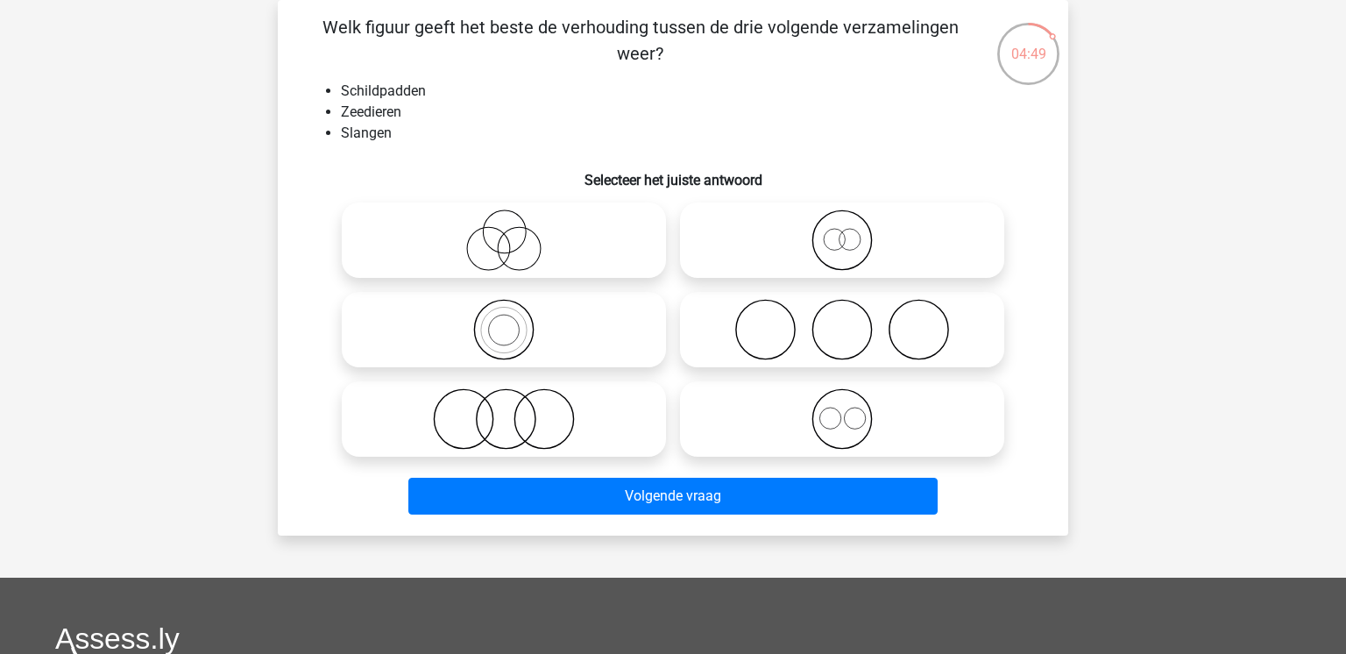
click at [842, 422] on icon at bounding box center [842, 418] width 310 height 61
click at [842, 410] on input "radio" at bounding box center [847, 404] width 11 height 11
radio input "true"
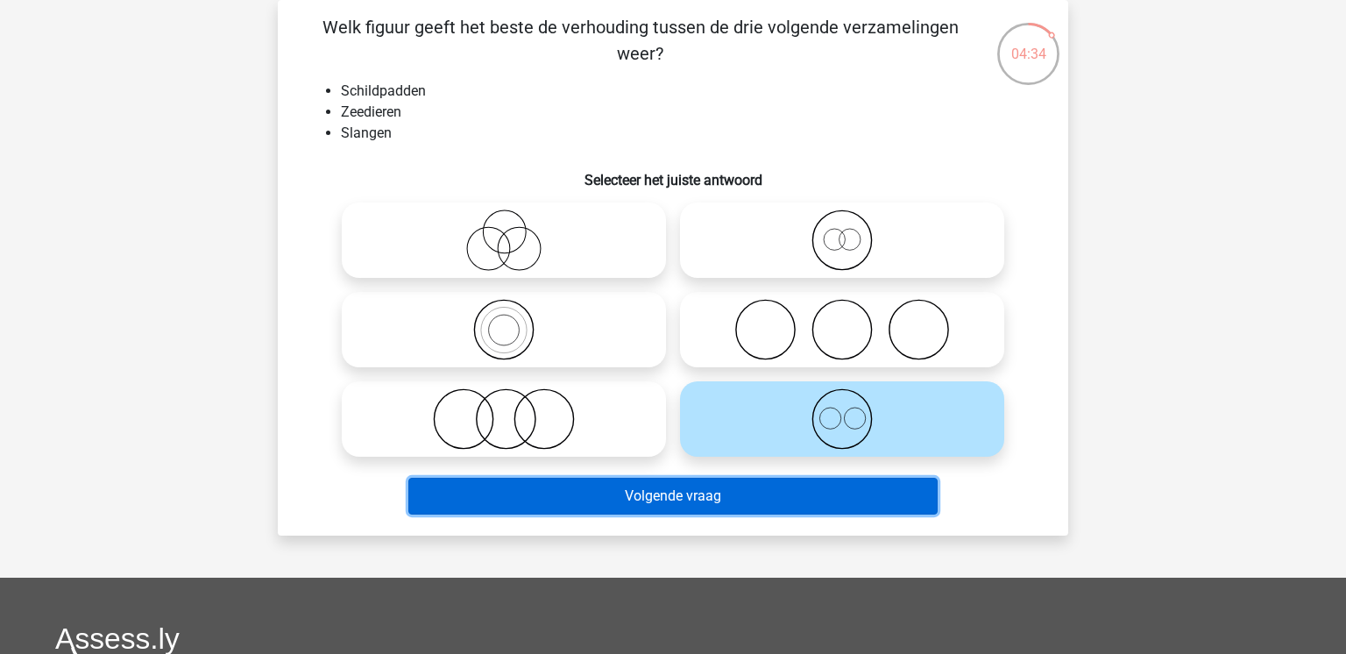
click at [760, 512] on button "Volgende vraag" at bounding box center [673, 496] width 530 height 37
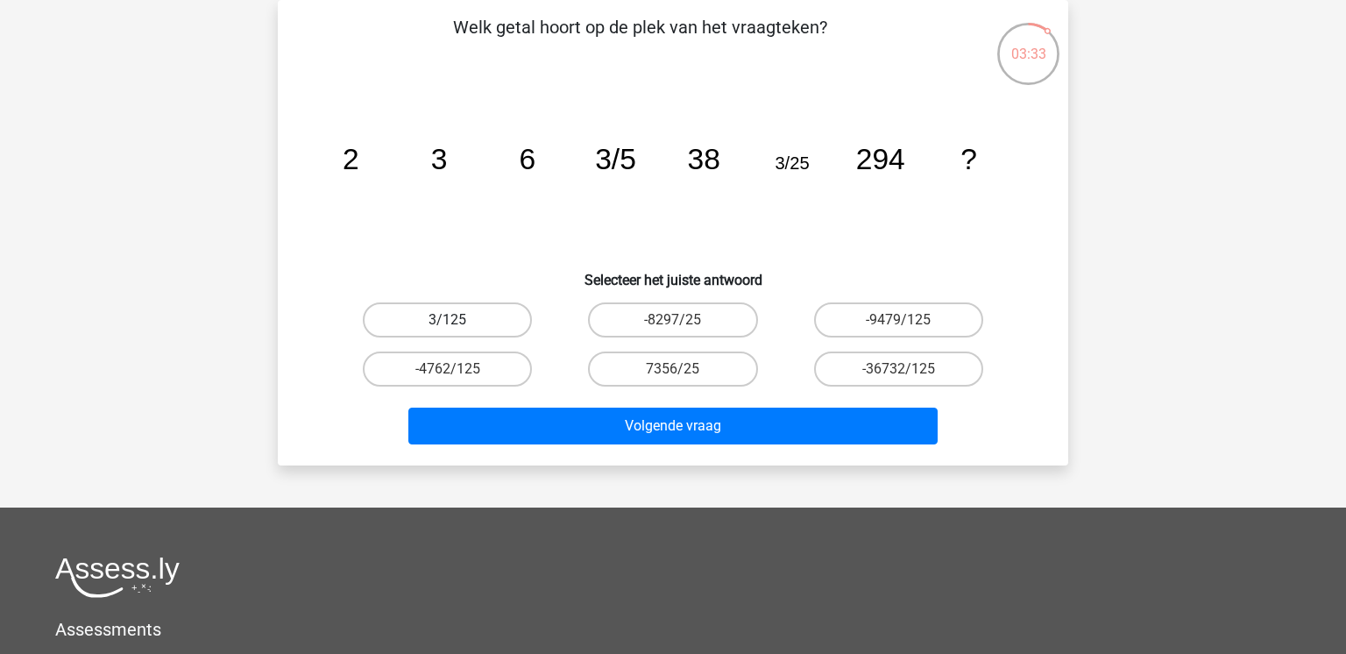
click at [420, 323] on label "3/125" at bounding box center [447, 319] width 169 height 35
click at [448, 323] on input "3/125" at bounding box center [453, 325] width 11 height 11
radio input "true"
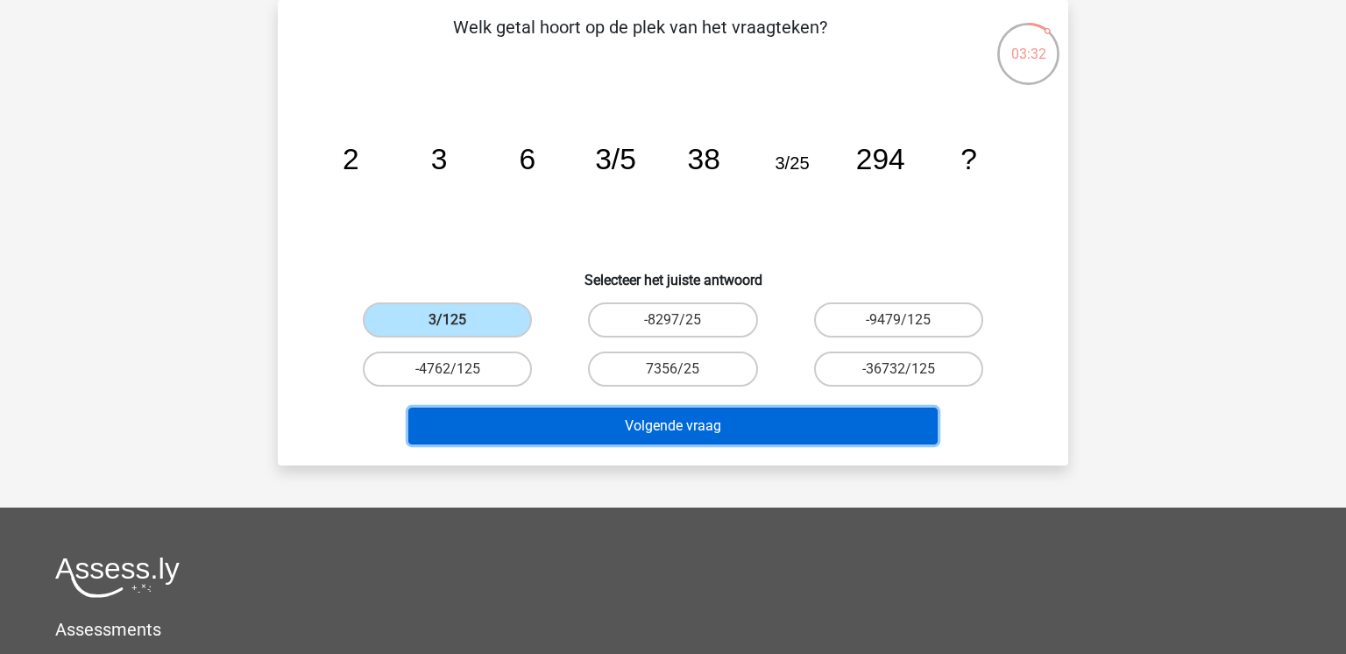
click at [550, 437] on button "Volgende vraag" at bounding box center [673, 426] width 530 height 37
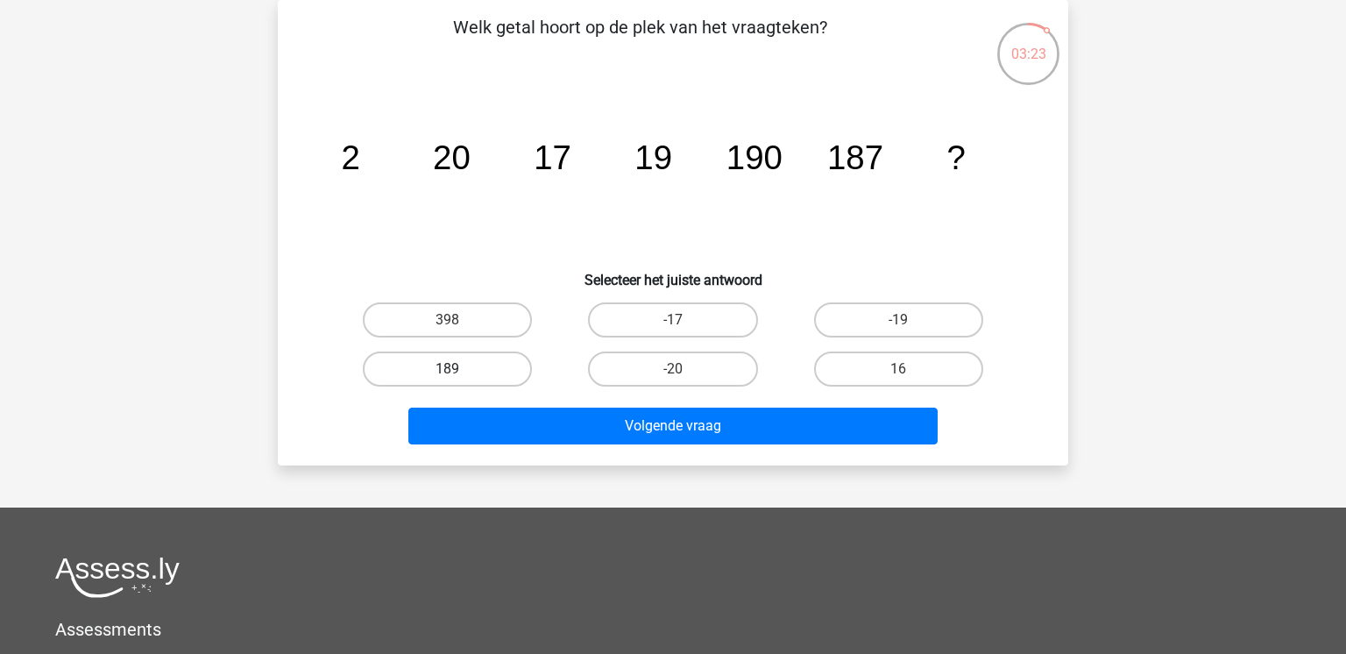
click at [481, 357] on label "189" at bounding box center [447, 368] width 169 height 35
click at [459, 369] on input "189" at bounding box center [453, 374] width 11 height 11
radio input "true"
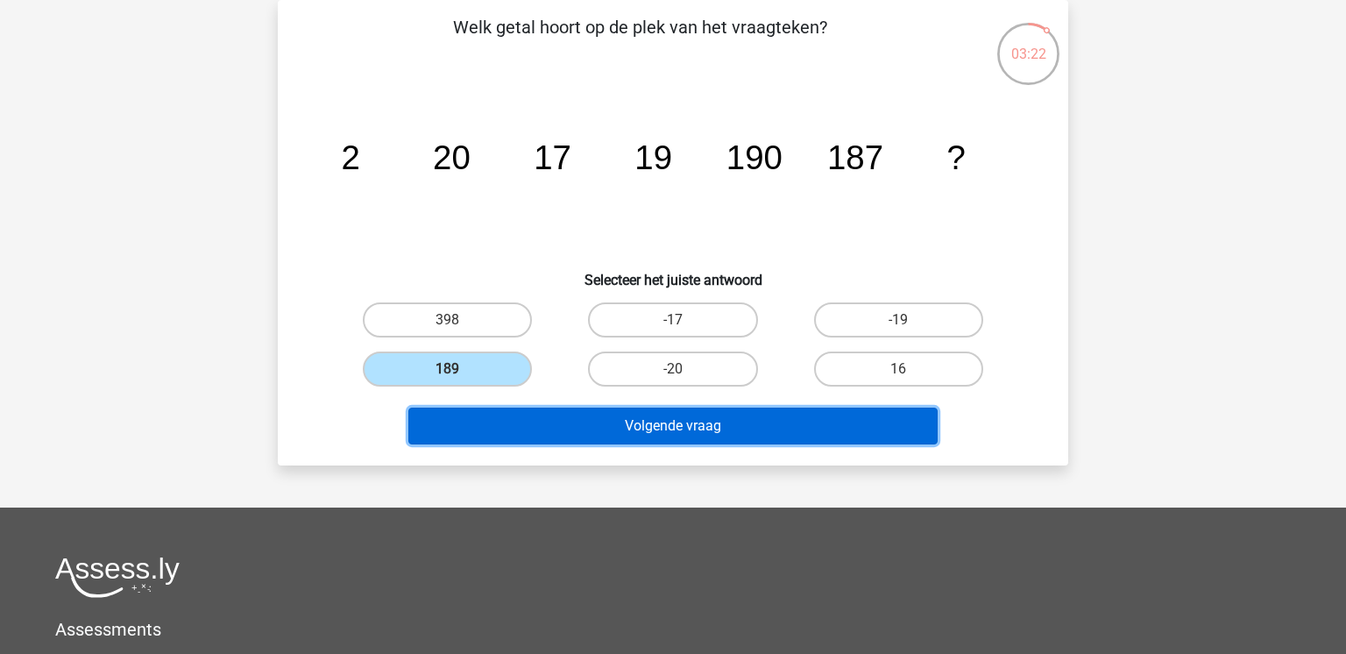
click at [576, 432] on button "Volgende vraag" at bounding box center [673, 426] width 530 height 37
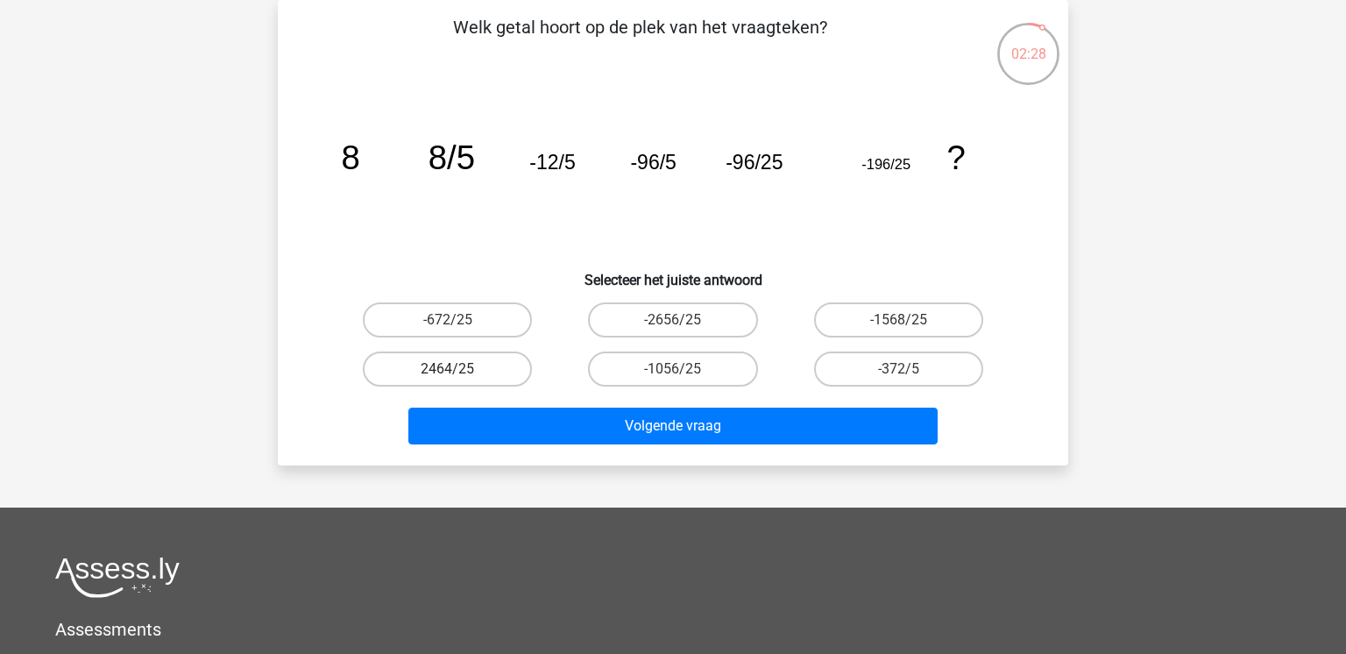
click at [508, 364] on label "2464/25" at bounding box center [447, 368] width 169 height 35
click at [459, 369] on input "2464/25" at bounding box center [453, 374] width 11 height 11
radio input "true"
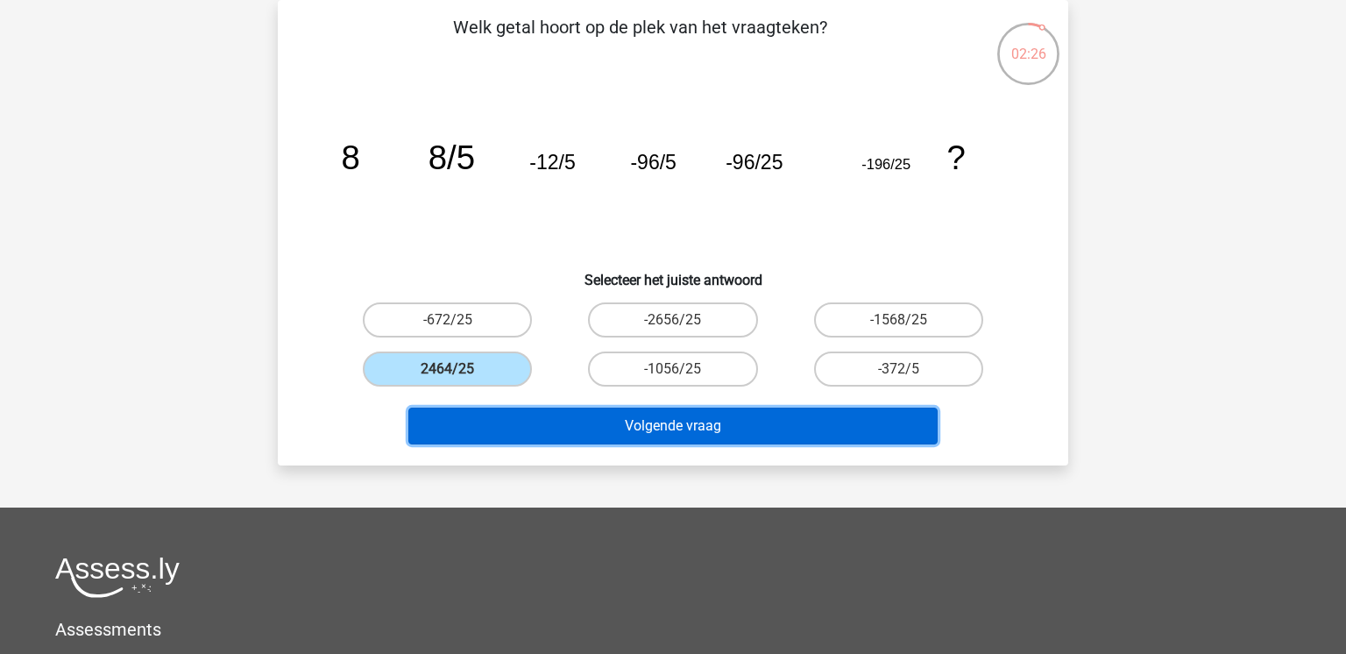
click at [720, 424] on button "Volgende vraag" at bounding box center [673, 426] width 530 height 37
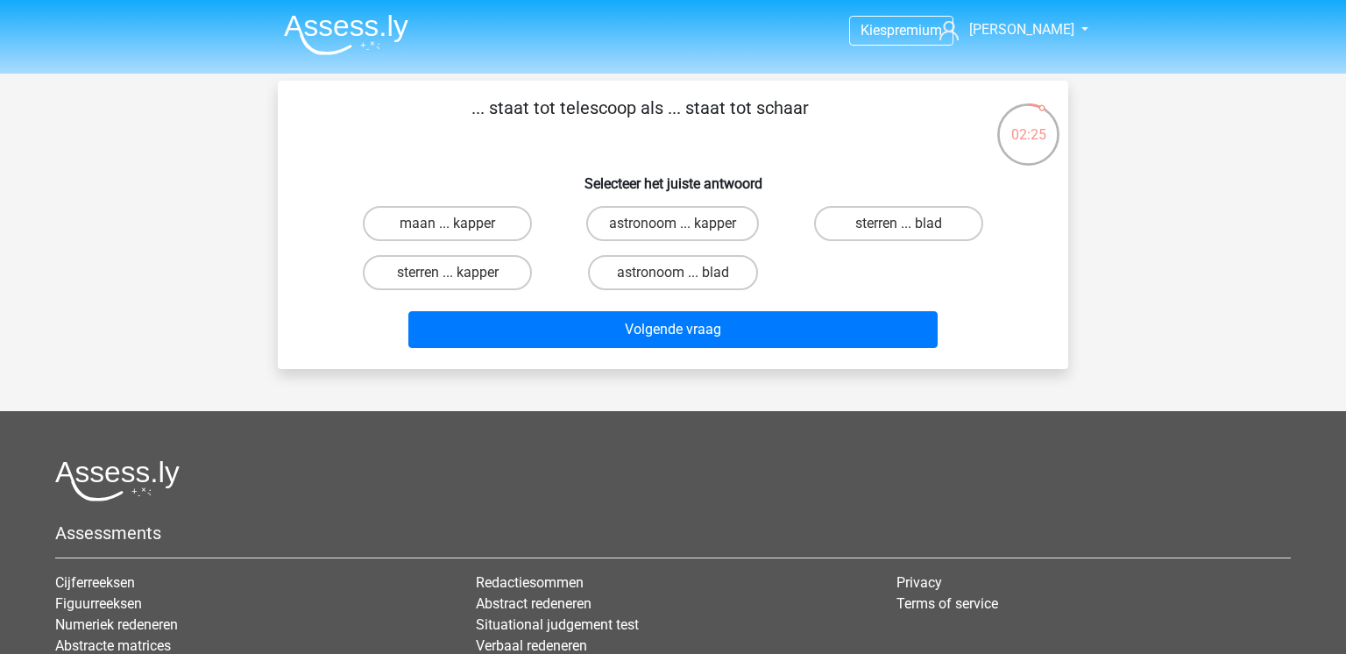
scroll to position [0, 0]
click at [738, 224] on label "astronoom ... kapper" at bounding box center [672, 223] width 173 height 35
click at [685, 224] on input "astronoom ... kapper" at bounding box center [678, 229] width 11 height 11
radio input "true"
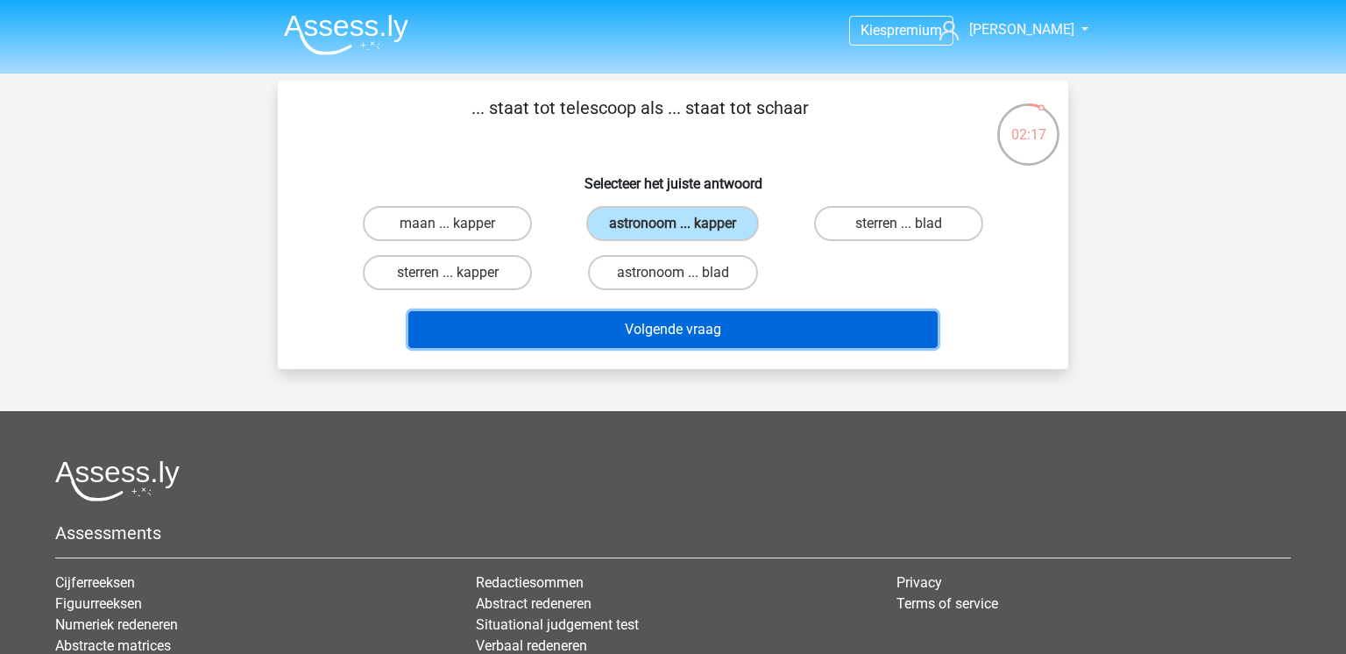
click at [804, 330] on button "Volgende vraag" at bounding box center [673, 329] width 530 height 37
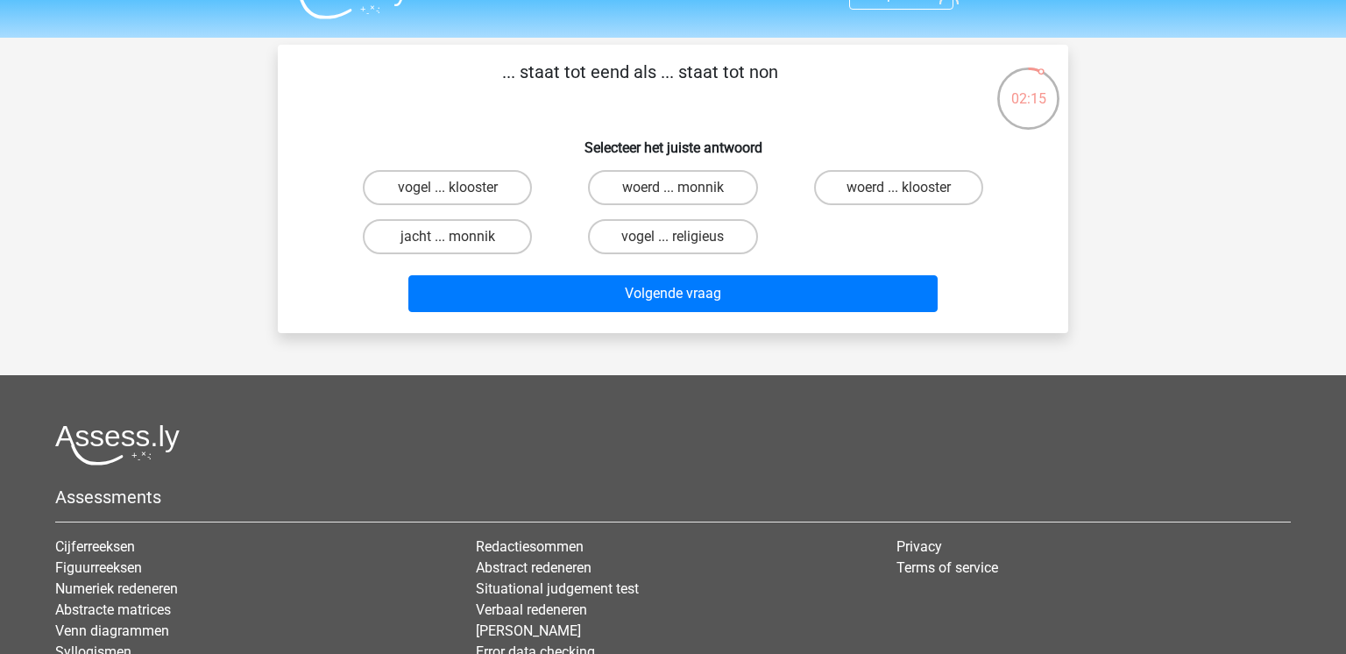
scroll to position [28, 0]
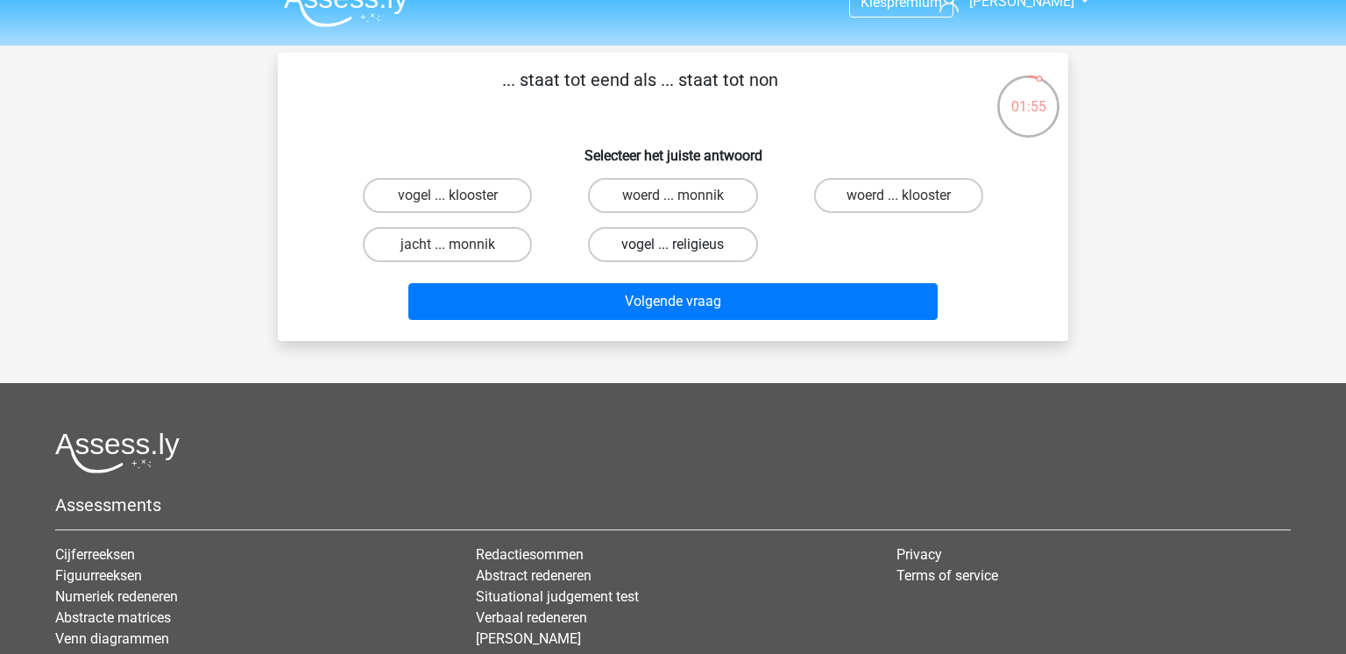
click at [727, 244] on label "vogel ... religieus" at bounding box center [672, 244] width 169 height 35
click at [685, 245] on input "vogel ... religieus" at bounding box center [678, 250] width 11 height 11
radio input "true"
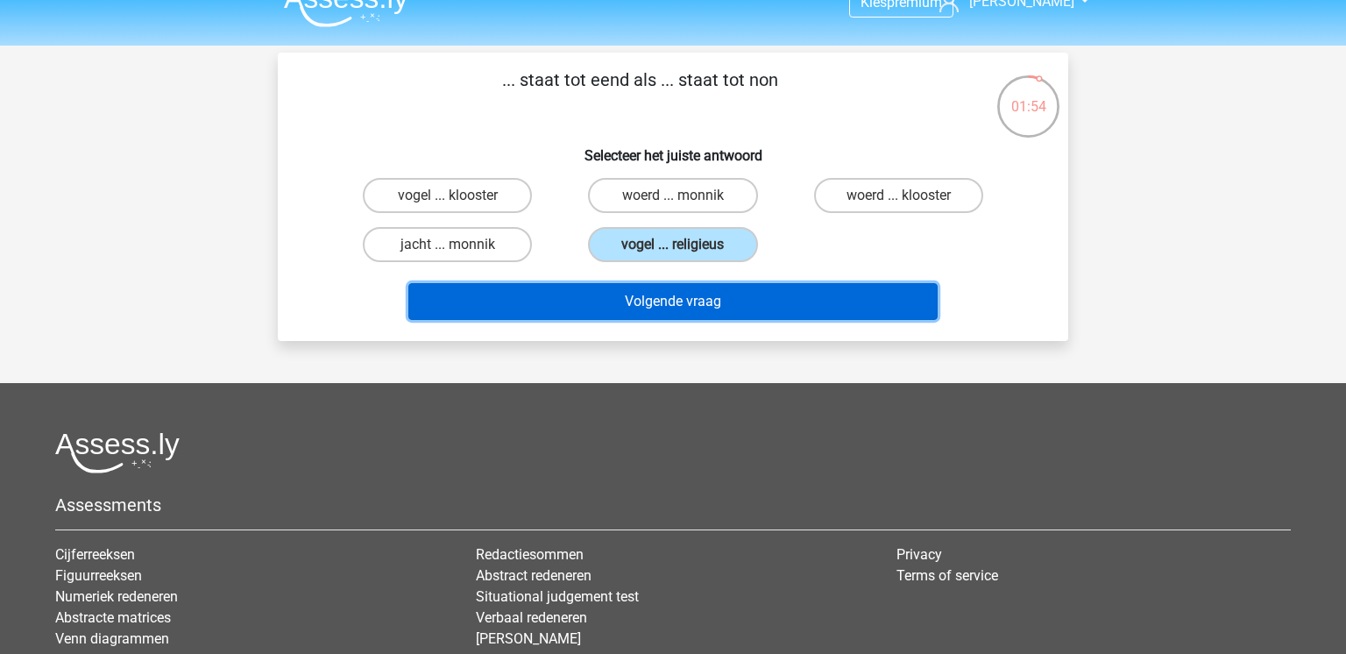
click at [743, 315] on button "Volgende vraag" at bounding box center [673, 301] width 530 height 37
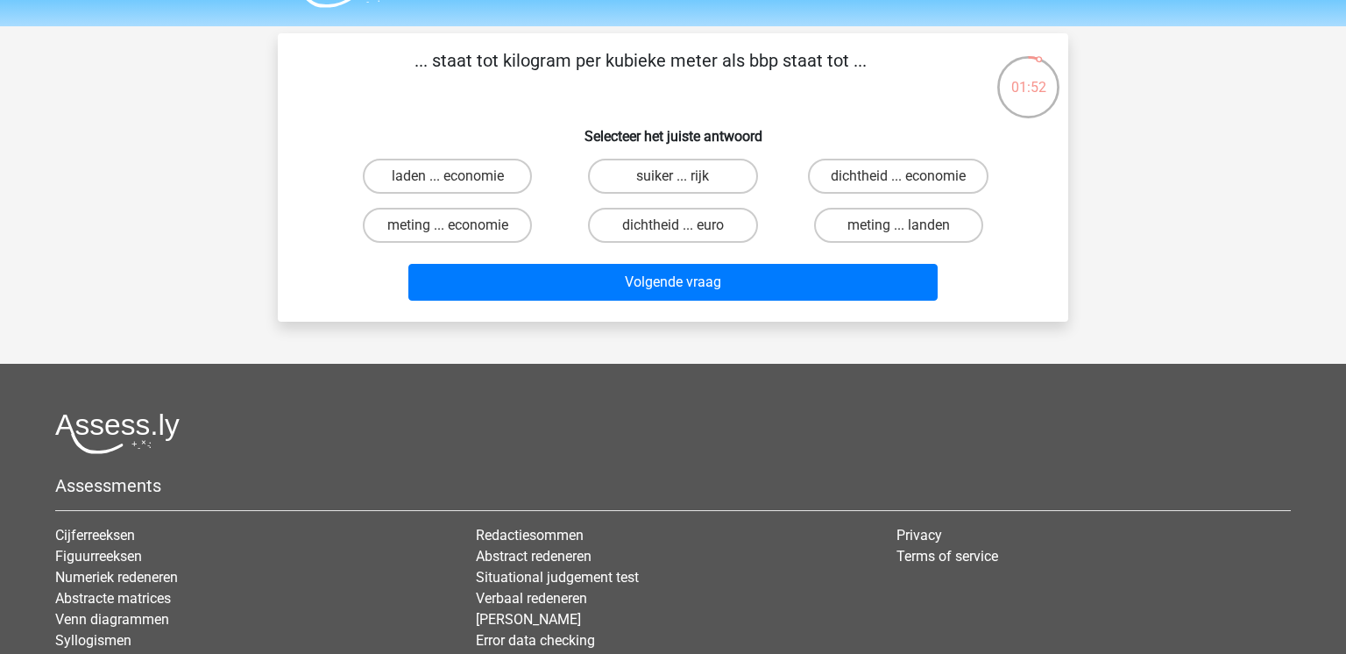
scroll to position [46, 0]
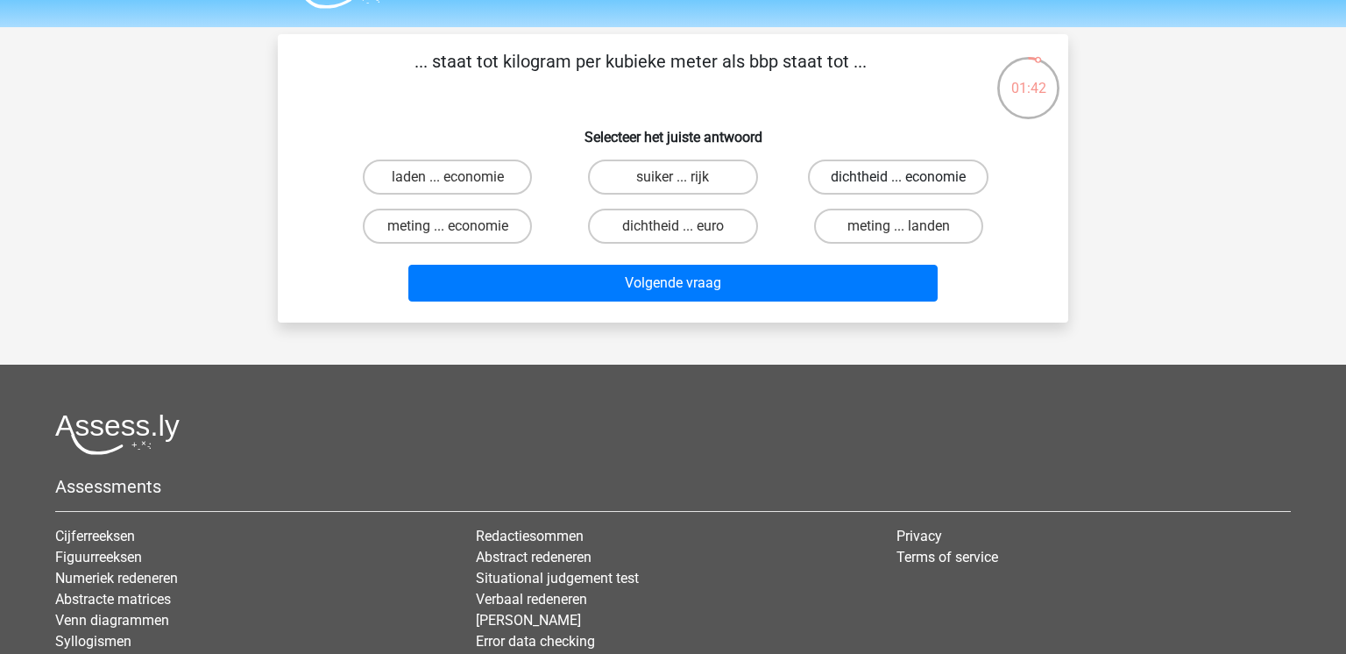
click at [969, 190] on label "dichtheid ... economie" at bounding box center [898, 177] width 181 height 35
click at [910, 188] on input "dichtheid ... economie" at bounding box center [903, 182] width 11 height 11
radio input "true"
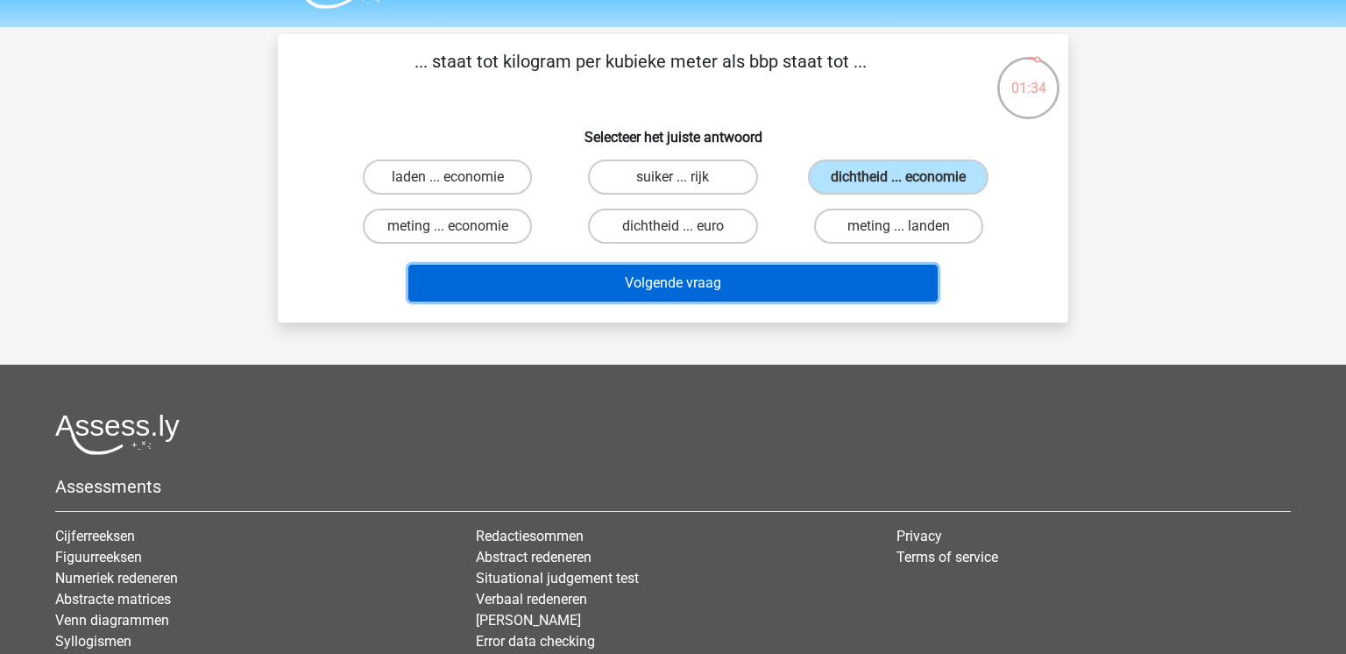
click at [870, 289] on button "Volgende vraag" at bounding box center [673, 283] width 530 height 37
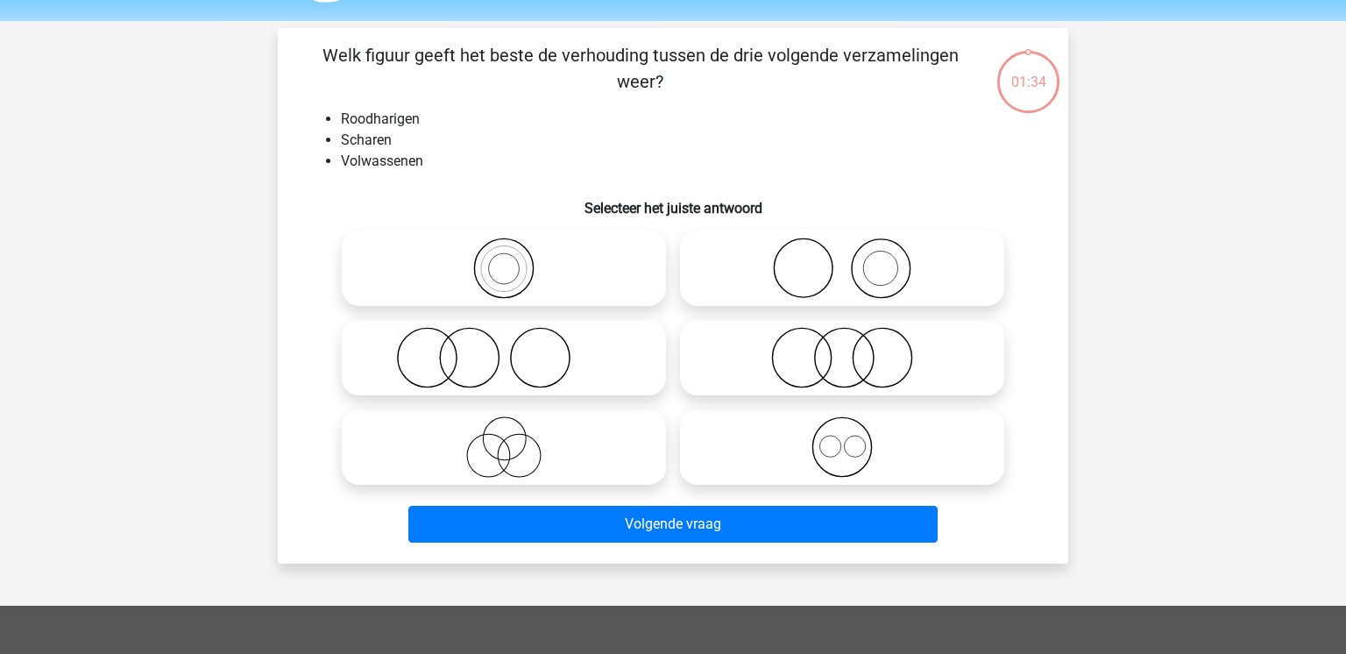
scroll to position [81, 0]
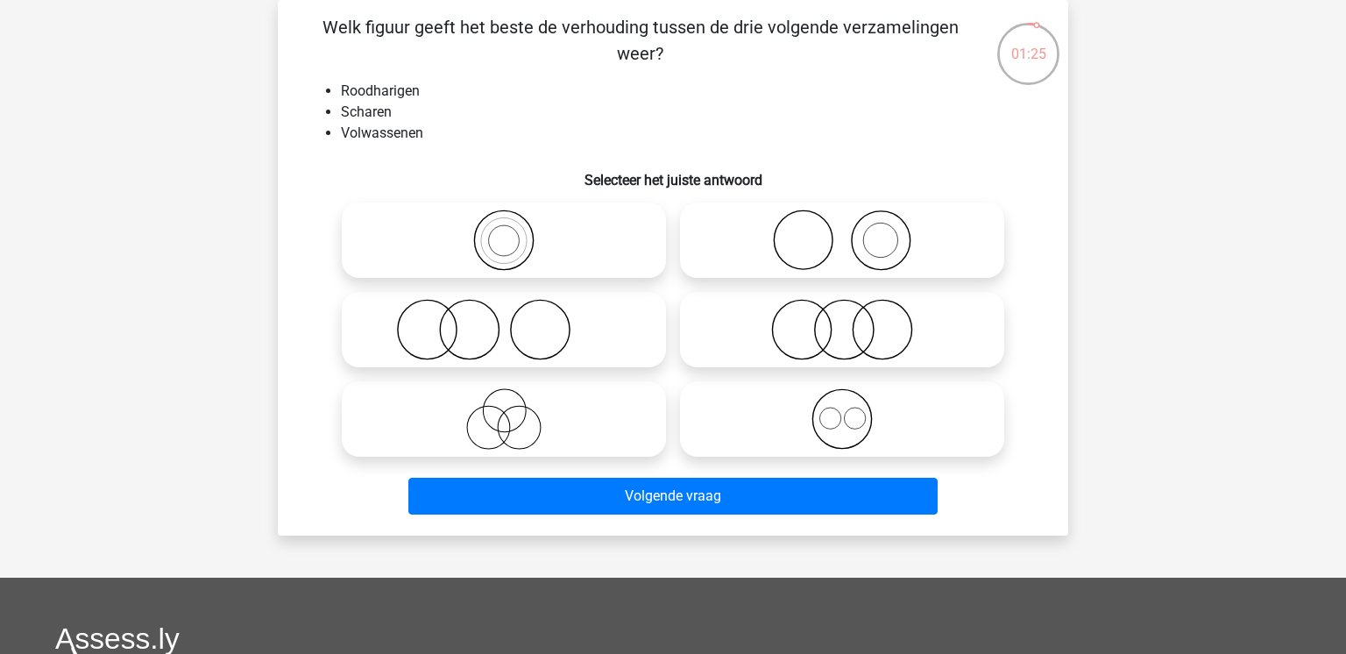
click at [868, 252] on icon at bounding box center [842, 239] width 310 height 61
click at [854, 231] on input "radio" at bounding box center [847, 225] width 11 height 11
radio input "true"
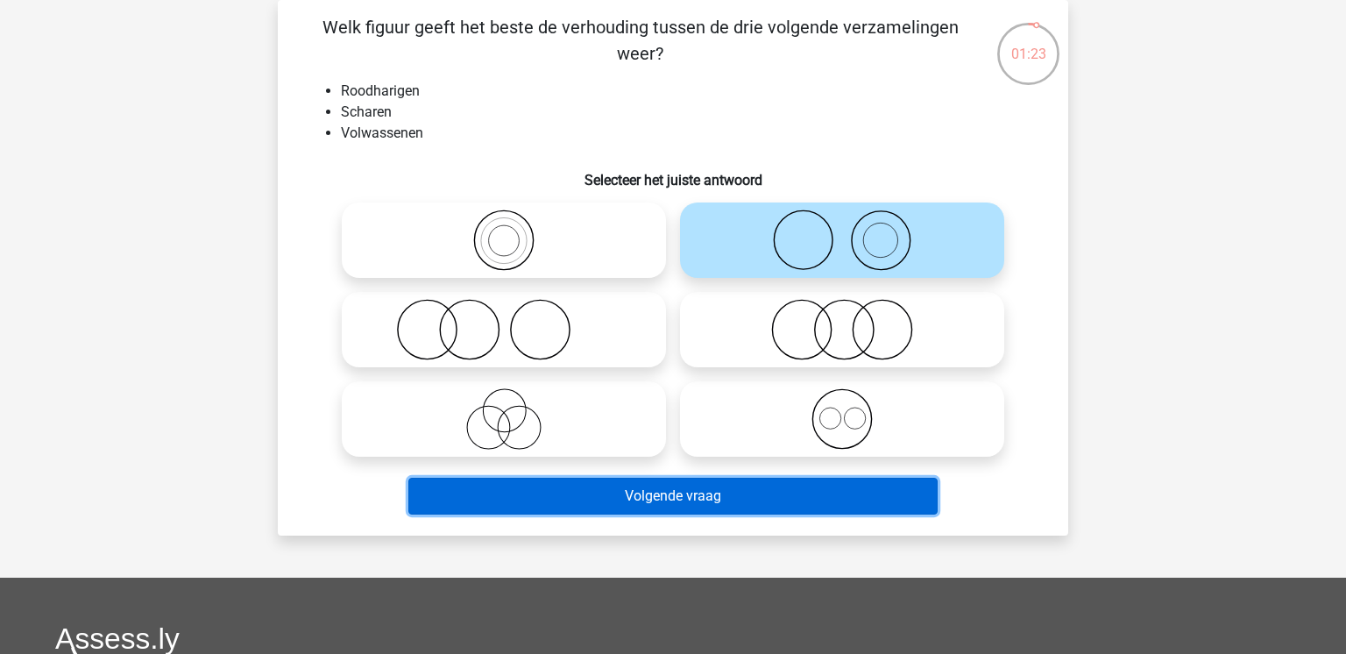
click at [812, 497] on button "Volgende vraag" at bounding box center [673, 496] width 530 height 37
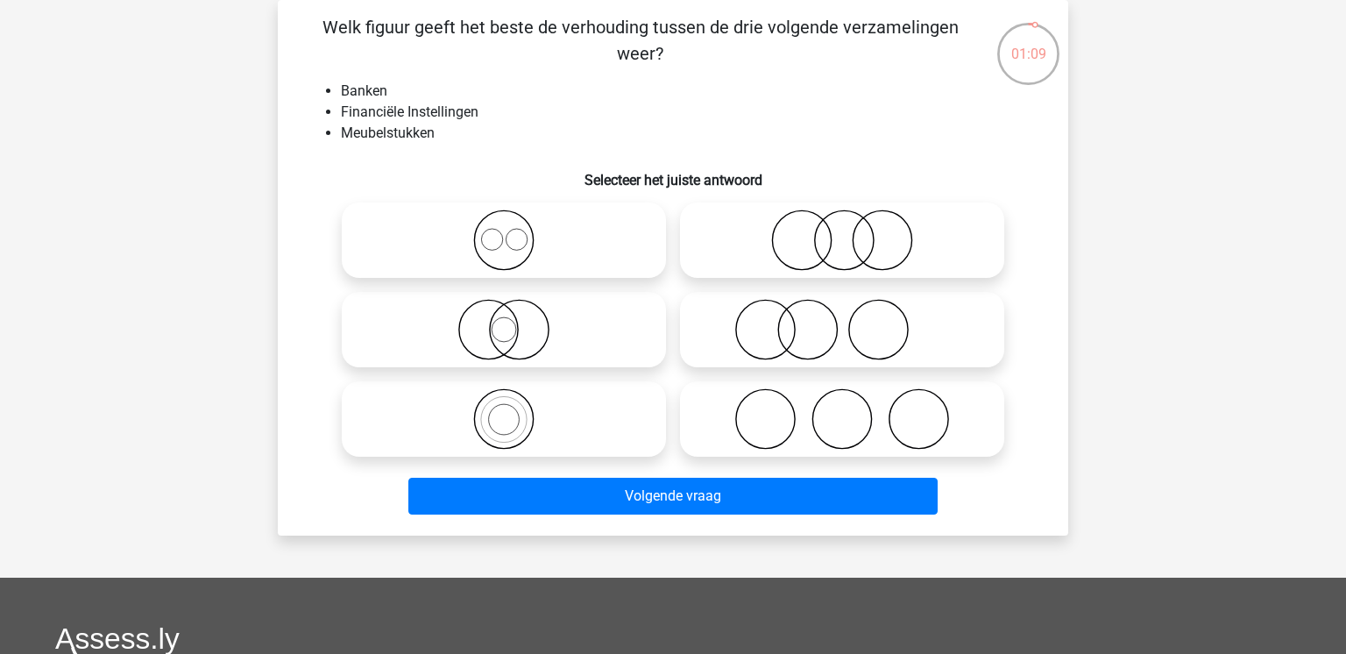
click at [799, 337] on icon at bounding box center [842, 329] width 310 height 61
click at [842, 321] on input "radio" at bounding box center [847, 314] width 11 height 11
radio input "true"
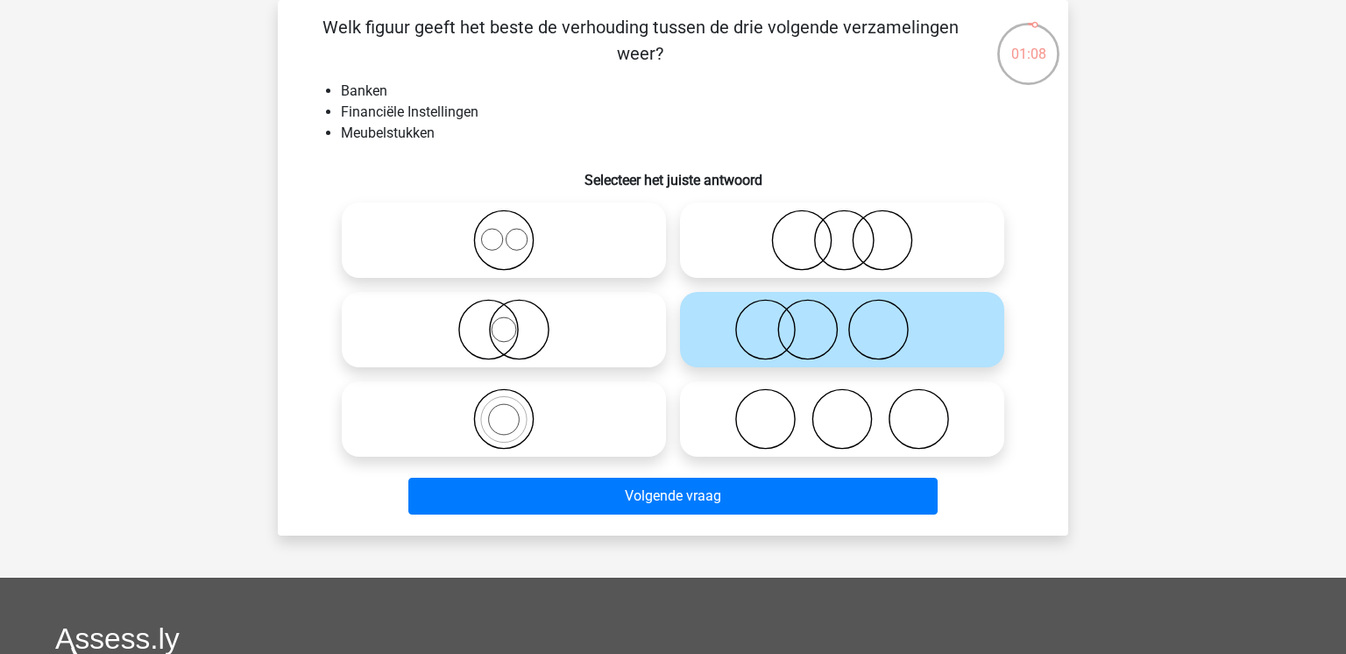
click at [790, 425] on icon at bounding box center [842, 418] width 310 height 61
click at [842, 410] on input "radio" at bounding box center [847, 404] width 11 height 11
radio input "true"
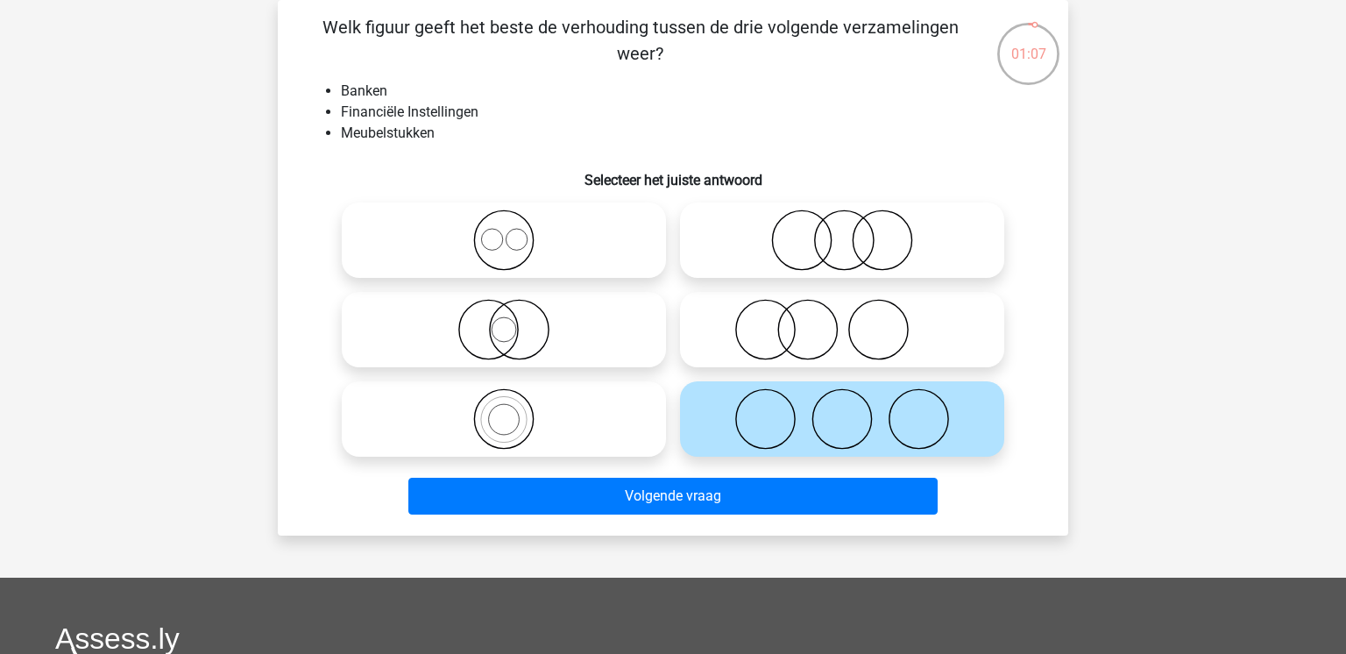
click at [803, 327] on icon at bounding box center [842, 329] width 310 height 61
click at [842, 321] on input "radio" at bounding box center [847, 314] width 11 height 11
radio input "true"
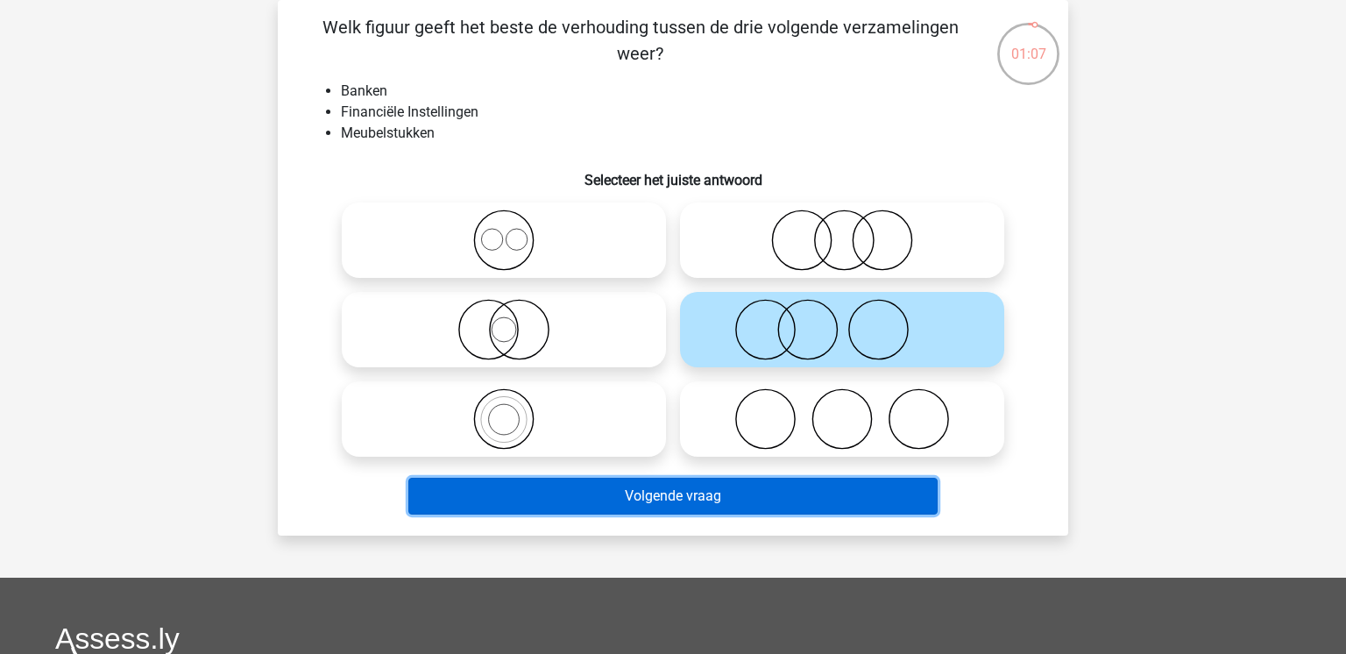
click at [756, 501] on button "Volgende vraag" at bounding box center [673, 496] width 530 height 37
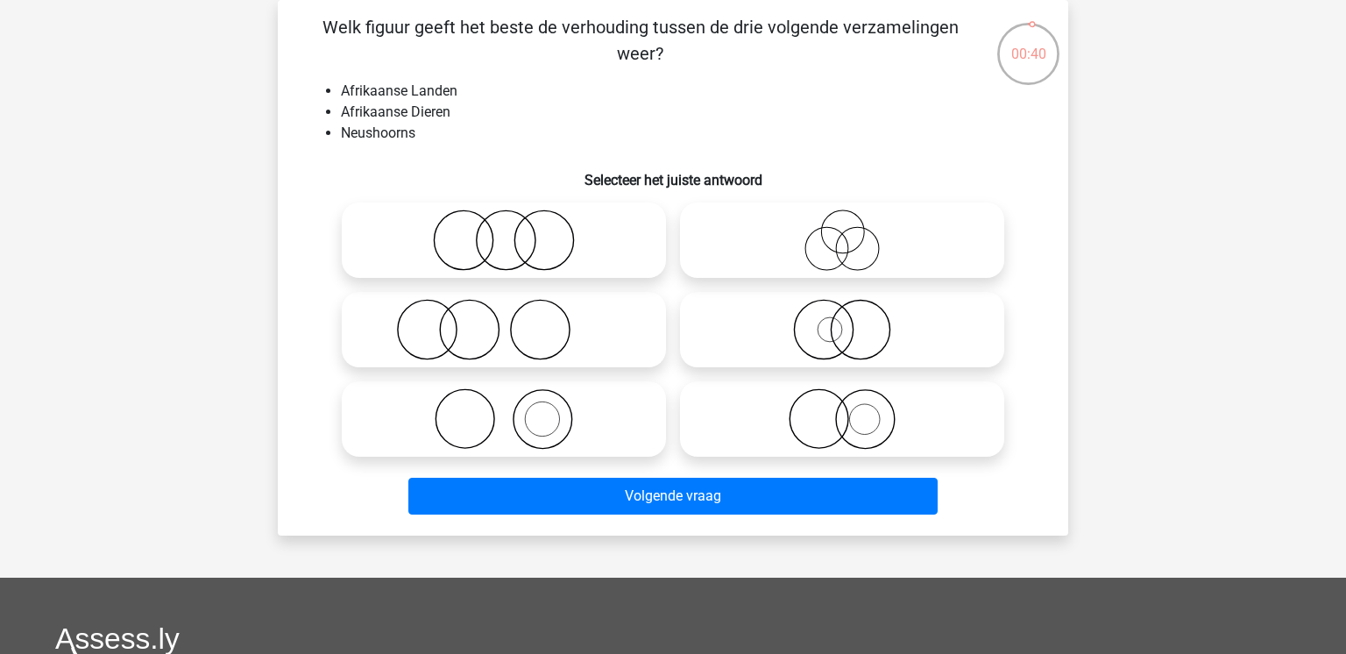
click at [593, 433] on icon at bounding box center [504, 418] width 310 height 61
click at [515, 410] on input "radio" at bounding box center [509, 404] width 11 height 11
radio input "true"
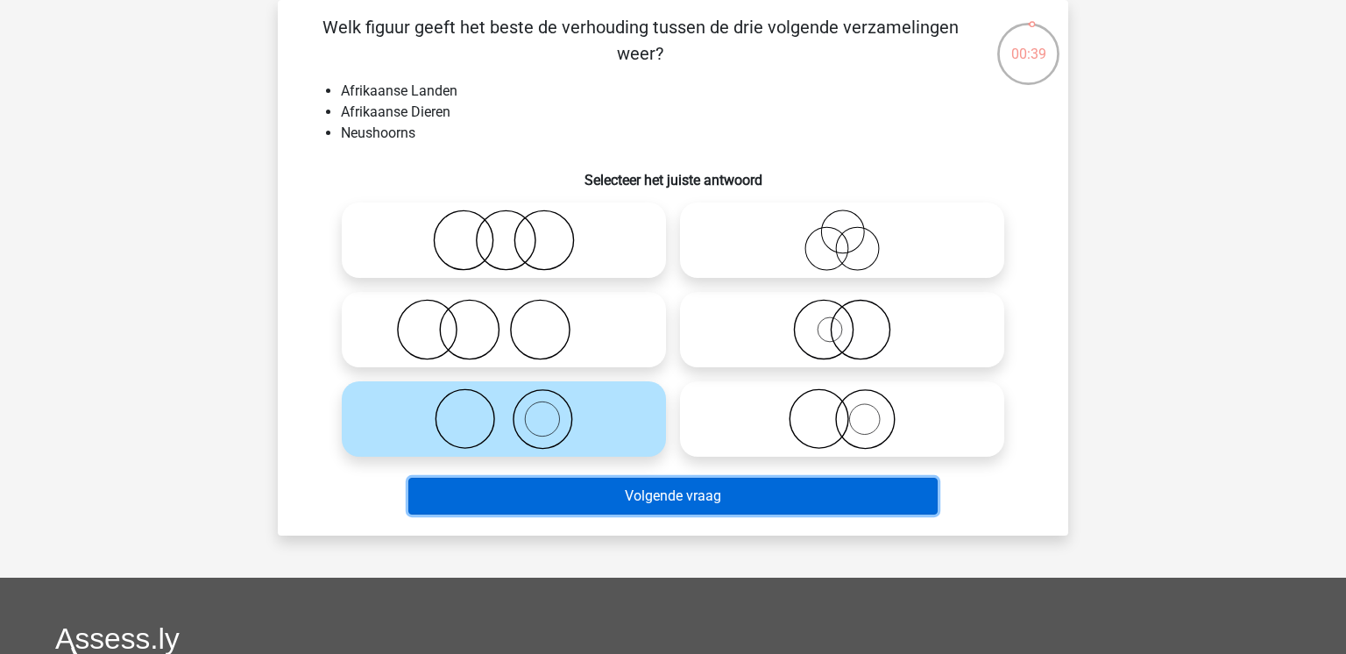
click at [774, 495] on button "Volgende vraag" at bounding box center [673, 496] width 530 height 37
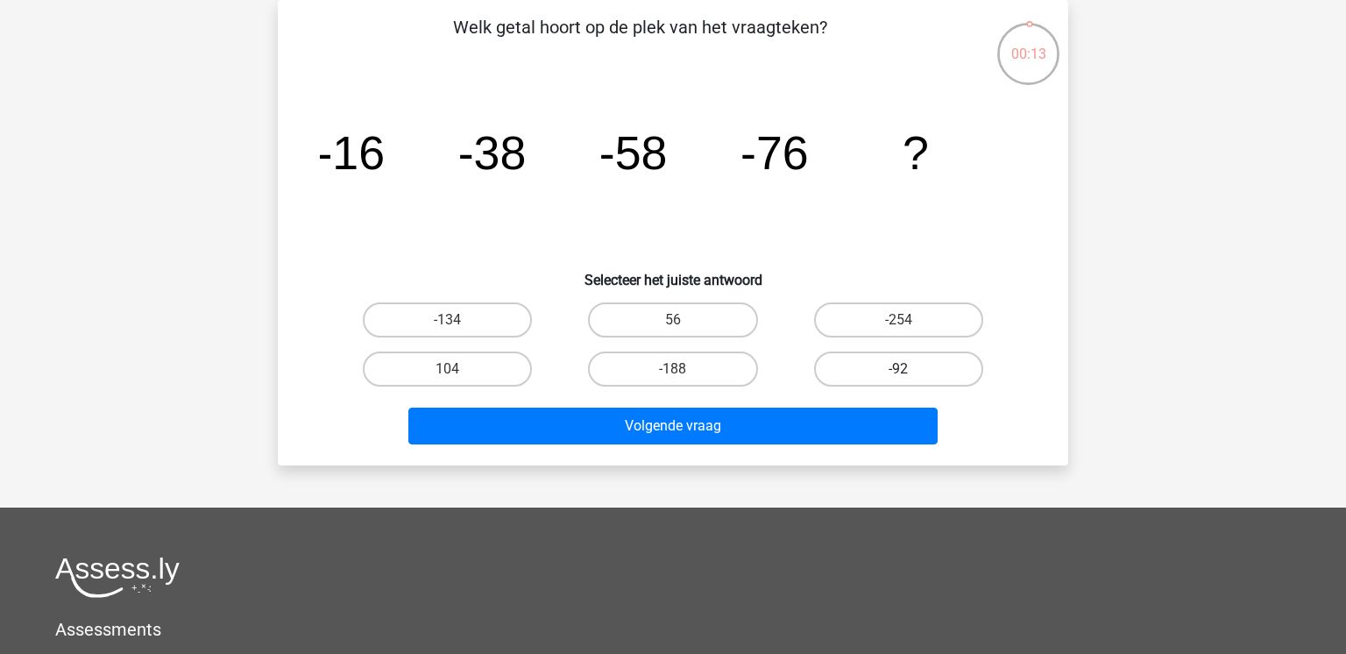
click at [842, 373] on label "-92" at bounding box center [898, 368] width 169 height 35
click at [898, 373] on input "-92" at bounding box center [903, 374] width 11 height 11
radio input "true"
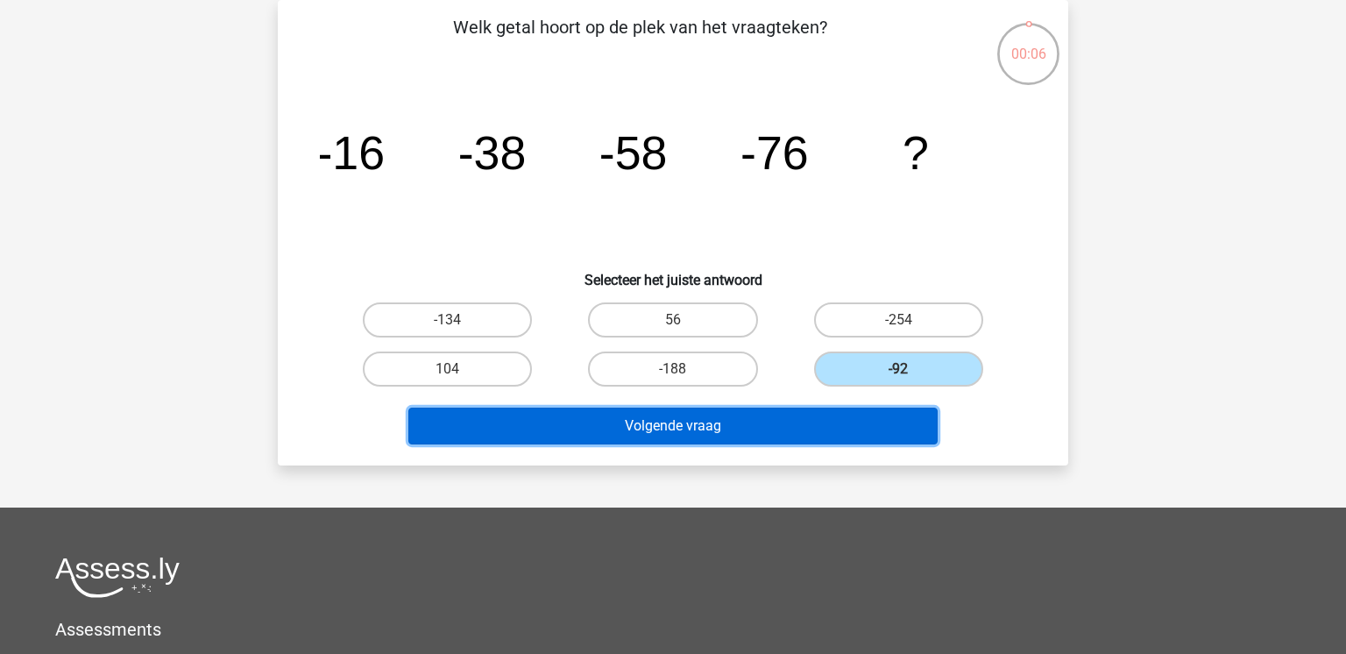
click at [809, 425] on button "Volgende vraag" at bounding box center [673, 426] width 530 height 37
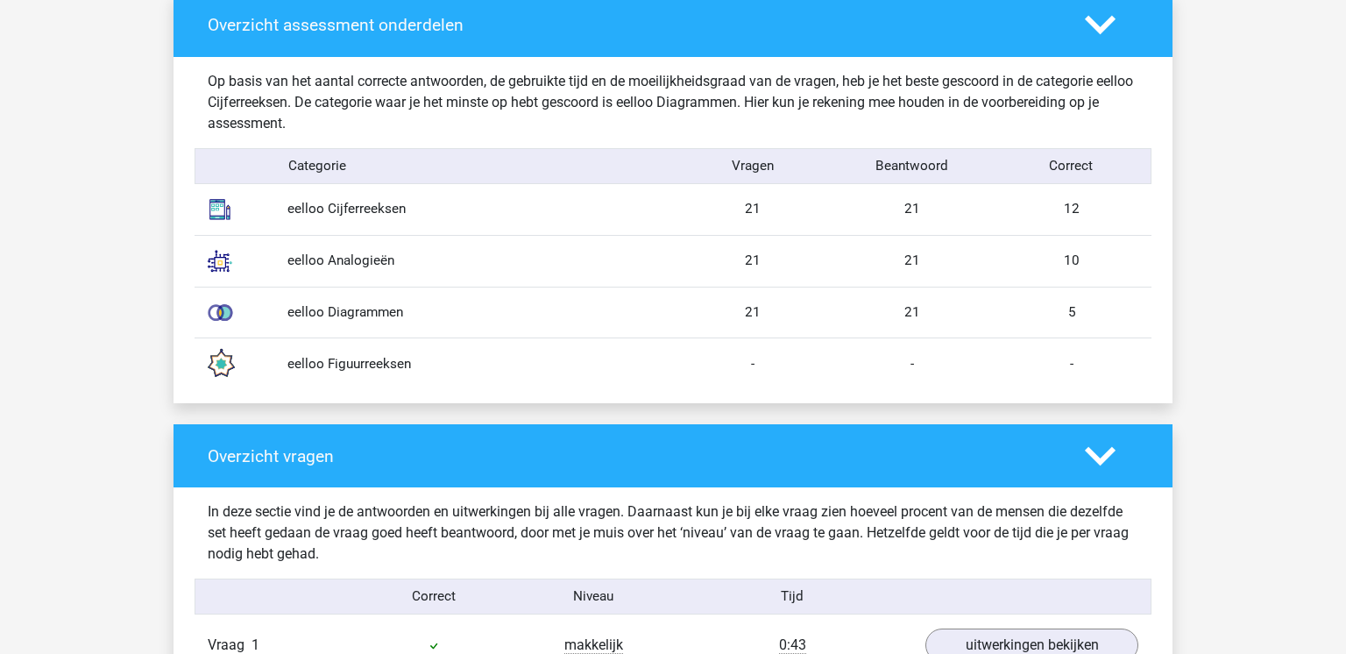
scroll to position [1390, 0]
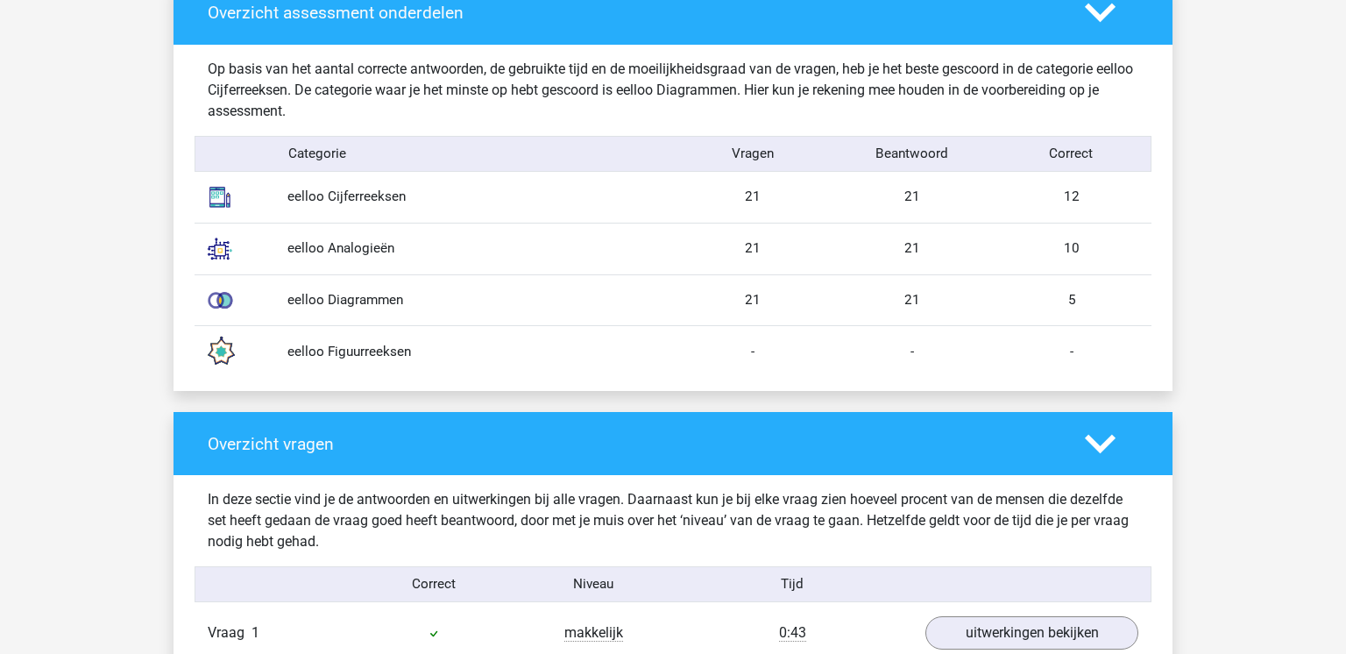
click at [355, 300] on div "eelloo Diagrammen" at bounding box center [473, 300] width 399 height 20
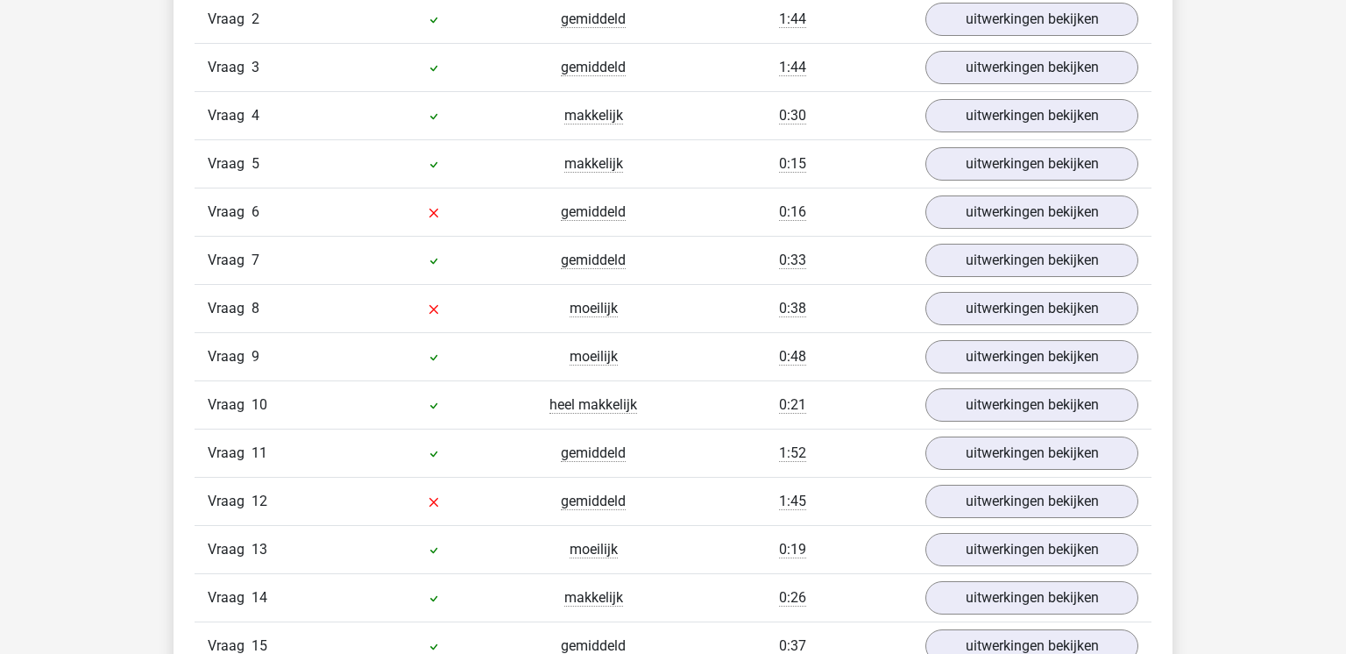
scroll to position [2068, 0]
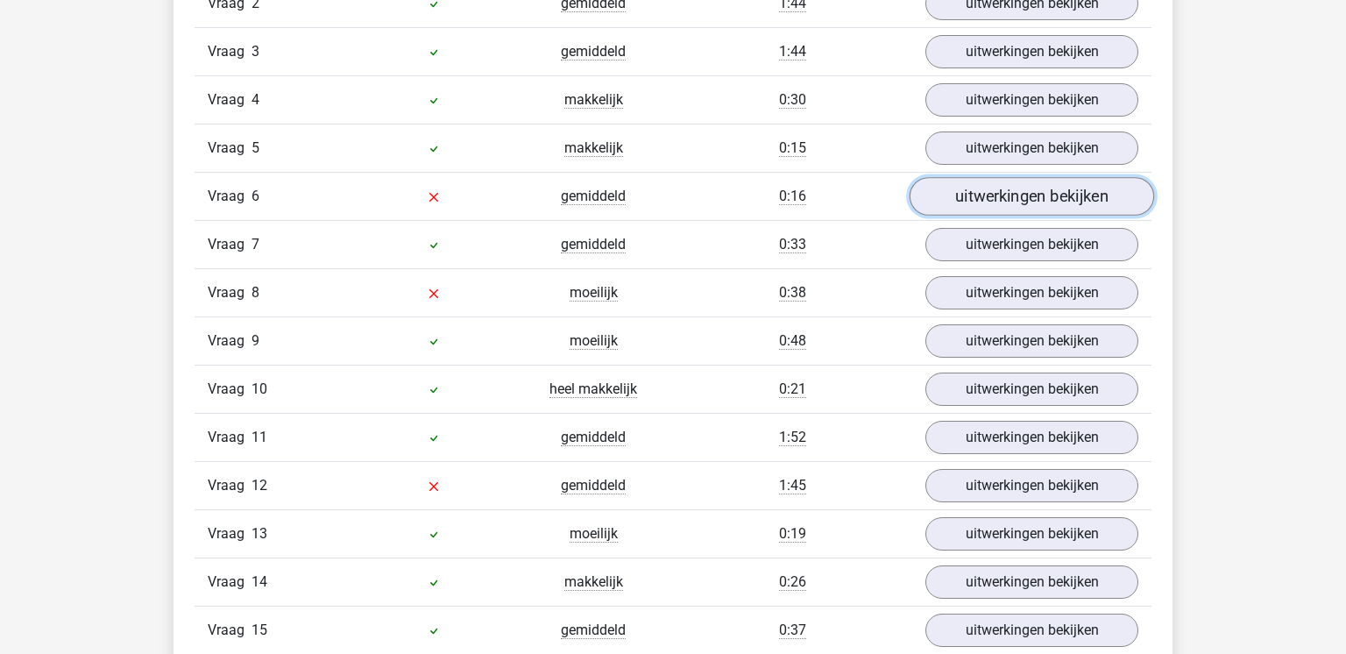
click at [1004, 202] on link "uitwerkingen bekijken" at bounding box center [1032, 196] width 245 height 39
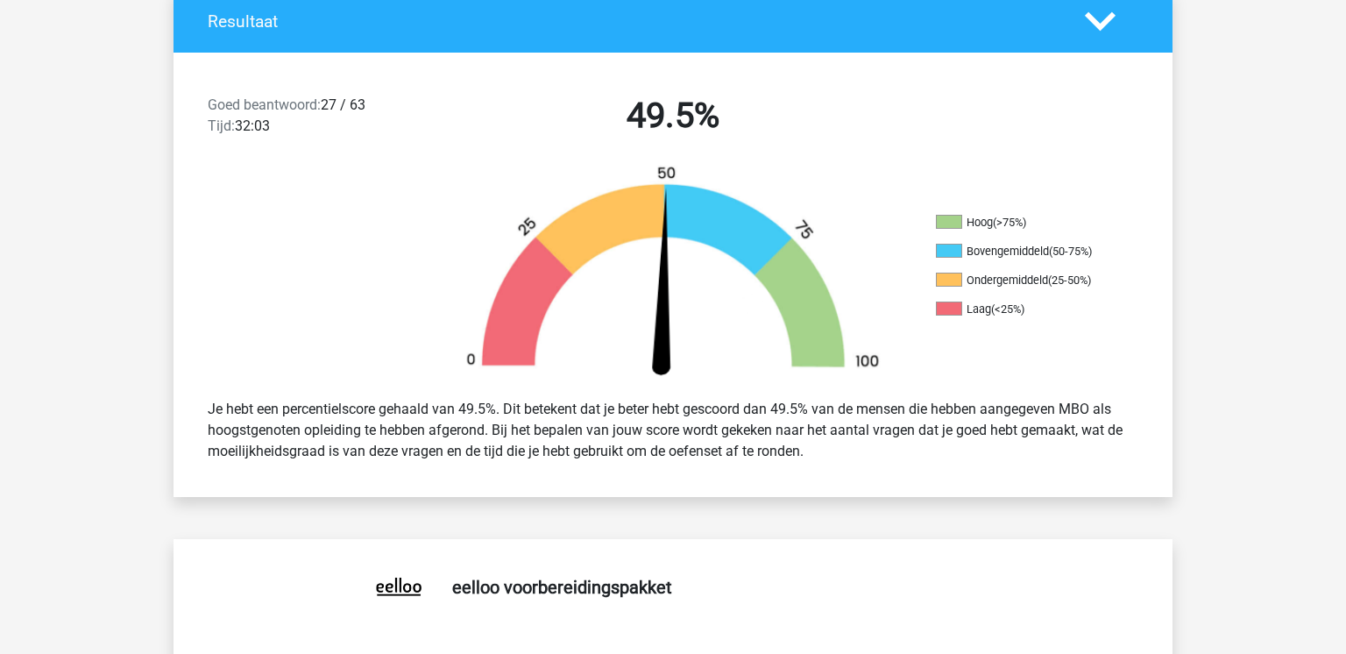
scroll to position [0, 0]
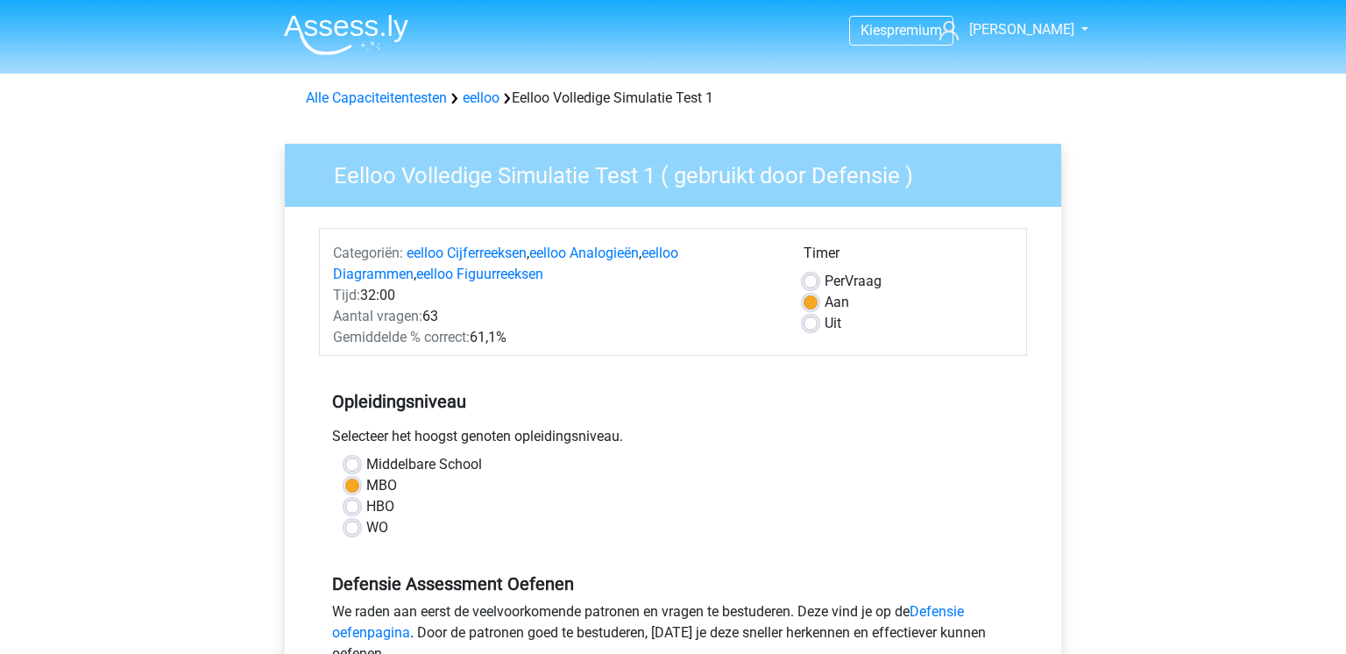
scroll to position [295, 0]
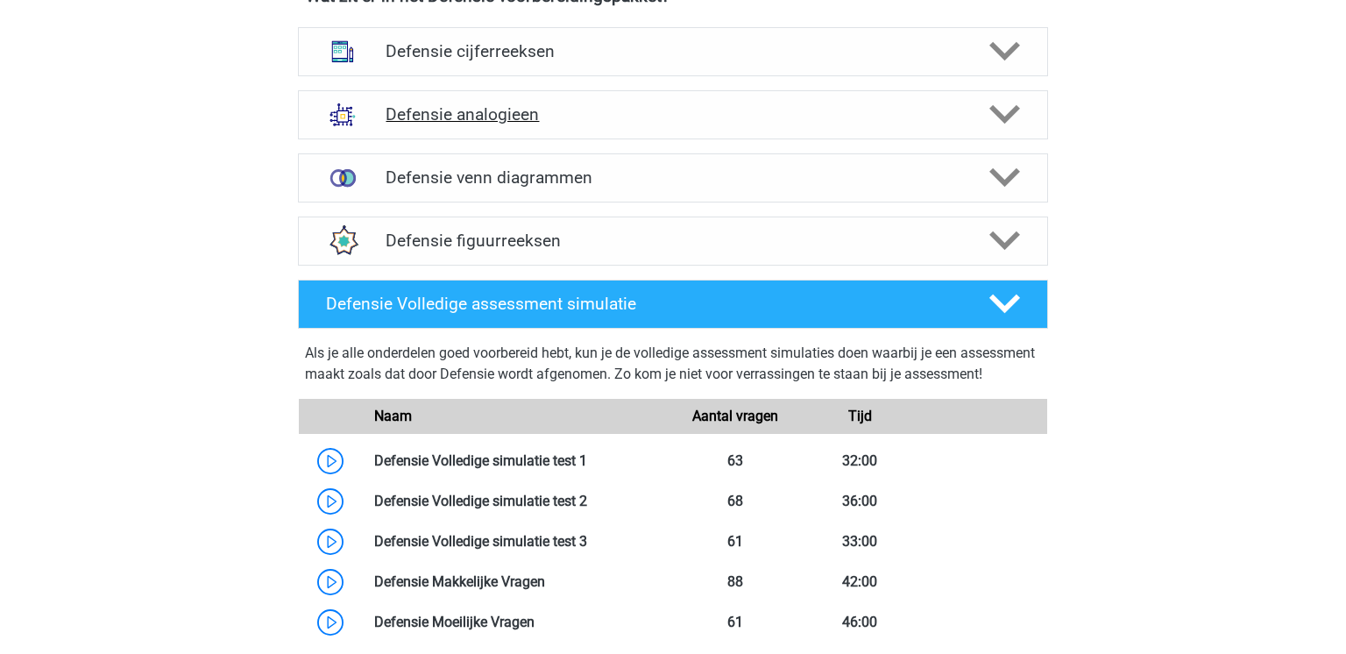
scroll to position [1328, 0]
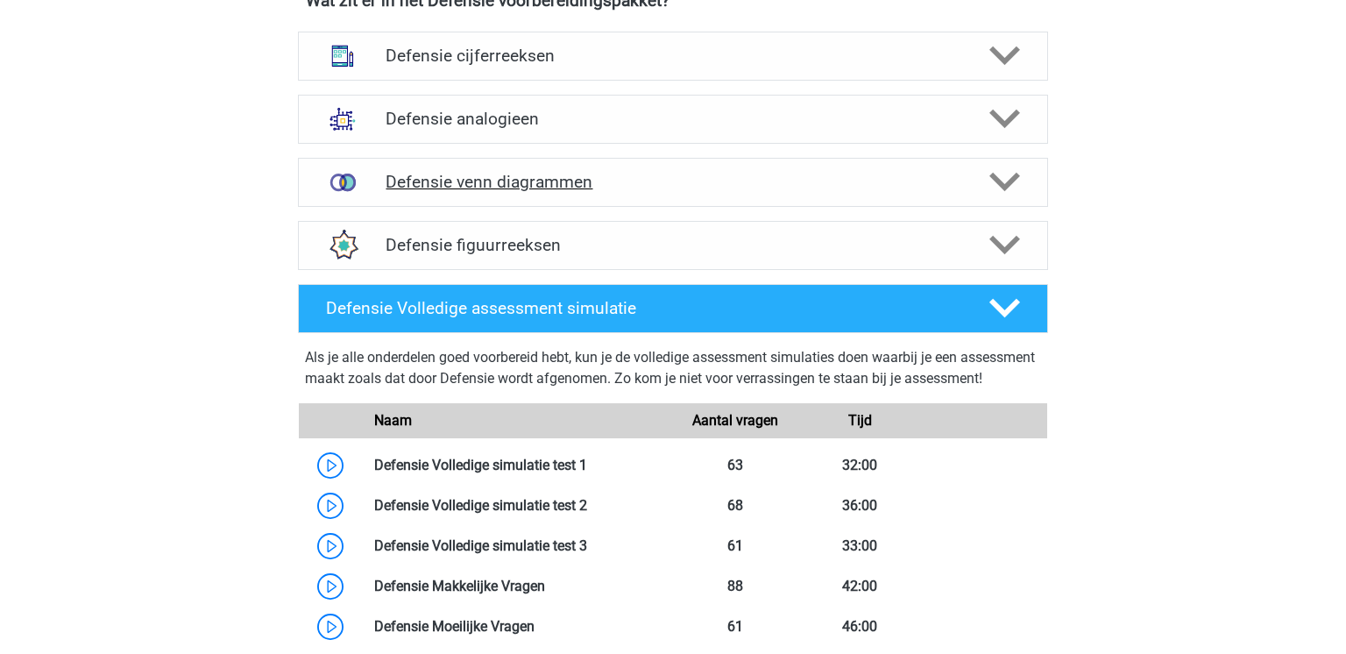
click at [672, 169] on div "Defensie venn diagrammen" at bounding box center [673, 182] width 750 height 49
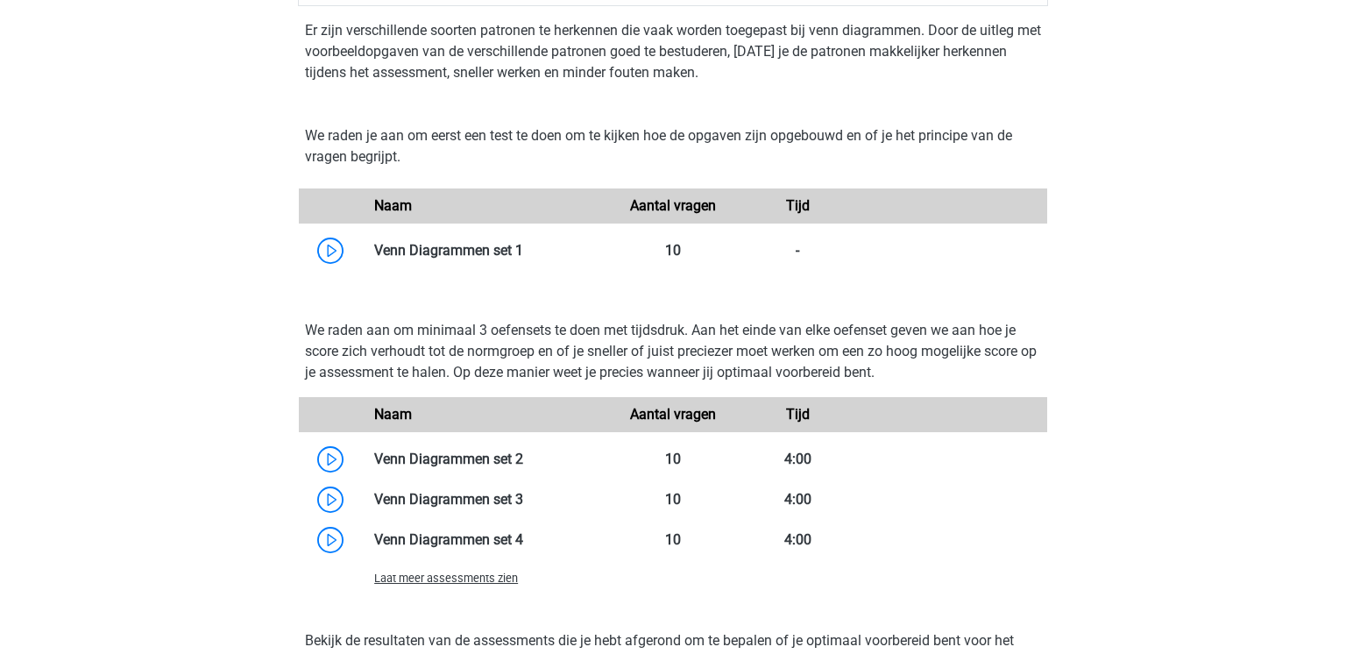
scroll to position [1542, 0]
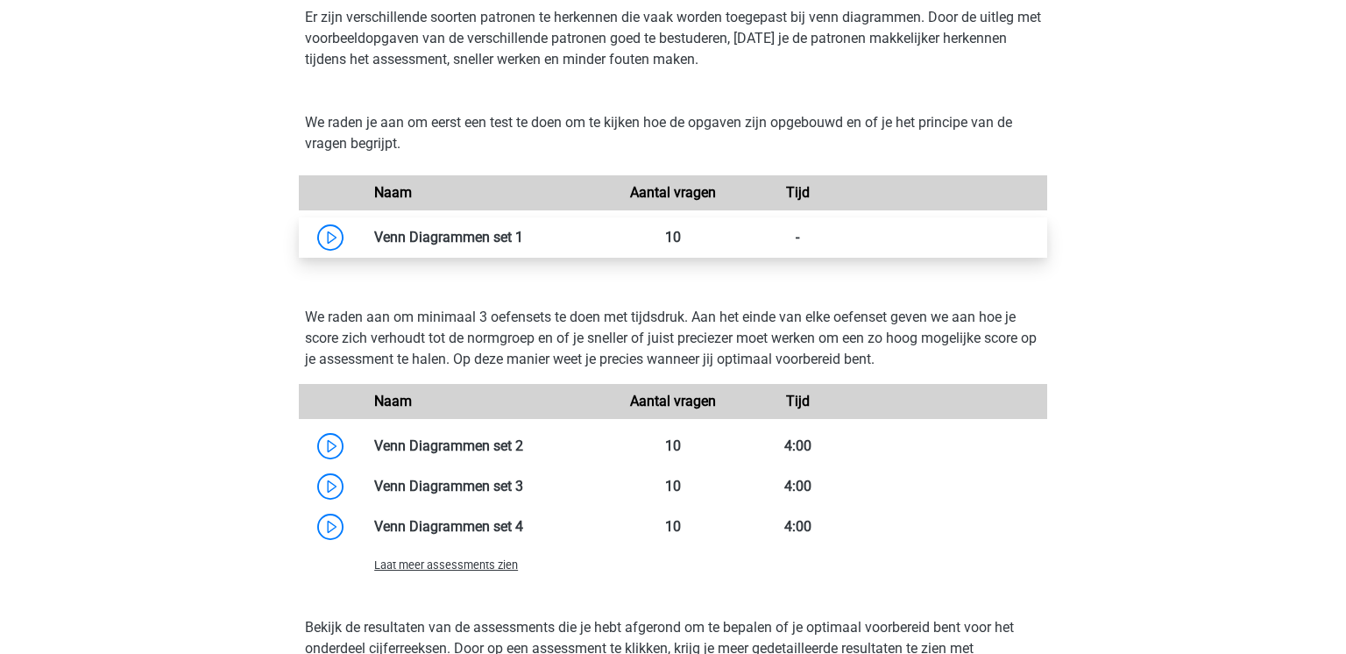
click at [523, 243] on link at bounding box center [523, 237] width 0 height 17
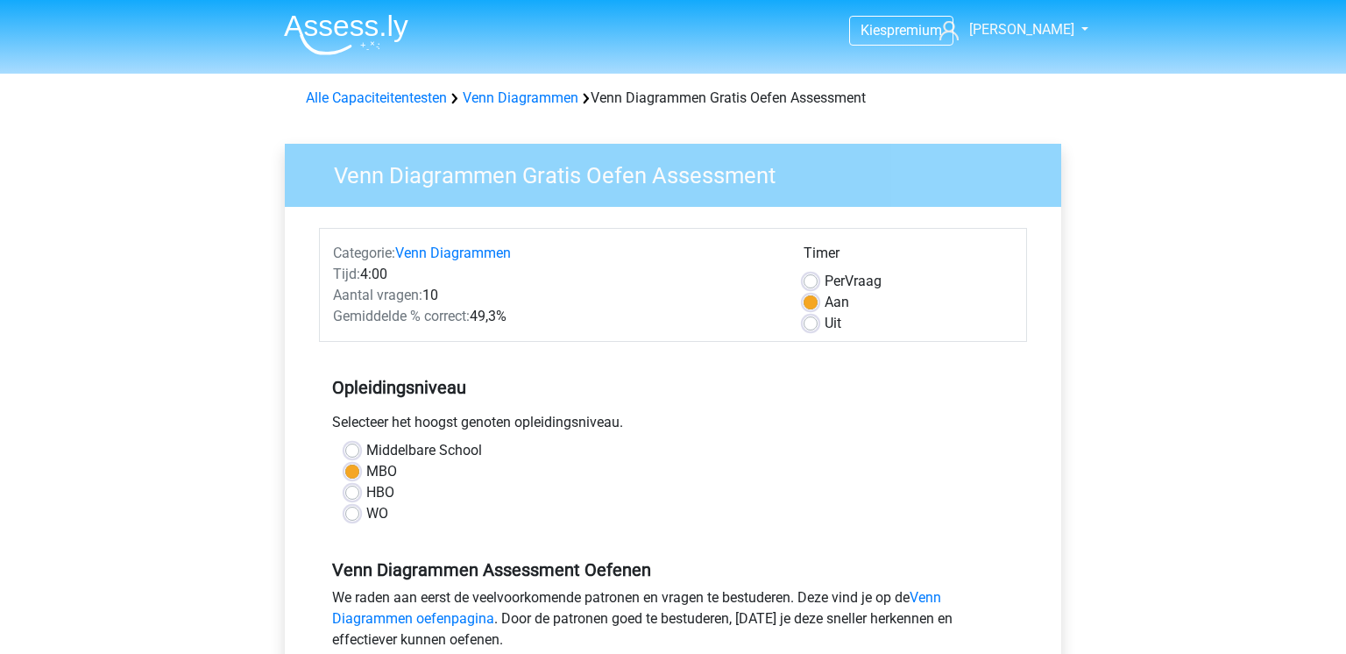
scroll to position [305, 0]
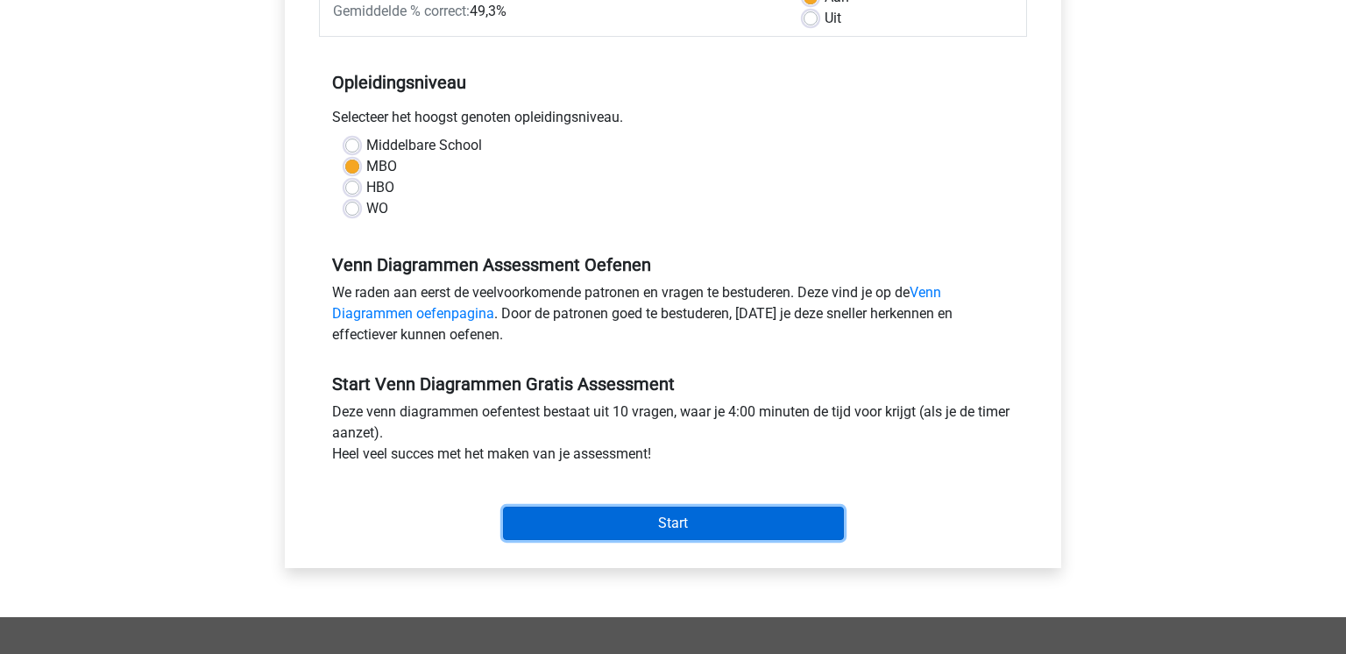
click at [624, 525] on input "Start" at bounding box center [673, 523] width 341 height 33
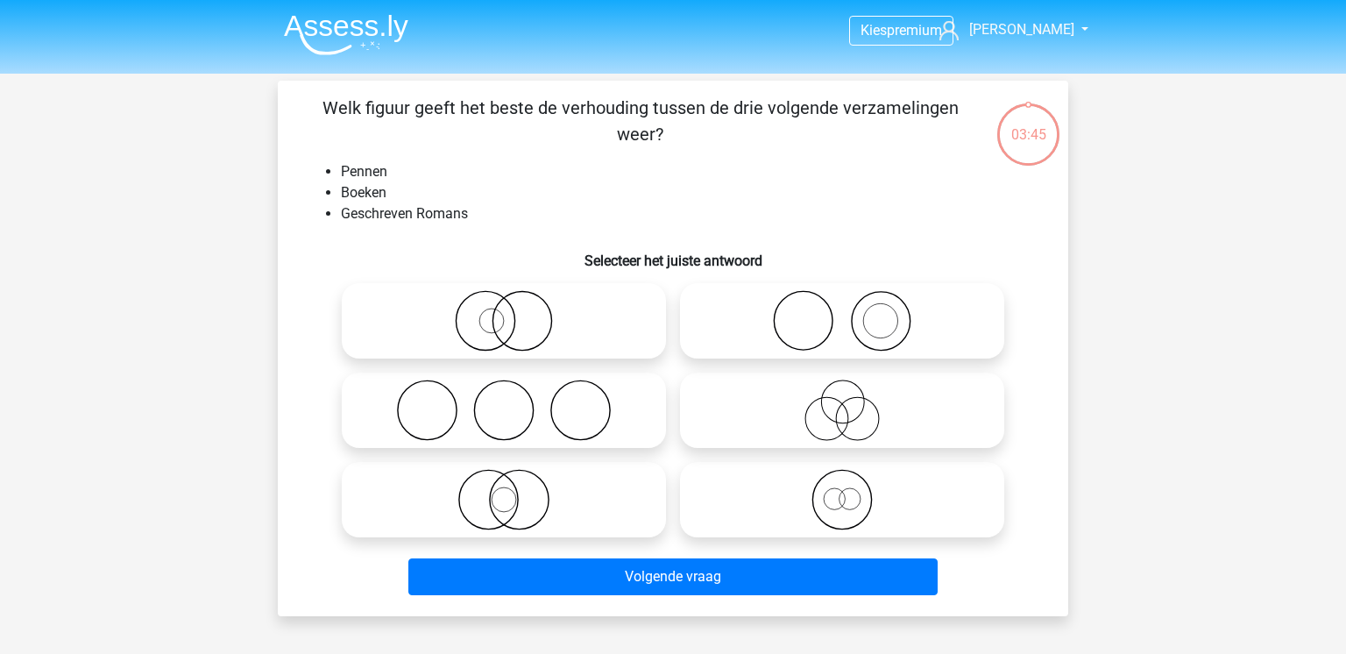
click at [843, 328] on icon at bounding box center [842, 320] width 310 height 61
click at [843, 312] on input "radio" at bounding box center [847, 306] width 11 height 11
radio input "true"
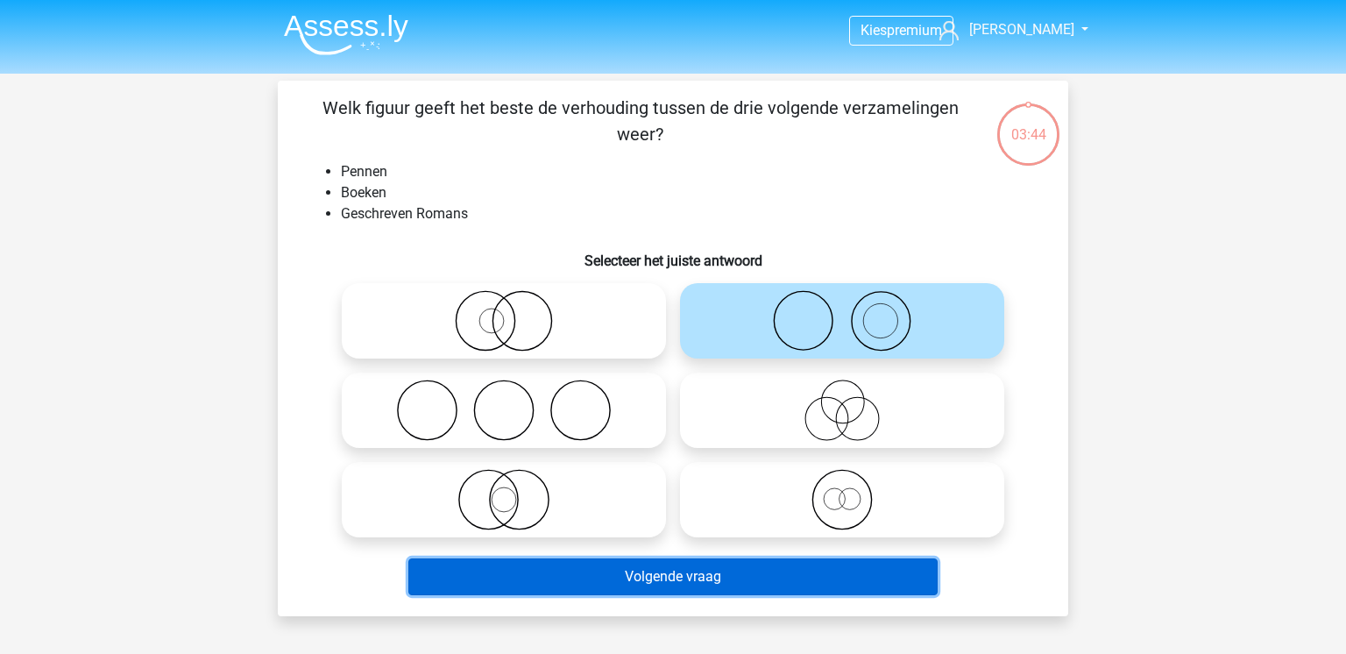
click at [739, 579] on button "Volgende vraag" at bounding box center [673, 576] width 530 height 37
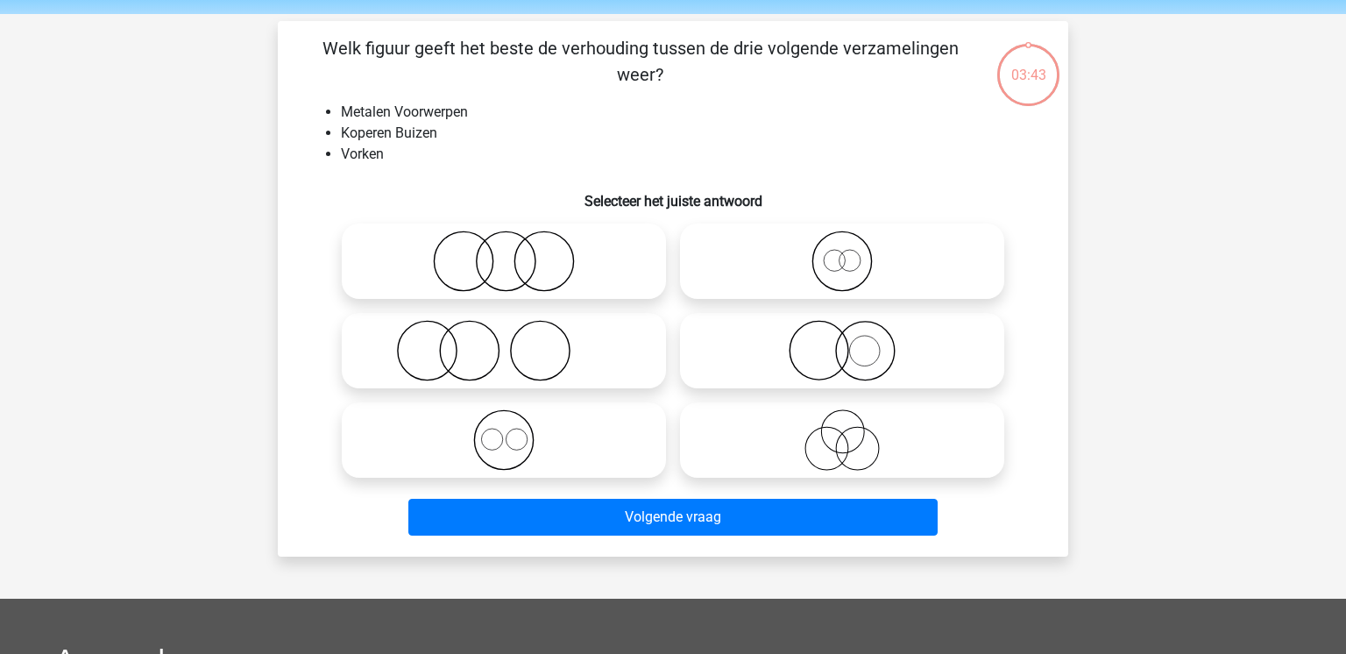
scroll to position [81, 0]
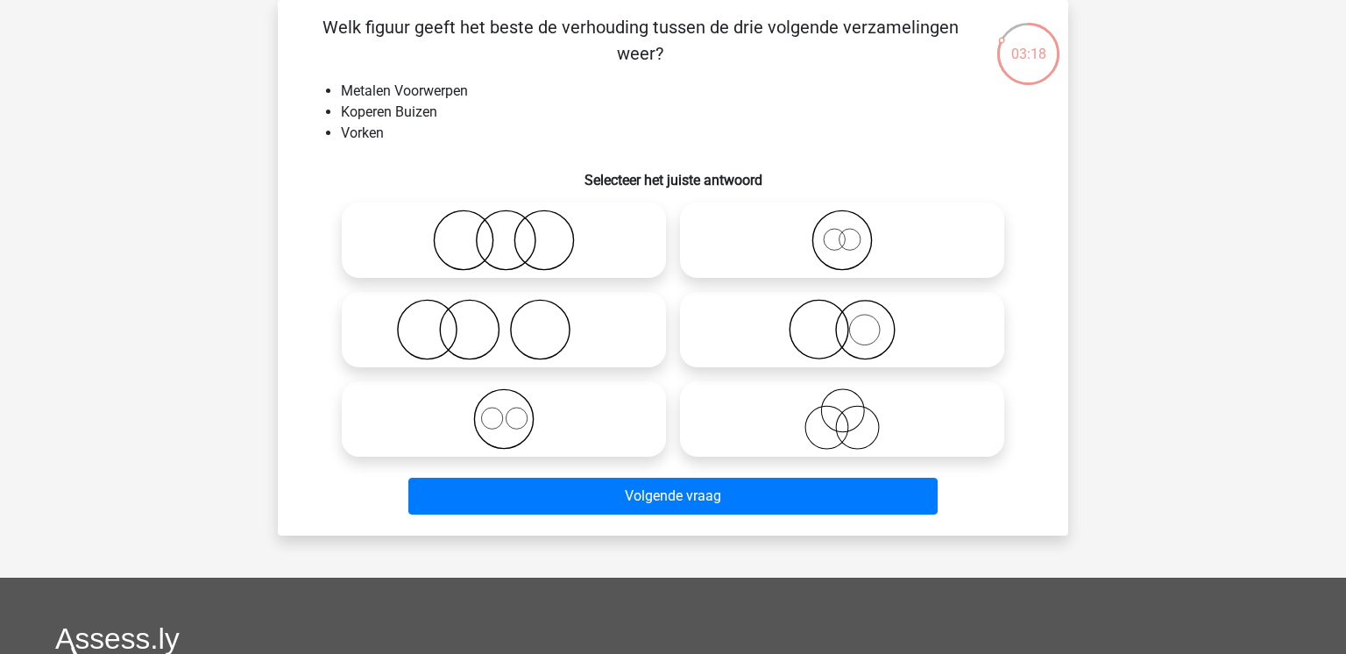
click at [748, 341] on icon at bounding box center [842, 329] width 310 height 61
click at [842, 321] on input "radio" at bounding box center [847, 314] width 11 height 11
radio input "true"
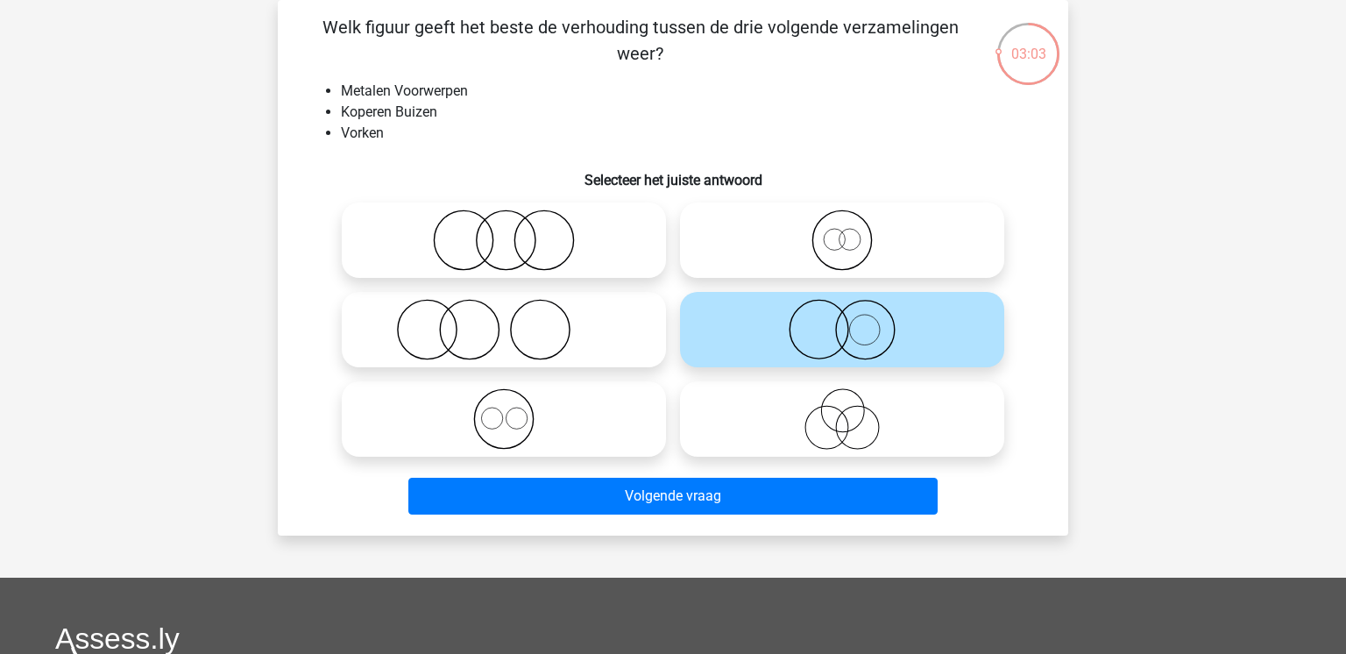
click at [577, 439] on icon at bounding box center [504, 418] width 310 height 61
click at [515, 410] on input "radio" at bounding box center [509, 404] width 11 height 11
radio input "true"
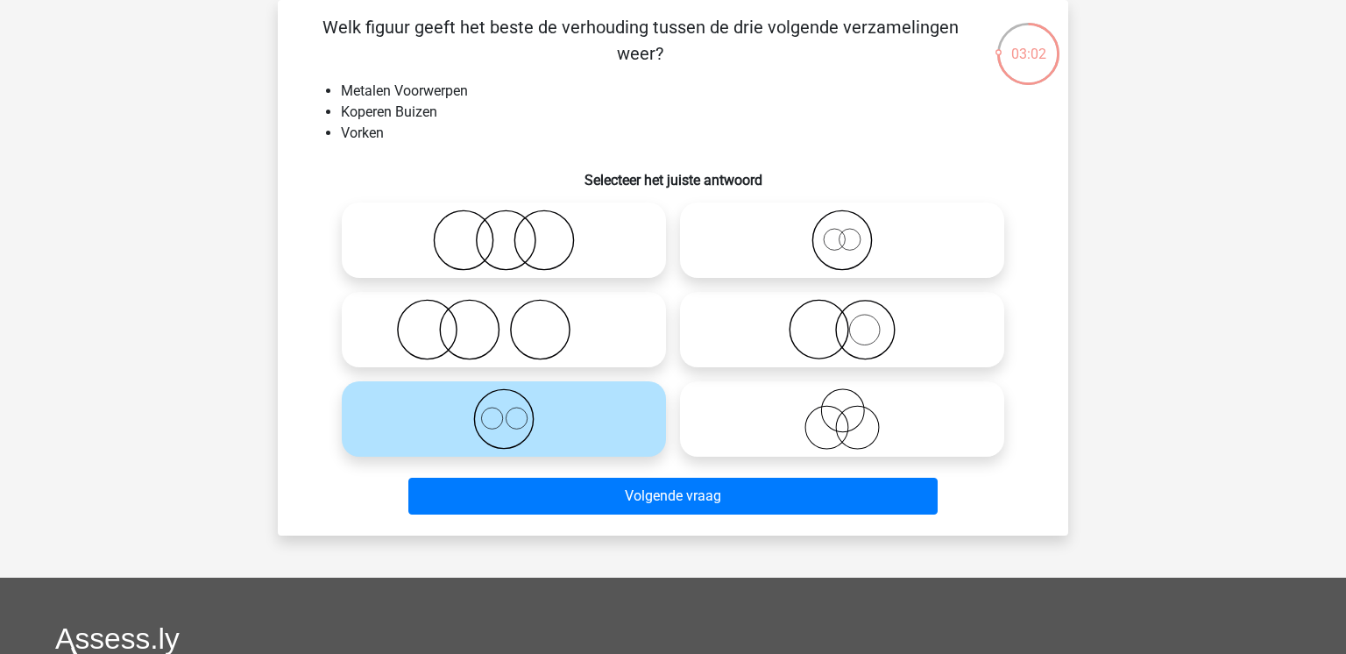
click at [832, 331] on icon at bounding box center [842, 329] width 310 height 61
click at [842, 321] on input "radio" at bounding box center [847, 314] width 11 height 11
radio input "true"
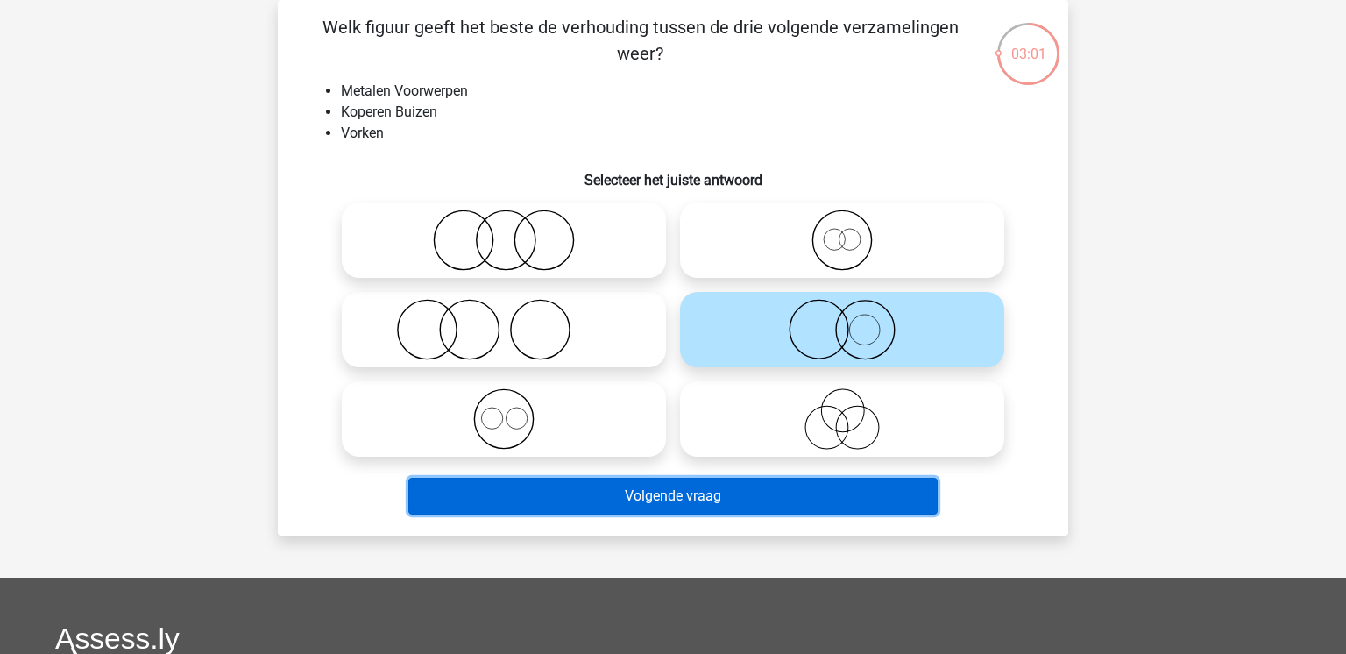
click at [677, 495] on button "Volgende vraag" at bounding box center [673, 496] width 530 height 37
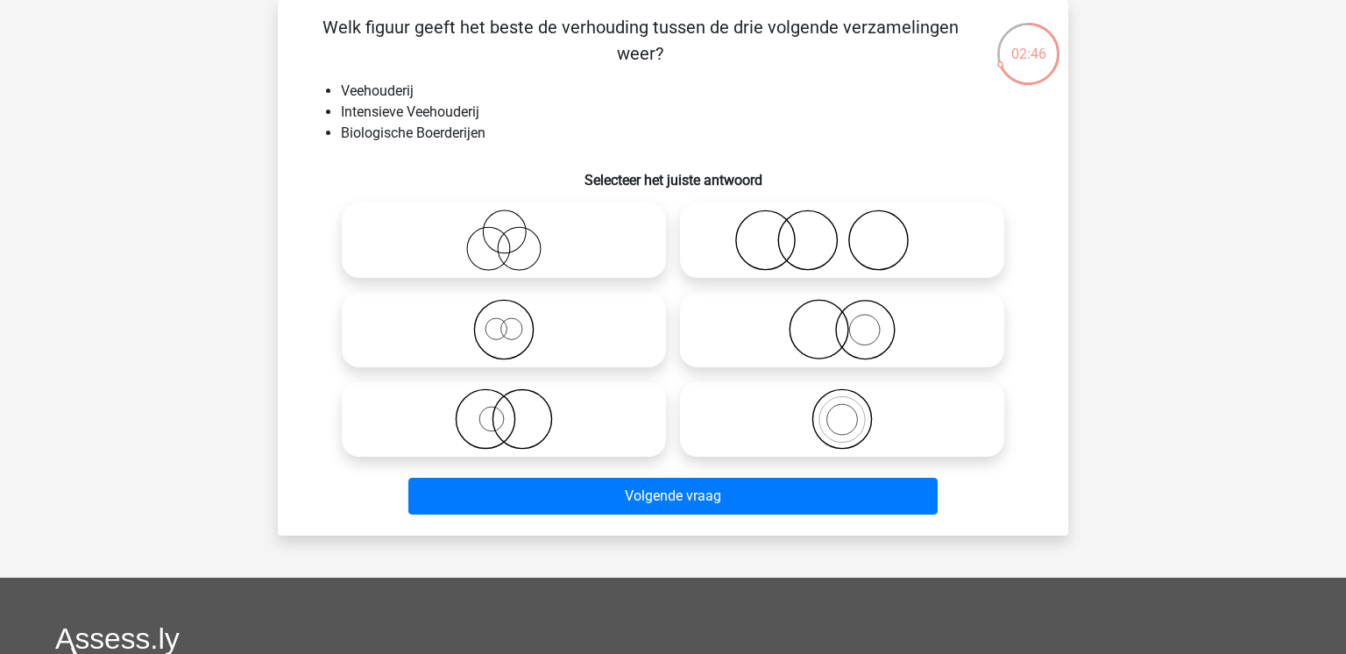
click at [509, 261] on icon at bounding box center [504, 239] width 310 height 61
click at [509, 231] on input "radio" at bounding box center [509, 225] width 11 height 11
radio input "true"
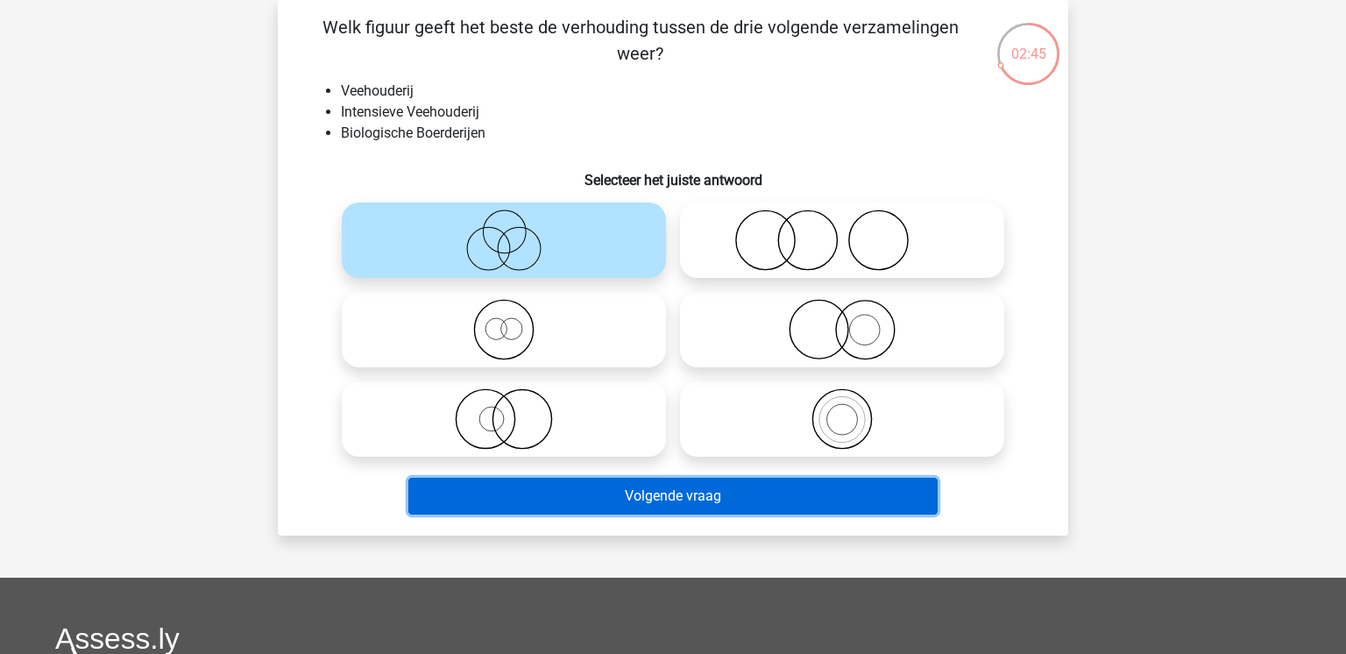
click at [652, 503] on button "Volgende vraag" at bounding box center [673, 496] width 530 height 37
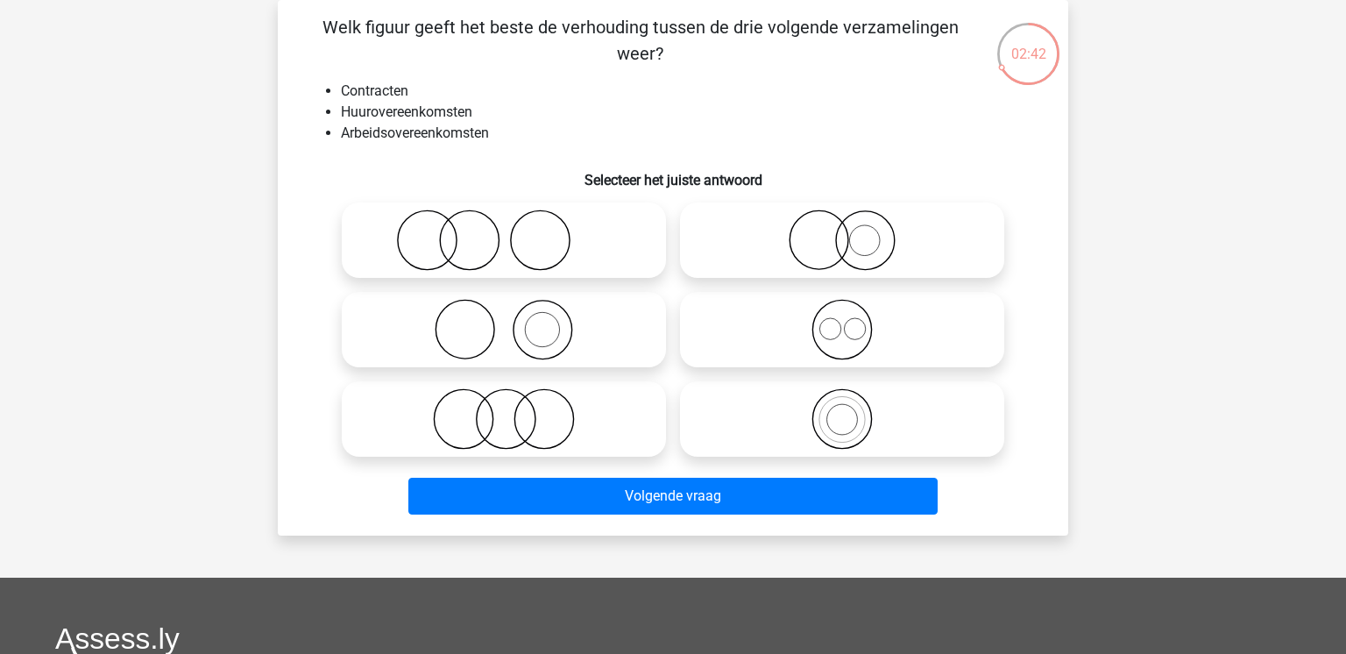
click at [838, 334] on icon at bounding box center [842, 329] width 310 height 61
click at [842, 321] on input "radio" at bounding box center [847, 314] width 11 height 11
radio input "true"
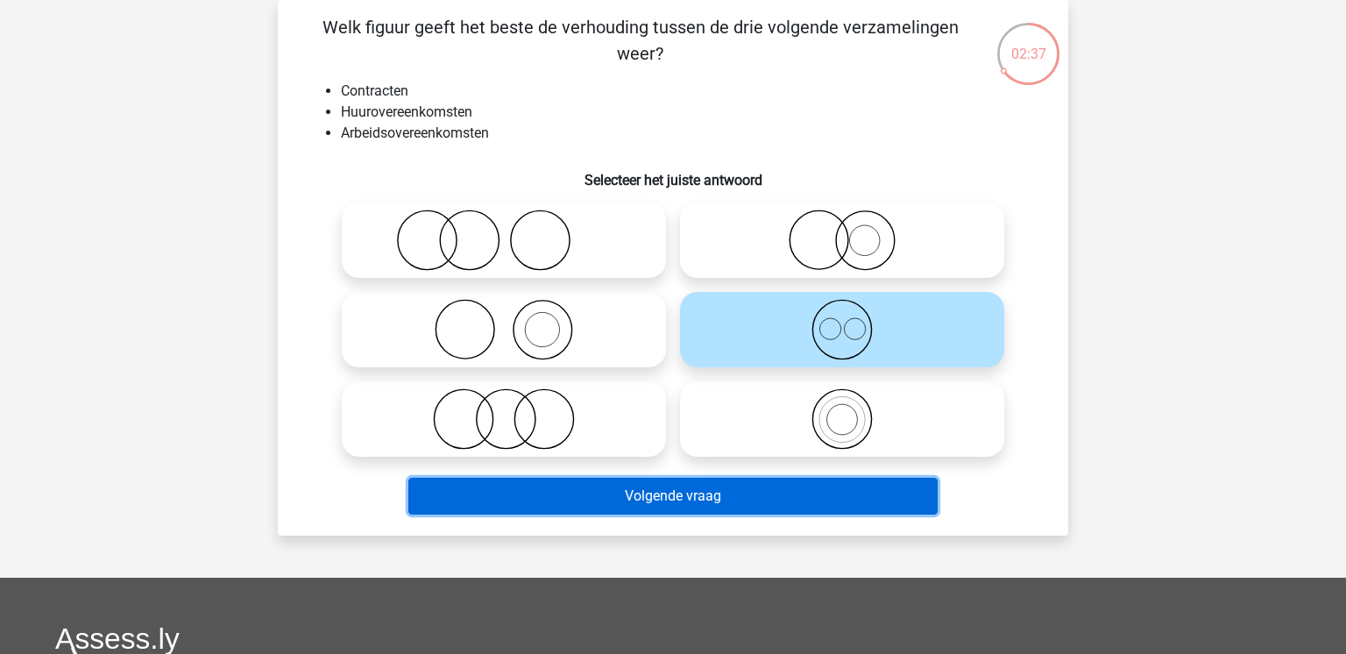
click at [651, 504] on button "Volgende vraag" at bounding box center [673, 496] width 530 height 37
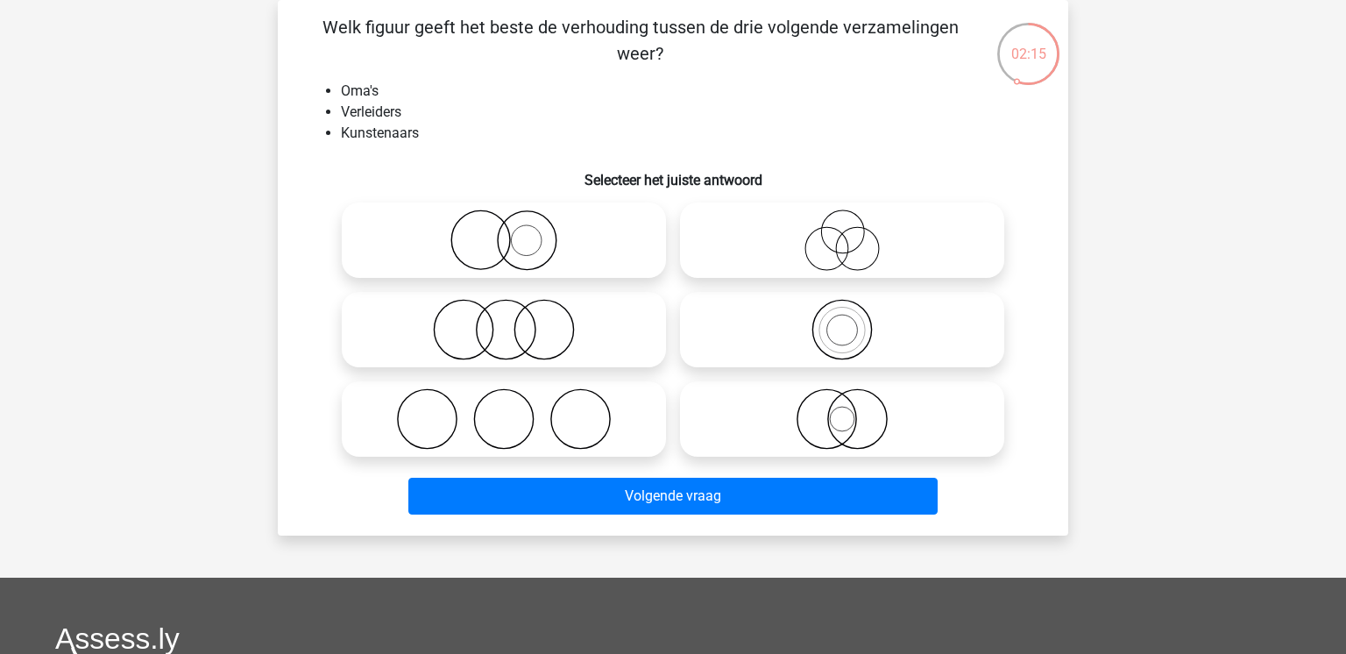
click at [891, 246] on icon at bounding box center [842, 239] width 310 height 61
click at [854, 231] on input "radio" at bounding box center [847, 225] width 11 height 11
radio input "true"
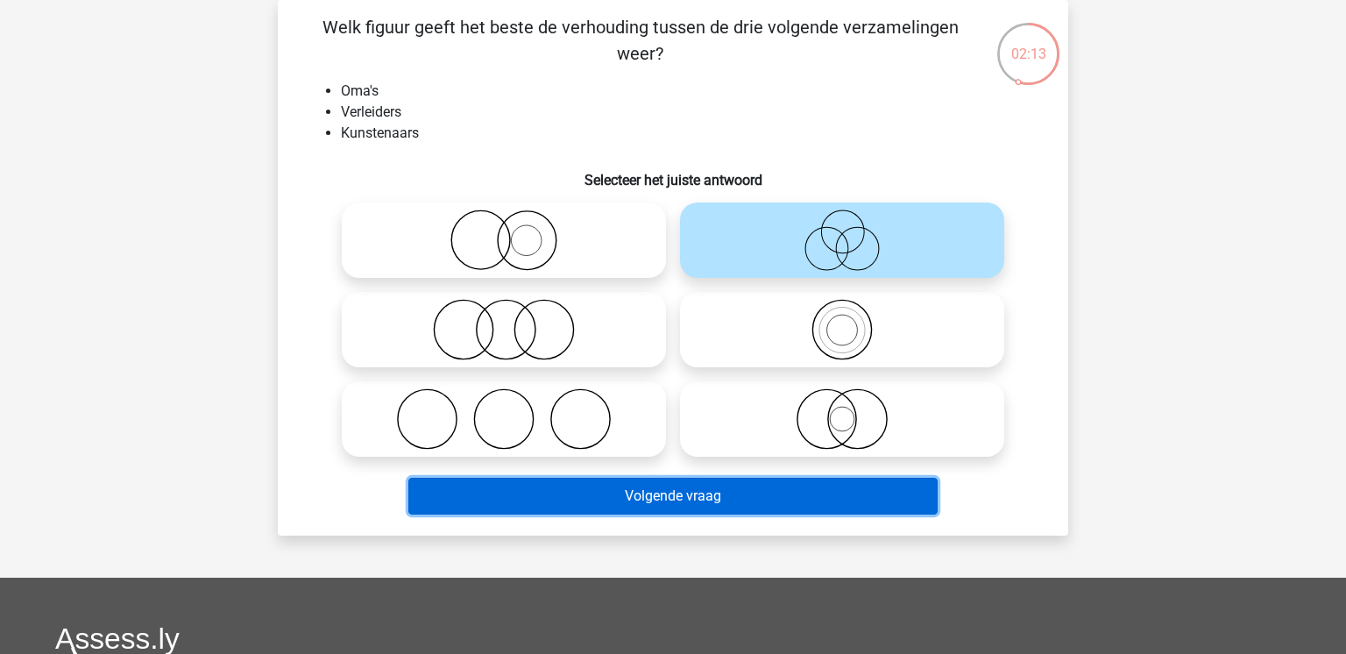
click at [829, 486] on button "Volgende vraag" at bounding box center [673, 496] width 530 height 37
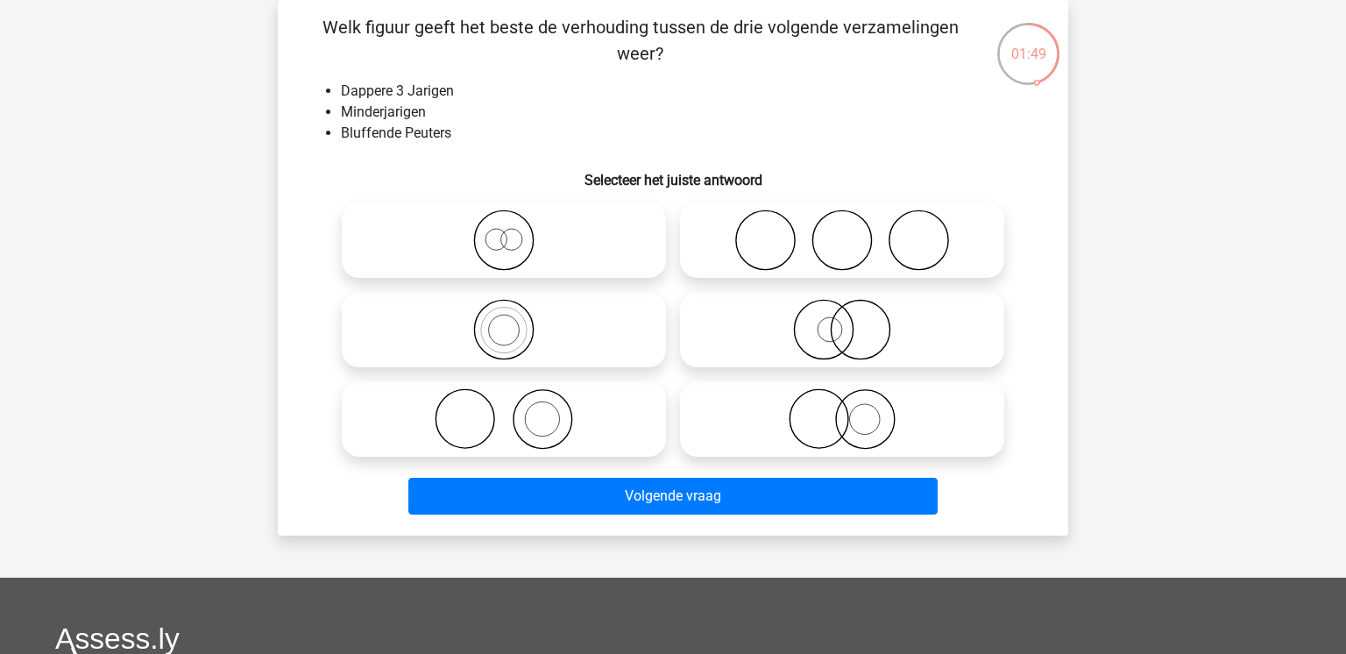
click at [896, 343] on icon at bounding box center [842, 329] width 310 height 61
click at [854, 321] on input "radio" at bounding box center [847, 314] width 11 height 11
radio input "true"
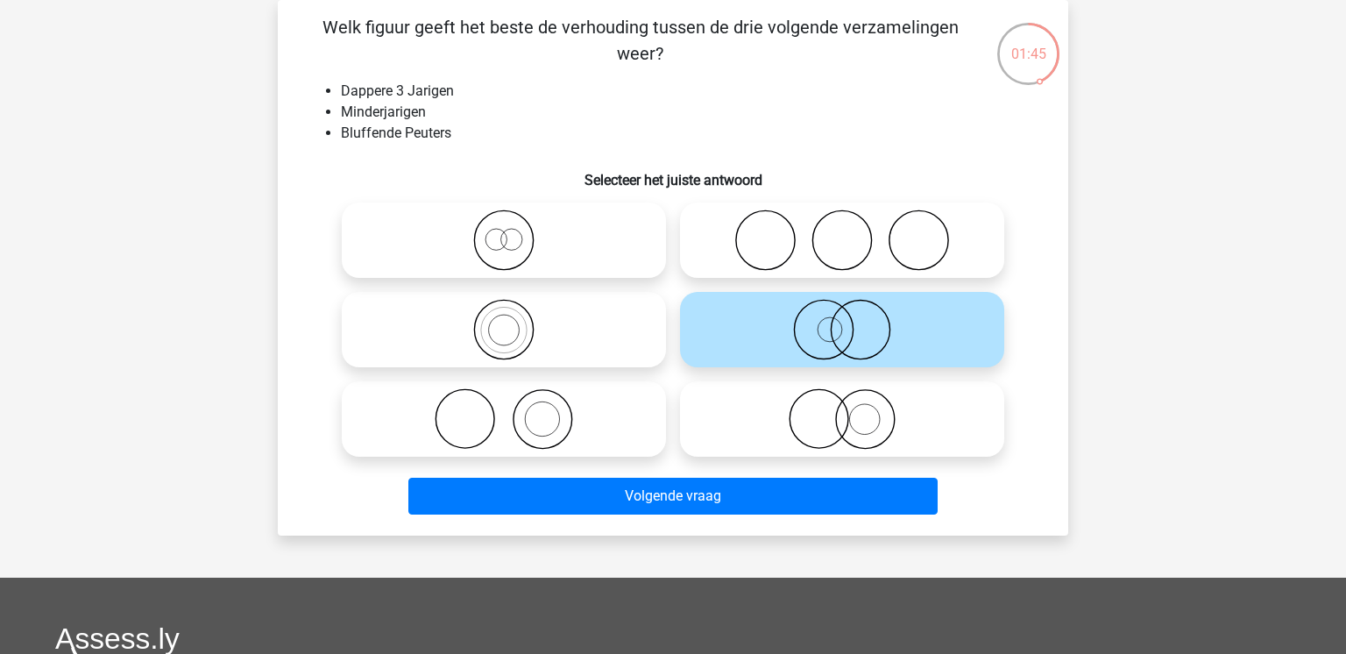
click at [706, 415] on icon at bounding box center [842, 418] width 310 height 61
click at [842, 410] on input "radio" at bounding box center [847, 404] width 11 height 11
radio input "true"
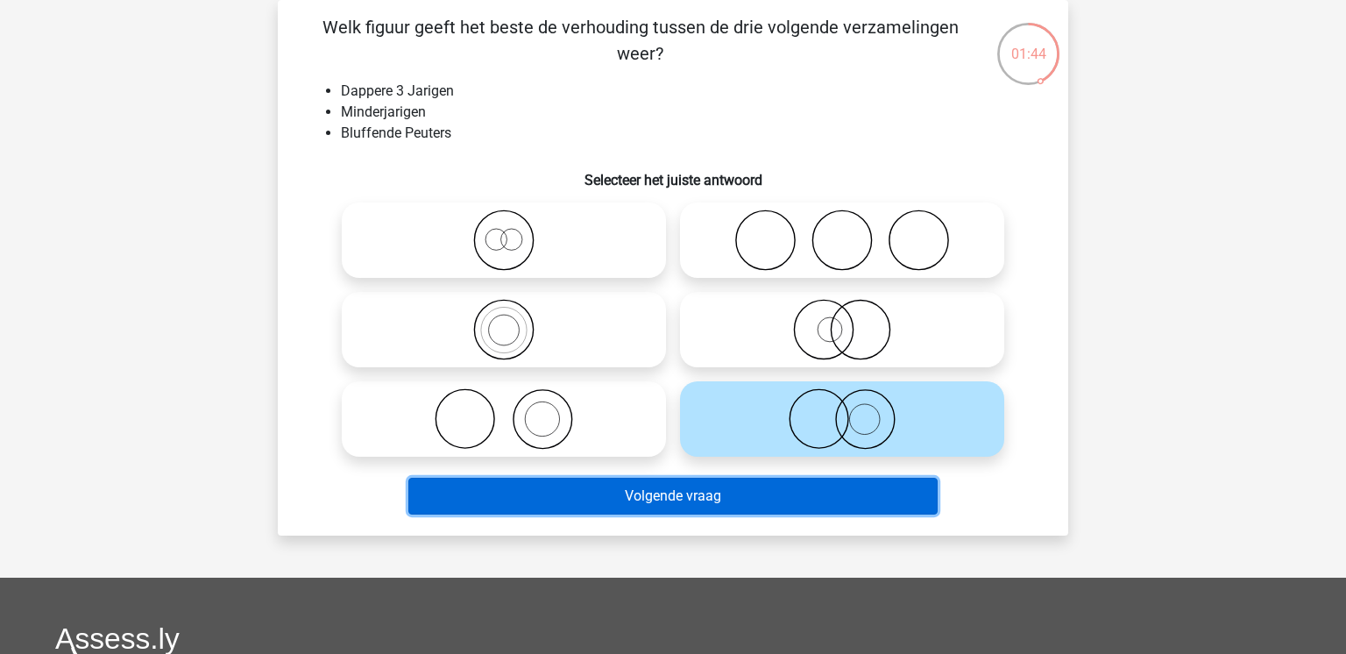
click at [713, 501] on button "Volgende vraag" at bounding box center [673, 496] width 530 height 37
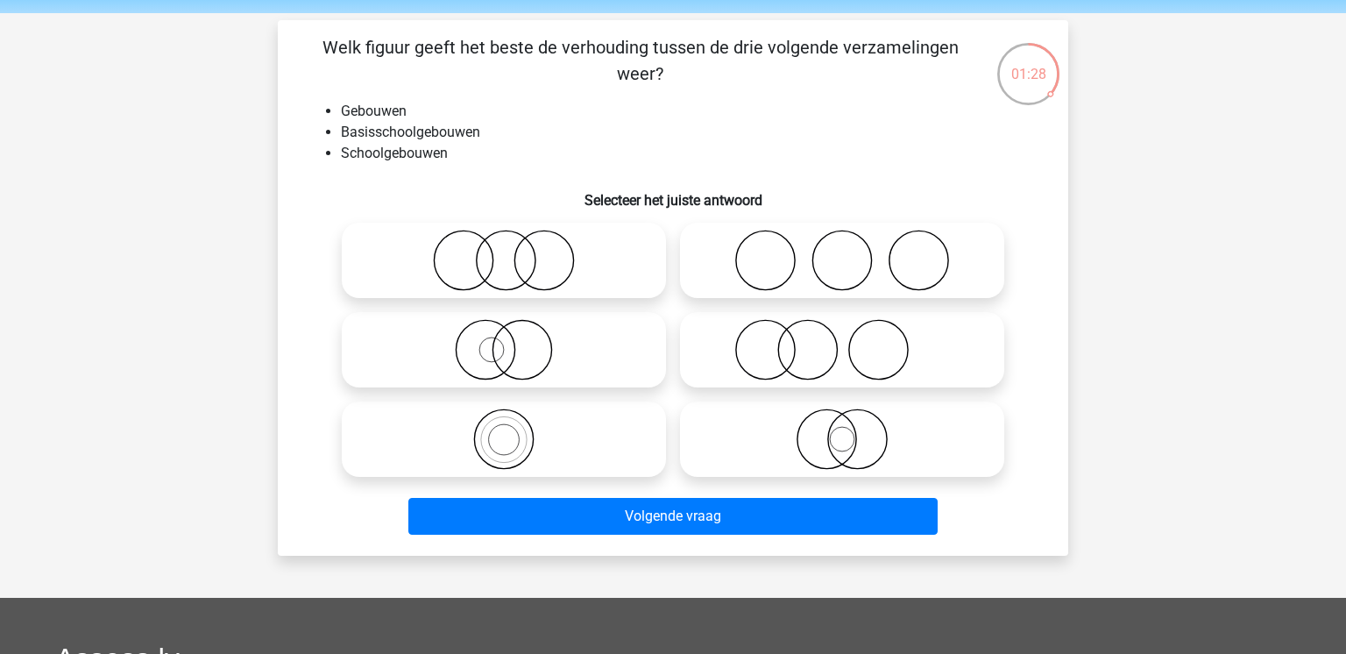
scroll to position [69, 0]
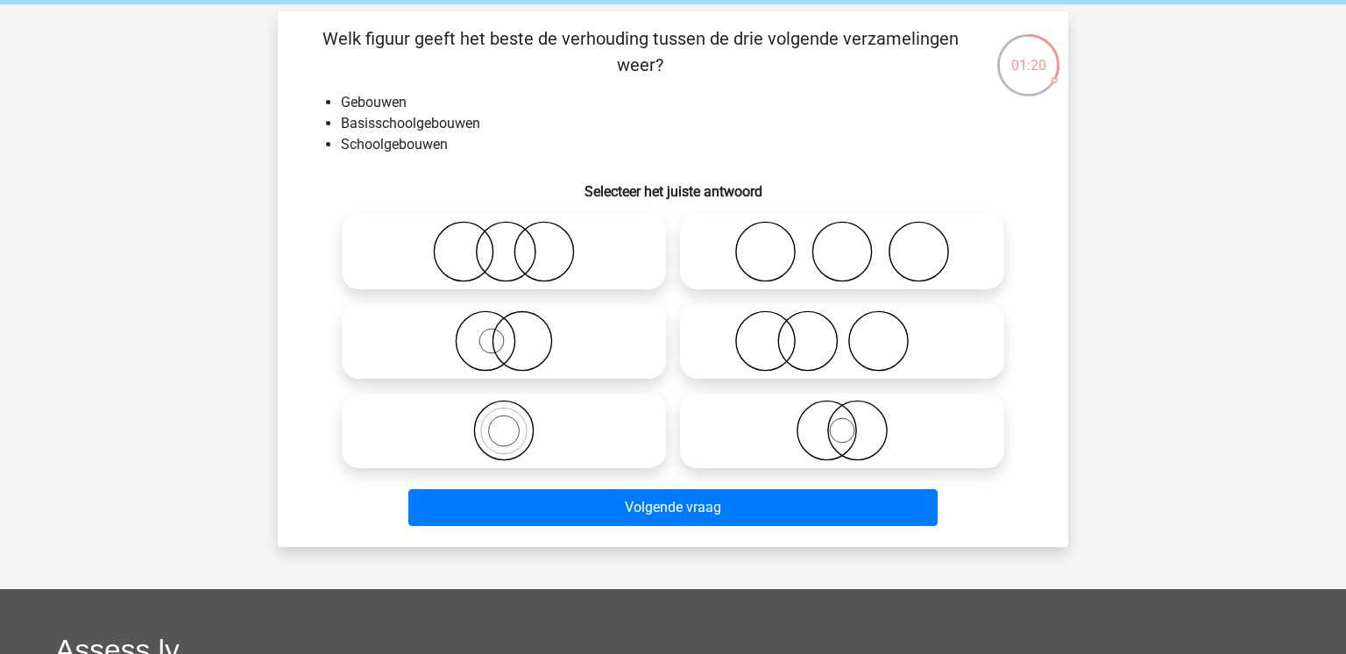
click at [612, 343] on icon at bounding box center [504, 340] width 310 height 61
click at [515, 332] on input "radio" at bounding box center [509, 326] width 11 height 11
radio input "true"
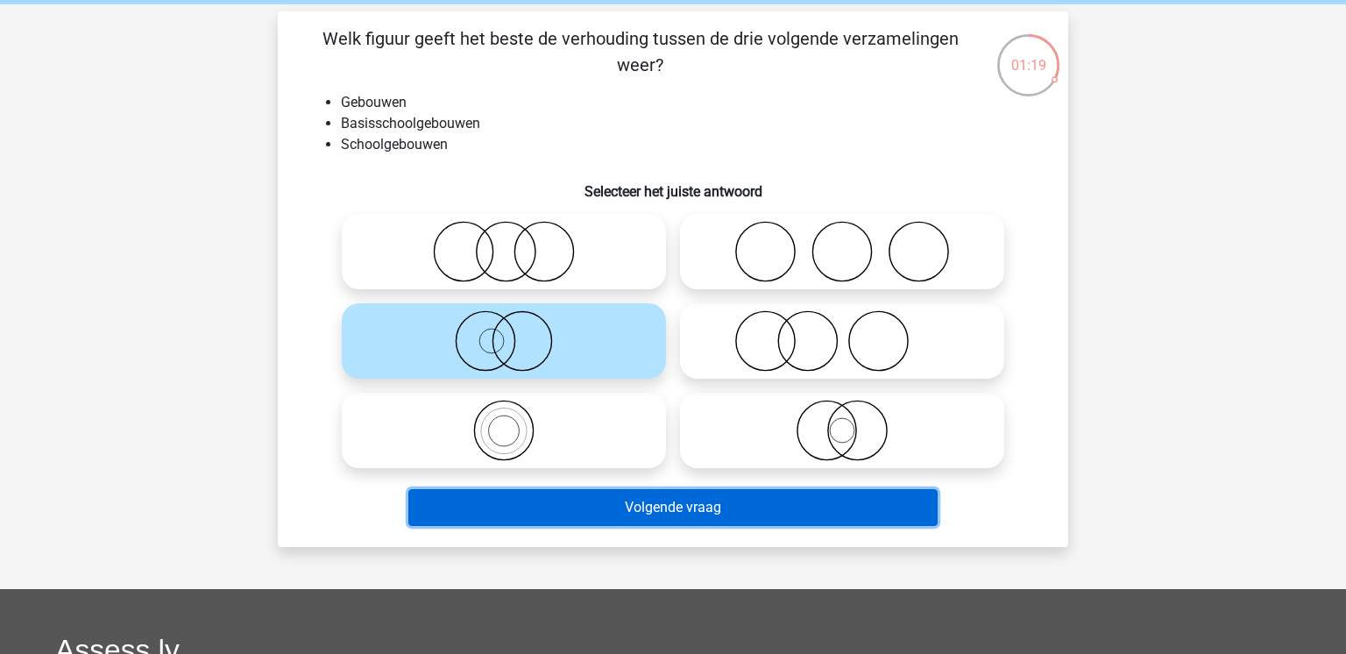
click at [680, 506] on button "Volgende vraag" at bounding box center [673, 507] width 530 height 37
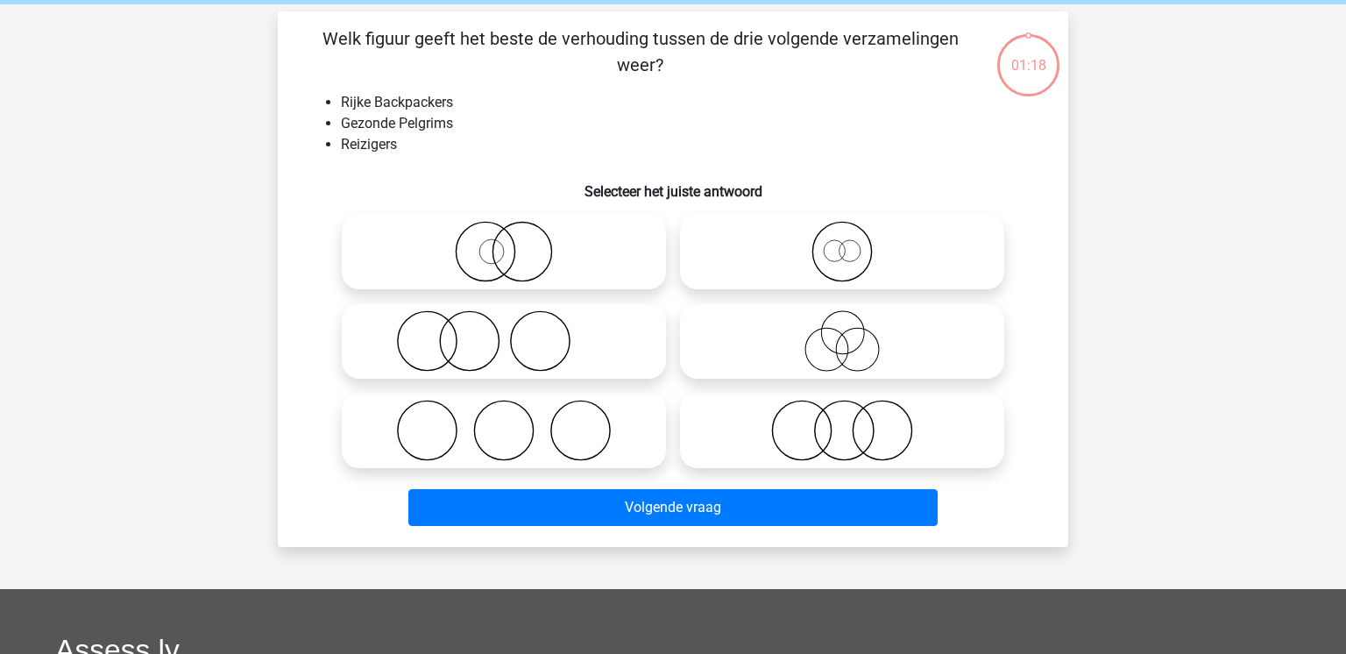
scroll to position [81, 0]
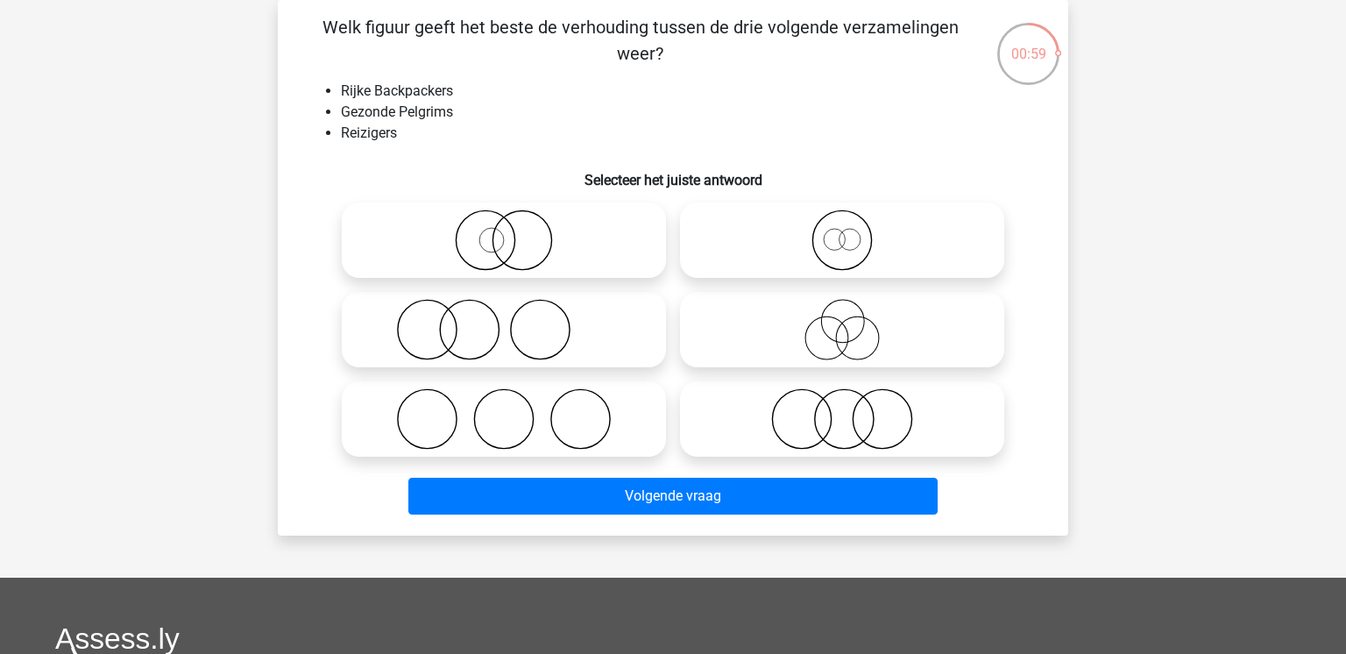
click at [712, 335] on icon at bounding box center [842, 329] width 310 height 61
click at [842, 321] on input "radio" at bounding box center [847, 314] width 11 height 11
radio input "true"
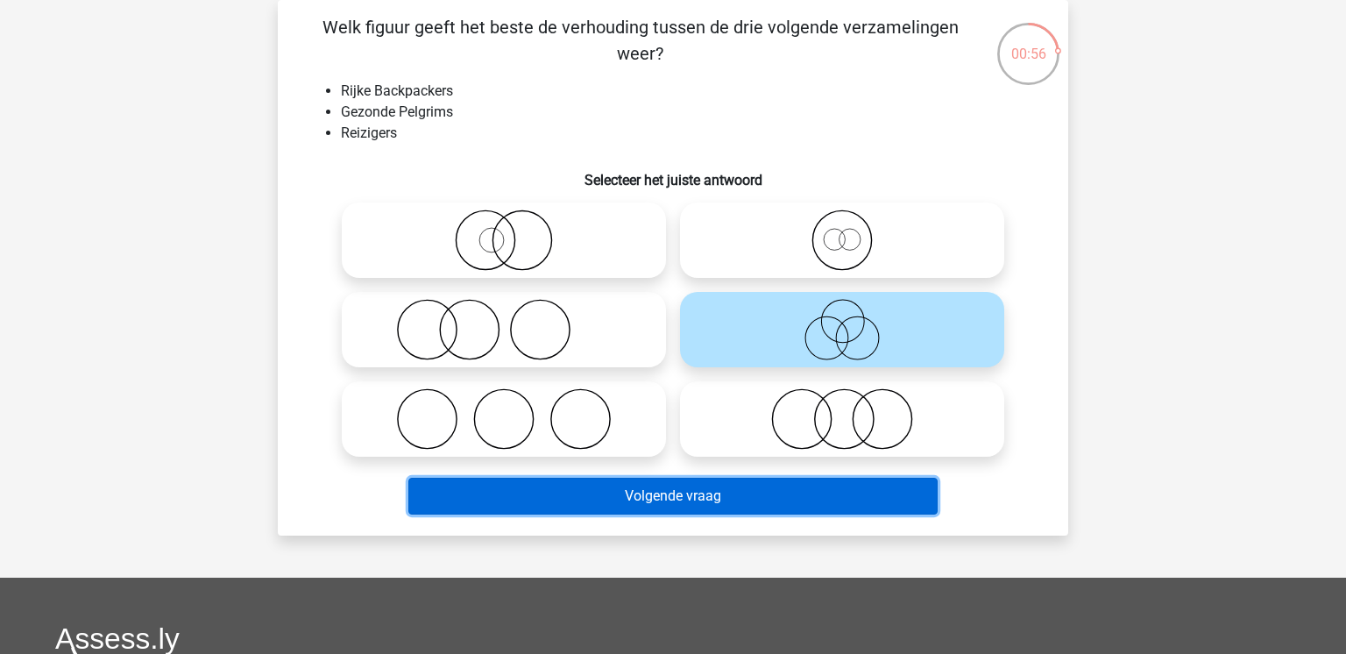
click at [677, 498] on button "Volgende vraag" at bounding box center [673, 496] width 530 height 37
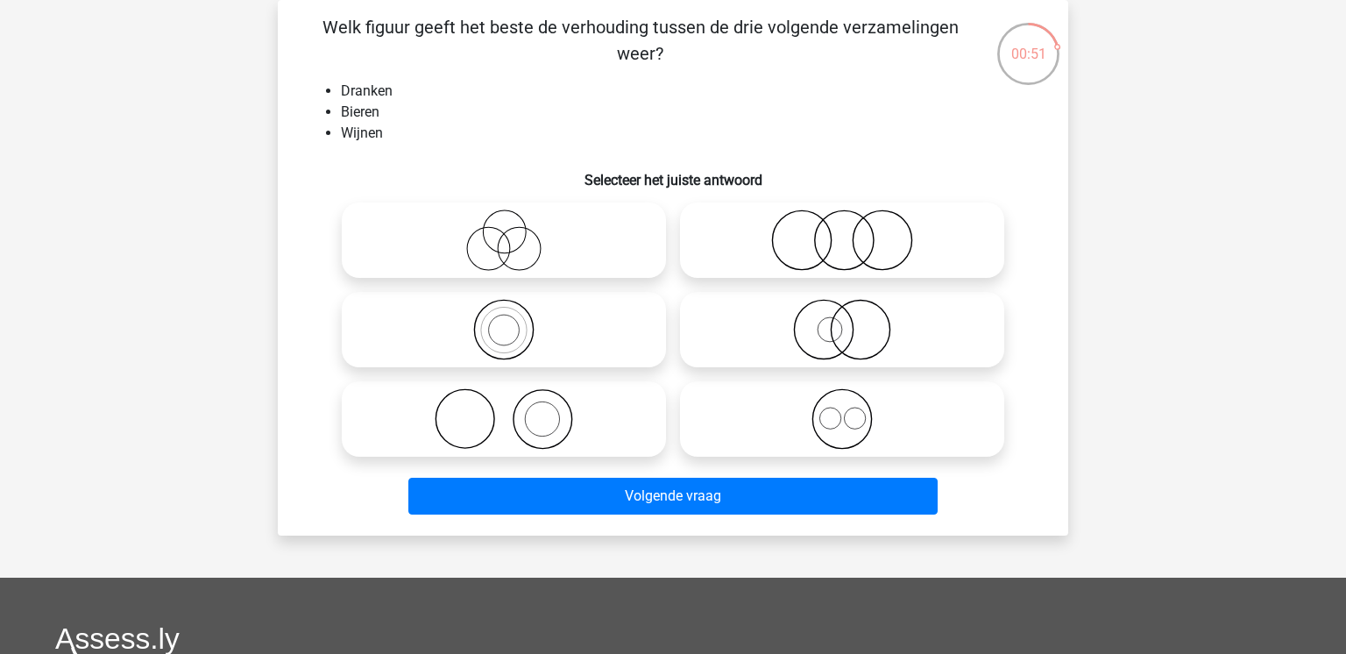
click at [785, 403] on icon at bounding box center [842, 418] width 310 height 61
click at [842, 403] on input "radio" at bounding box center [847, 404] width 11 height 11
radio input "true"
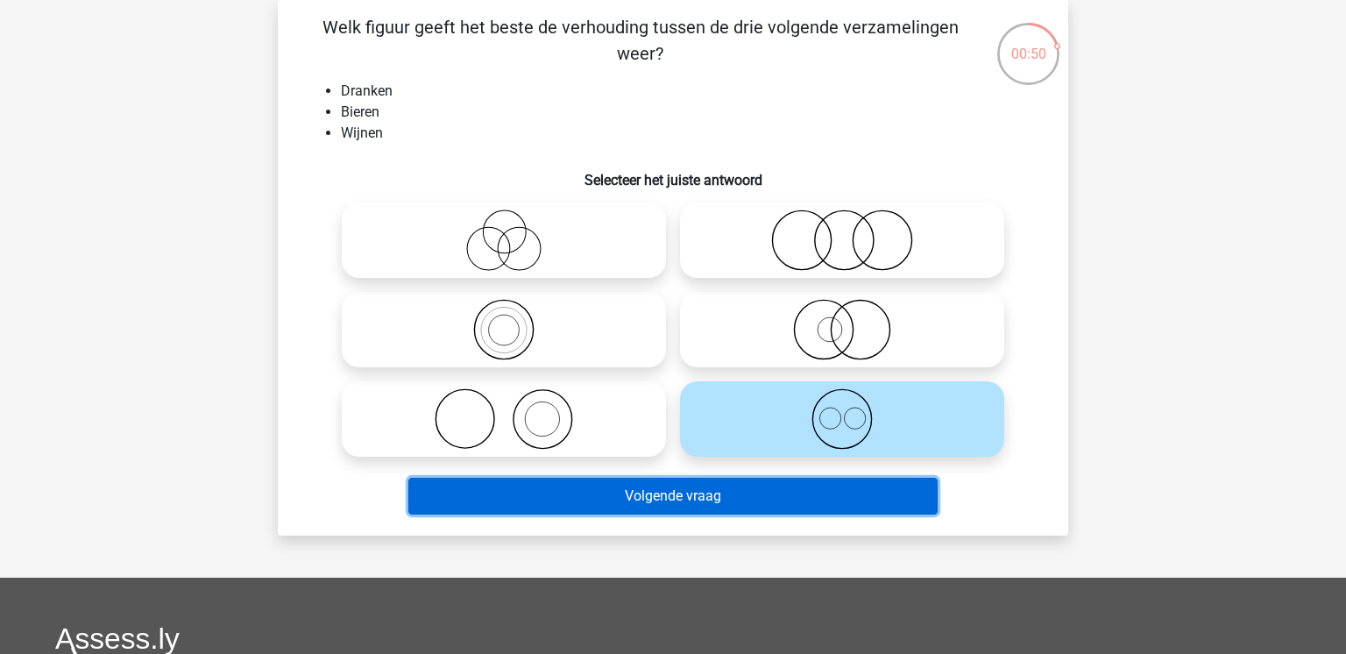
click at [784, 502] on button "Volgende vraag" at bounding box center [673, 496] width 530 height 37
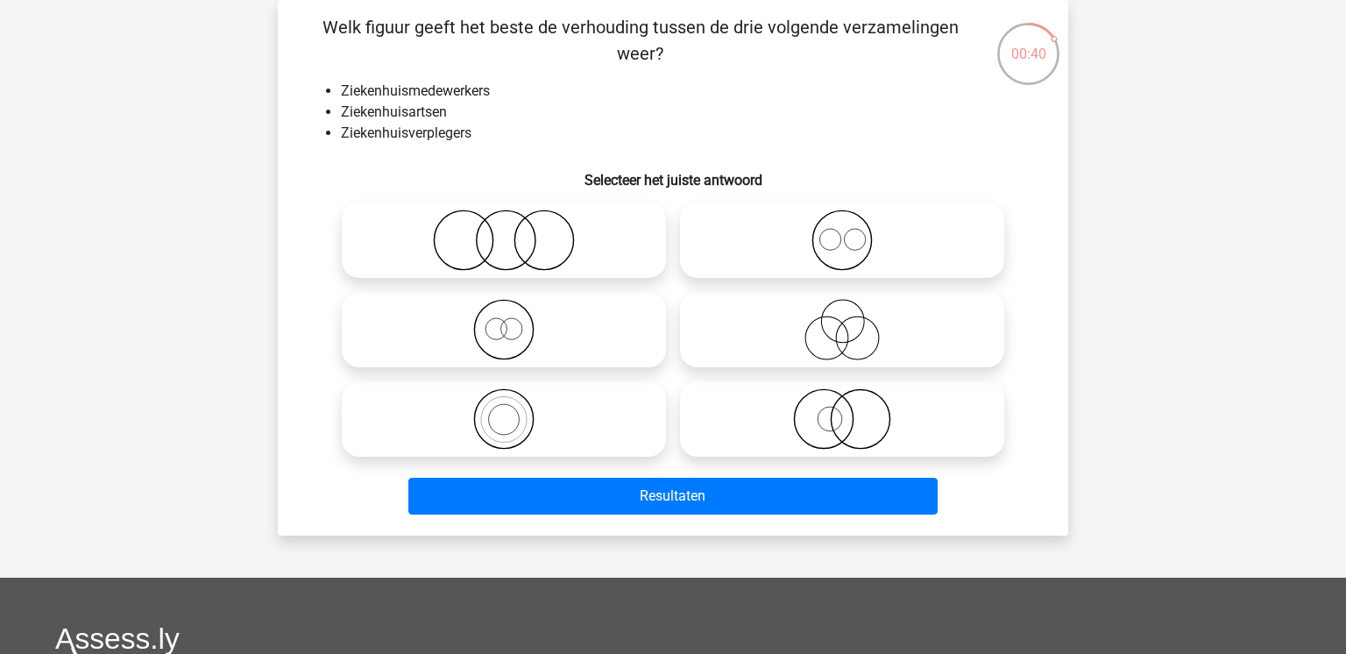
click at [761, 232] on icon at bounding box center [842, 239] width 310 height 61
click at [842, 231] on input "radio" at bounding box center [847, 225] width 11 height 11
radio input "true"
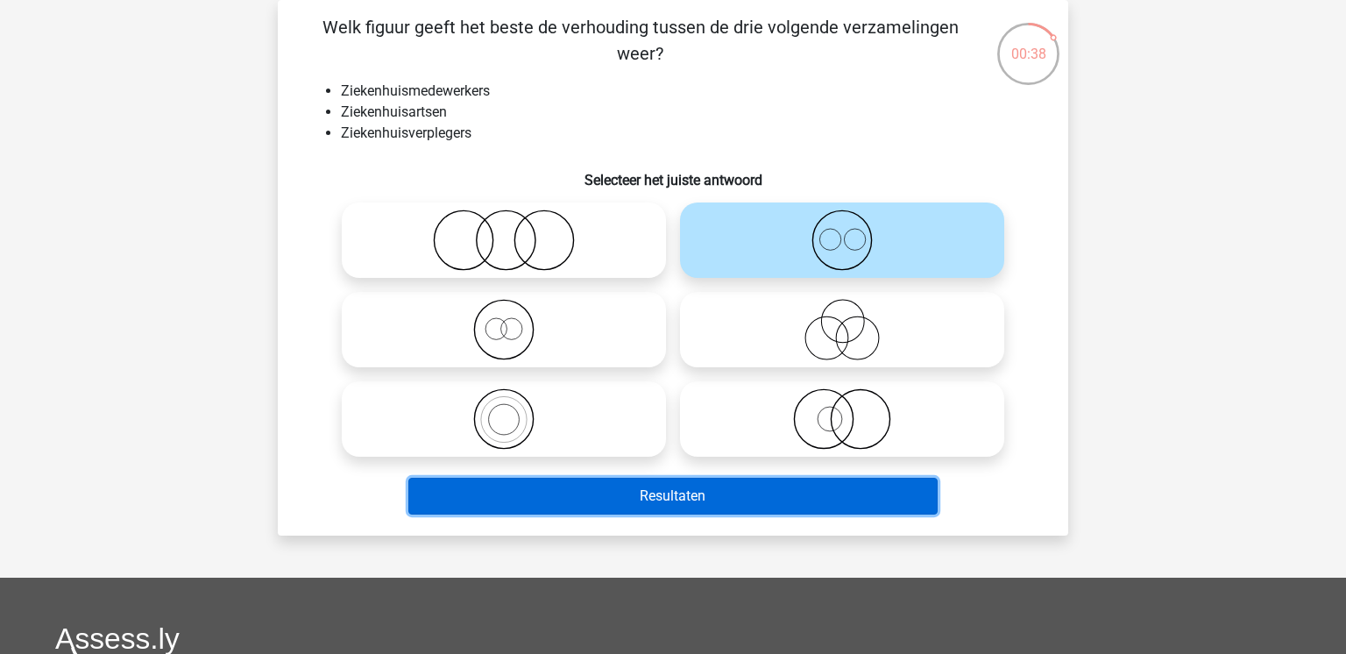
click at [713, 500] on button "Resultaten" at bounding box center [673, 496] width 530 height 37
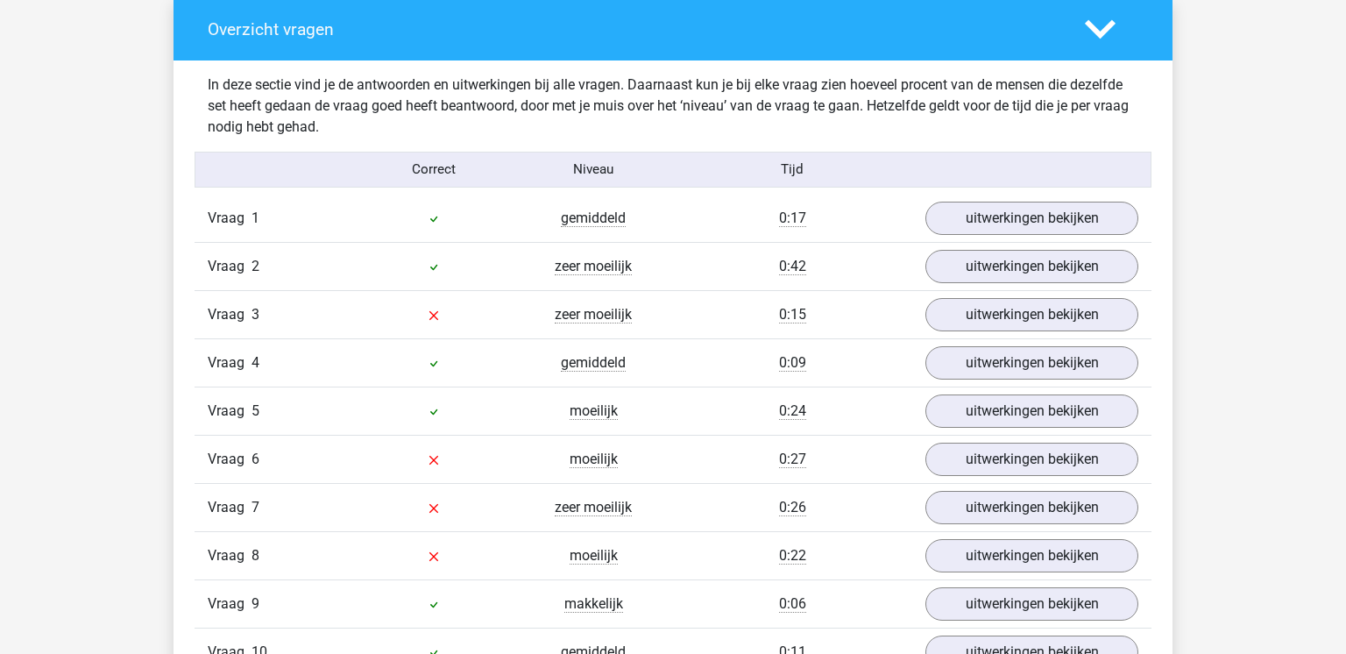
scroll to position [1468, 0]
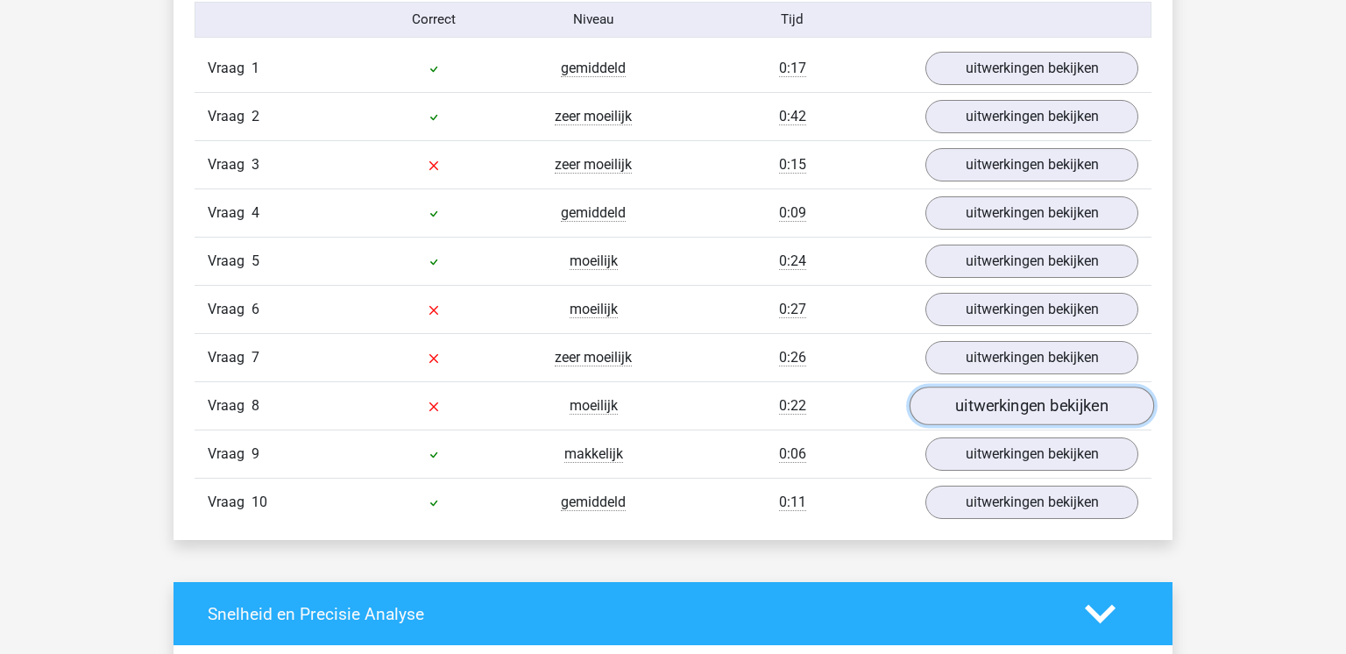
click at [1041, 409] on link "uitwerkingen bekijken" at bounding box center [1032, 406] width 245 height 39
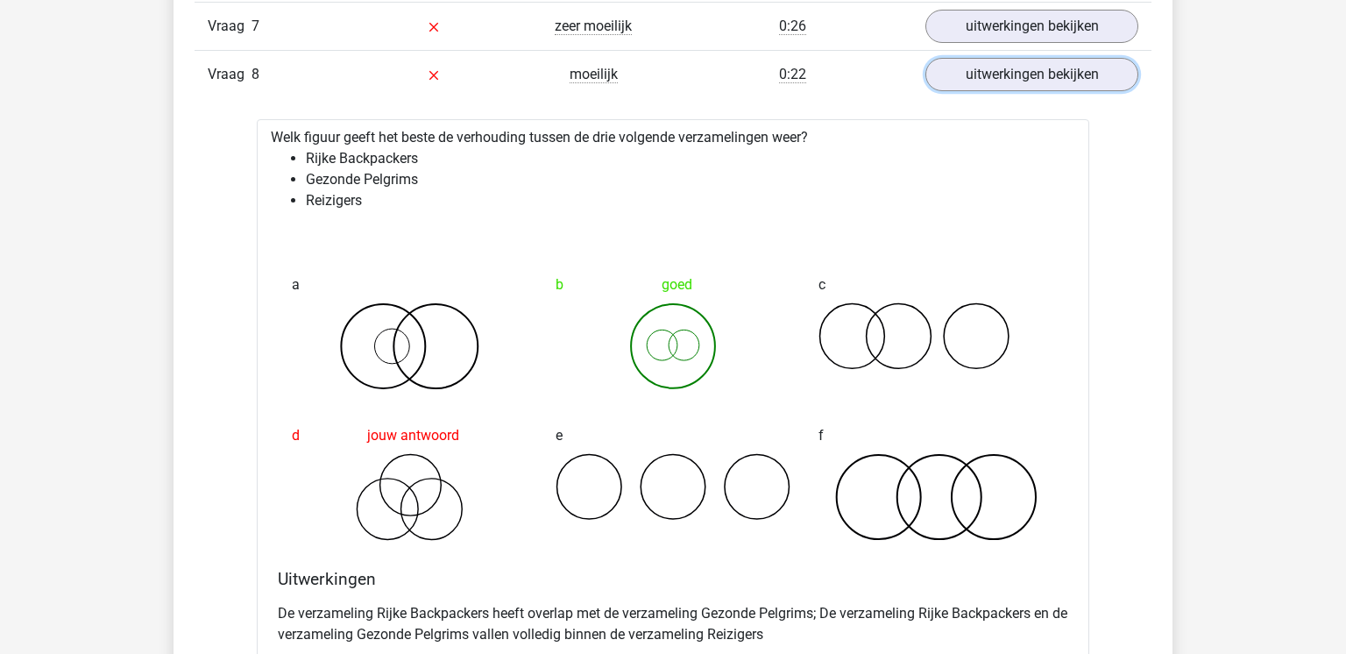
scroll to position [1525, 0]
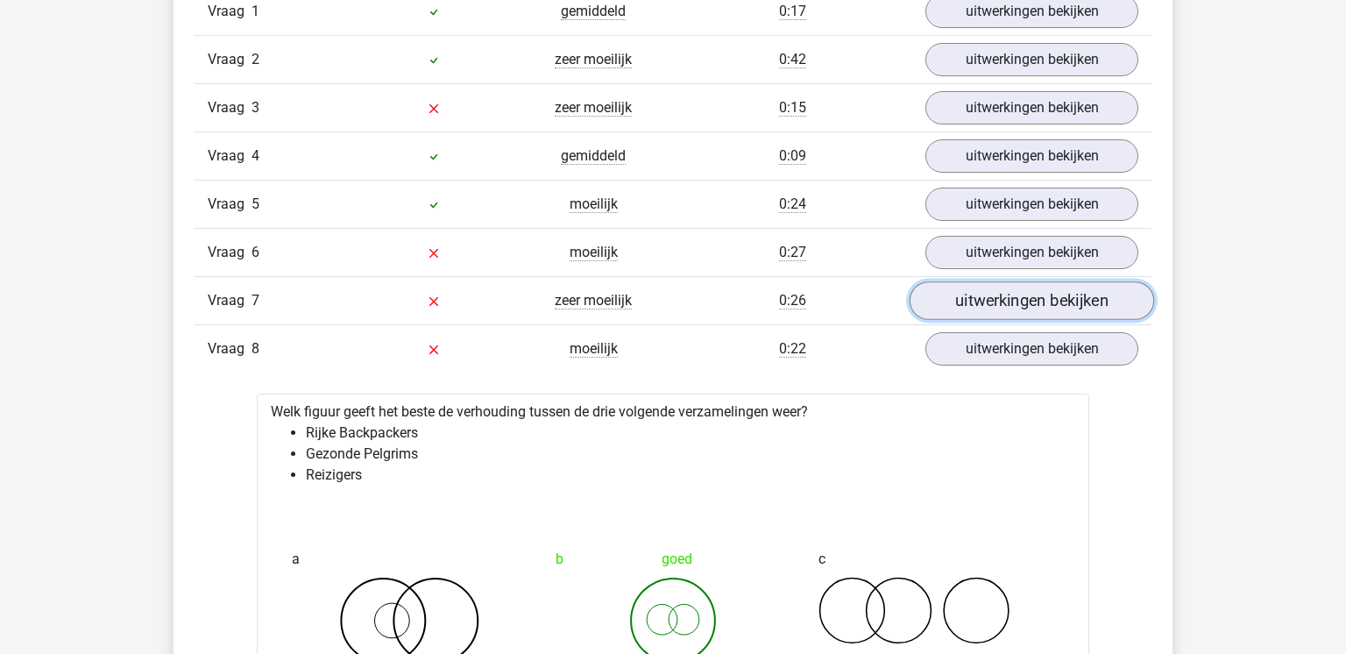
click at [990, 309] on link "uitwerkingen bekijken" at bounding box center [1032, 300] width 245 height 39
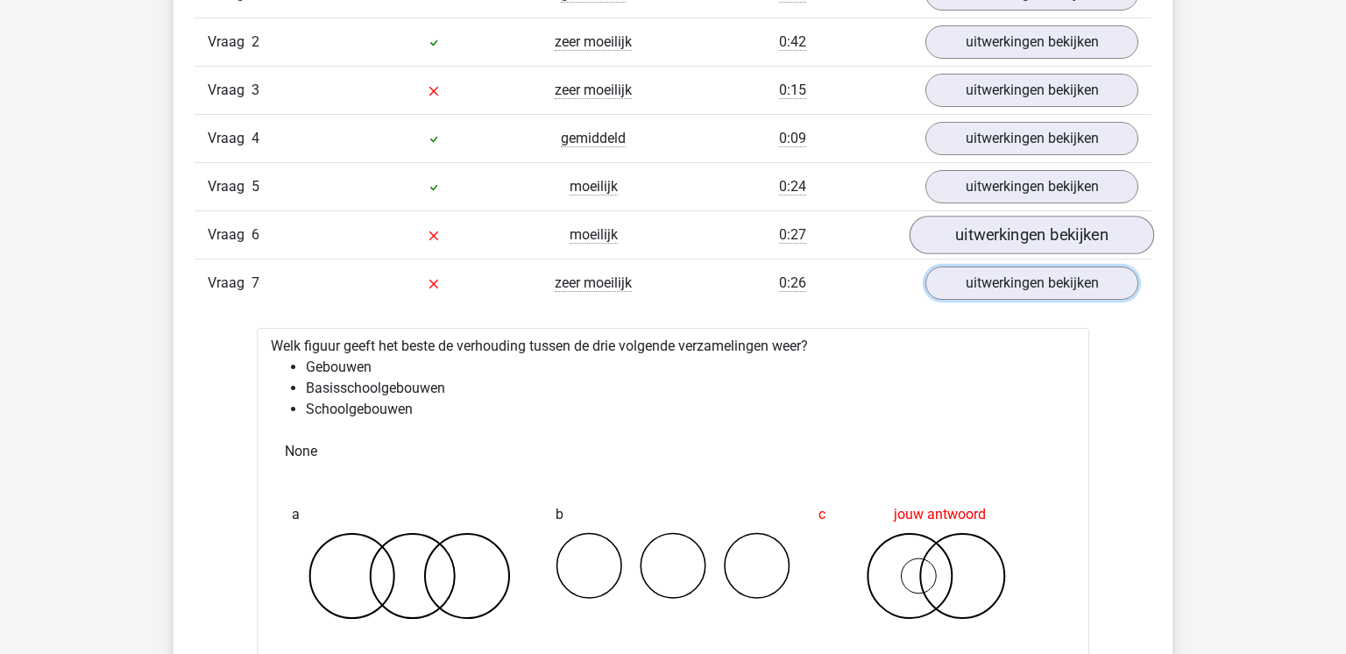
scroll to position [1536, 0]
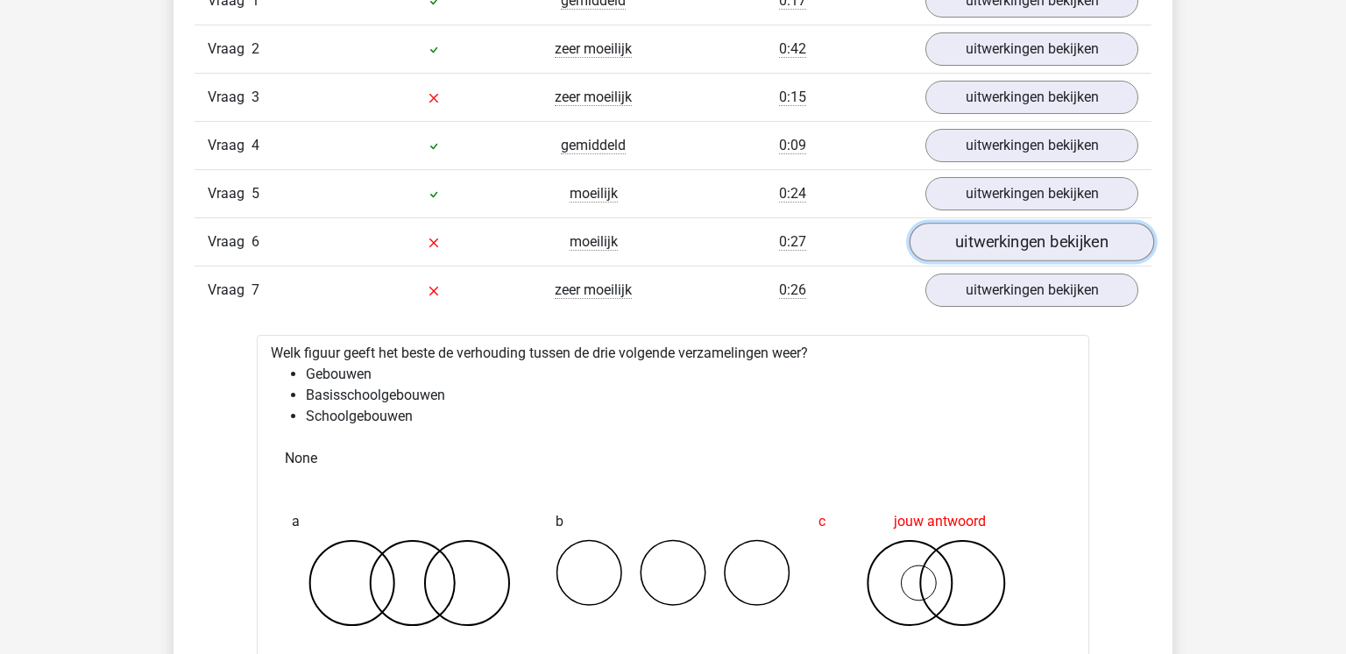
click at [967, 238] on link "uitwerkingen bekijken" at bounding box center [1032, 242] width 245 height 39
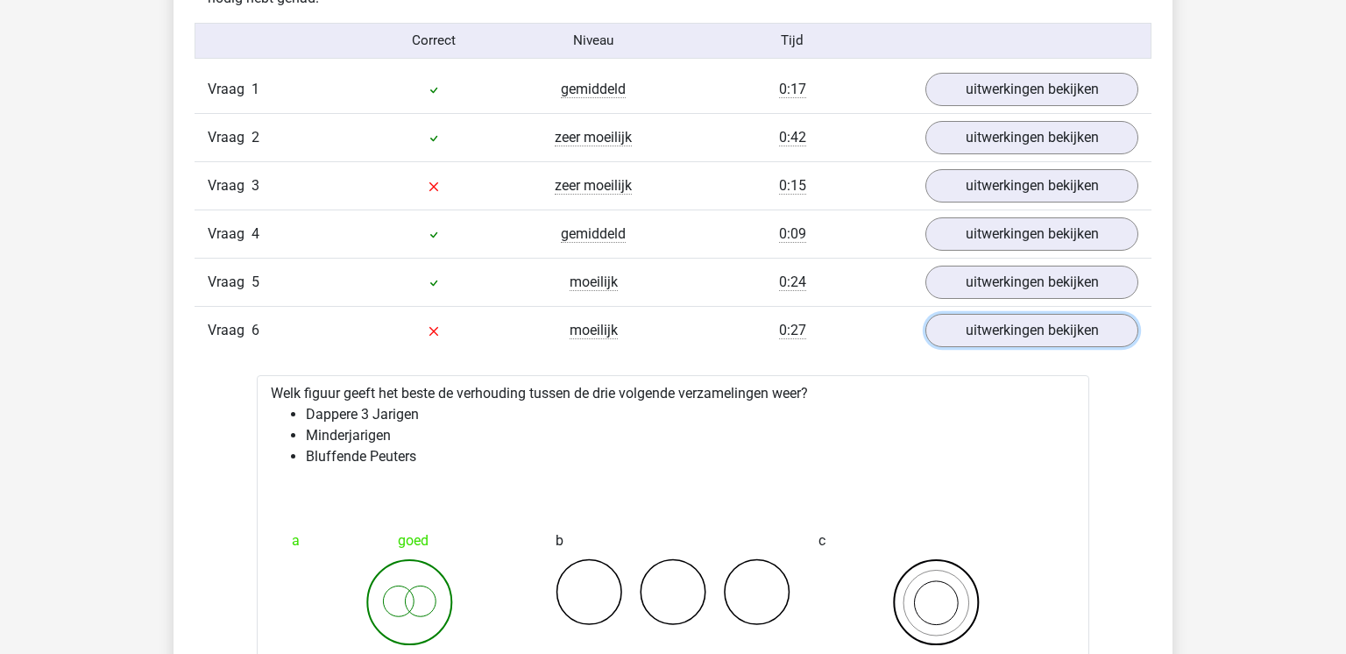
scroll to position [1385, 0]
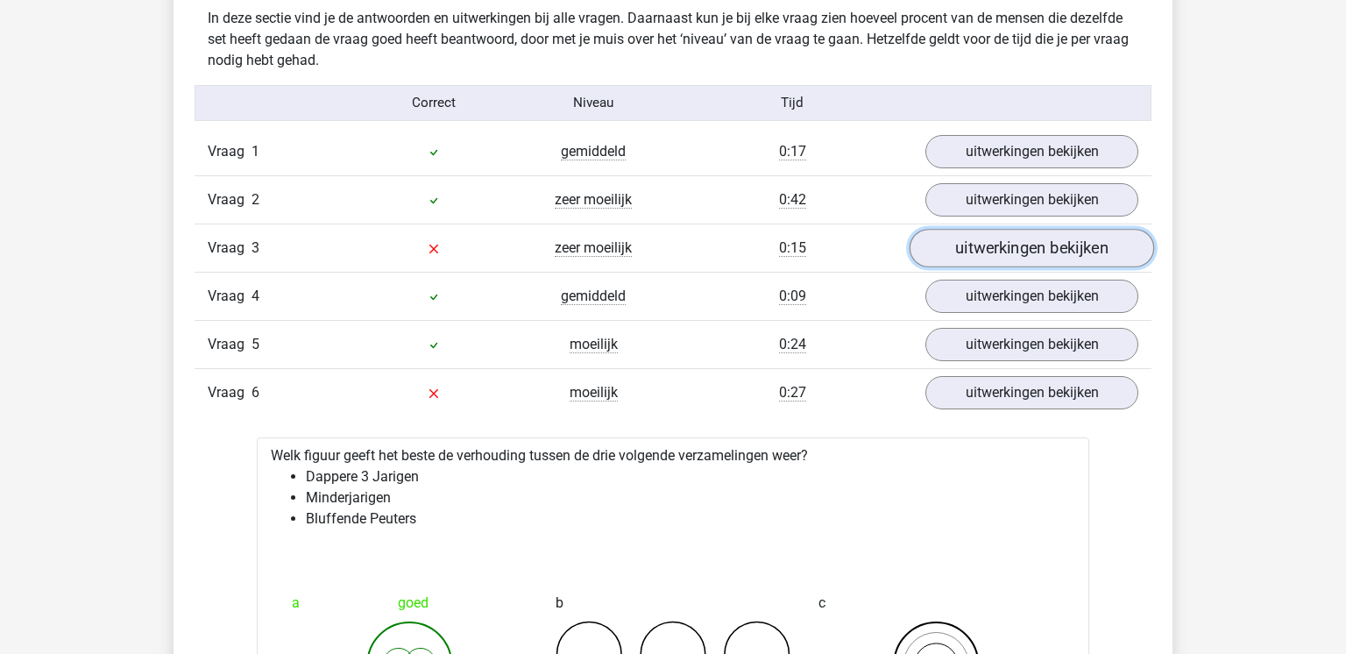
click at [990, 256] on link "uitwerkingen bekijken" at bounding box center [1032, 248] width 245 height 39
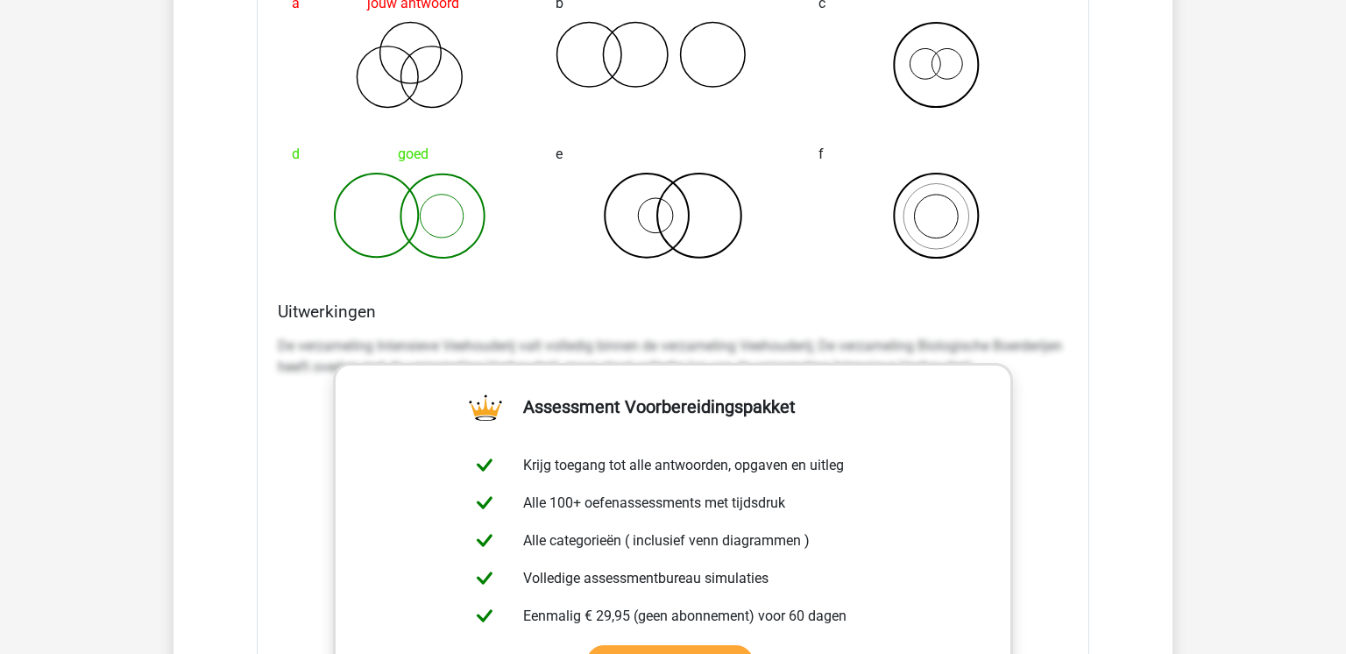
scroll to position [1960, 0]
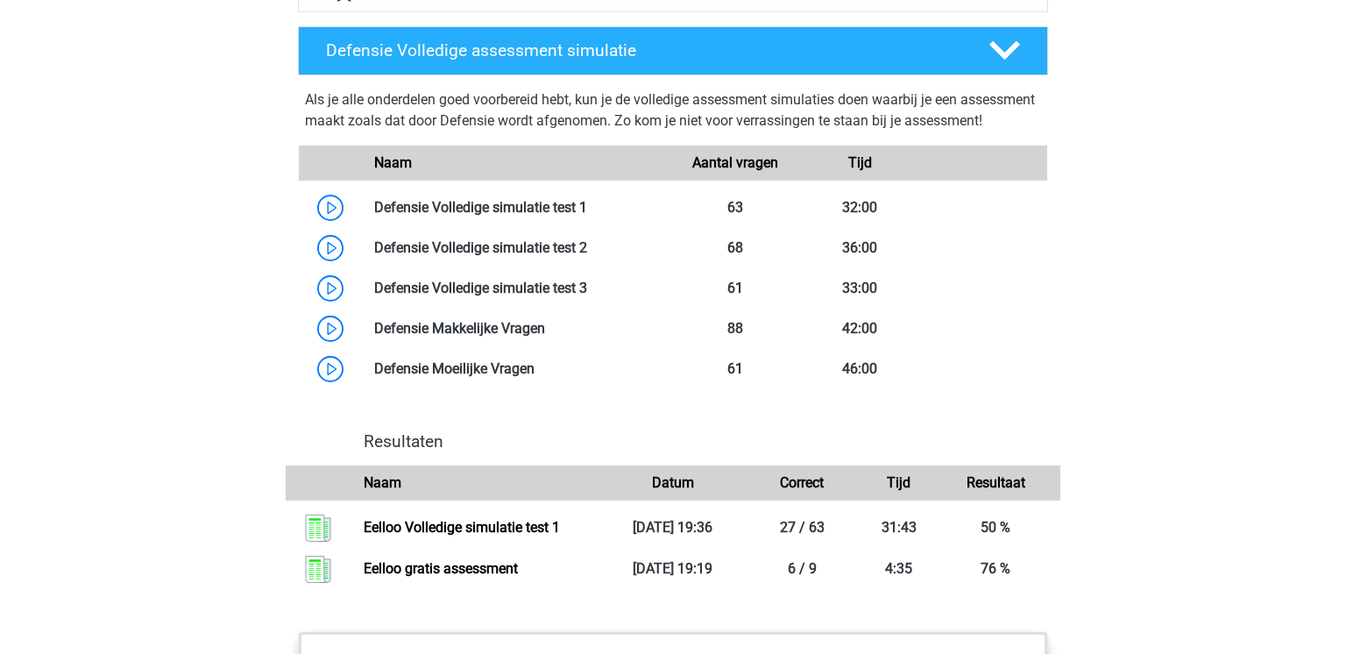
scroll to position [1602, 0]
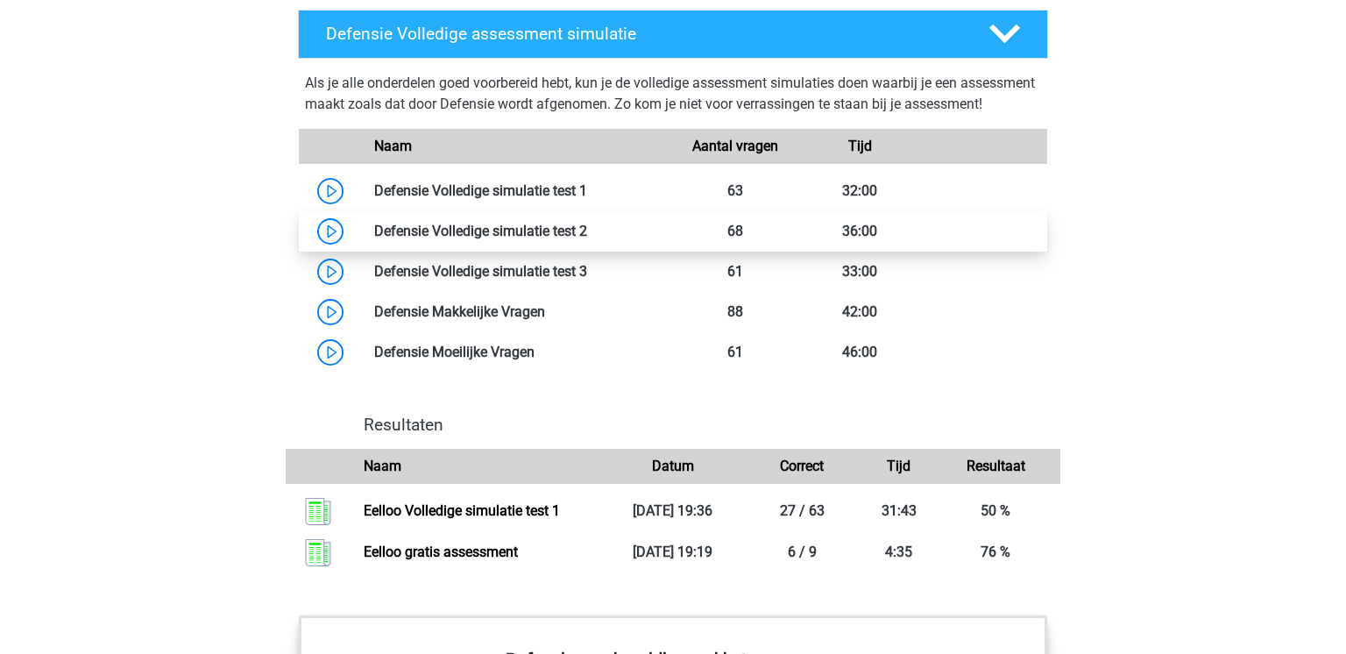
click at [587, 239] on link at bounding box center [587, 231] width 0 height 17
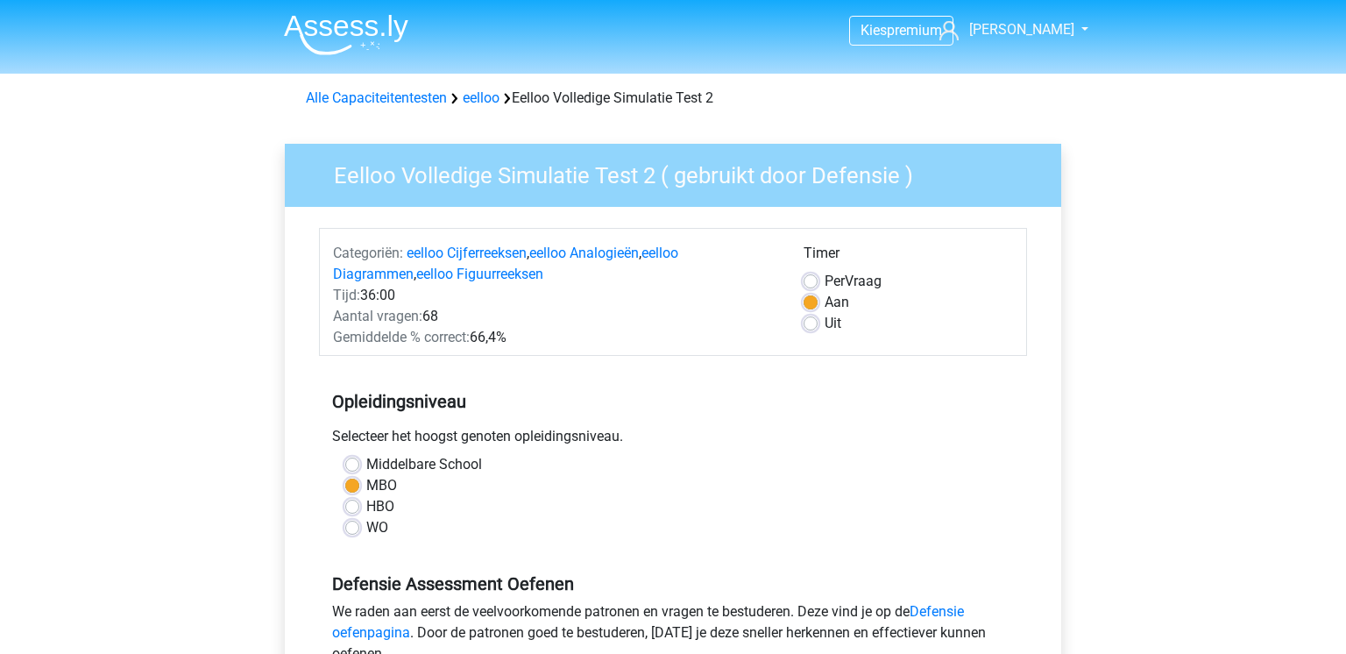
click at [825, 281] on label "Per Vraag" at bounding box center [853, 281] width 57 height 21
click at [818, 281] on input "Per Vraag" at bounding box center [811, 280] width 14 height 18
radio input "true"
click at [825, 302] on label "Aan" at bounding box center [837, 302] width 25 height 21
click at [813, 302] on input "Aan" at bounding box center [811, 301] width 14 height 18
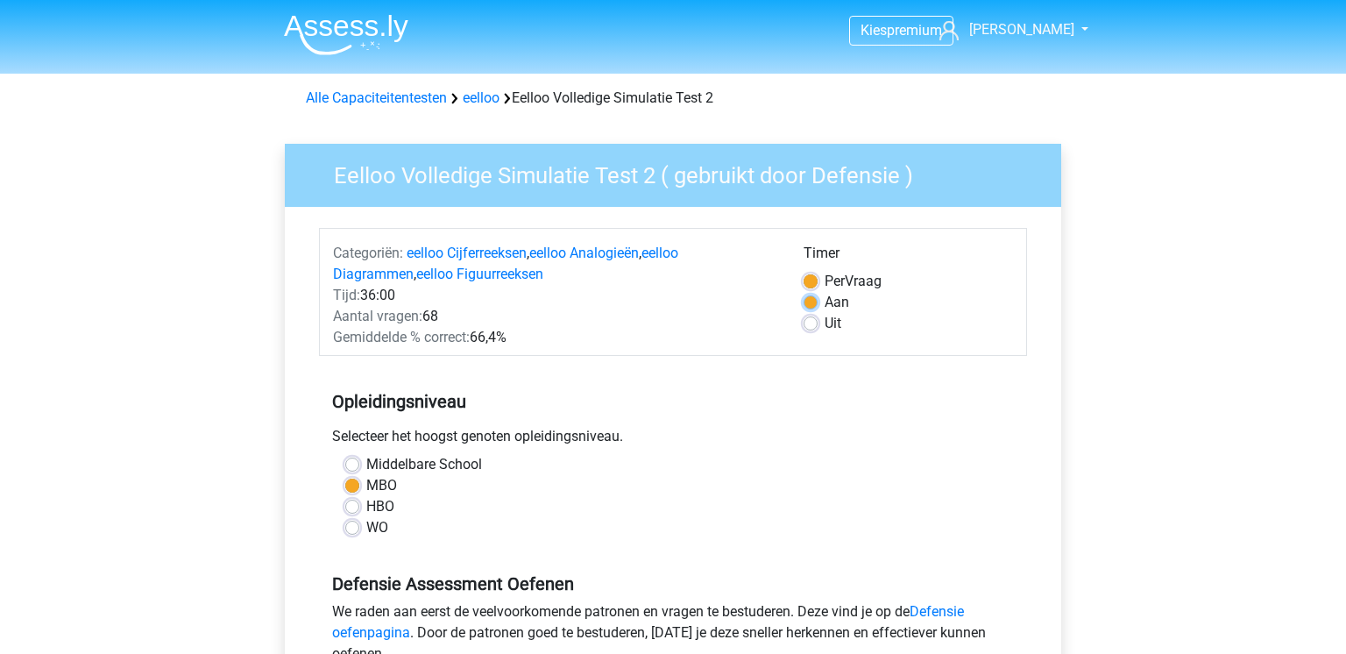
radio input "true"
click at [808, 288] on div "Per Vraag" at bounding box center [908, 281] width 209 height 21
click at [825, 308] on label "Aan" at bounding box center [837, 302] width 25 height 21
click at [809, 308] on input "Aan" at bounding box center [811, 301] width 14 height 18
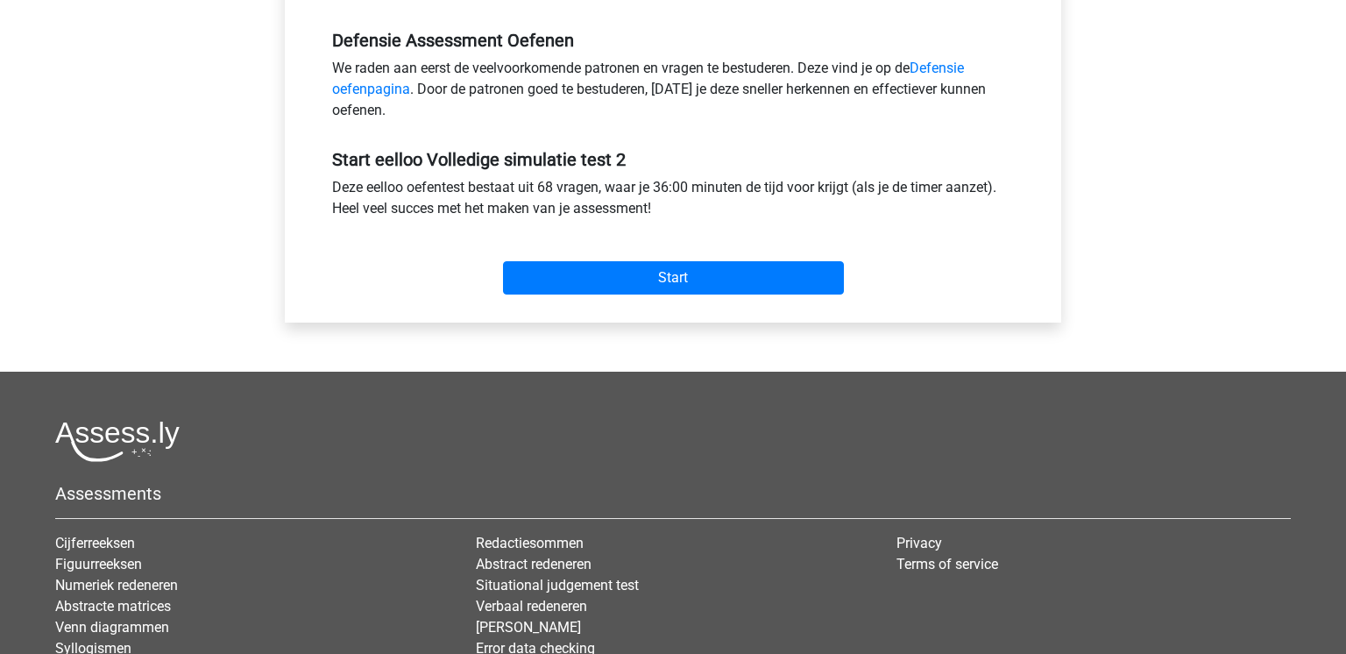
scroll to position [536, 0]
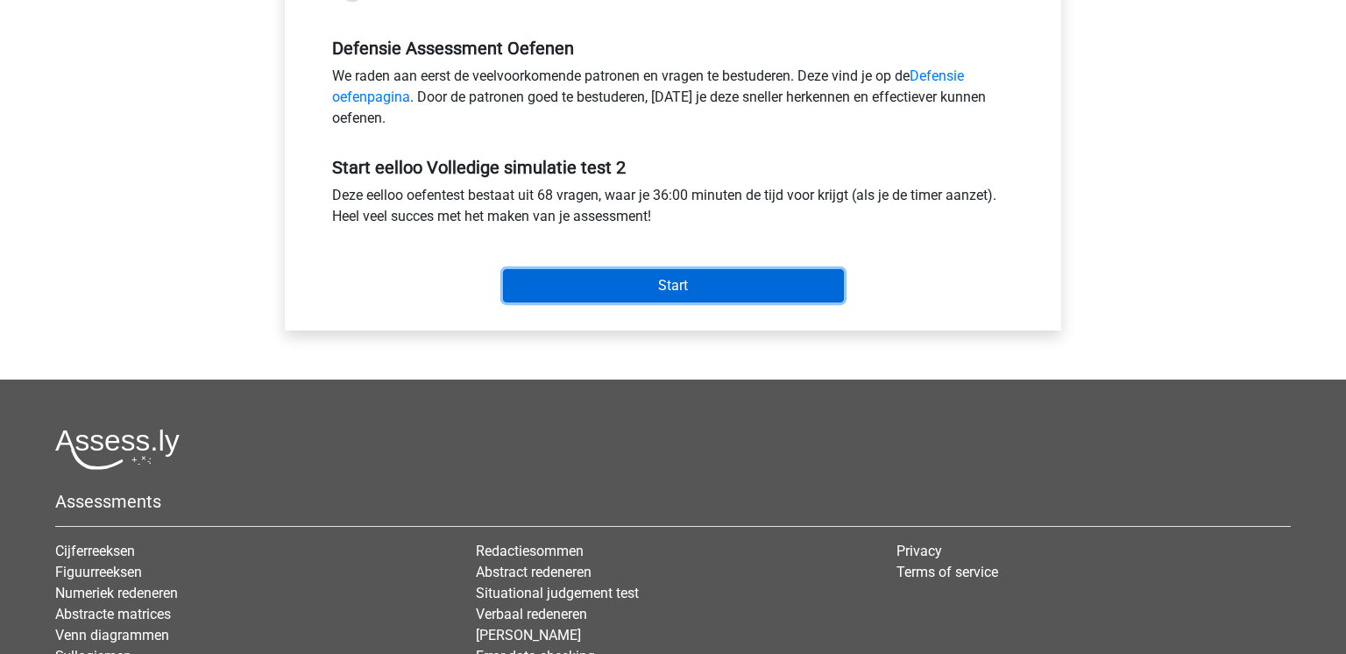
click at [712, 291] on input "Start" at bounding box center [673, 285] width 341 height 33
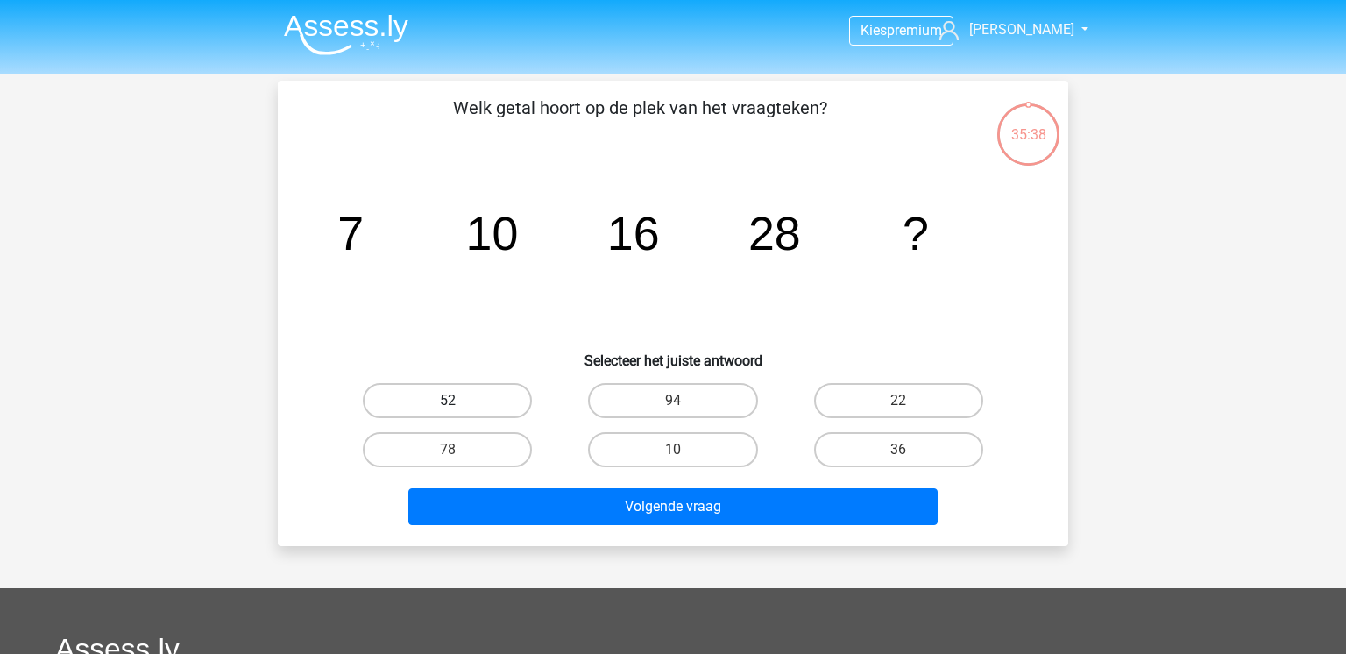
click at [495, 411] on label "52" at bounding box center [447, 400] width 169 height 35
click at [459, 411] on input "52" at bounding box center [453, 406] width 11 height 11
radio input "true"
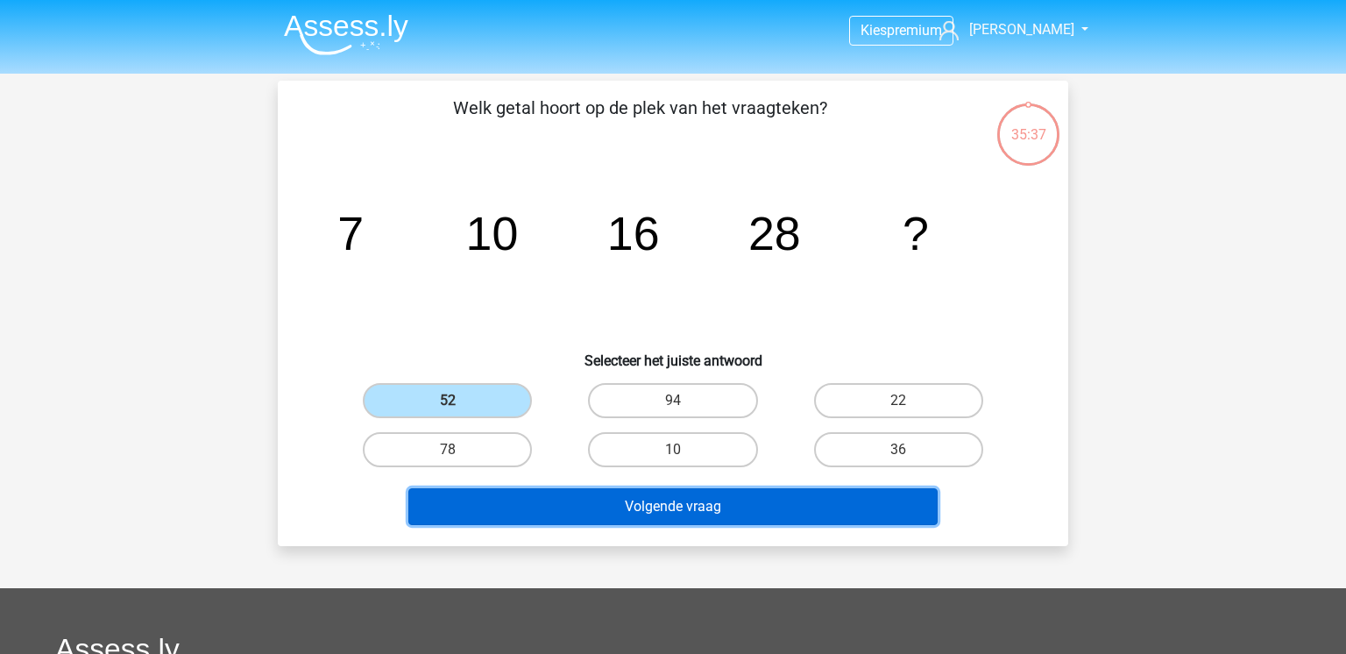
click at [563, 502] on button "Volgende vraag" at bounding box center [673, 506] width 530 height 37
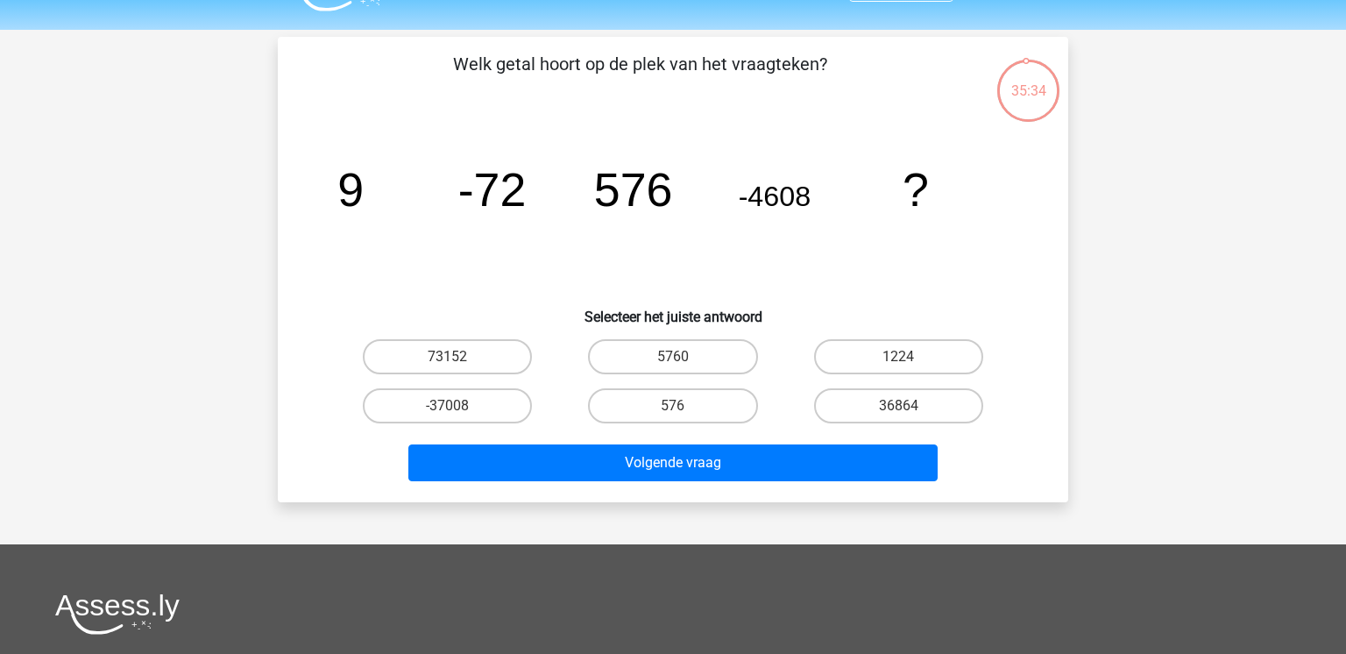
scroll to position [38, 0]
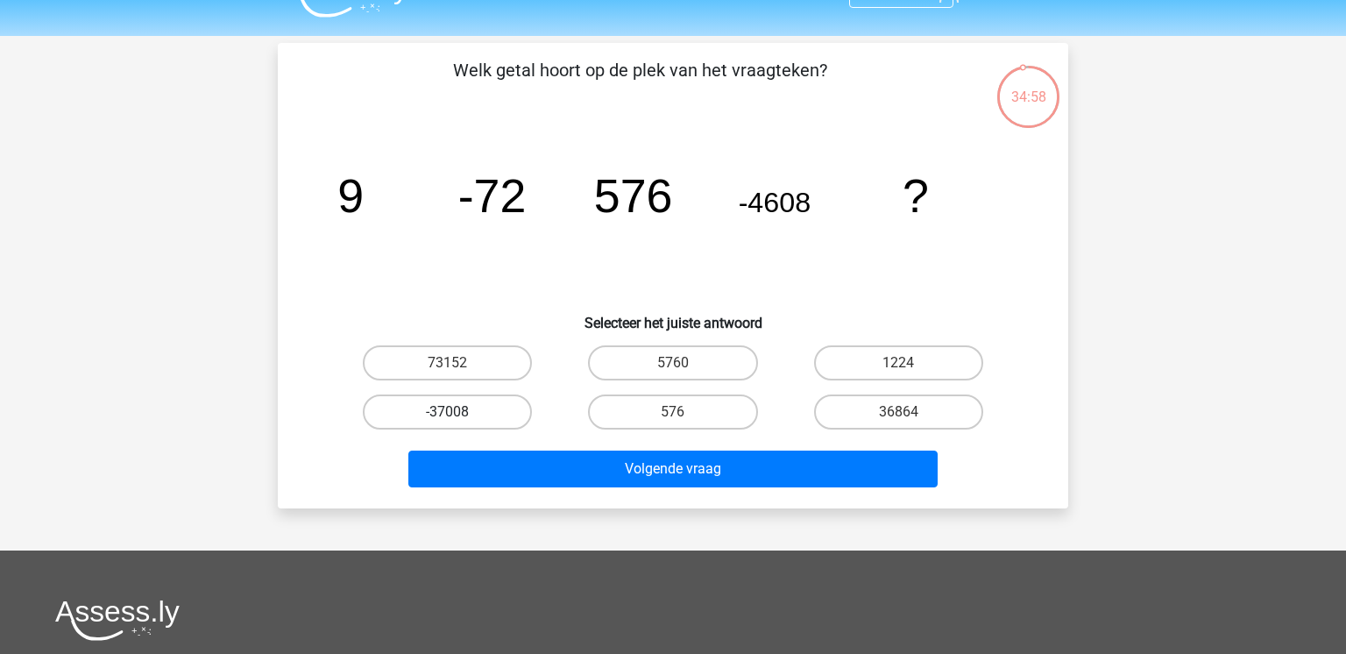
click at [528, 403] on label "-37008" at bounding box center [447, 411] width 169 height 35
click at [459, 412] on input "-37008" at bounding box center [453, 417] width 11 height 11
radio input "true"
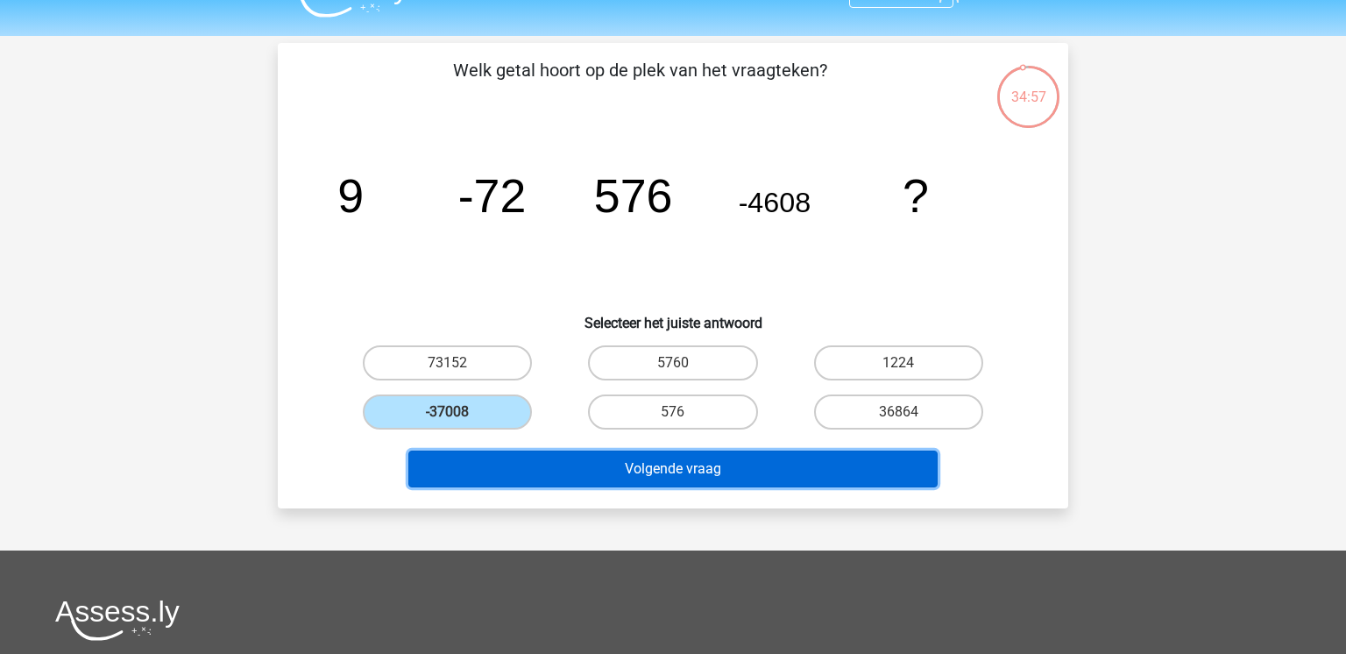
click at [615, 474] on button "Volgende vraag" at bounding box center [673, 469] width 530 height 37
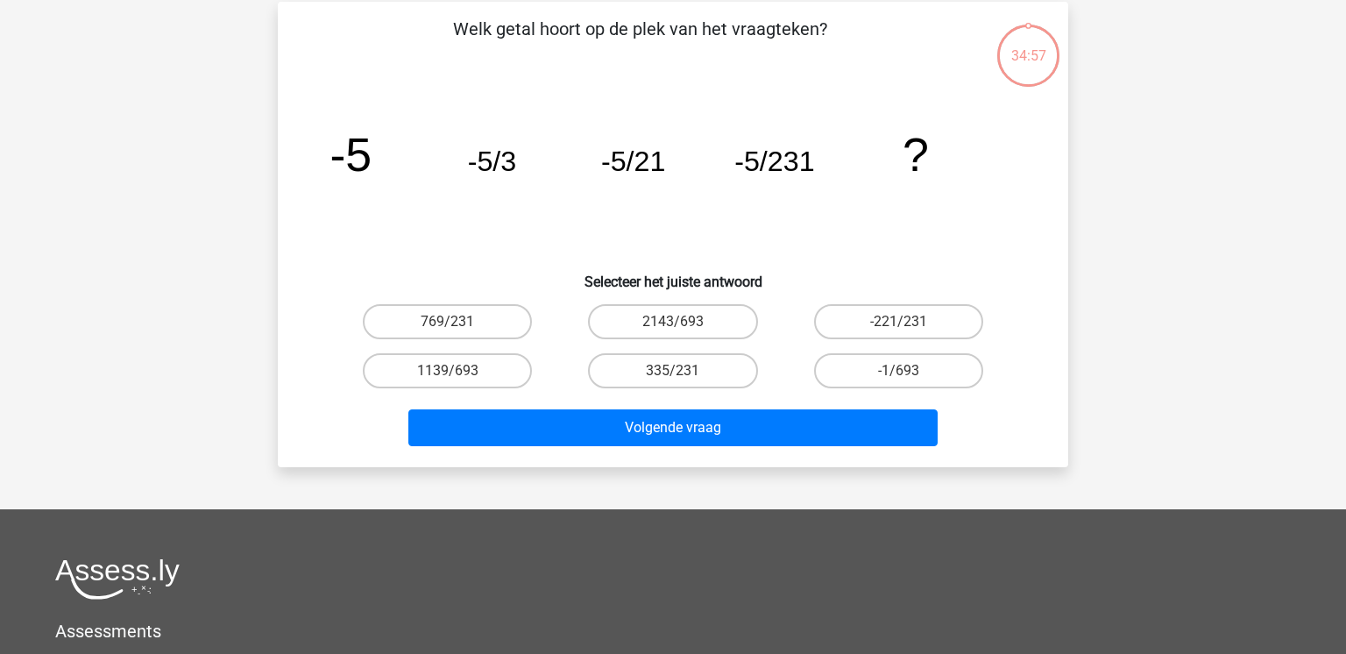
scroll to position [81, 0]
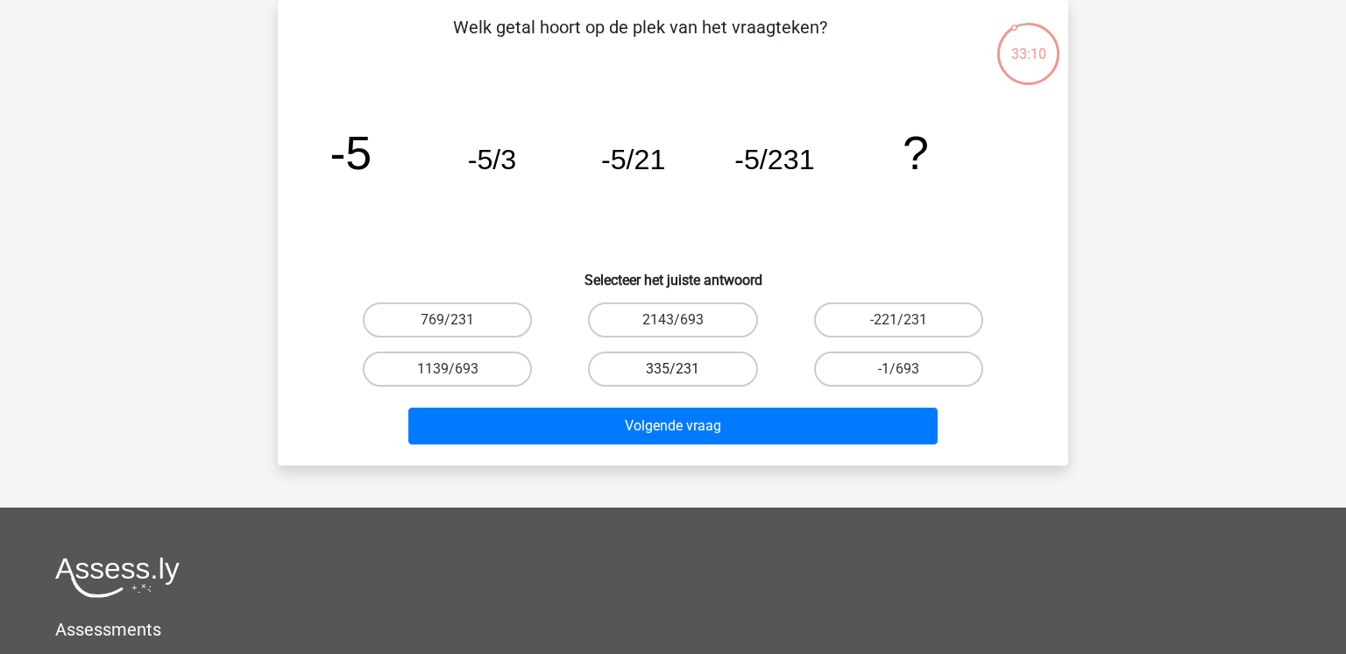
click at [704, 373] on label "335/231" at bounding box center [672, 368] width 169 height 35
click at [685, 373] on input "335/231" at bounding box center [678, 374] width 11 height 11
radio input "true"
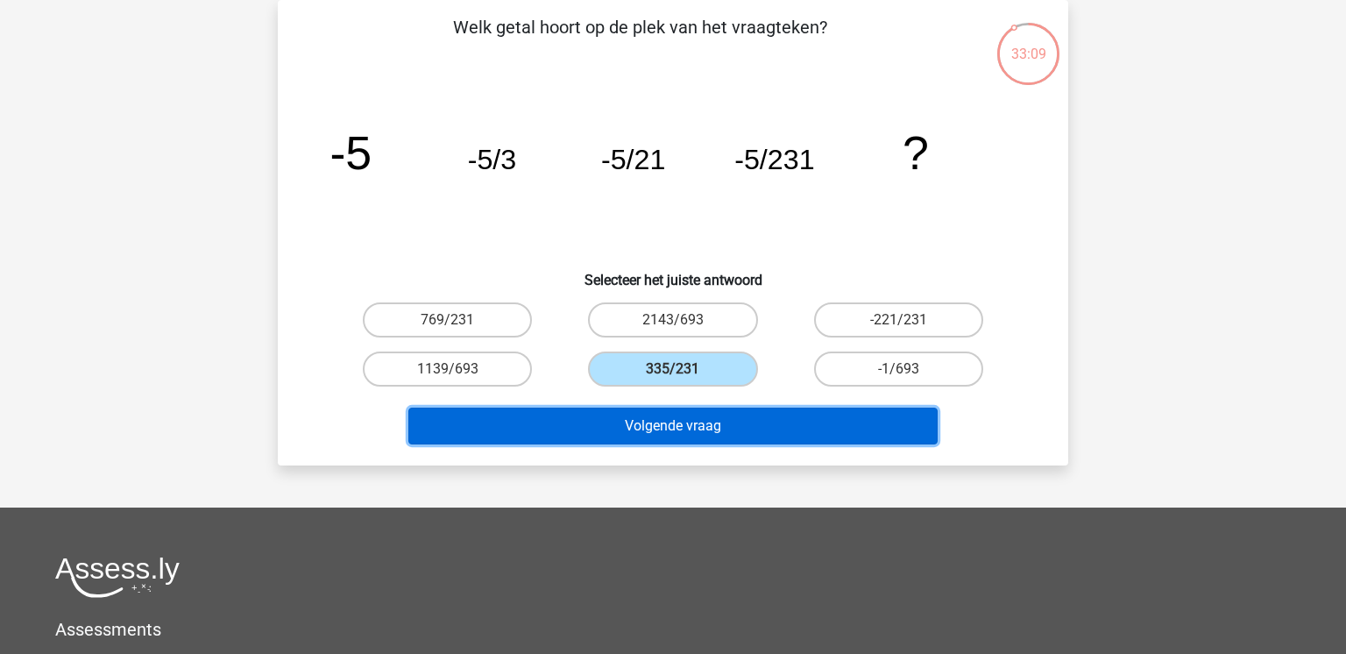
click at [721, 415] on button "Volgende vraag" at bounding box center [673, 426] width 530 height 37
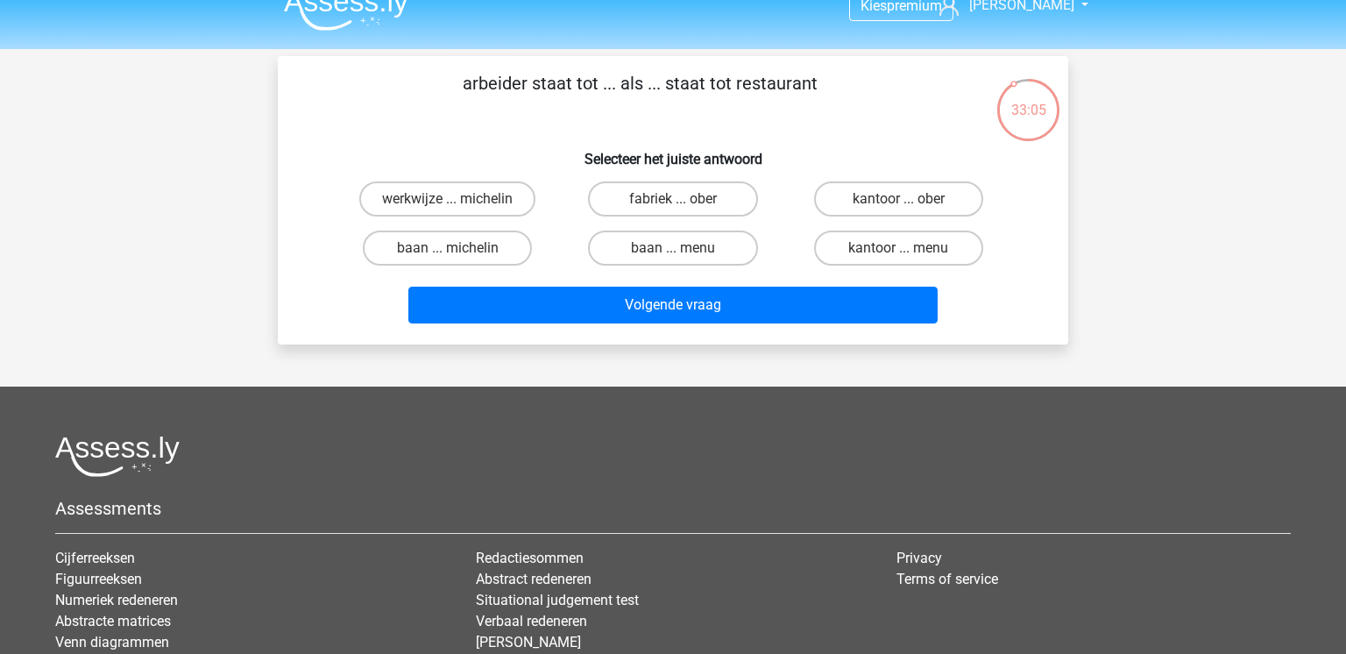
scroll to position [18, 0]
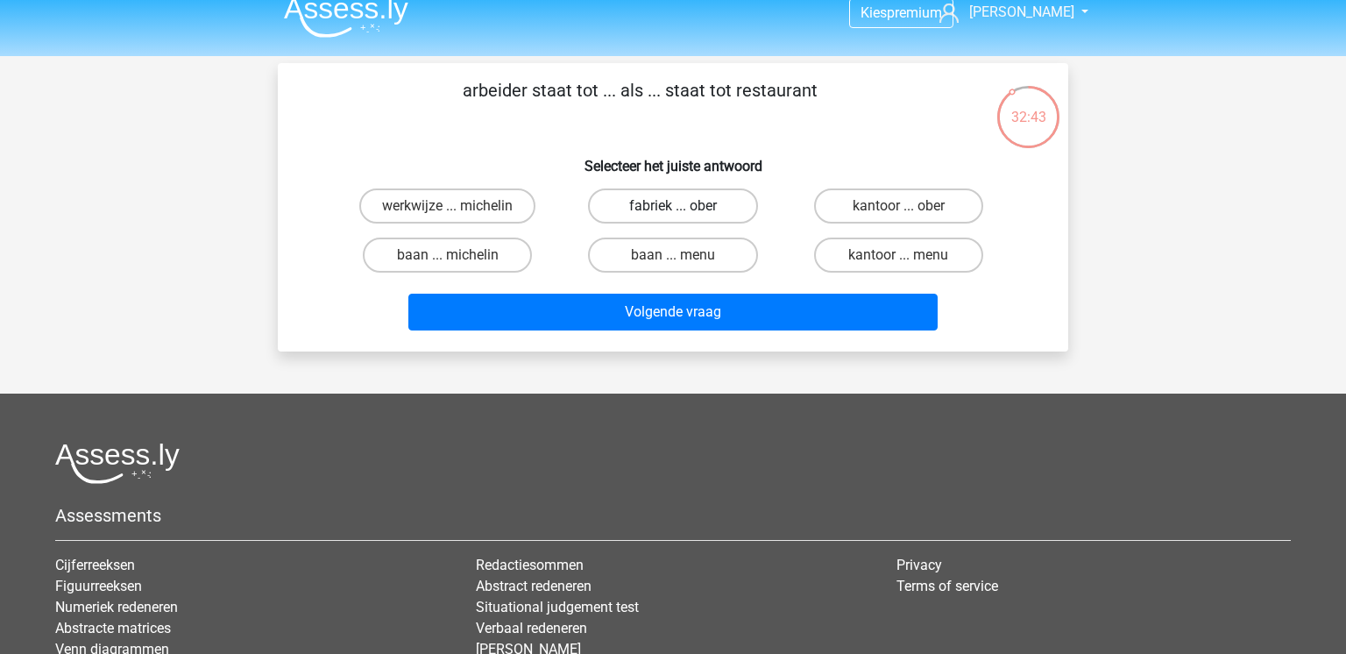
click at [723, 214] on label "fabriek ... ober" at bounding box center [672, 205] width 169 height 35
click at [685, 214] on input "fabriek ... ober" at bounding box center [678, 211] width 11 height 11
radio input "true"
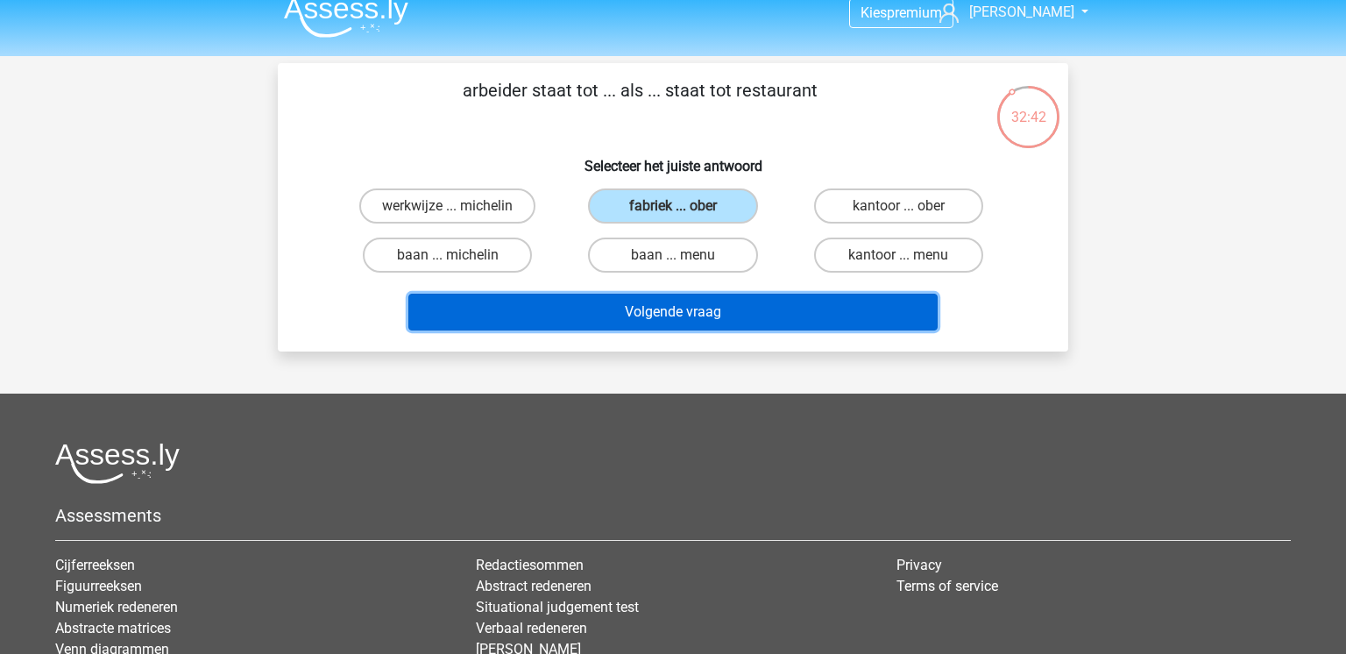
click at [760, 301] on button "Volgende vraag" at bounding box center [673, 312] width 530 height 37
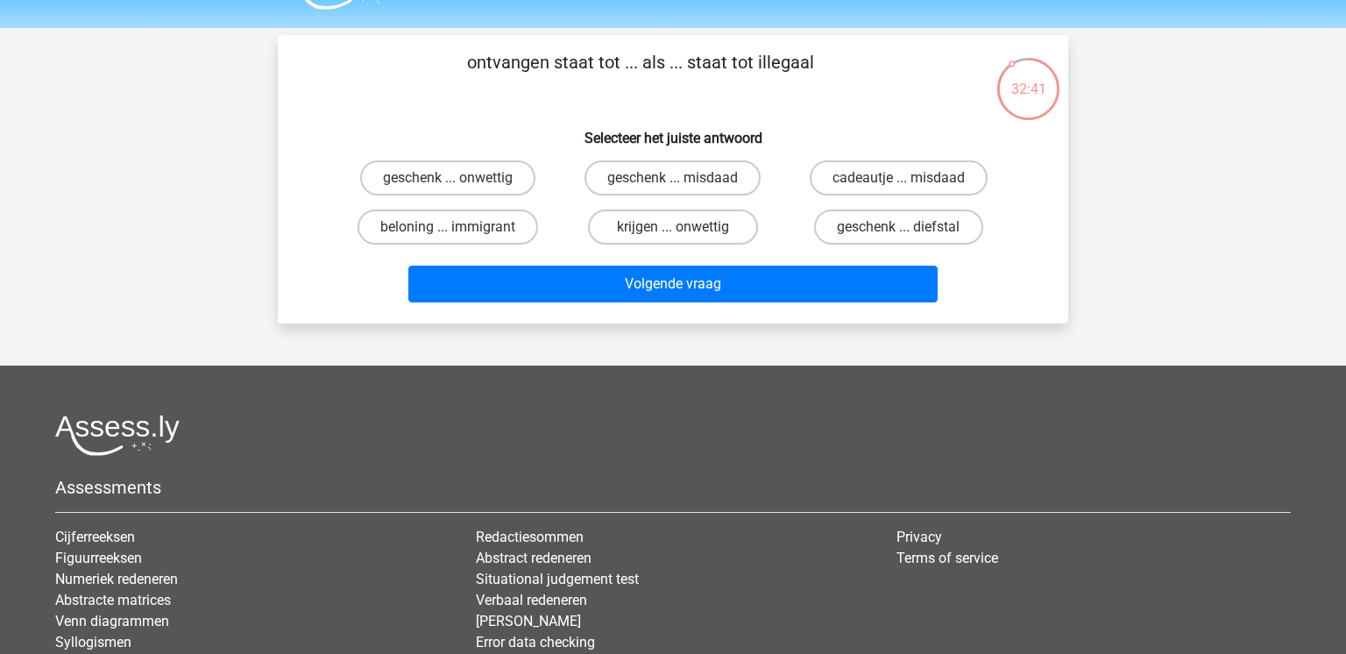
scroll to position [42, 0]
